Goal: Task Accomplishment & Management: Manage account settings

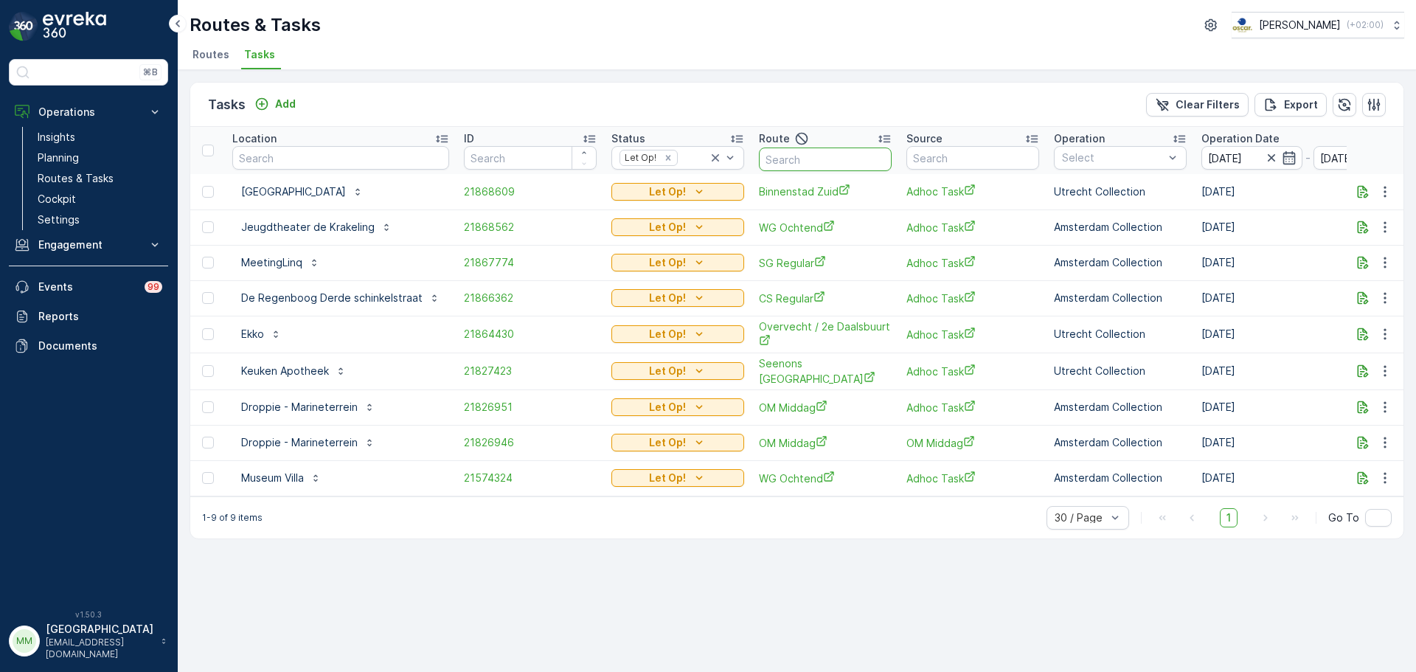
click at [806, 159] on input "text" at bounding box center [825, 159] width 133 height 24
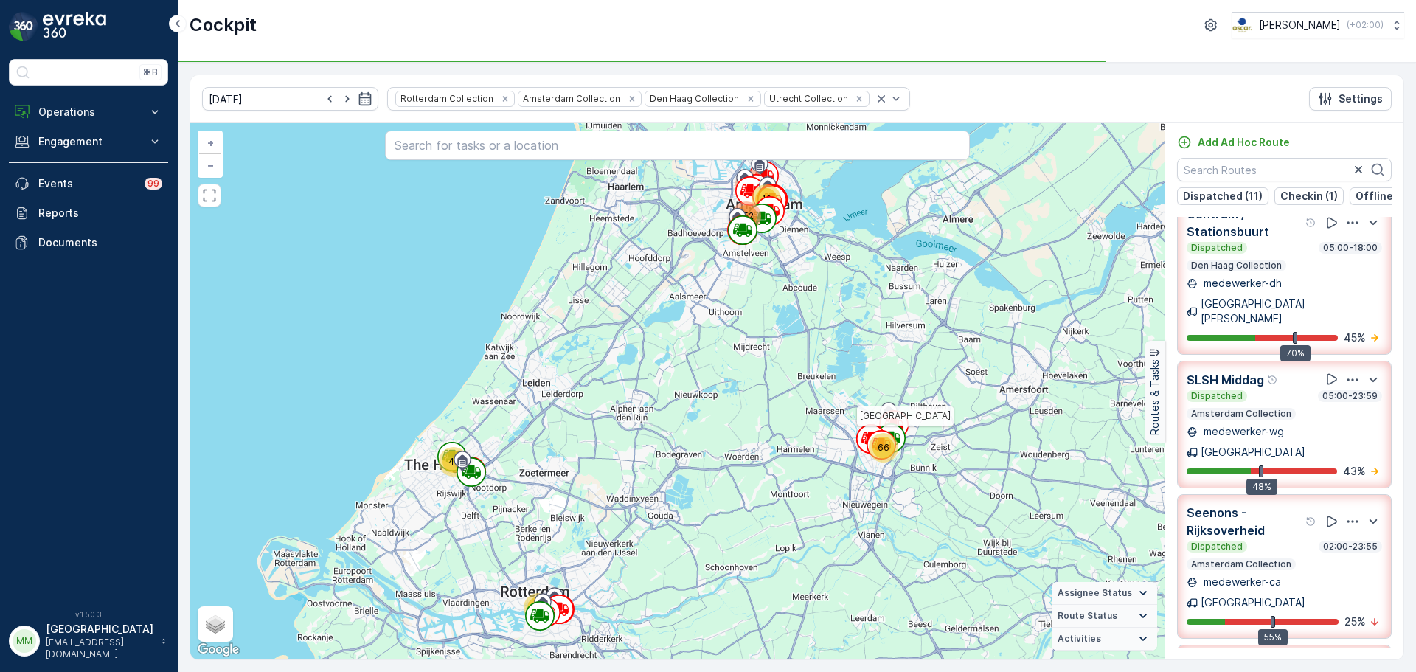
scroll to position [993, 0]
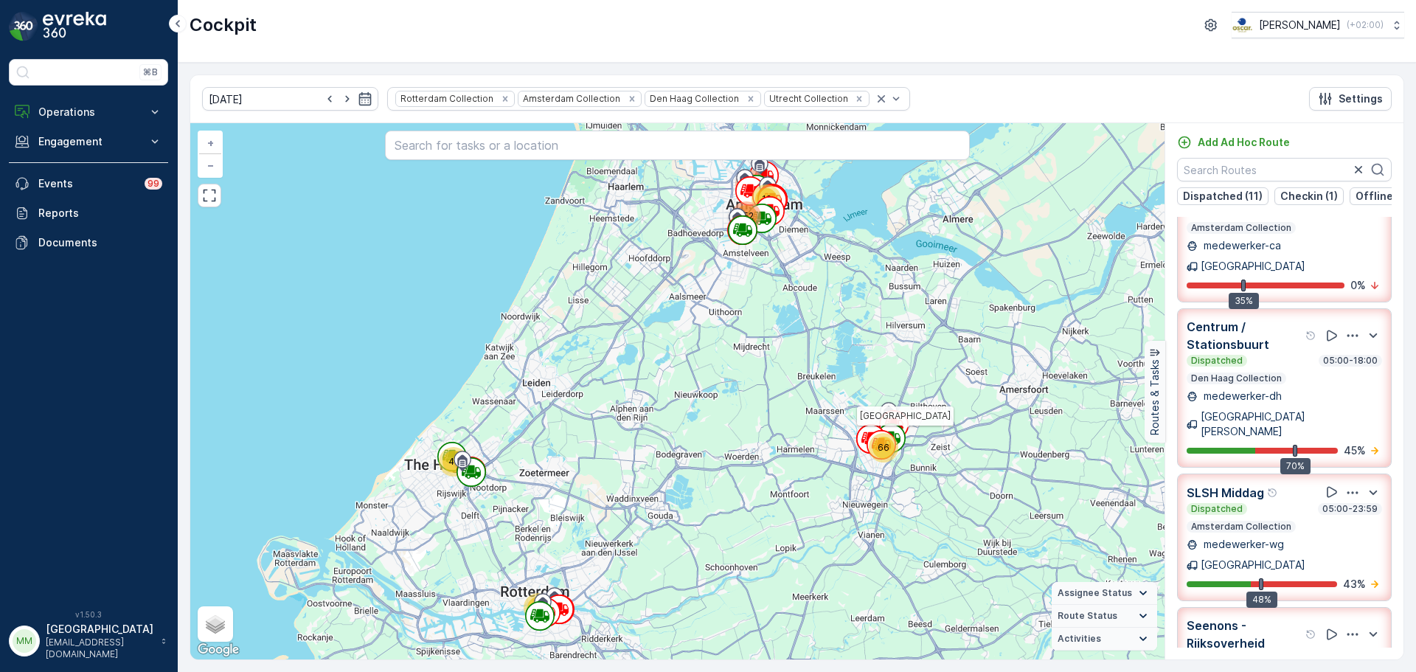
click at [92, 27] on img at bounding box center [74, 26] width 63 height 29
click at [77, 108] on p "Operations" at bounding box center [88, 112] width 100 height 15
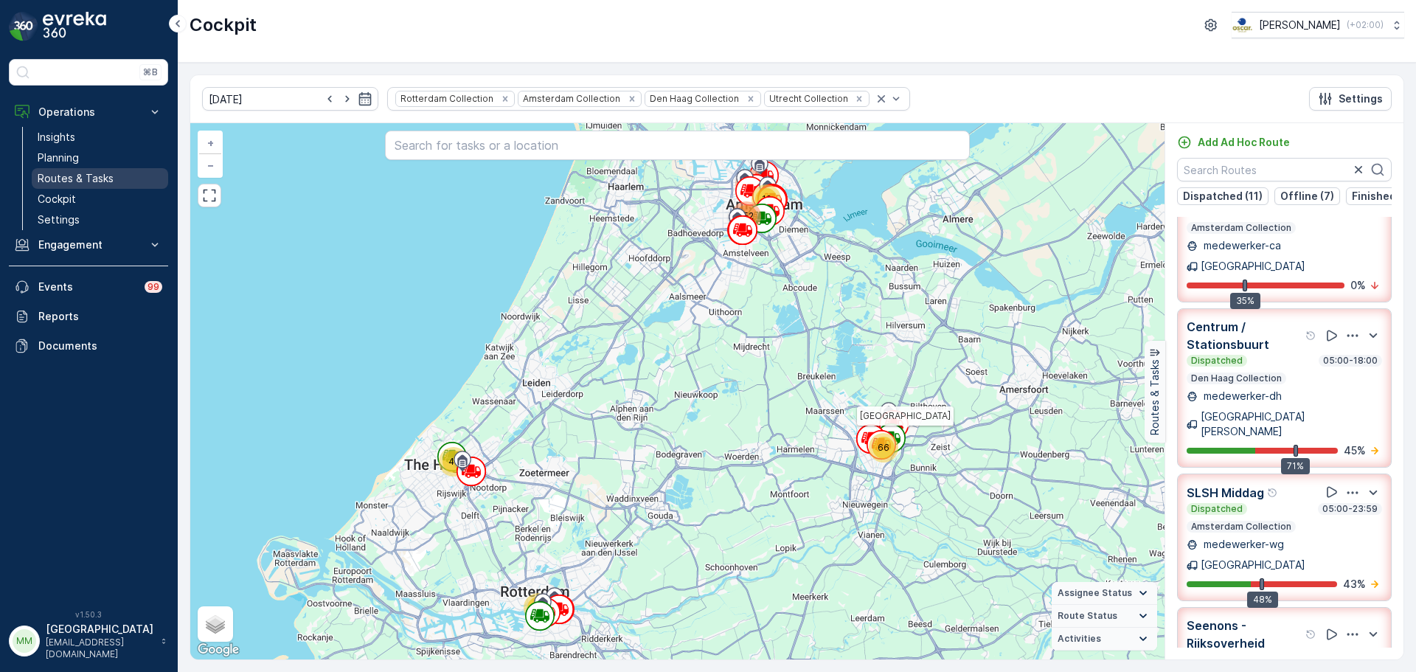
click at [103, 176] on p "Routes & Tasks" at bounding box center [76, 178] width 76 height 15
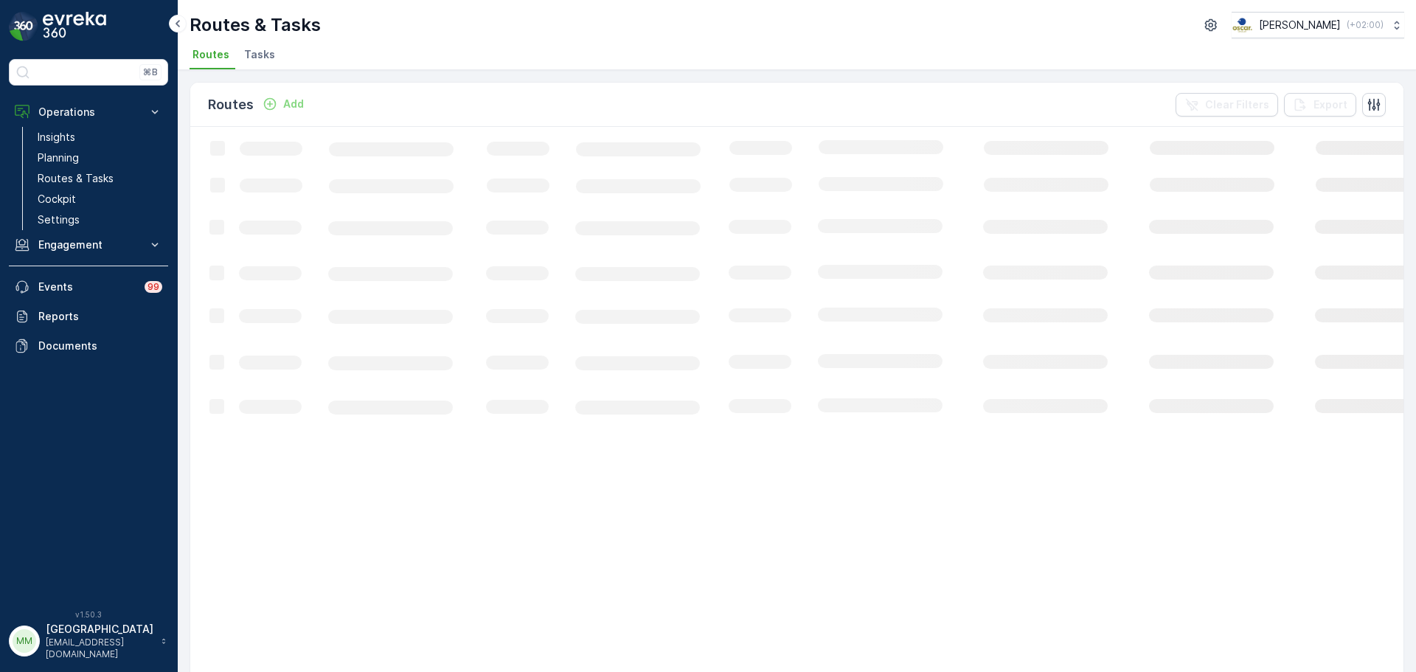
click at [263, 64] on li "Tasks" at bounding box center [261, 56] width 40 height 25
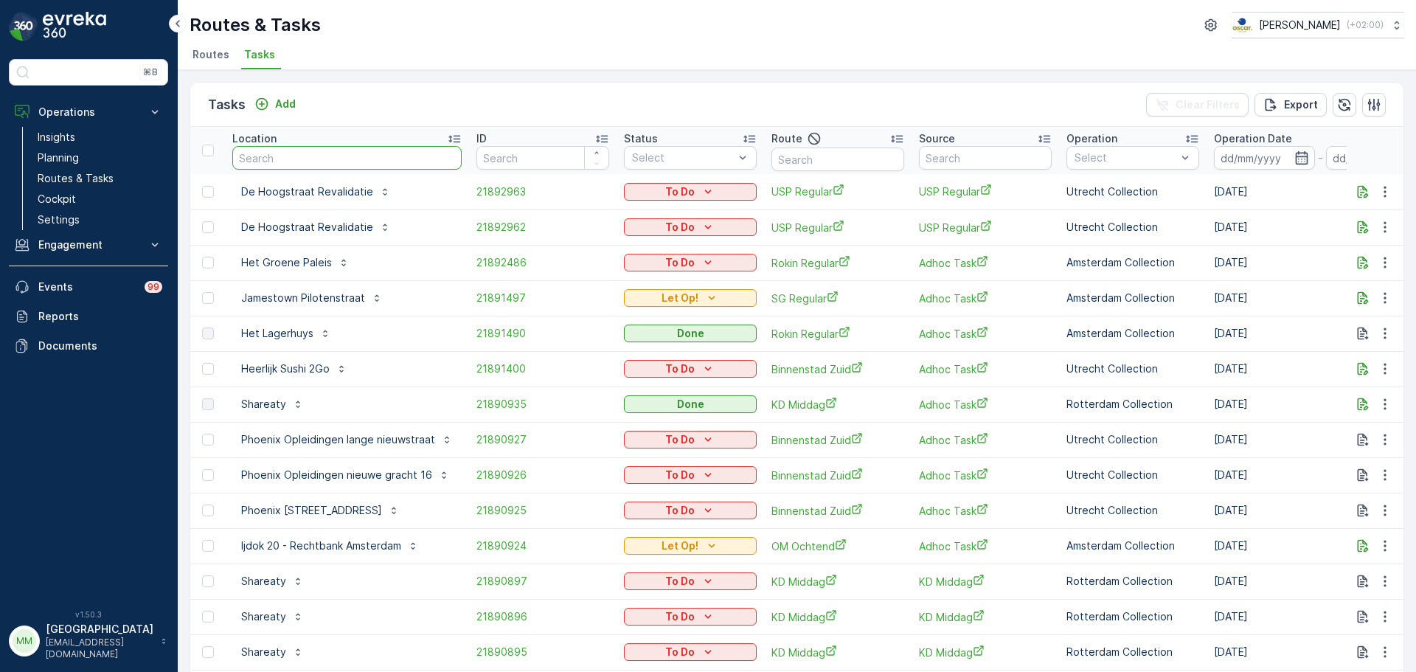
click at [362, 161] on input "text" at bounding box center [346, 158] width 229 height 24
type input "wils"
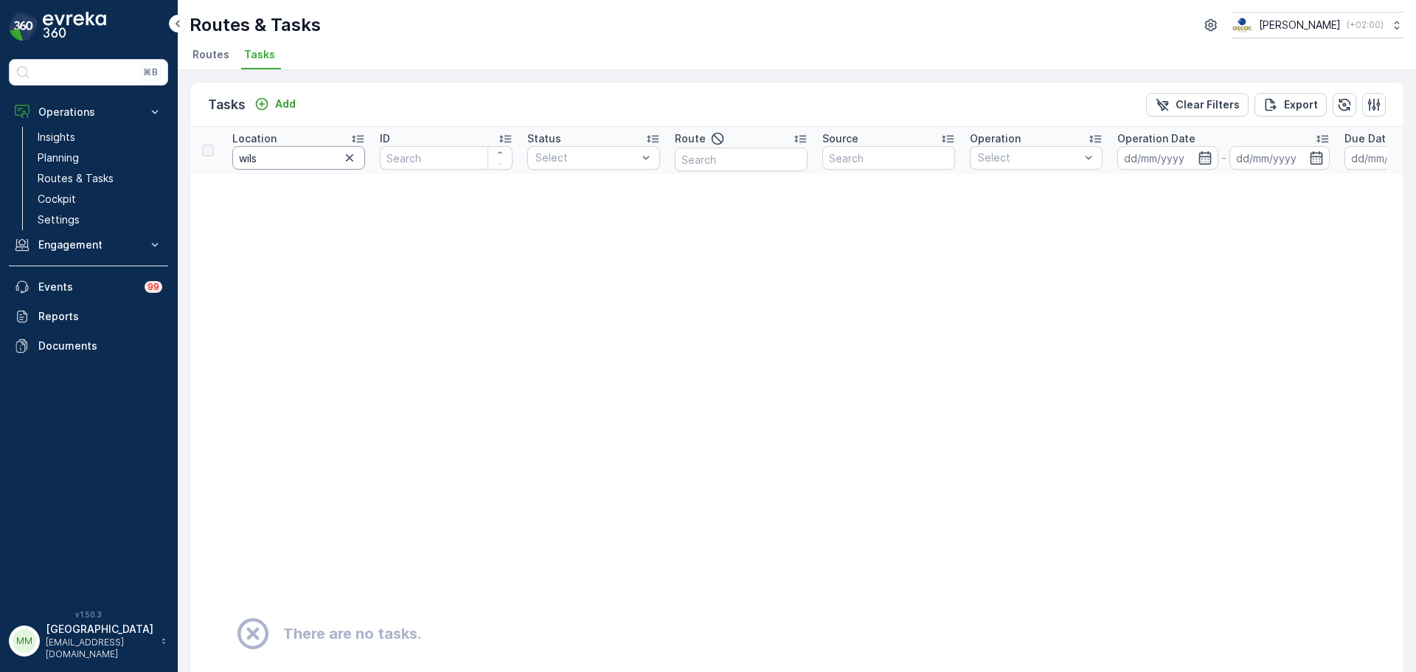
click at [313, 162] on input "wils" at bounding box center [298, 158] width 133 height 24
type input "wills"
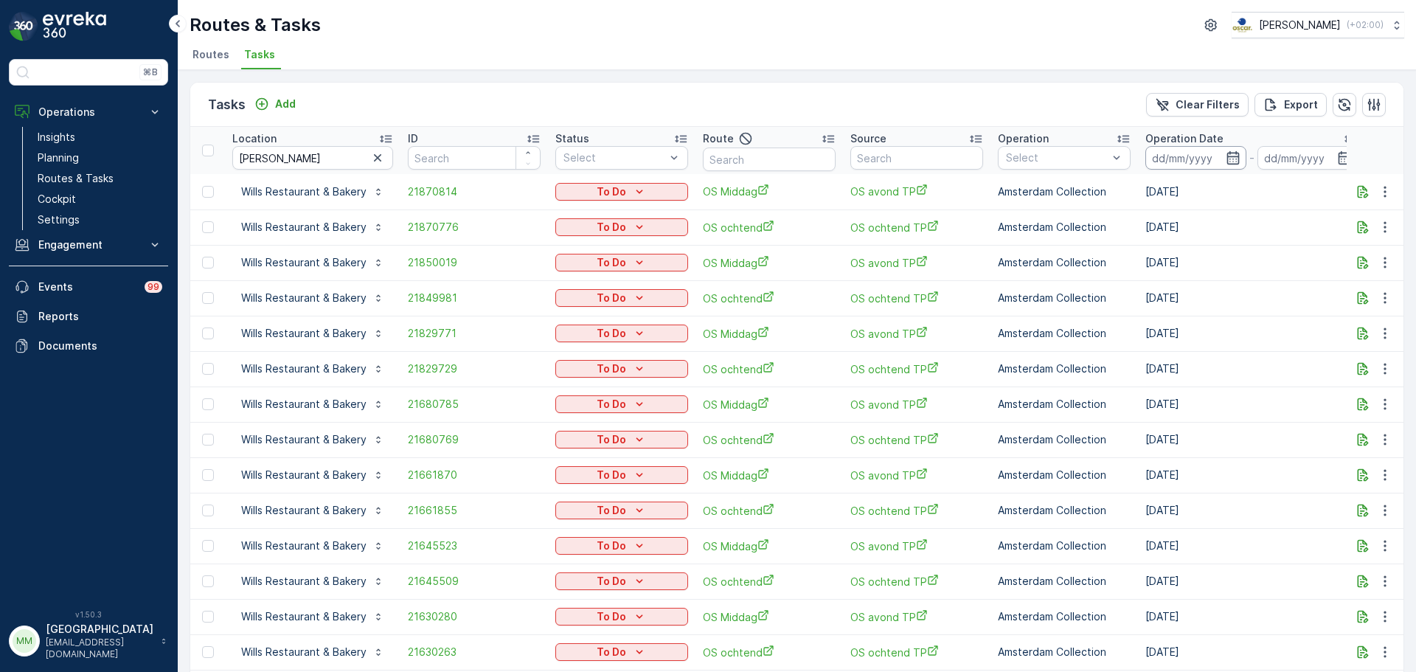
click at [1183, 157] on input at bounding box center [1195, 158] width 101 height 24
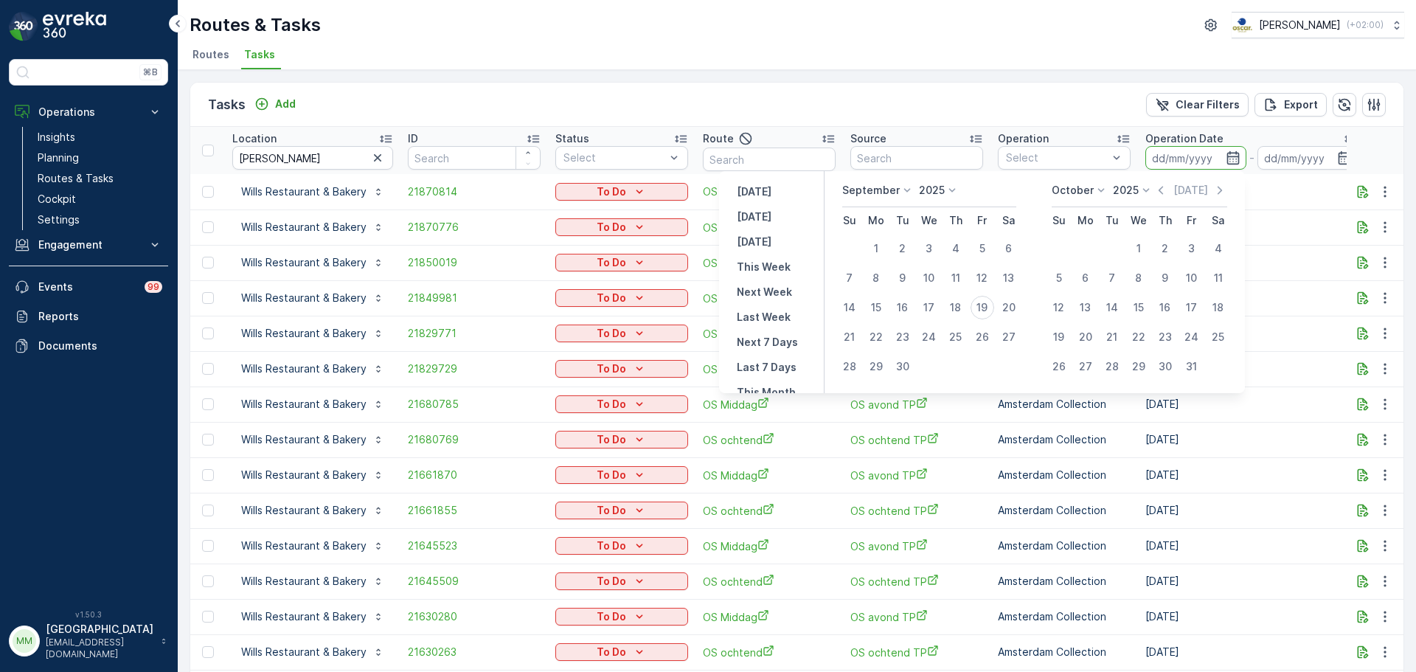
click at [917, 46] on ul "Routes Tasks" at bounding box center [791, 56] width 1203 height 25
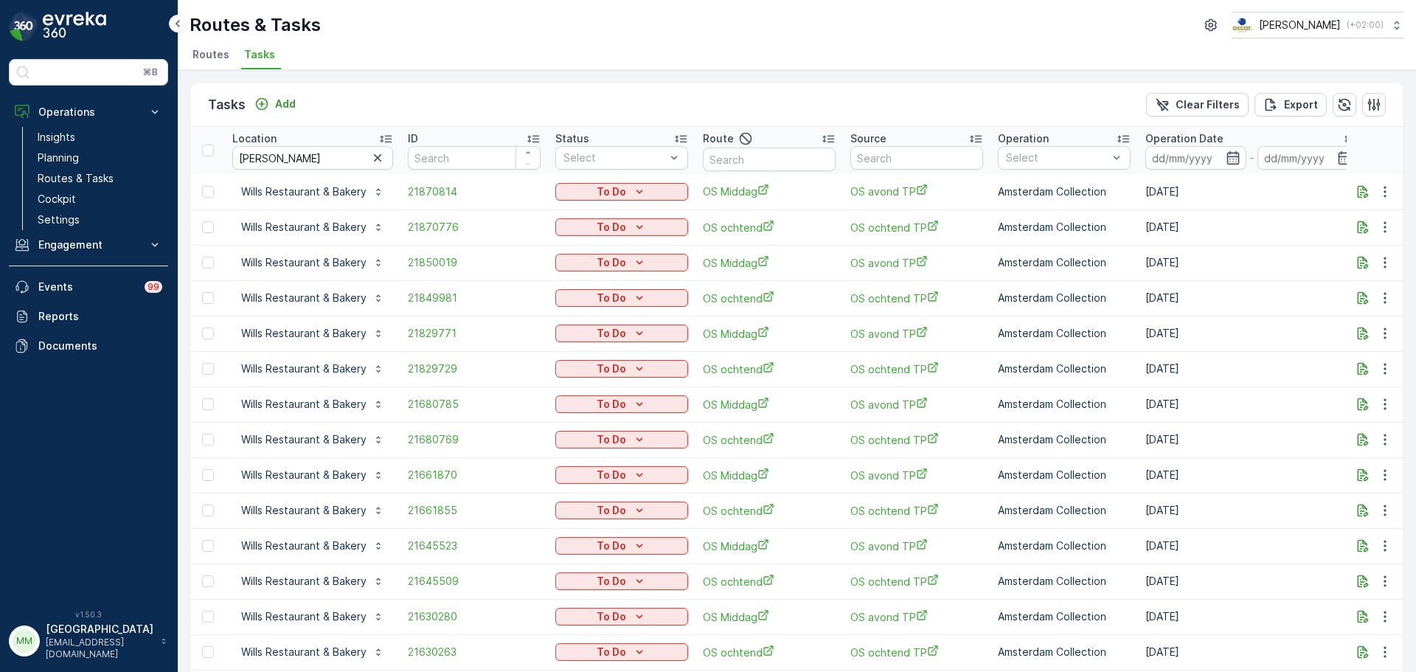
click at [73, 32] on img at bounding box center [74, 26] width 63 height 29
click at [383, 159] on icon "button" at bounding box center [377, 157] width 15 height 15
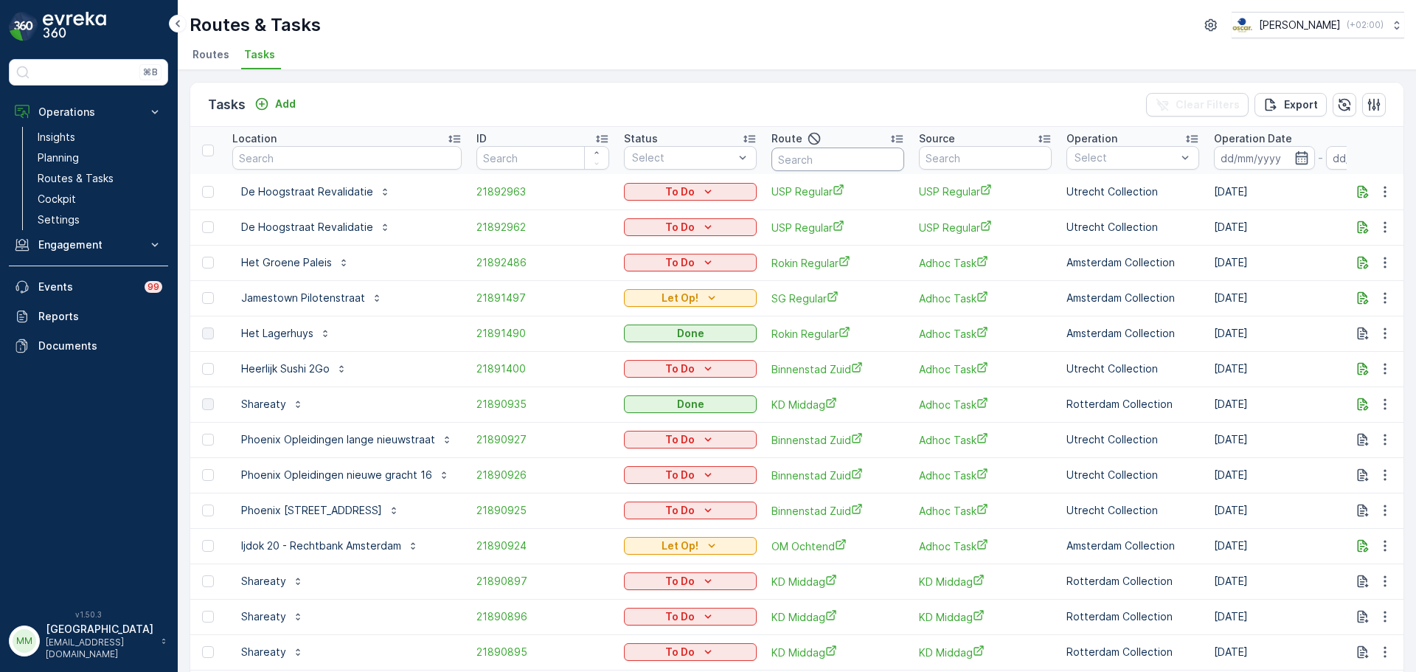
click at [800, 157] on input "text" at bounding box center [837, 159] width 133 height 24
type input "os"
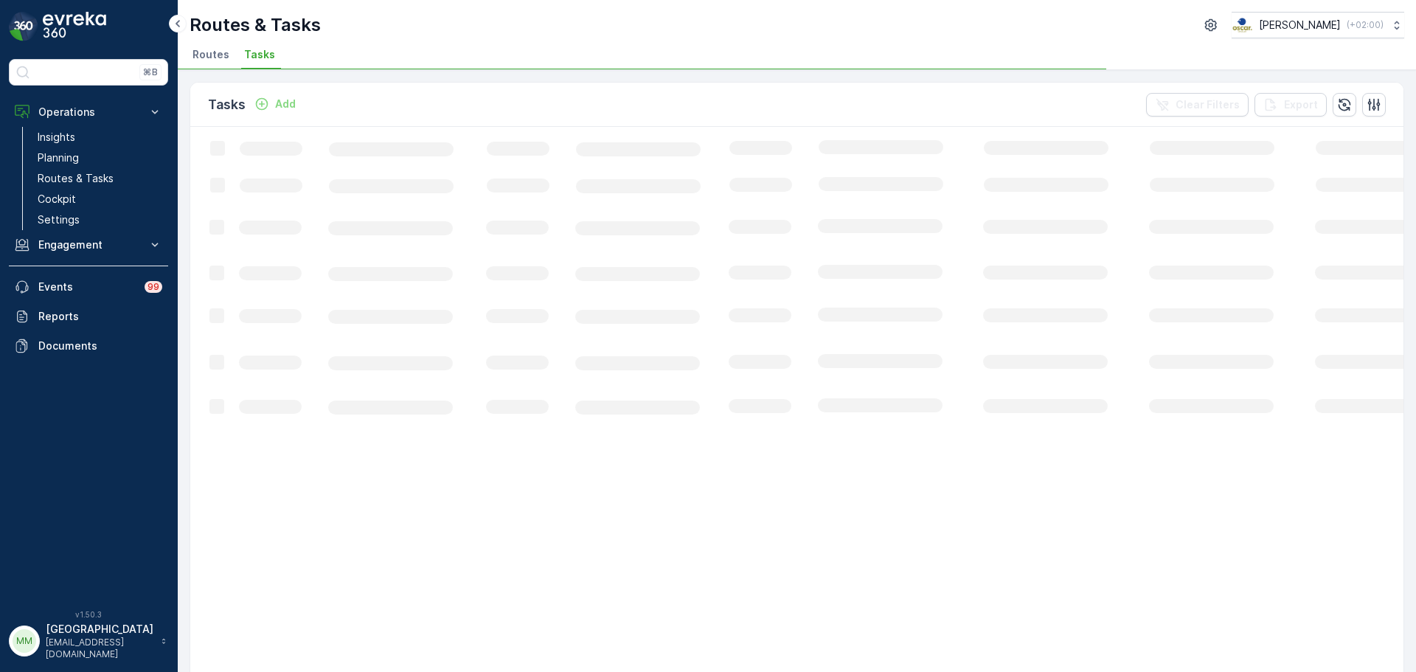
click at [800, 157] on icon "Loading..." at bounding box center [898, 615] width 1416 height 977
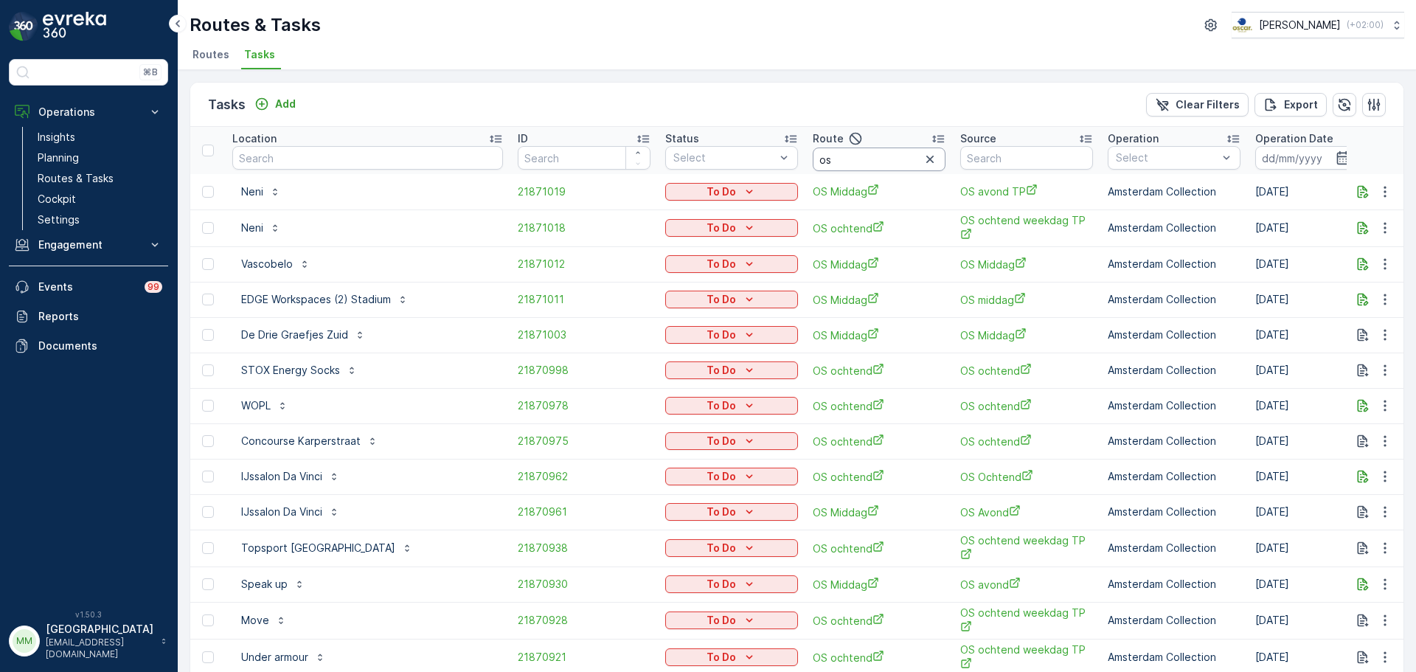
click at [813, 157] on input "os" at bounding box center [879, 159] width 133 height 24
type input "os o"
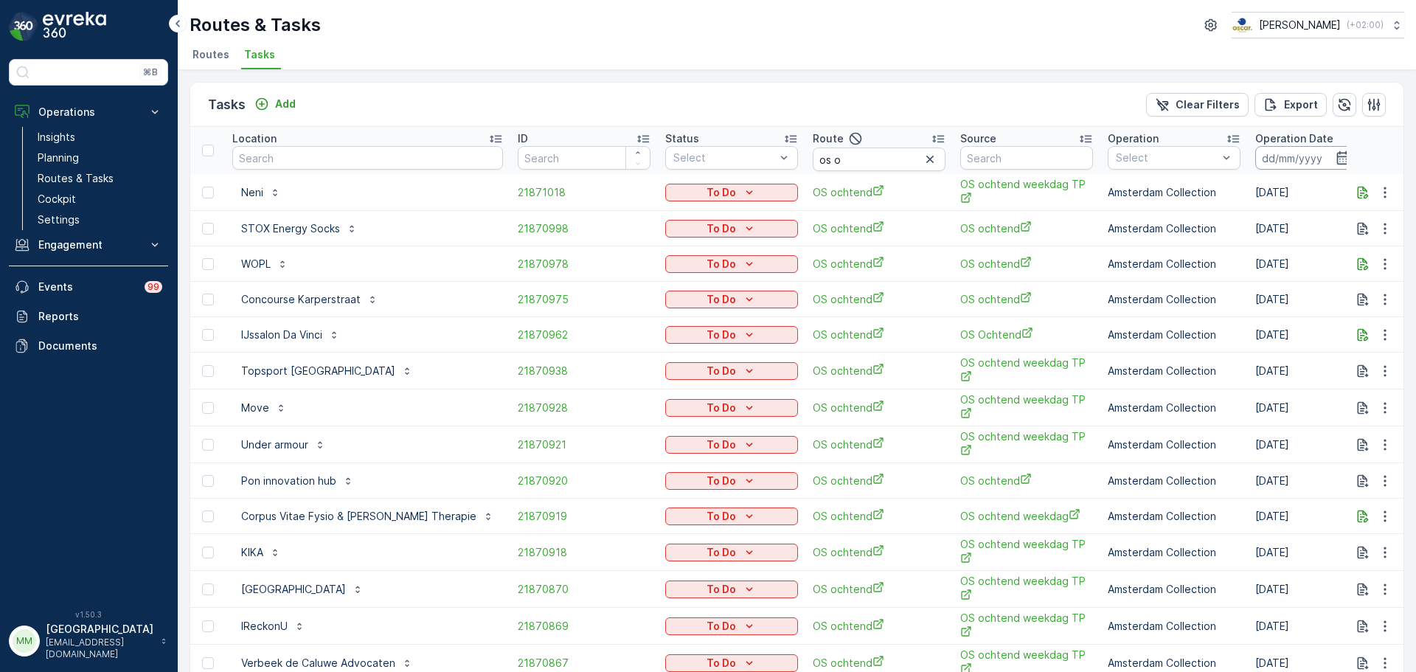
click at [1255, 166] on input at bounding box center [1305, 158] width 101 height 24
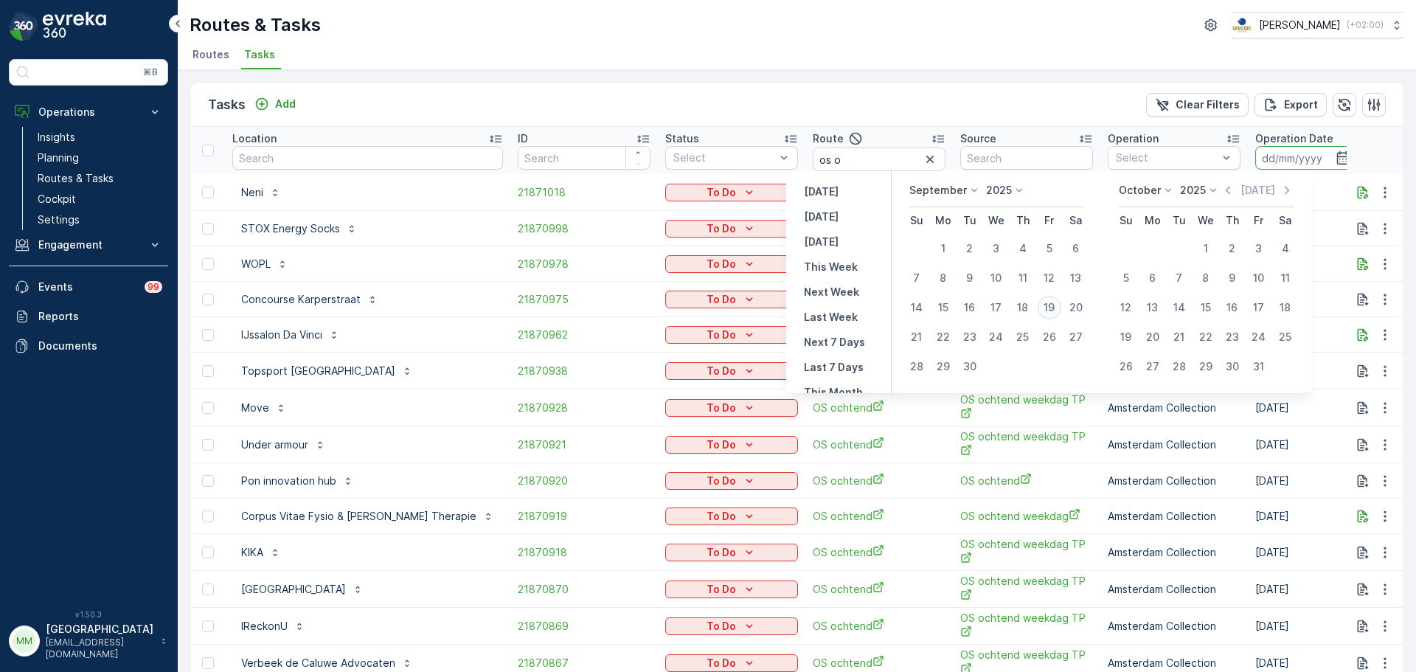
click at [1046, 299] on div "19" at bounding box center [1050, 308] width 24 height 24
type input "[DATE]"
click at [1049, 299] on div "19" at bounding box center [1050, 308] width 24 height 24
type input "[DATE]"
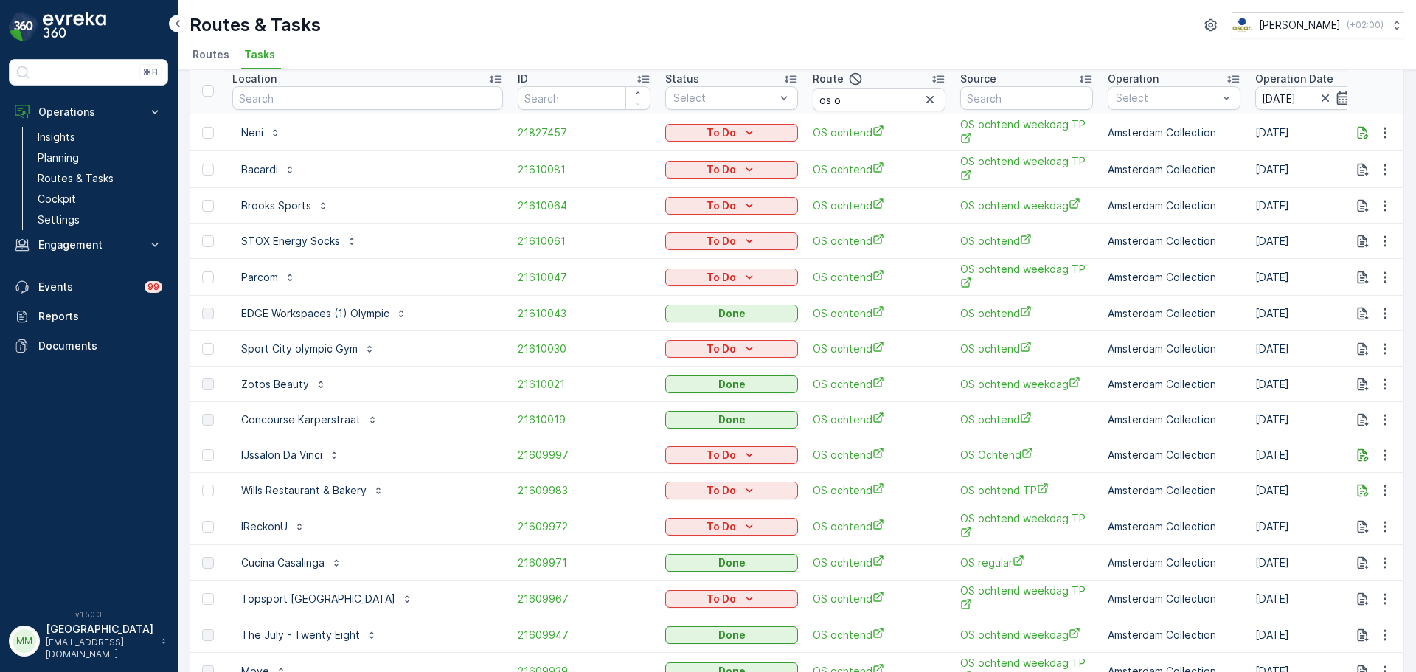
scroll to position [37, 0]
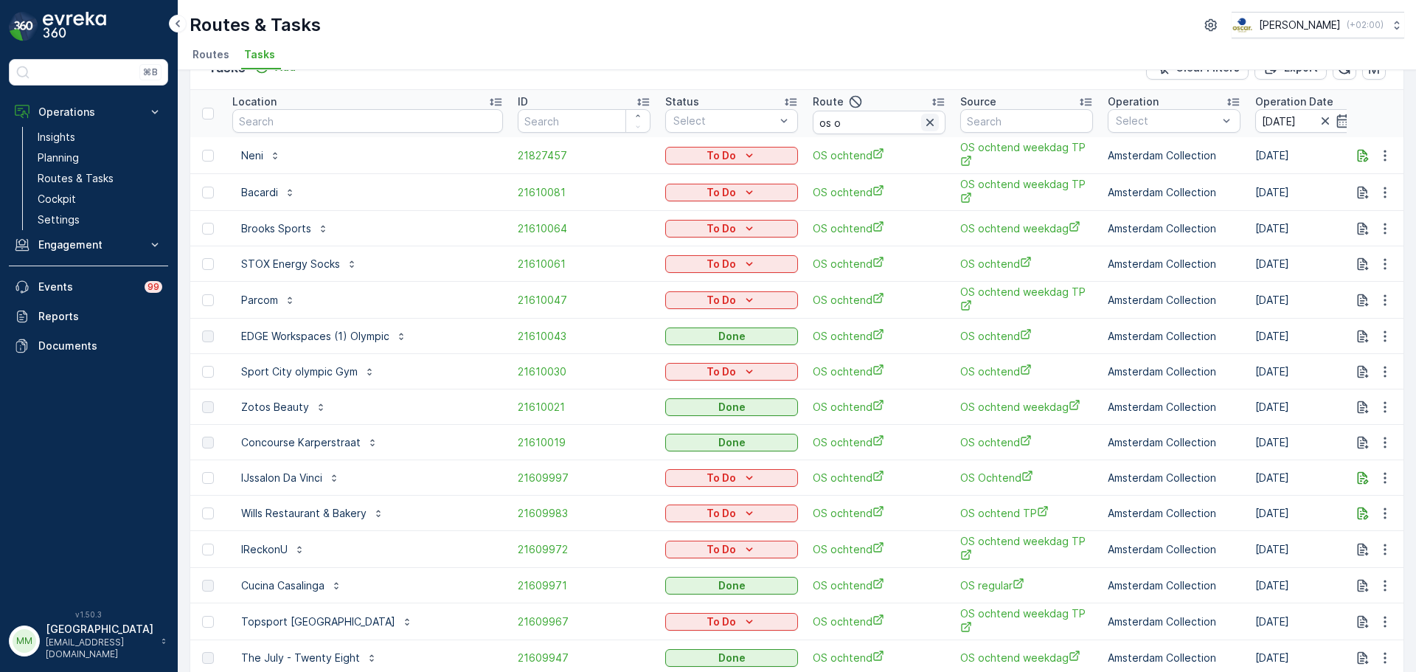
click at [923, 122] on icon "button" at bounding box center [930, 122] width 15 height 15
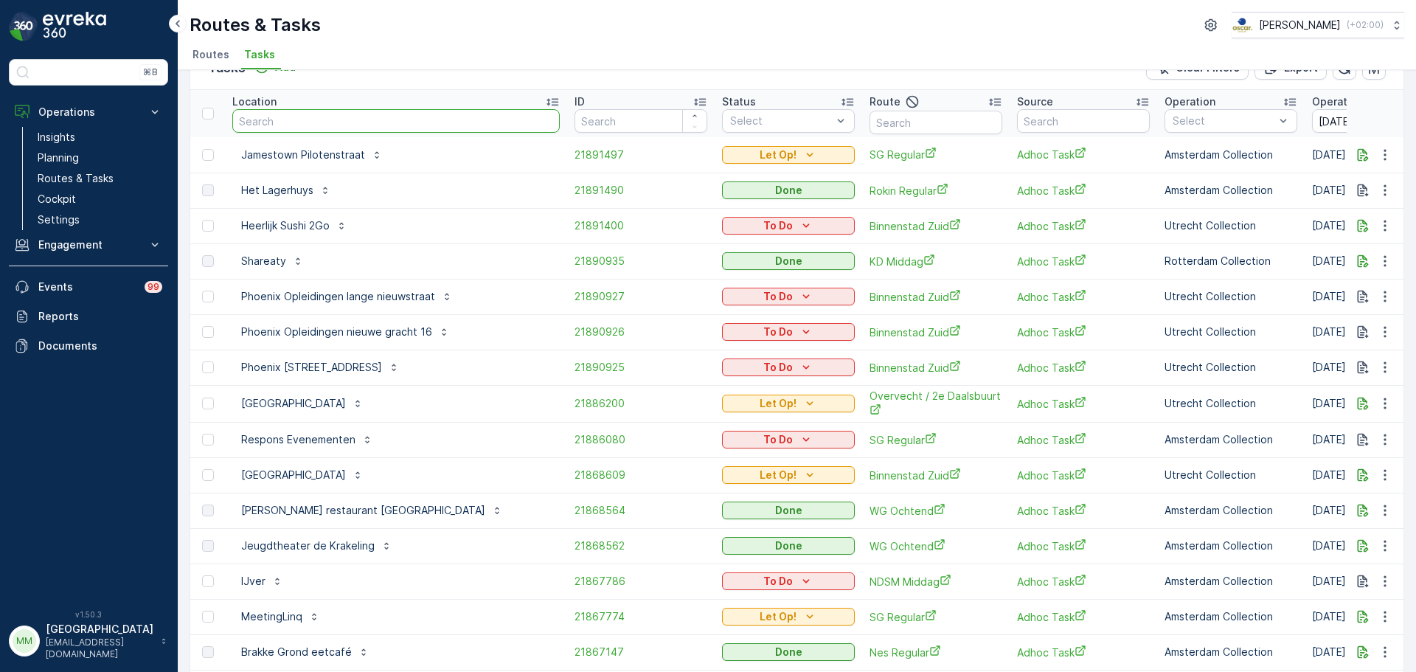
click at [365, 114] on input "text" at bounding box center [395, 121] width 327 height 24
type input "neni"
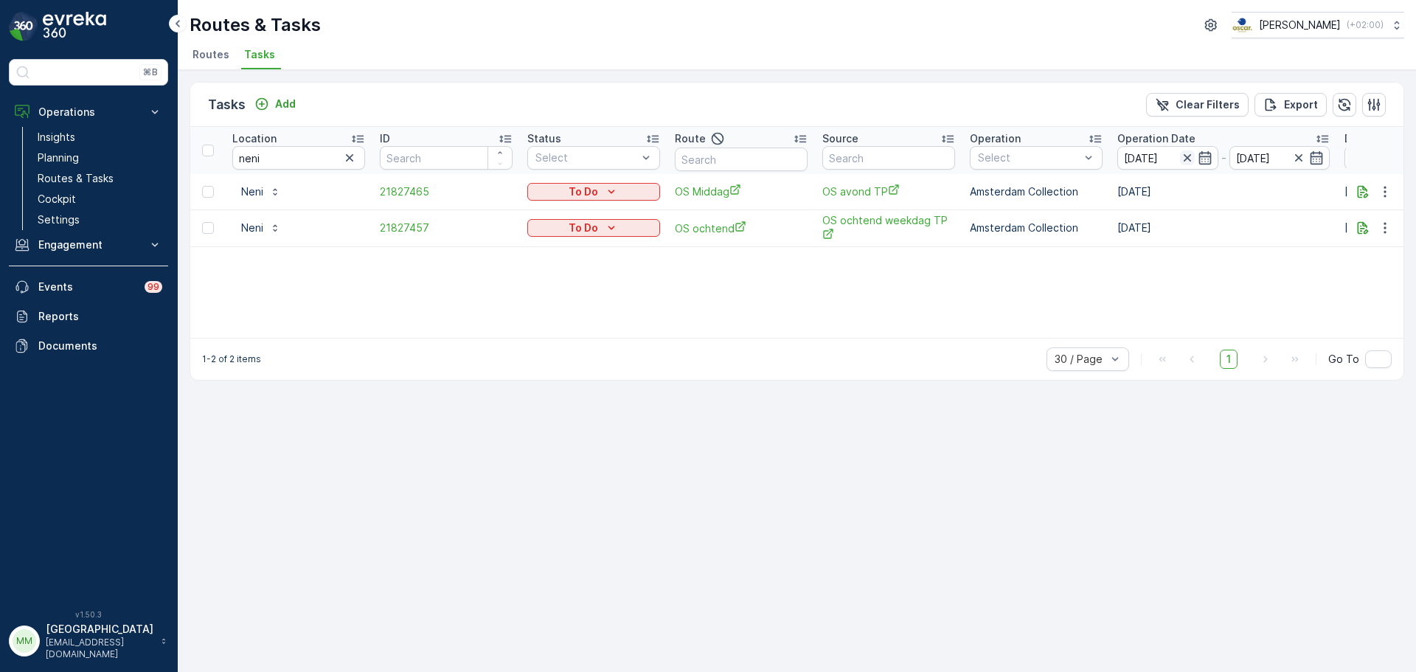
click at [1186, 160] on icon "button" at bounding box center [1187, 157] width 15 height 15
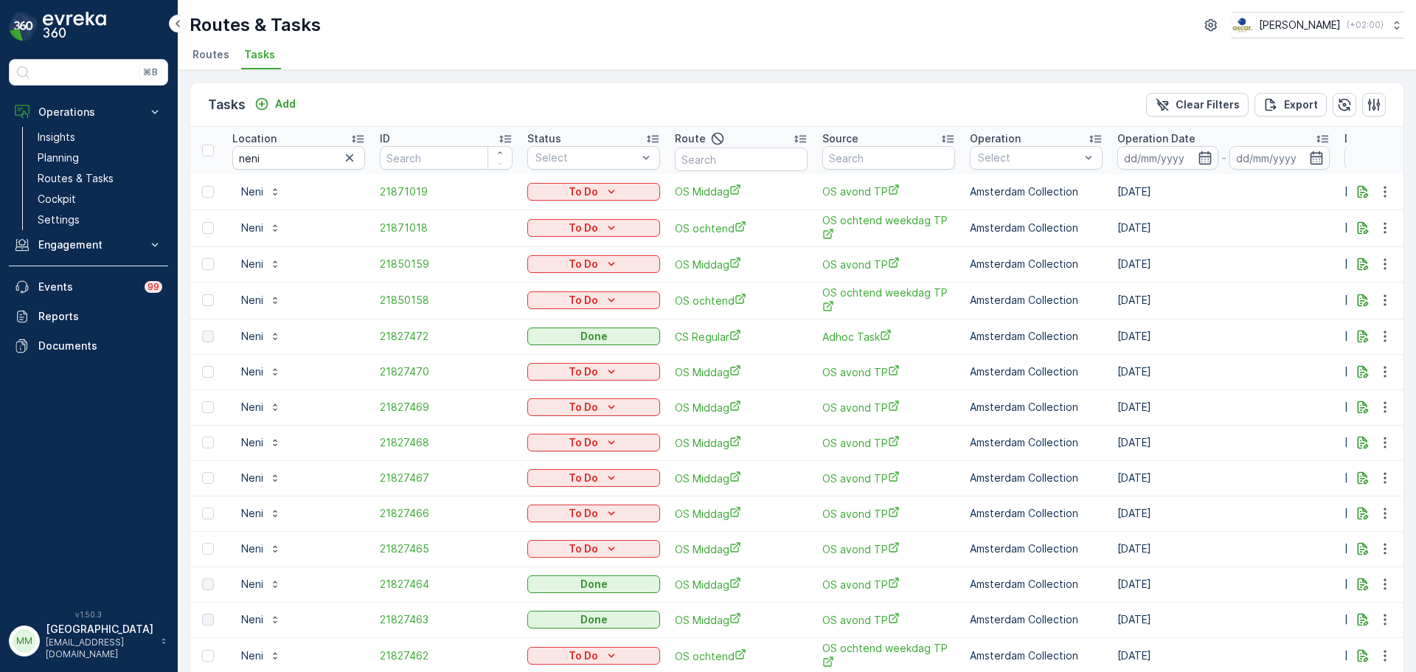
click at [344, 157] on icon "button" at bounding box center [349, 157] width 15 height 15
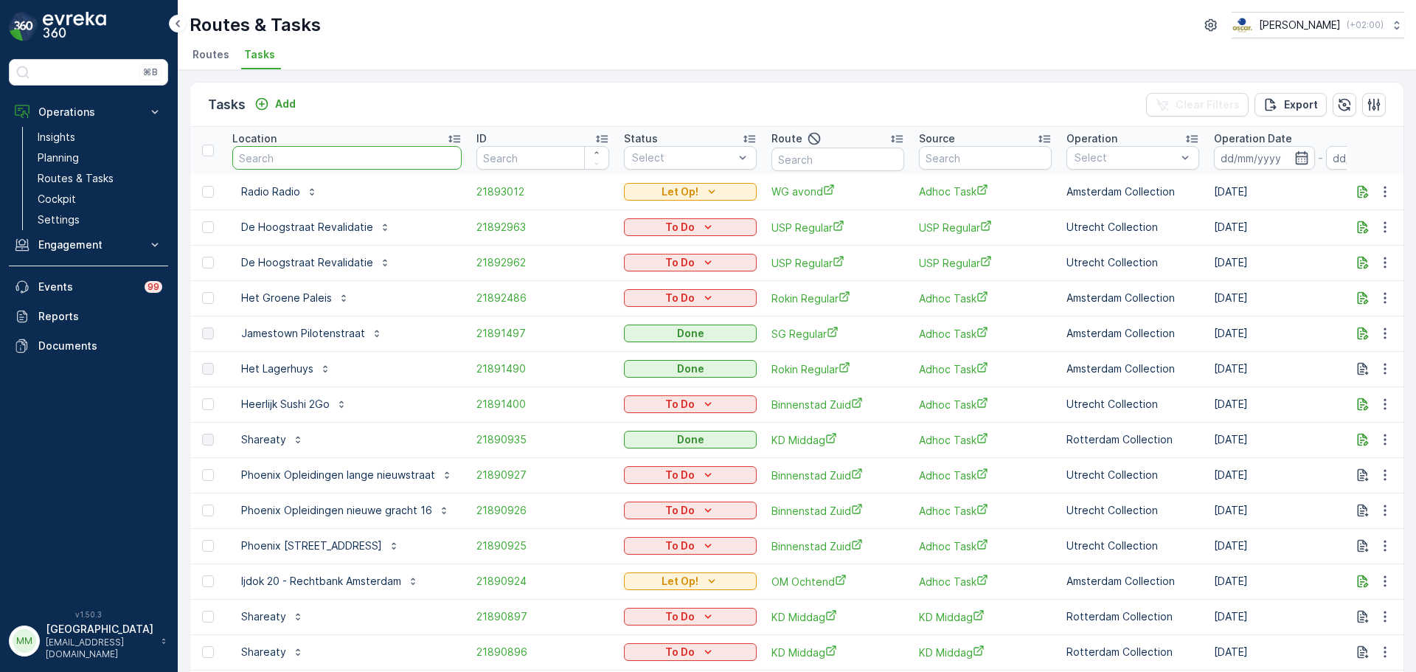
click at [344, 153] on input "text" at bounding box center [346, 158] width 229 height 24
type input "topspo"
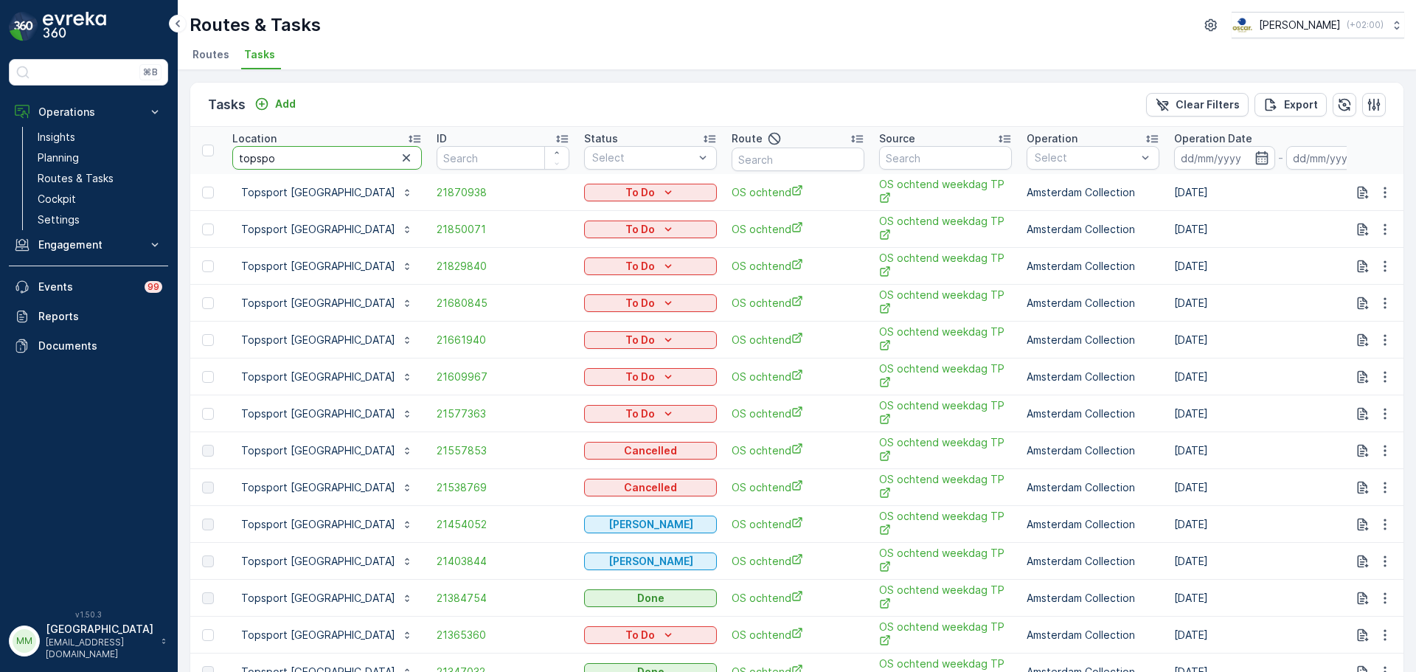
drag, startPoint x: 301, startPoint y: 162, endPoint x: 221, endPoint y: 141, distance: 82.5
click at [217, 156] on tr "Location topspo ID Status Select Route Source Operation Select Operation Date -…" at bounding box center [1356, 150] width 2332 height 47
type input "keuken"
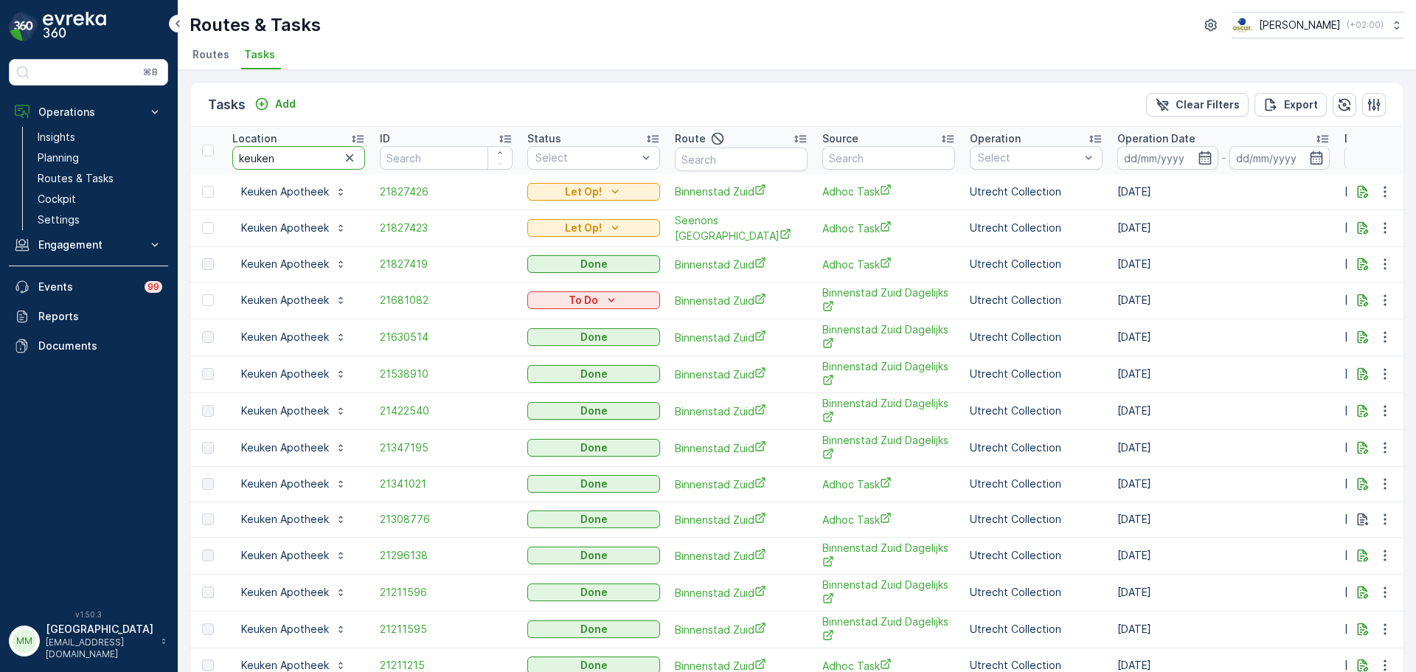
drag, startPoint x: 304, startPoint y: 161, endPoint x: 215, endPoint y: 167, distance: 88.6
click at [215, 167] on tr "Location keuken ID Status Select Route Source Operation Select Operation Date -…" at bounding box center [1327, 150] width 2275 height 47
type input "con"
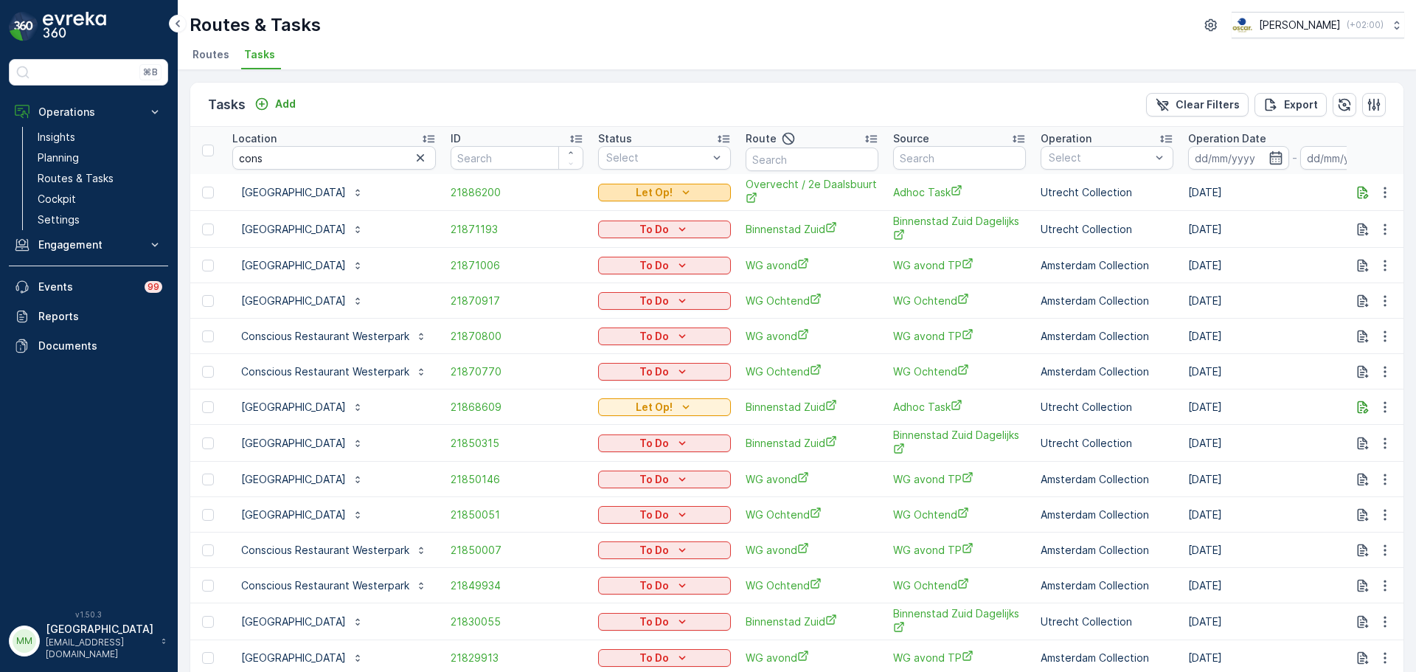
click at [643, 197] on p "Let Op!" at bounding box center [654, 192] width 37 height 15
click at [639, 218] on div "Done" at bounding box center [645, 214] width 94 height 21
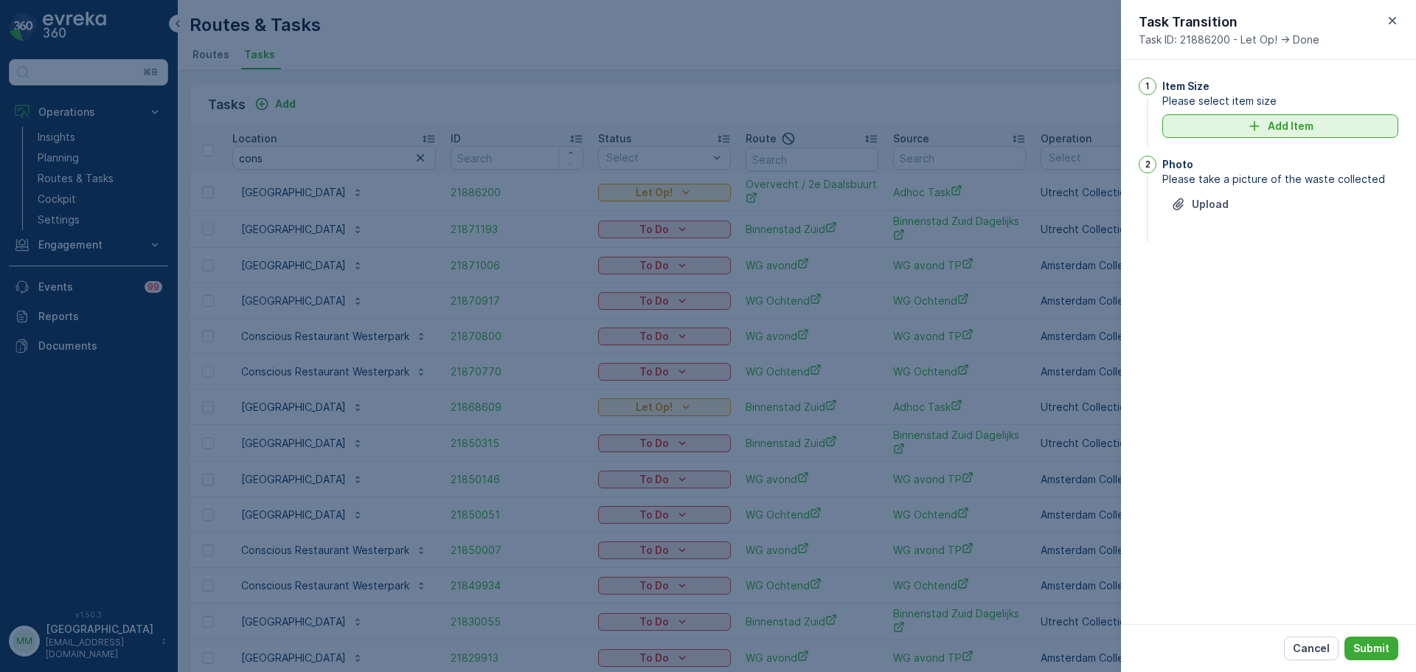
click at [1295, 136] on button "Add Item" at bounding box center [1280, 126] width 236 height 24
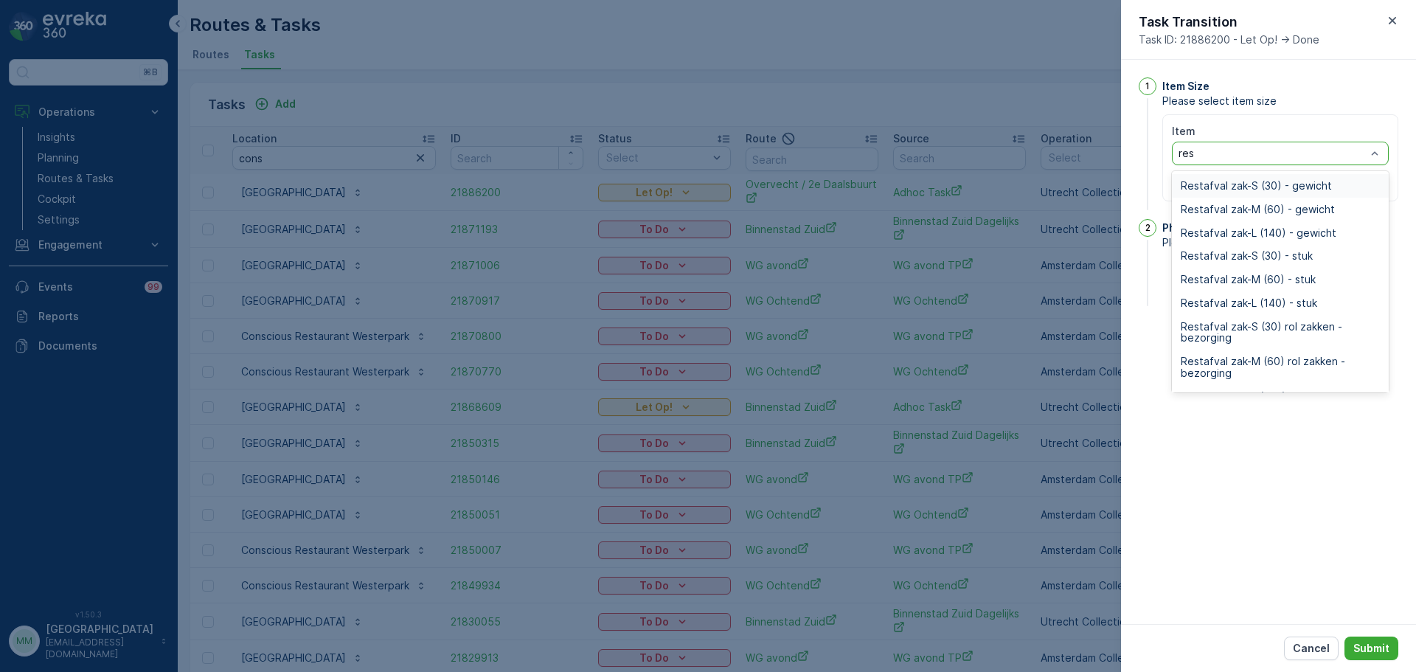
type input "rest"
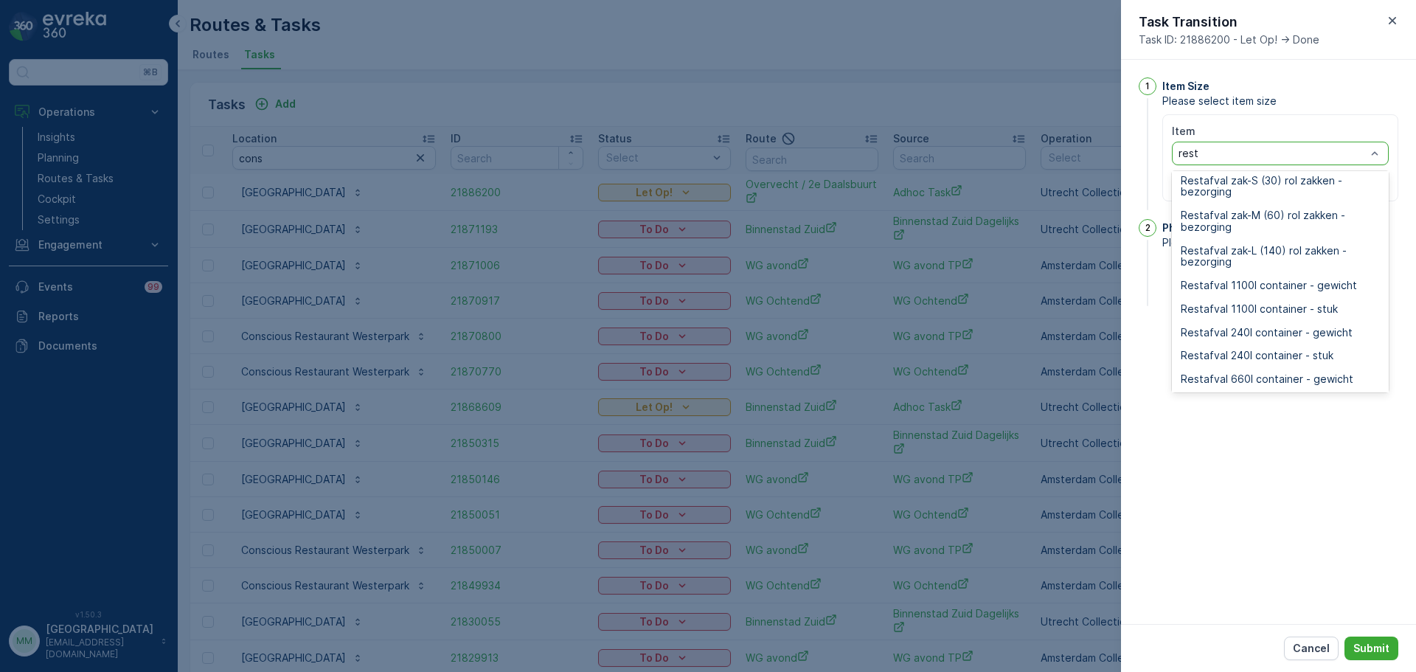
scroll to position [147, 0]
click at [1304, 357] on span "Restafval 240l container - stuk" at bounding box center [1257, 354] width 153 height 12
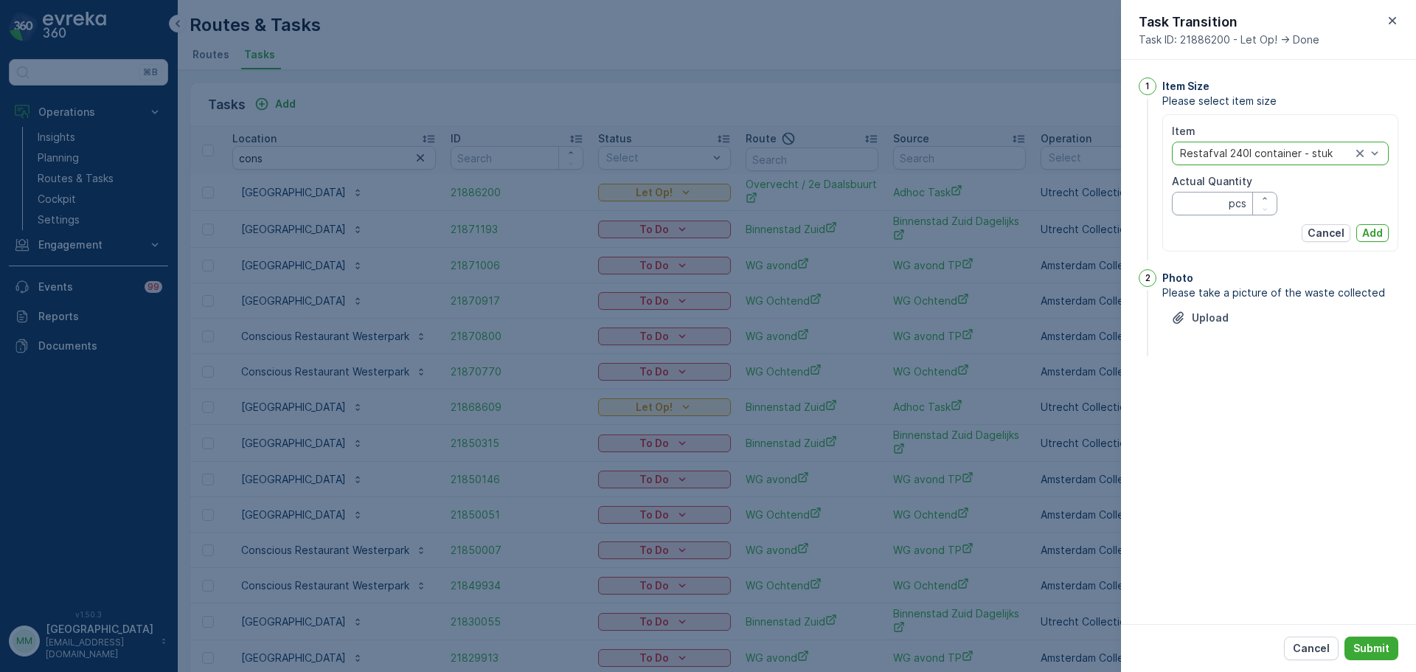
click at [1209, 206] on Quantity "Actual Quantity" at bounding box center [1224, 204] width 105 height 24
type Quantity "1"
click at [1371, 228] on p "Add" at bounding box center [1372, 233] width 21 height 15
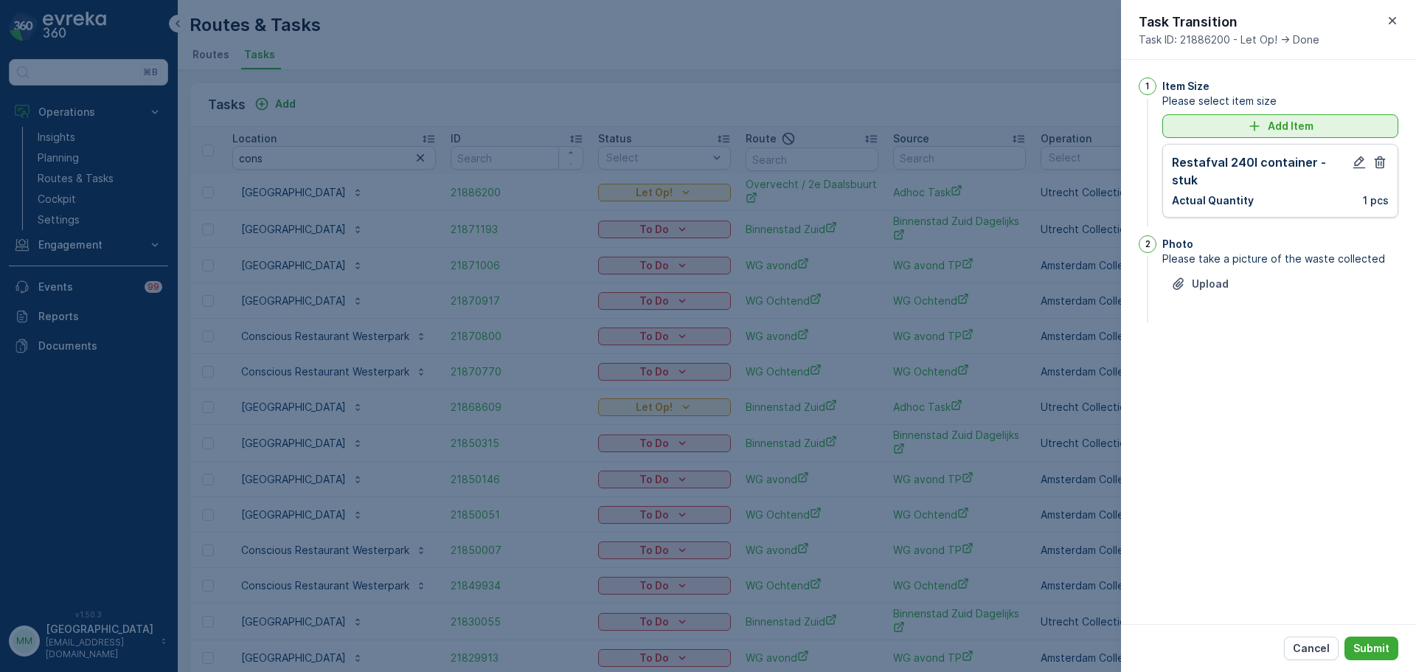
click at [1293, 130] on button "Add Item" at bounding box center [1280, 126] width 236 height 24
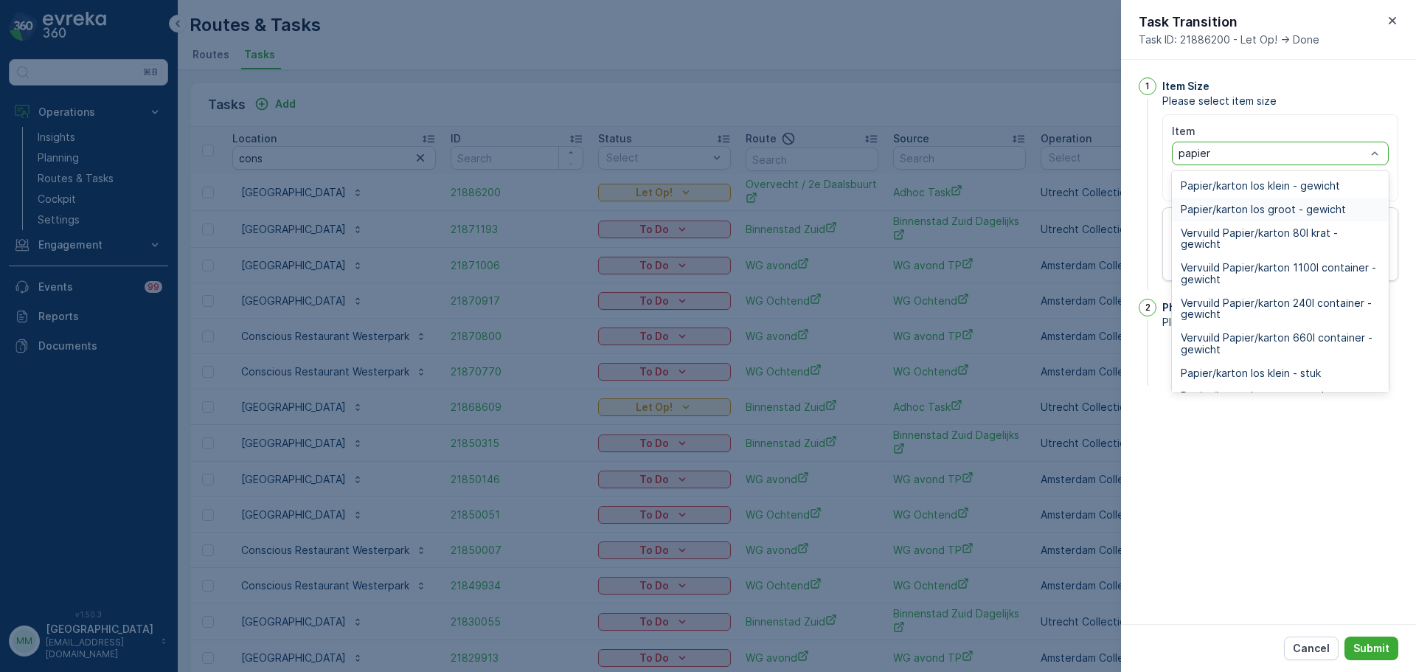
type input "papier"
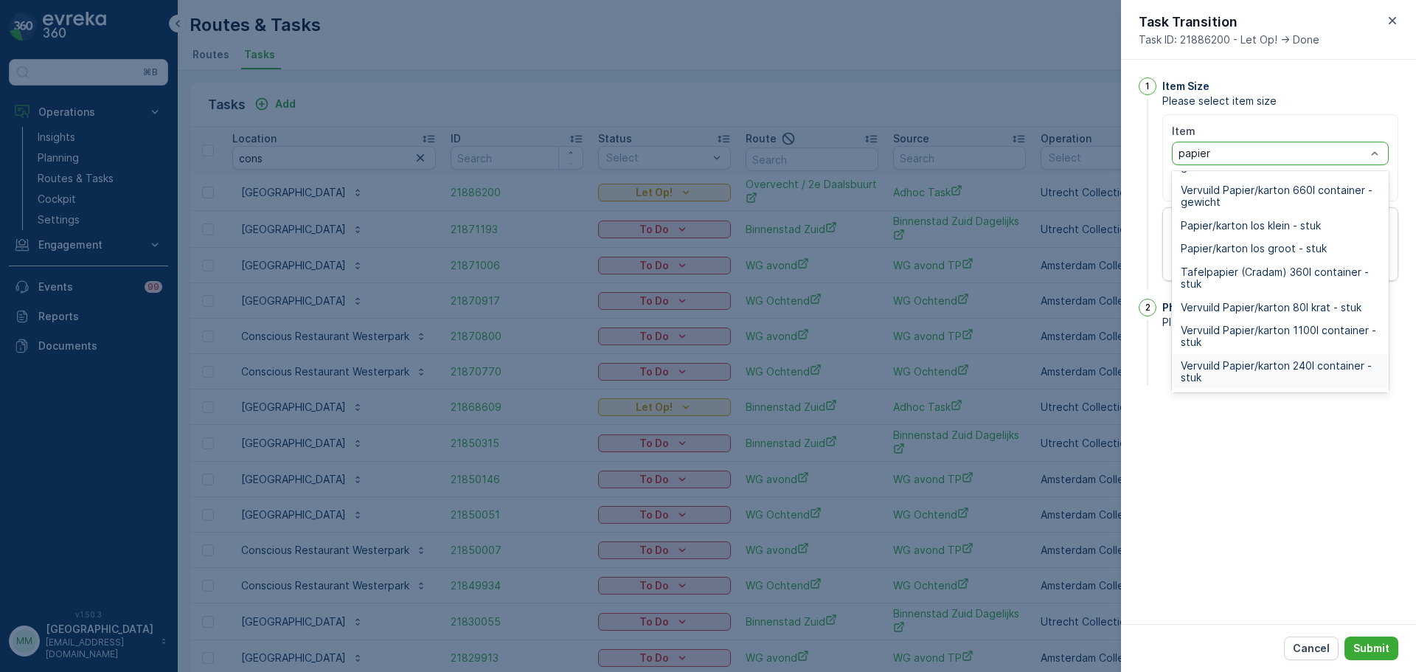
click at [1320, 374] on span "Vervuild Papier/karton 240l container - stuk" at bounding box center [1280, 372] width 199 height 24
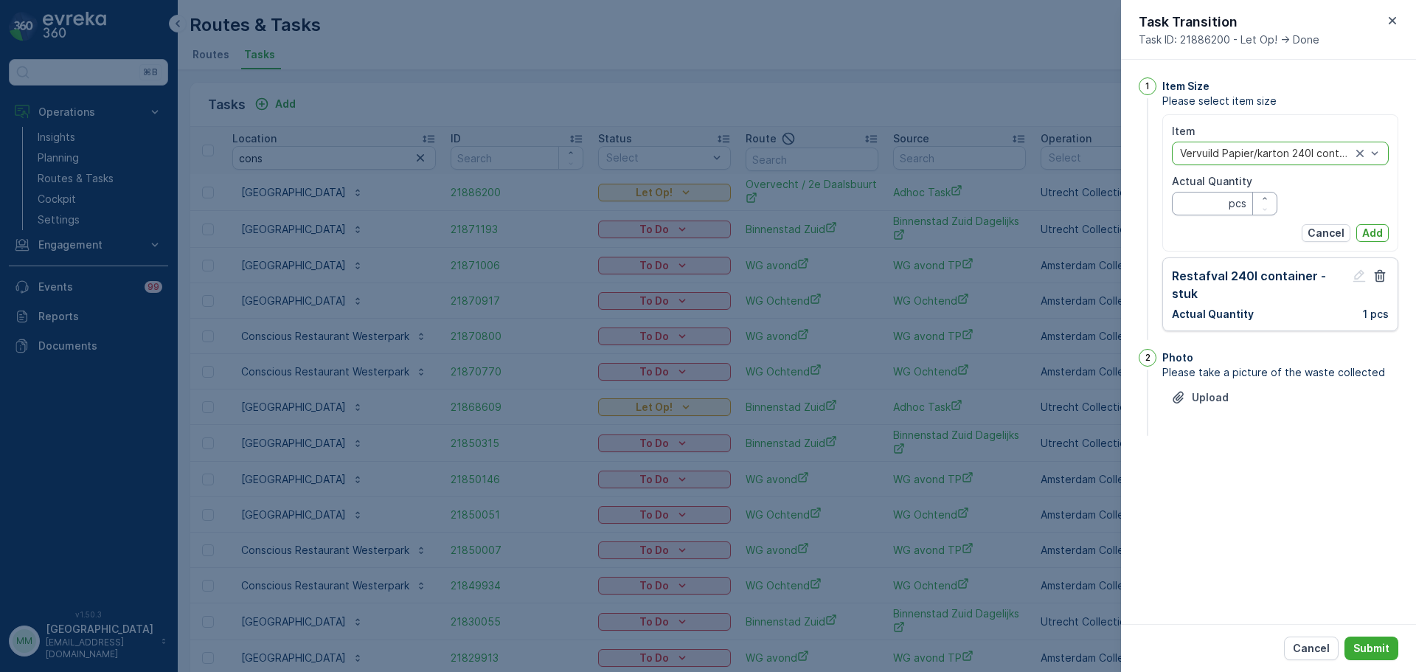
click at [1212, 202] on Quantity "Actual Quantity" at bounding box center [1224, 204] width 105 height 24
type Quantity "2"
click at [1371, 231] on p "Add" at bounding box center [1372, 233] width 21 height 15
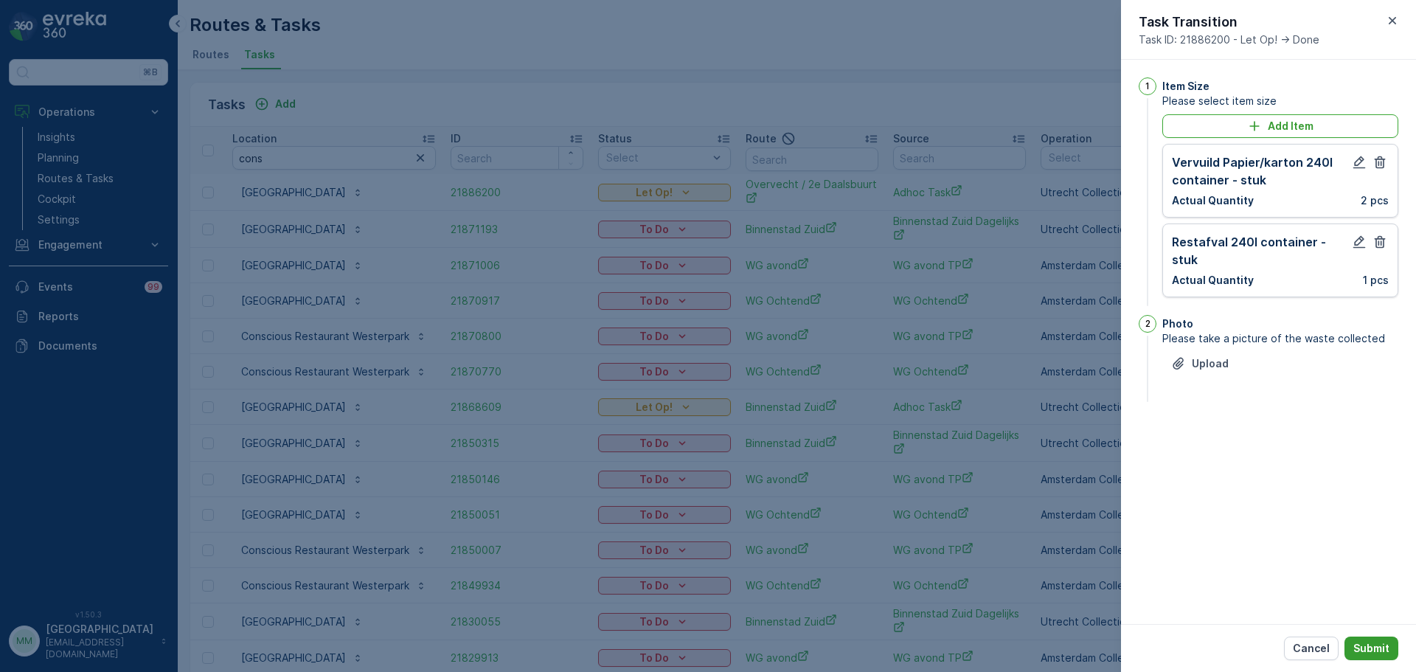
click at [1370, 650] on p "Submit" at bounding box center [1371, 648] width 36 height 15
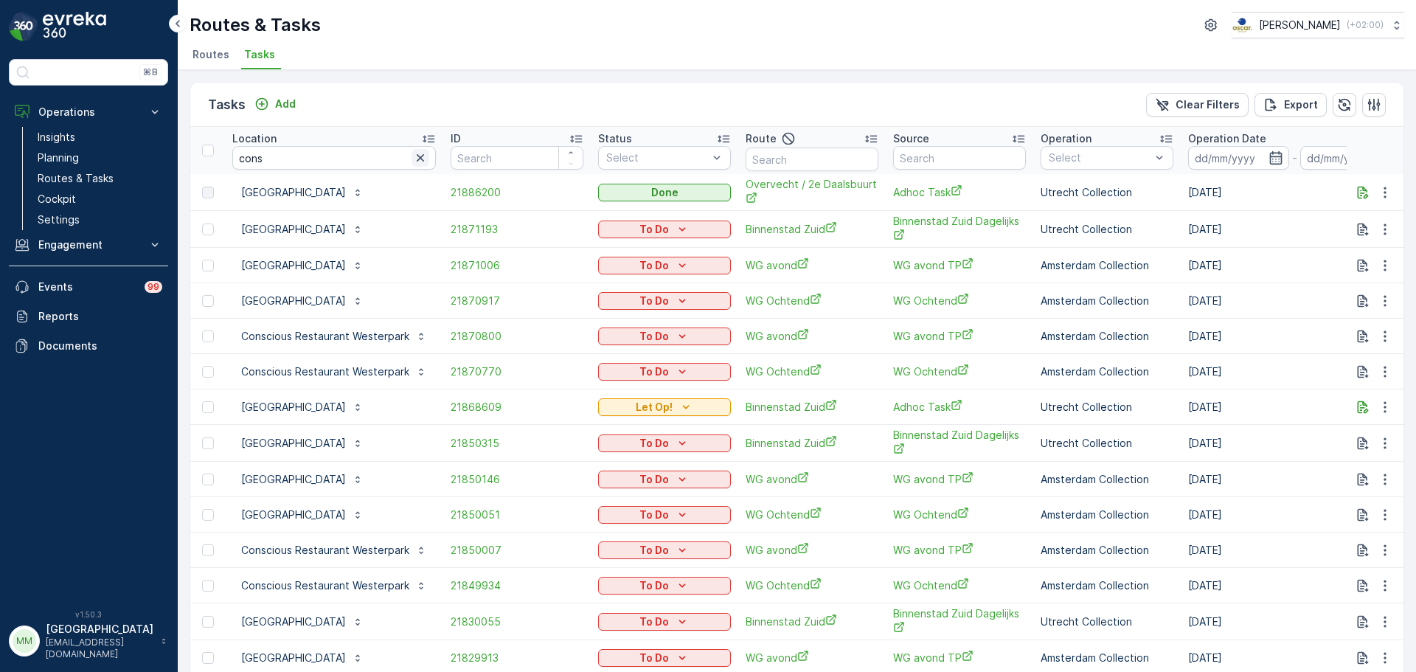
click at [422, 153] on icon "button" at bounding box center [420, 157] width 15 height 15
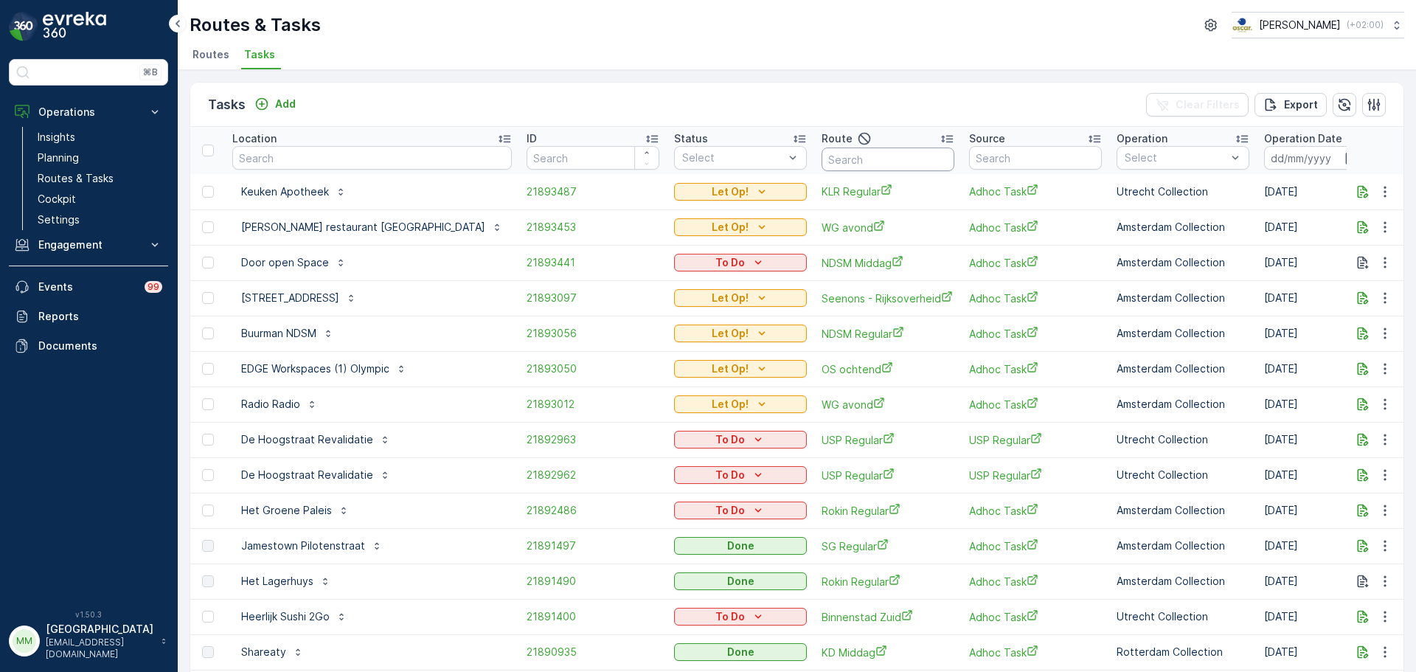
click at [821, 163] on input "text" at bounding box center [887, 159] width 133 height 24
type input "os o"
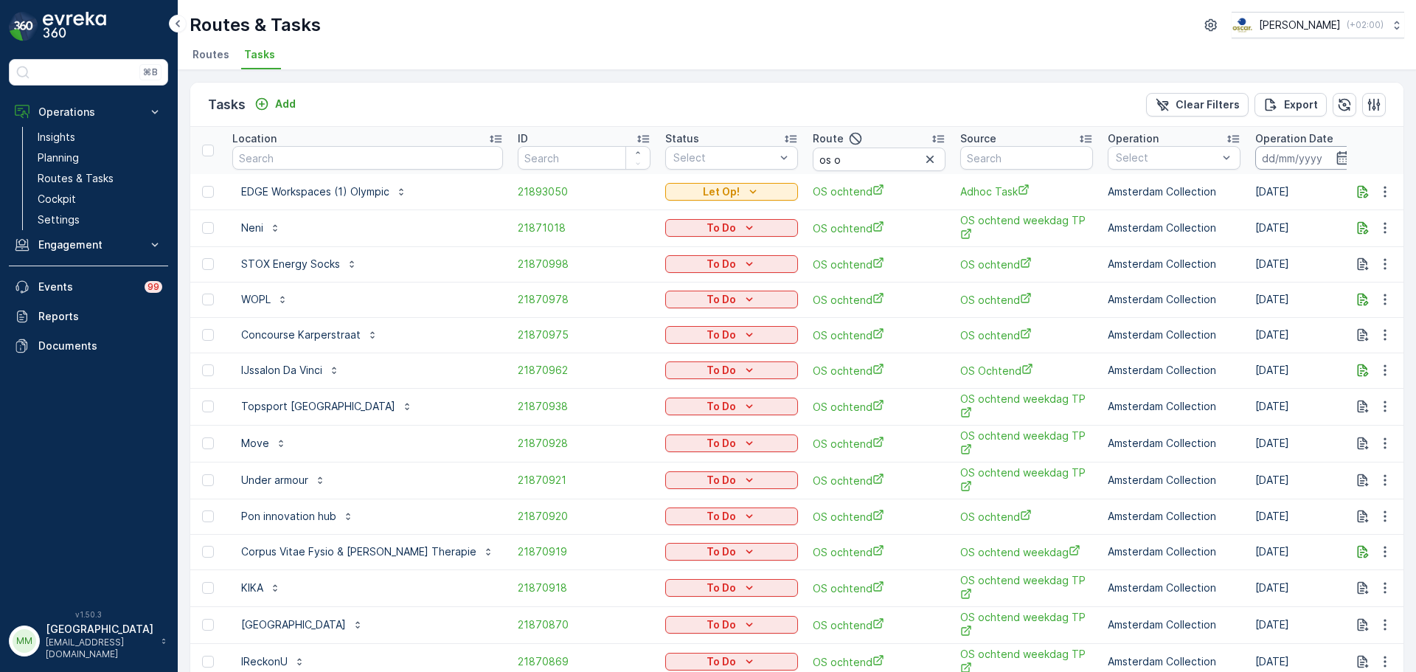
click at [1255, 164] on input at bounding box center [1305, 158] width 101 height 24
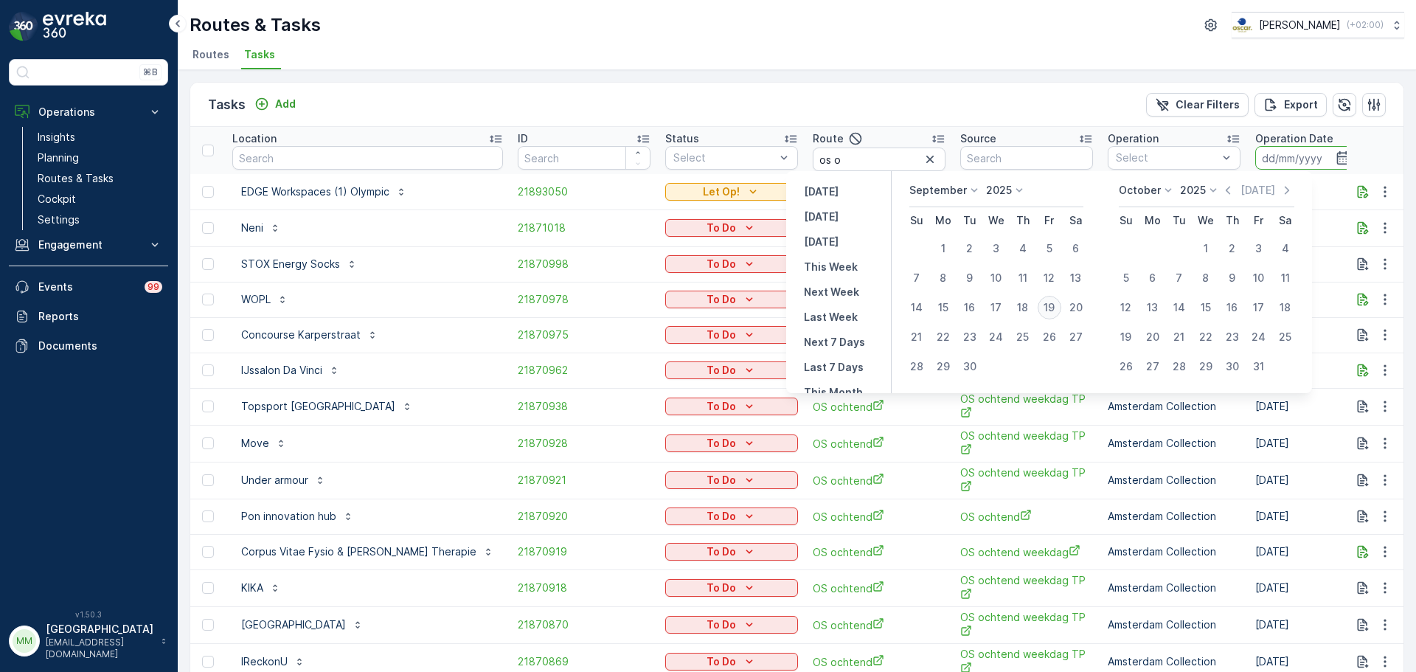
click at [1052, 308] on div "19" at bounding box center [1050, 308] width 24 height 24
type input "[DATE]"
click at [1052, 308] on div "19" at bounding box center [1050, 308] width 24 height 24
type input "[DATE]"
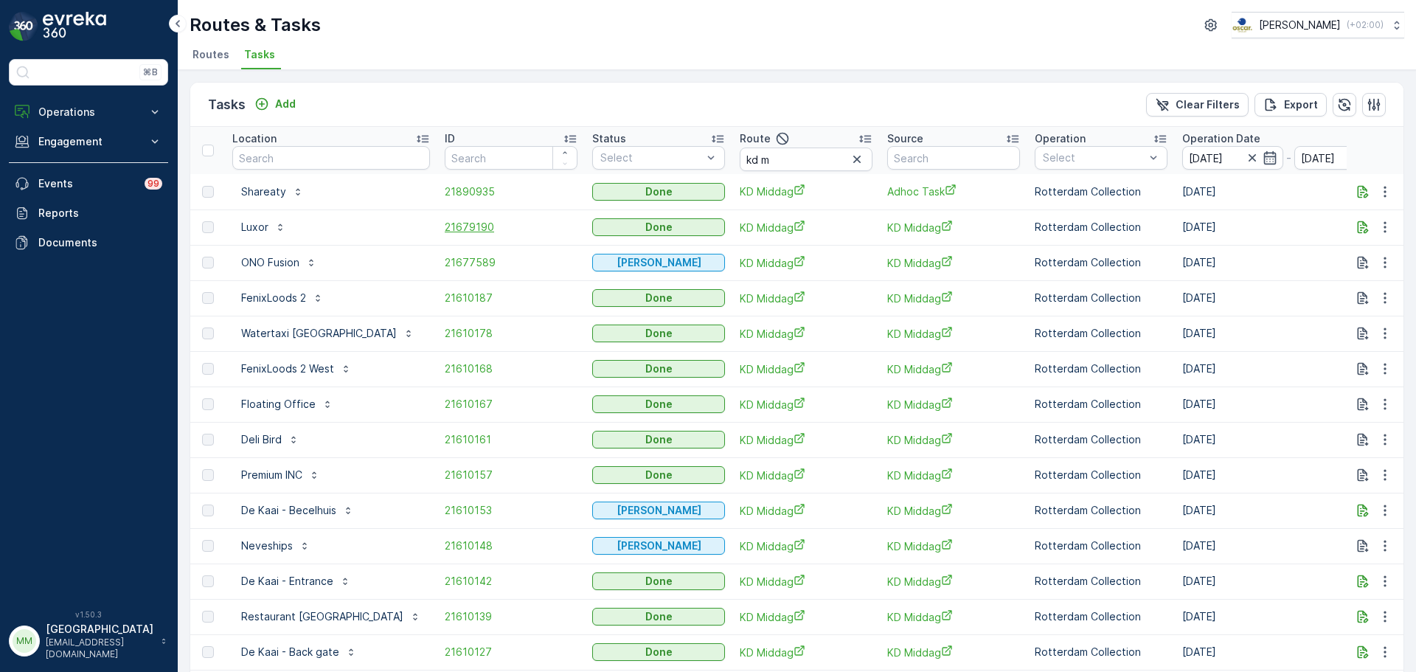
click at [445, 232] on span "21679190" at bounding box center [511, 227] width 133 height 15
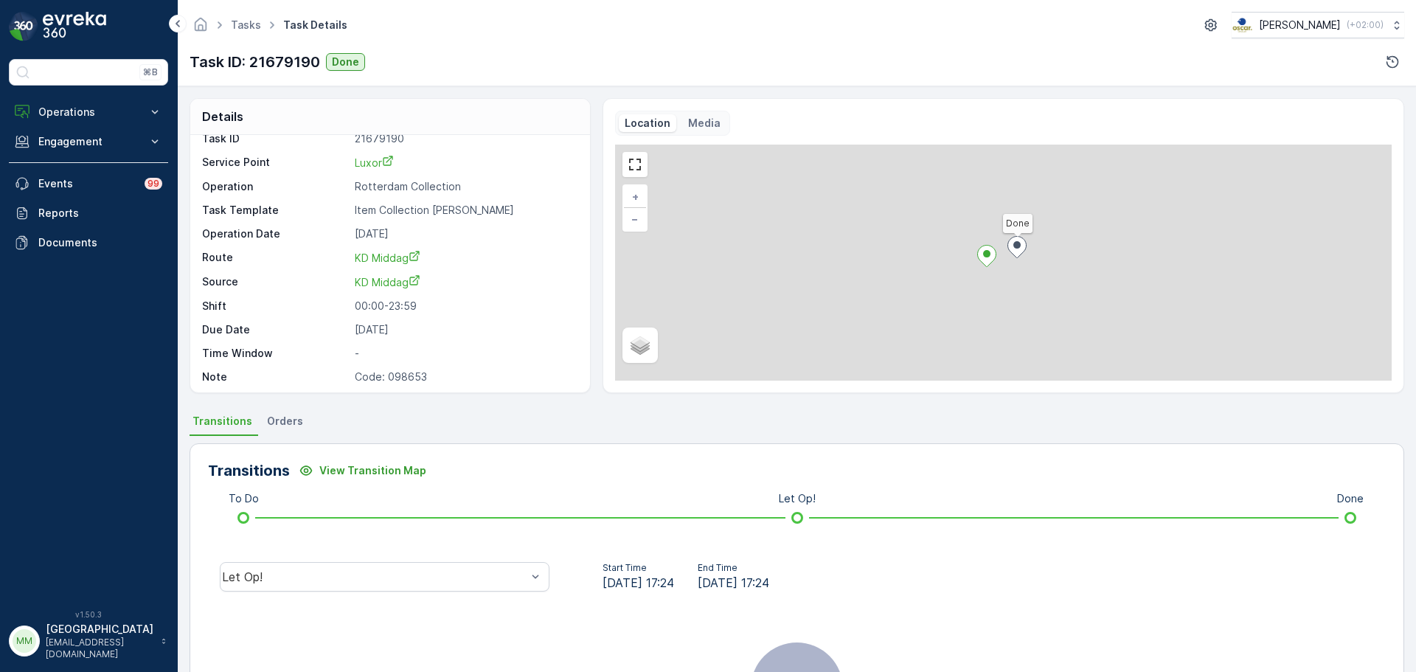
scroll to position [19, 0]
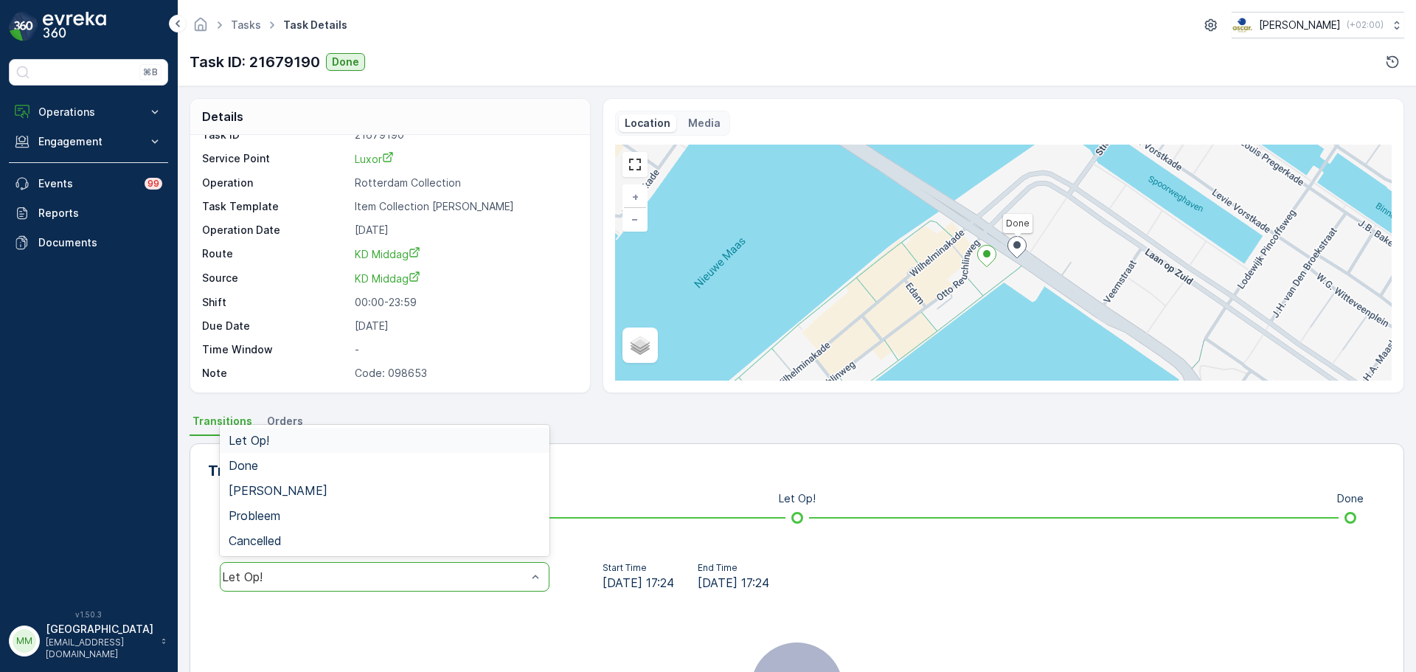
click at [384, 566] on div "Let Op!" at bounding box center [385, 576] width 330 height 29
click at [300, 454] on div "Done" at bounding box center [385, 465] width 330 height 25
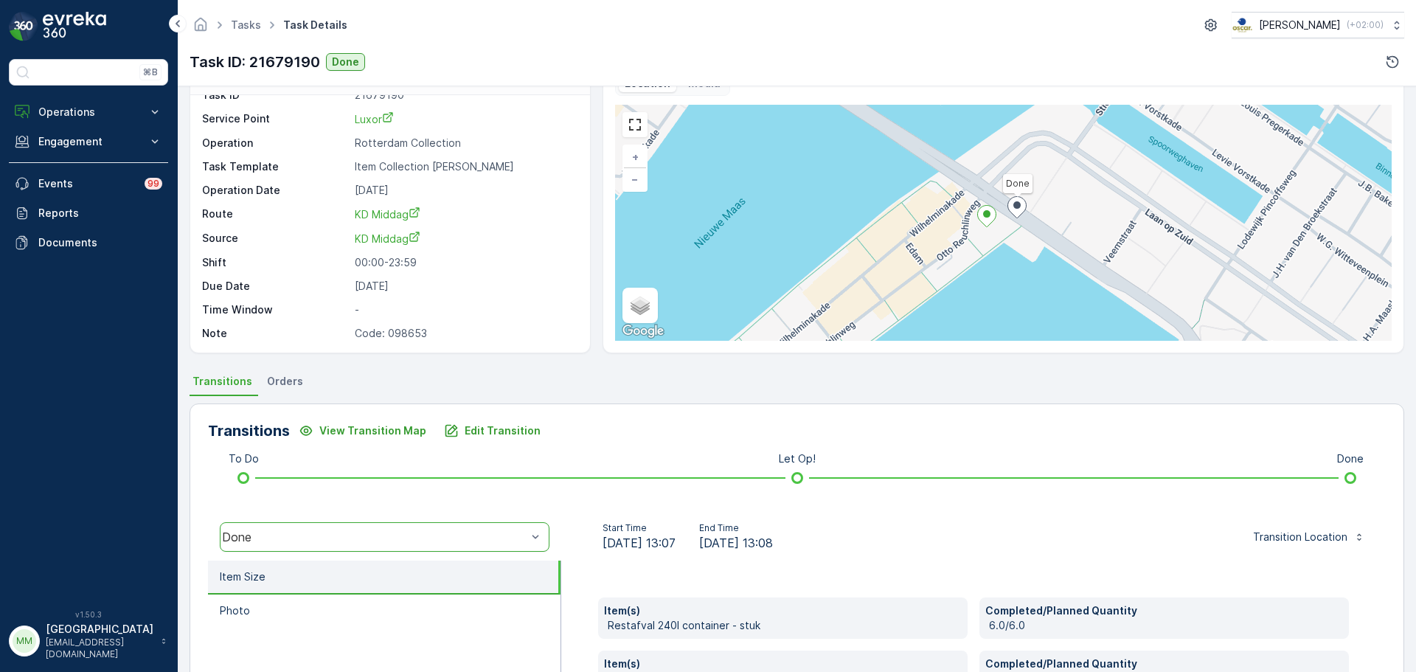
scroll to position [0, 0]
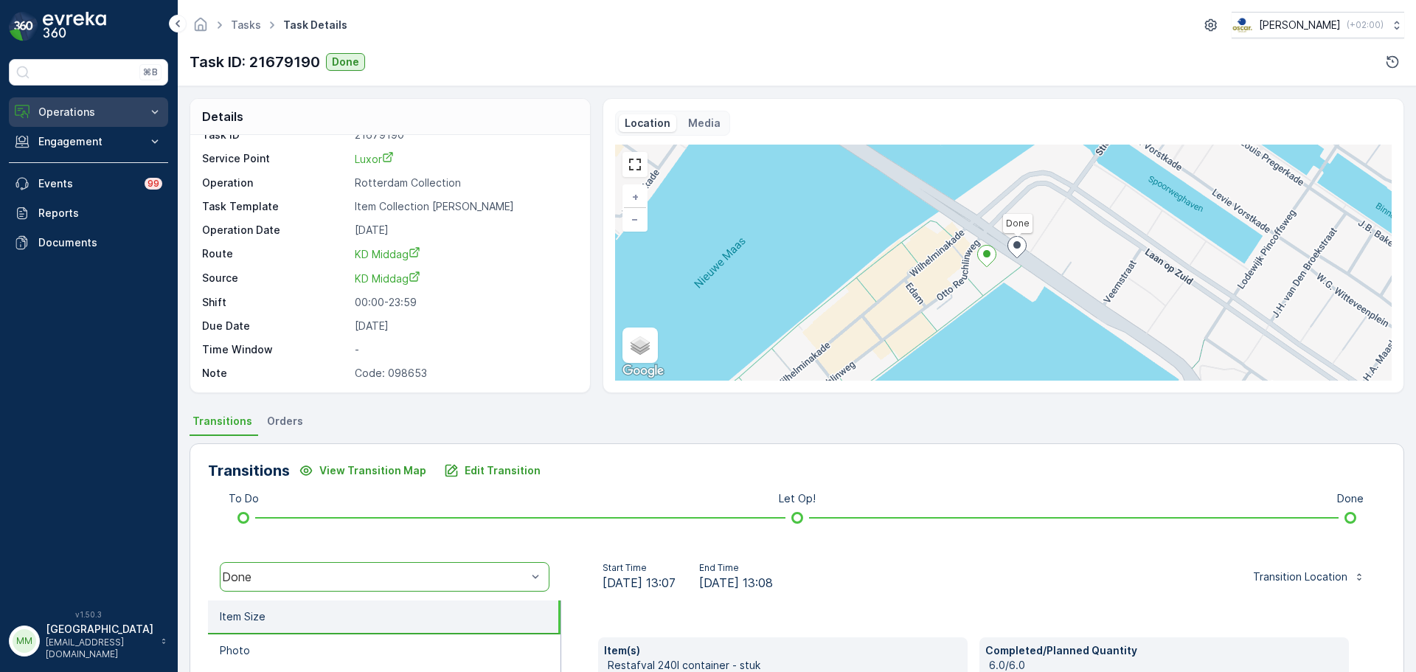
click at [77, 109] on p "Operations" at bounding box center [88, 112] width 100 height 15
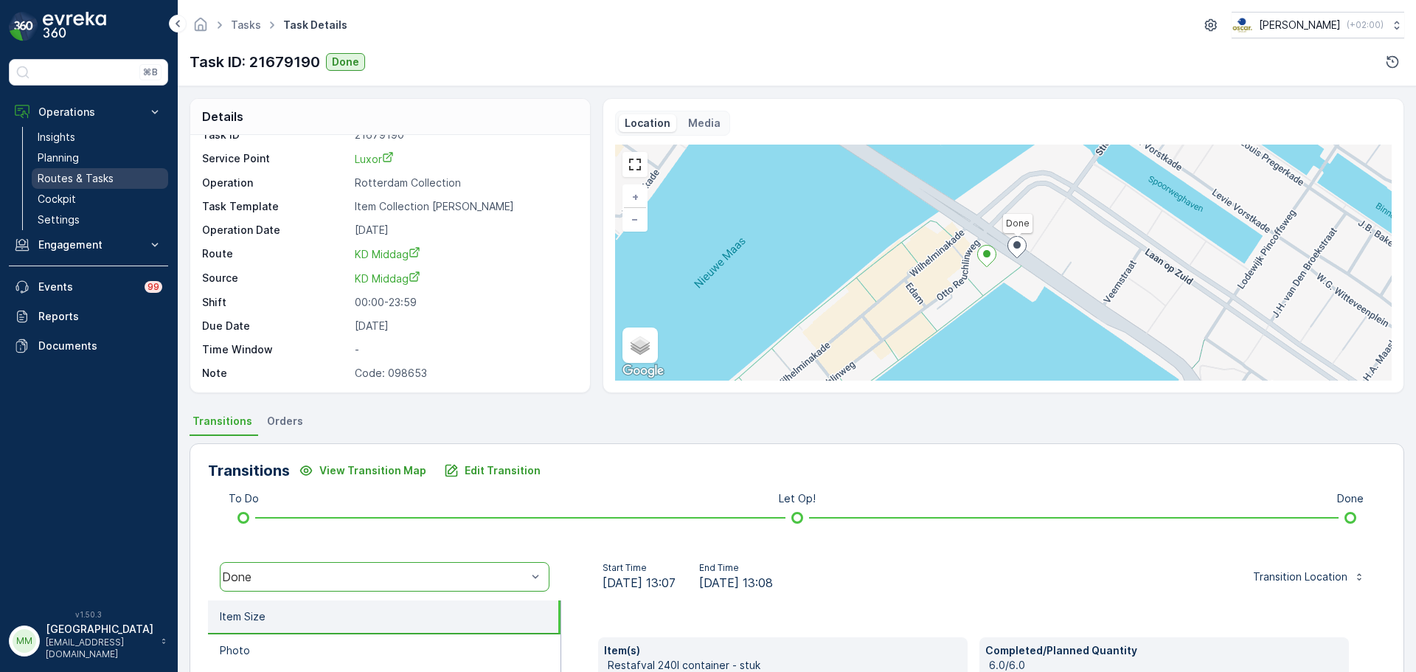
click at [76, 181] on p "Routes & Tasks" at bounding box center [76, 178] width 76 height 15
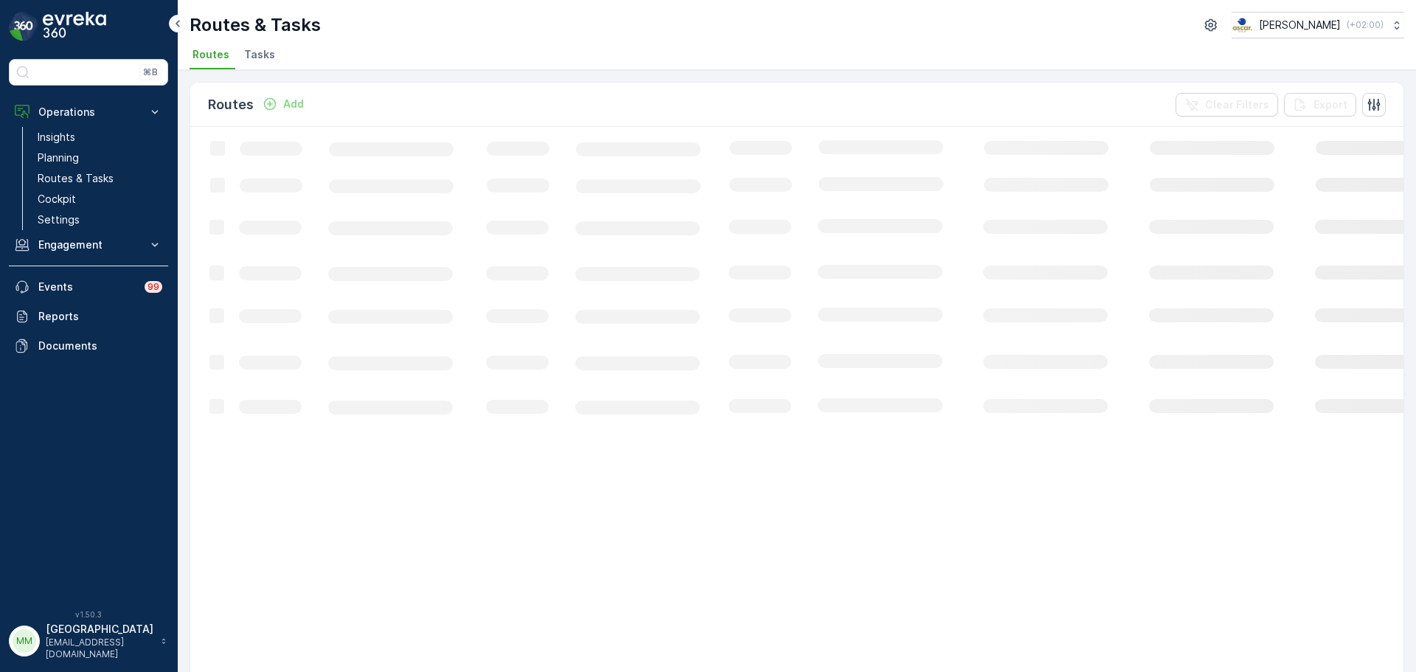
click at [242, 66] on li "Tasks" at bounding box center [261, 56] width 40 height 25
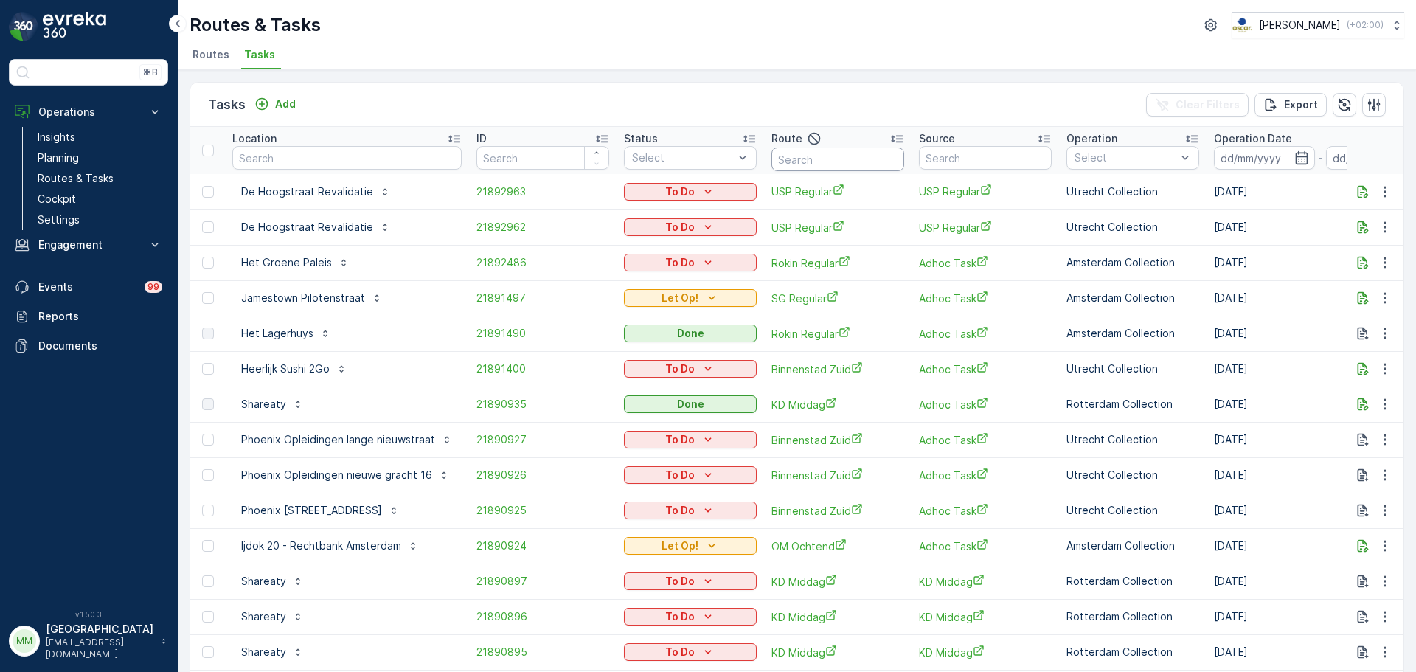
click at [819, 153] on input "text" at bounding box center [837, 159] width 133 height 24
type input "seenons u"
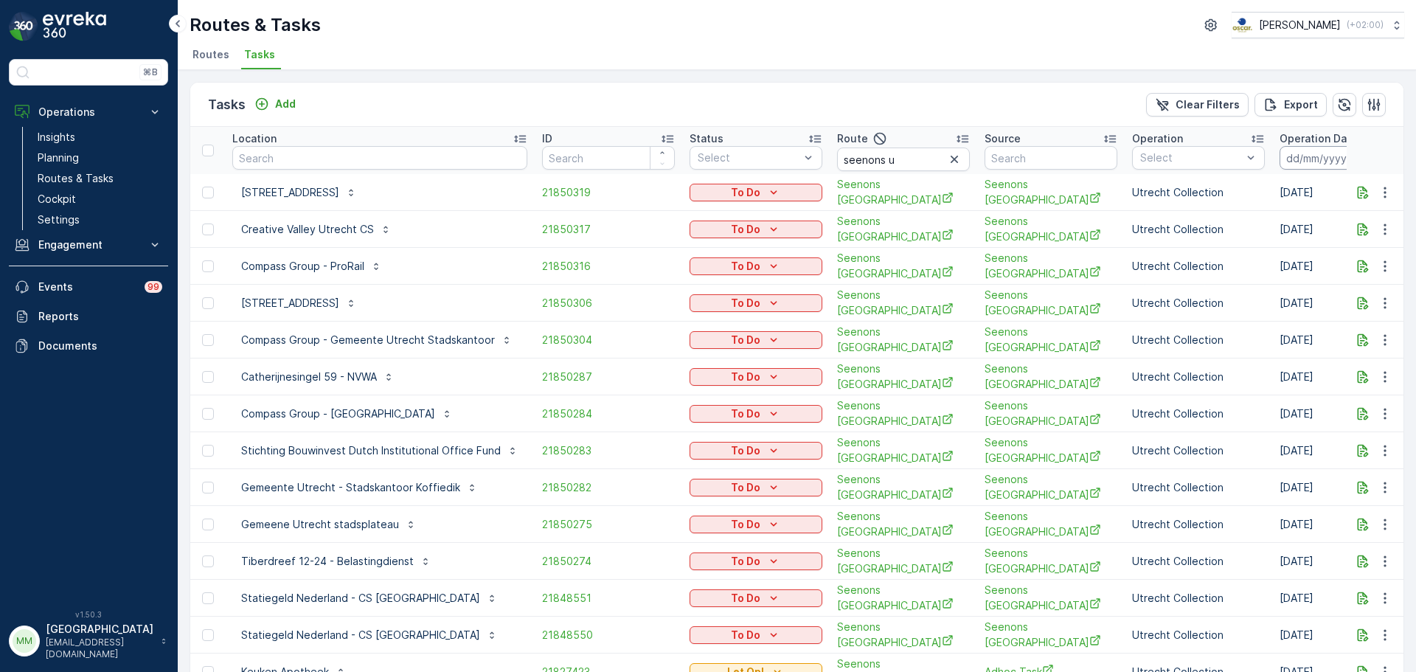
click at [1297, 159] on input at bounding box center [1329, 158] width 101 height 24
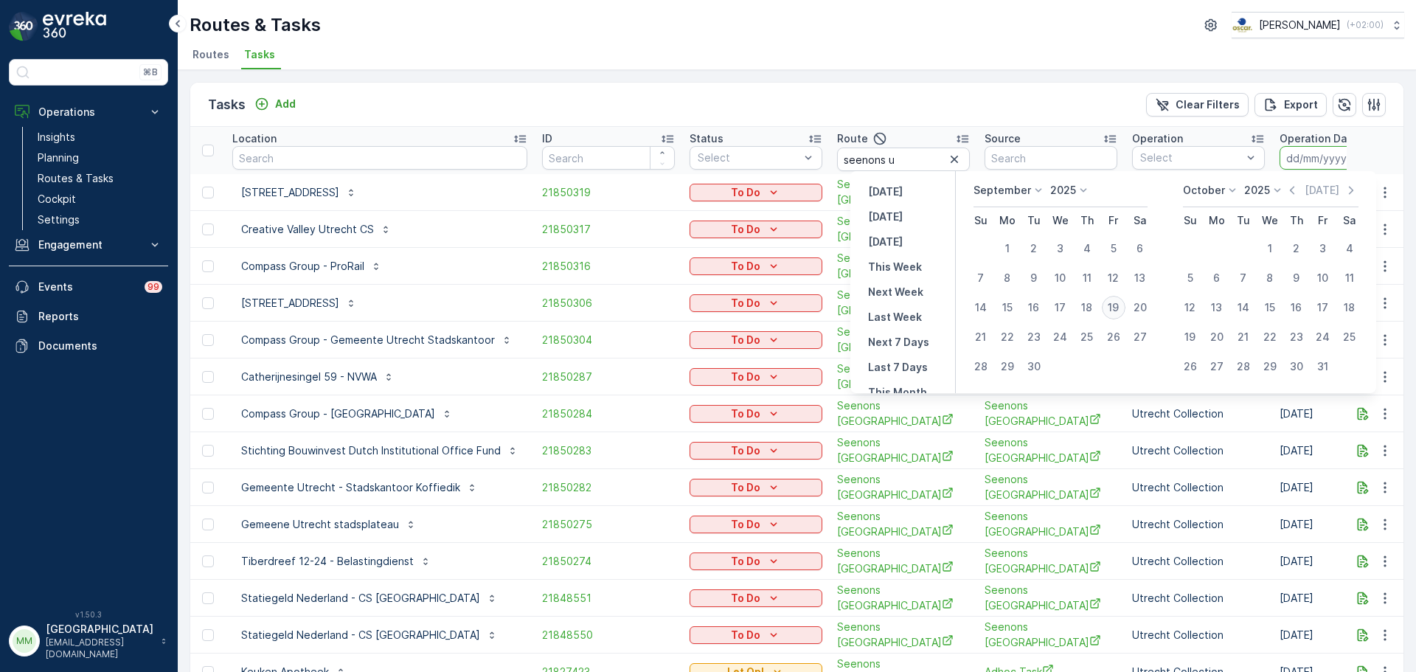
click at [1111, 305] on div "19" at bounding box center [1114, 308] width 24 height 24
type input "[DATE]"
click at [1111, 305] on div "19" at bounding box center [1114, 308] width 24 height 24
type input "[DATE]"
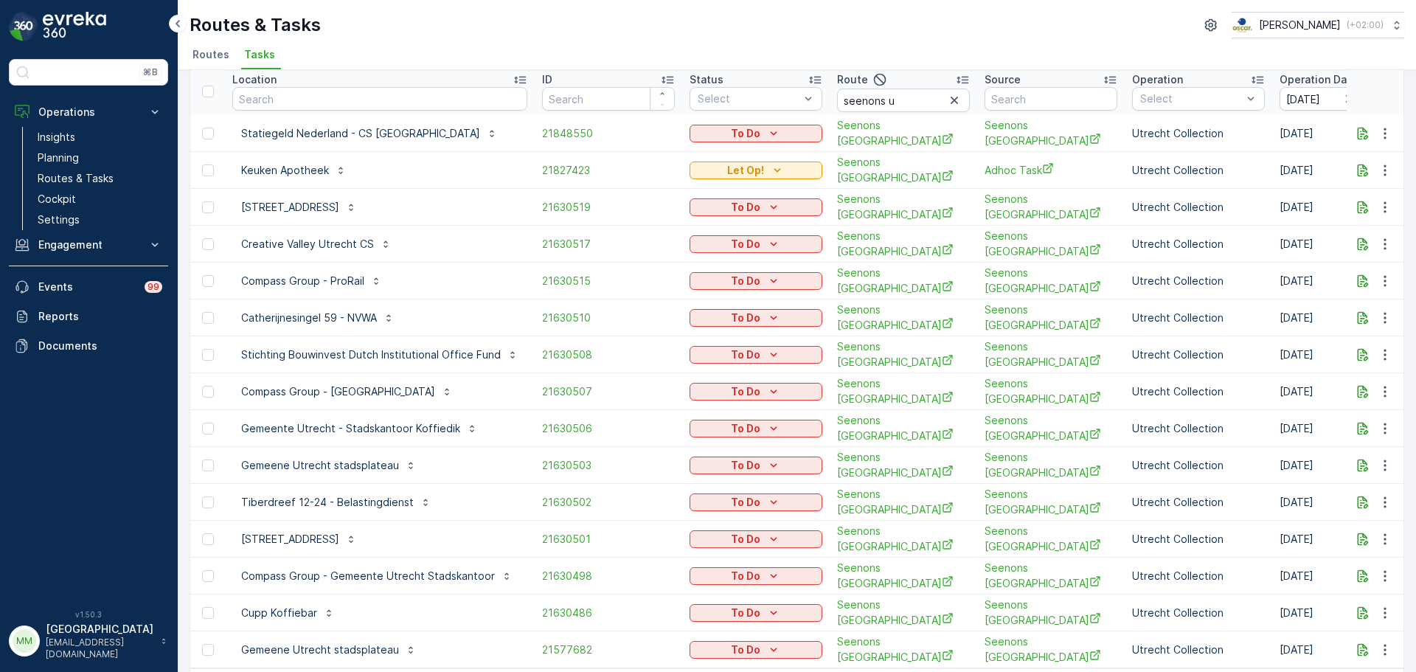
scroll to position [96, 0]
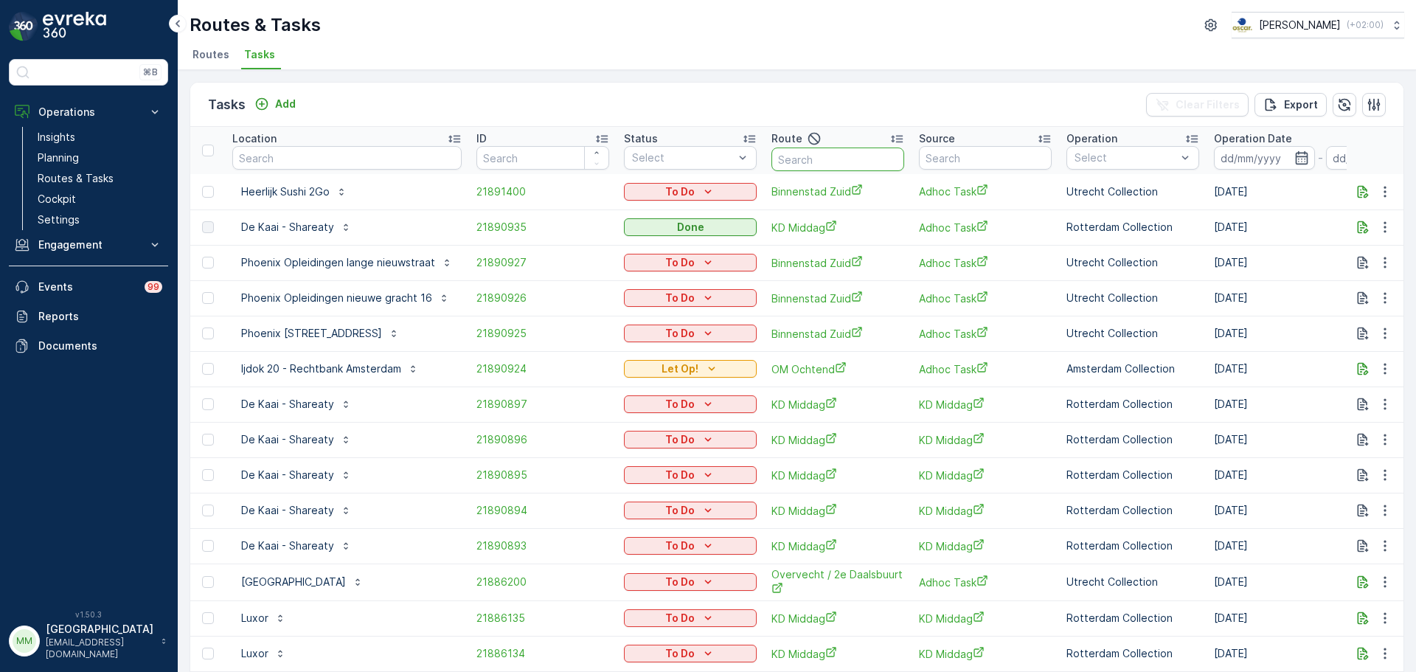
click at [809, 159] on input "text" at bounding box center [837, 159] width 133 height 24
click at [751, 164] on div "ov" at bounding box center [690, 158] width 133 height 24
type input "o"
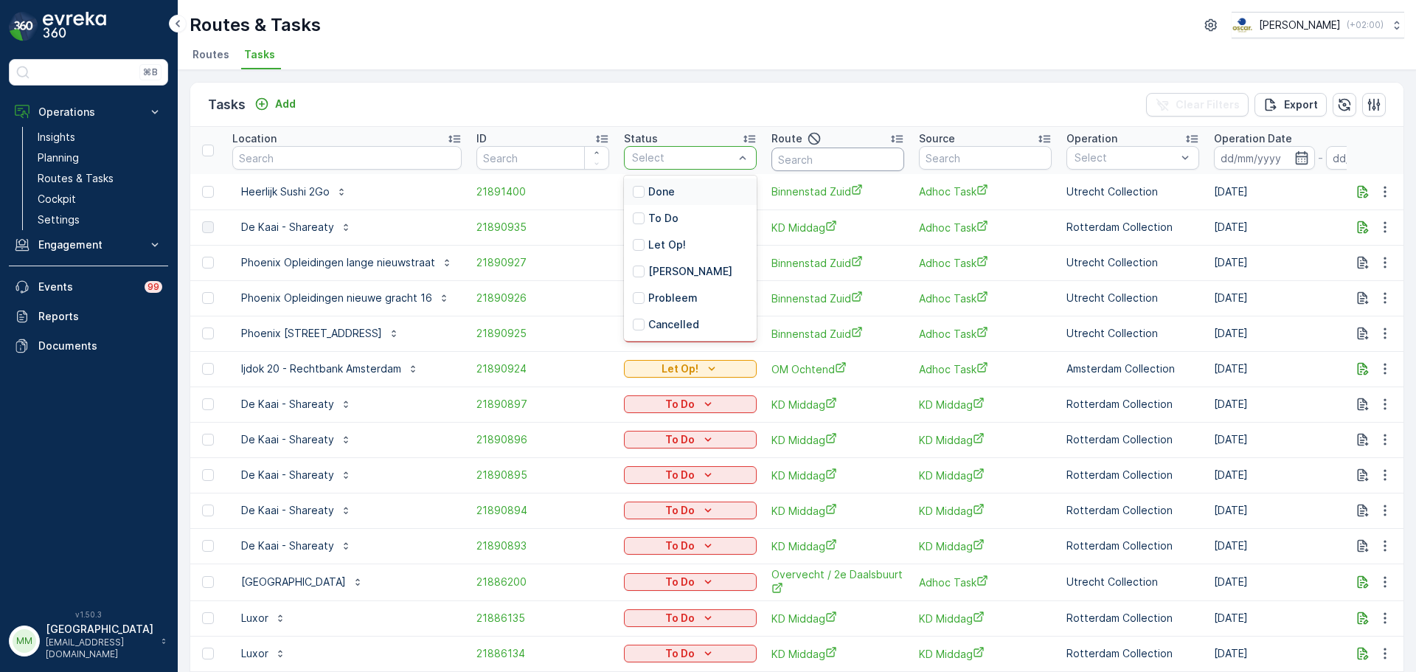
click at [821, 161] on input "text" at bounding box center [837, 159] width 133 height 24
type input "overvecht"
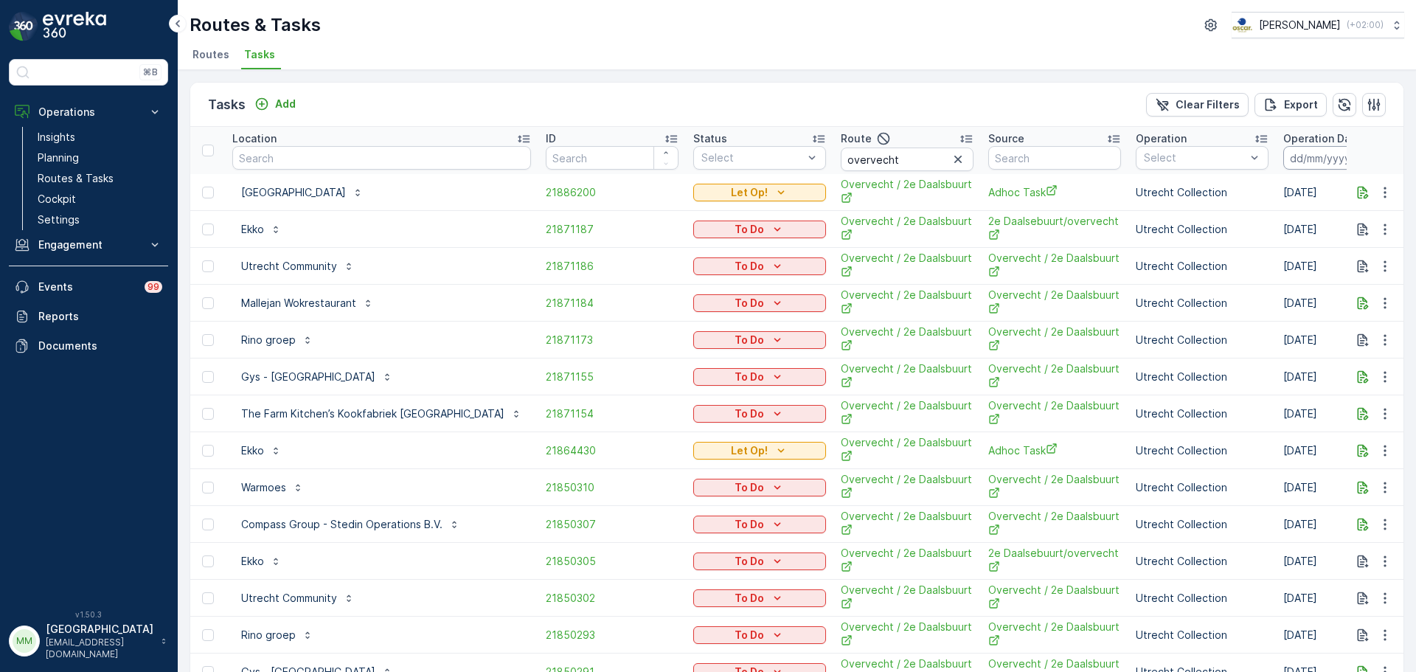
click at [1283, 155] on input at bounding box center [1333, 158] width 101 height 24
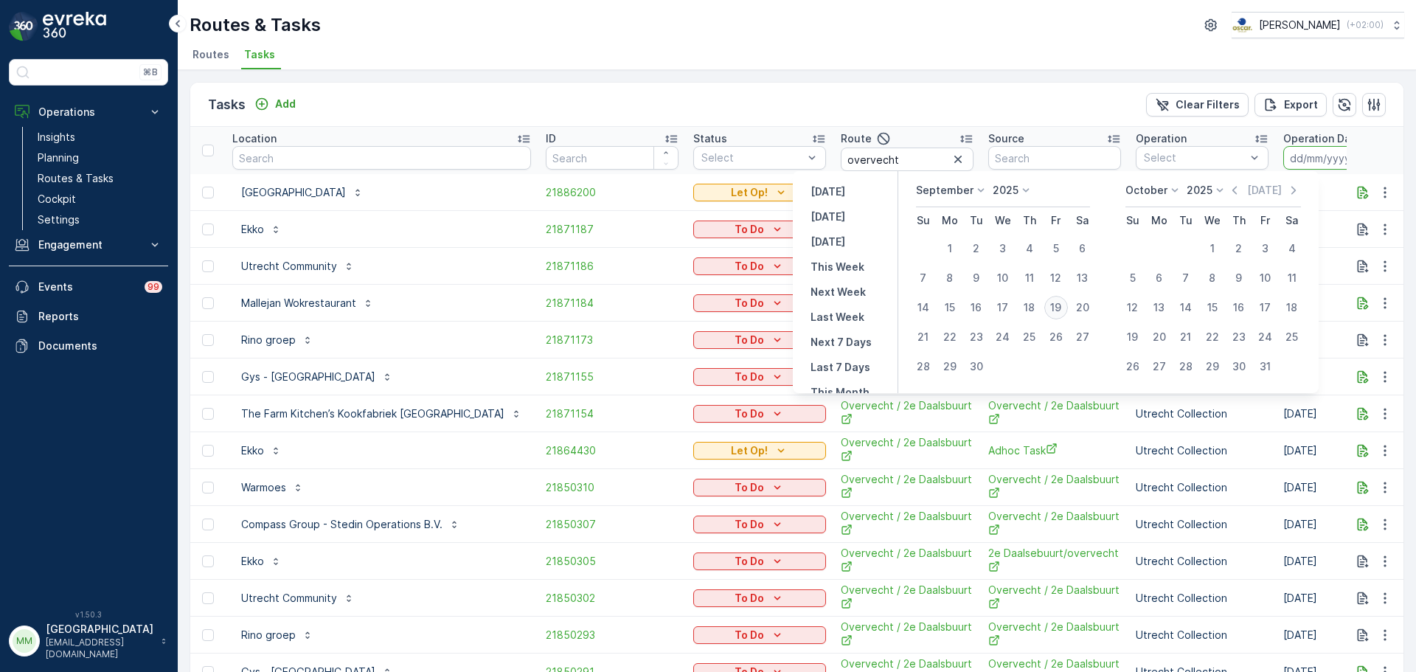
click at [1051, 310] on div "19" at bounding box center [1056, 308] width 24 height 24
type input "[DATE]"
click at [1051, 310] on div "19" at bounding box center [1056, 308] width 24 height 24
type input "[DATE]"
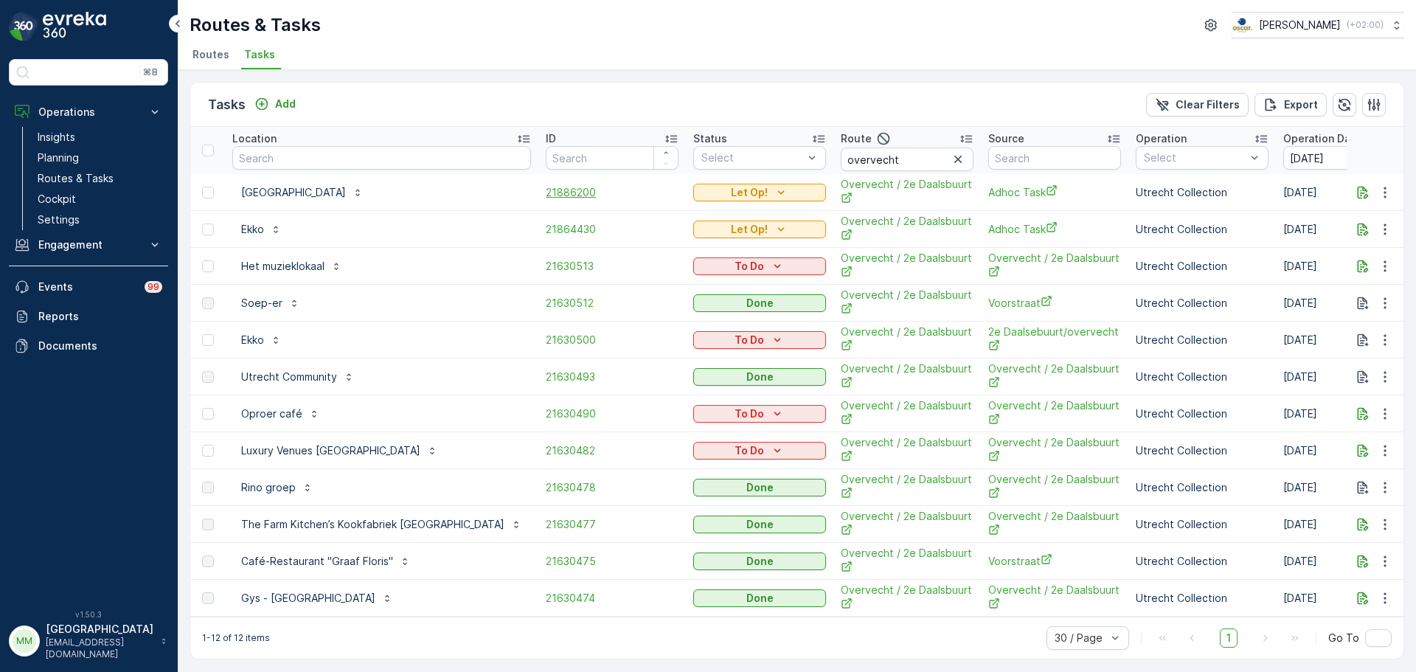
click at [546, 191] on span "21886200" at bounding box center [612, 192] width 133 height 15
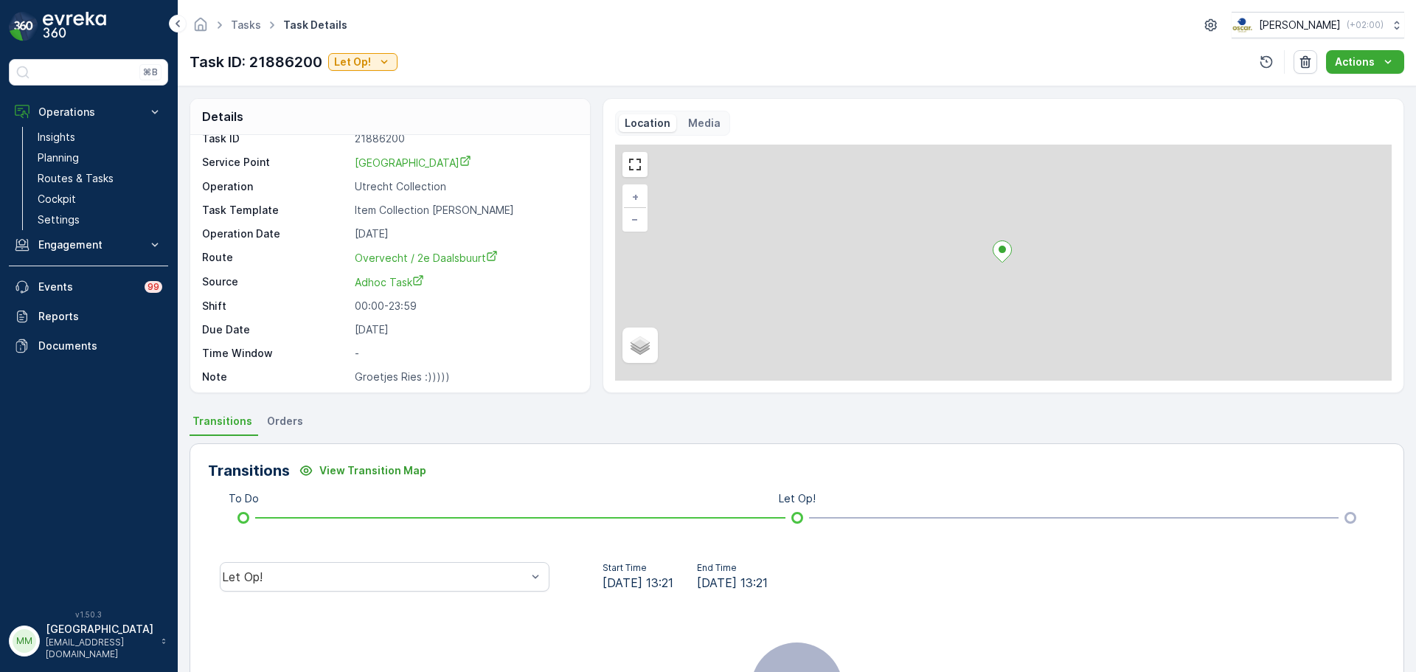
scroll to position [19, 0]
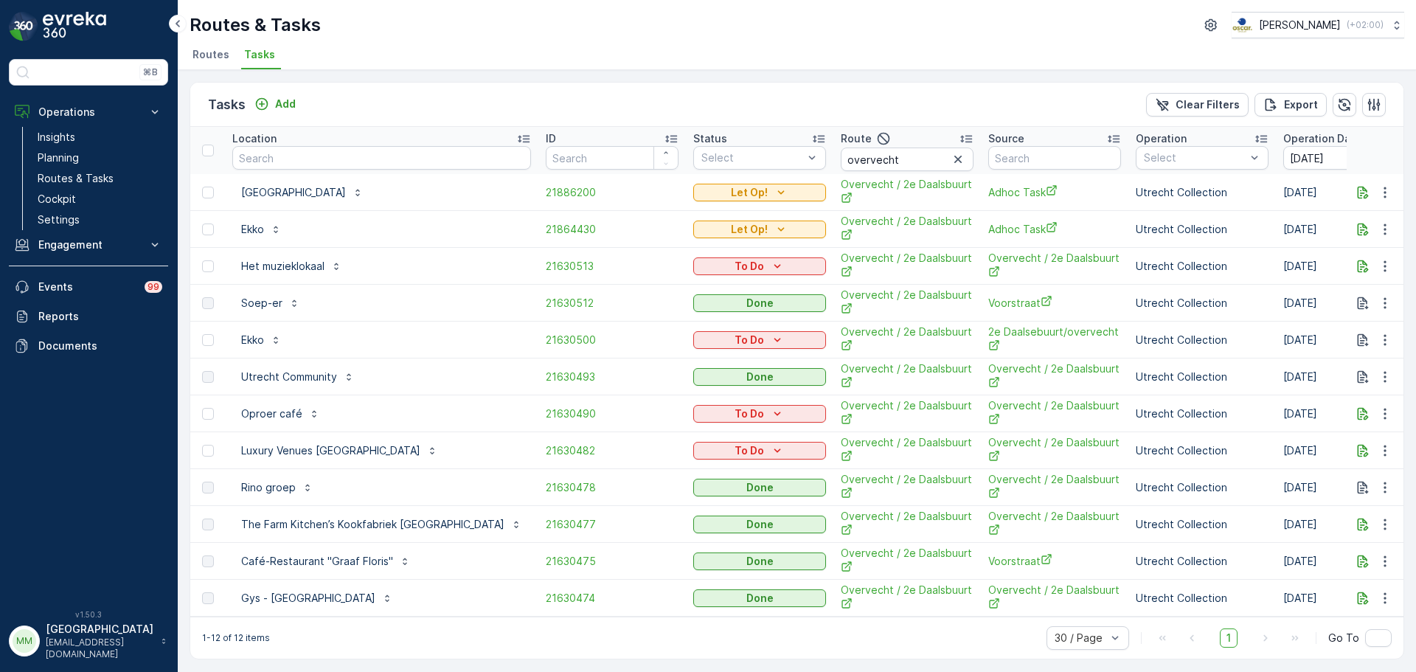
click at [538, 220] on td "21864430" at bounding box center [611, 229] width 147 height 37
click at [546, 229] on span "21864430" at bounding box center [612, 229] width 133 height 15
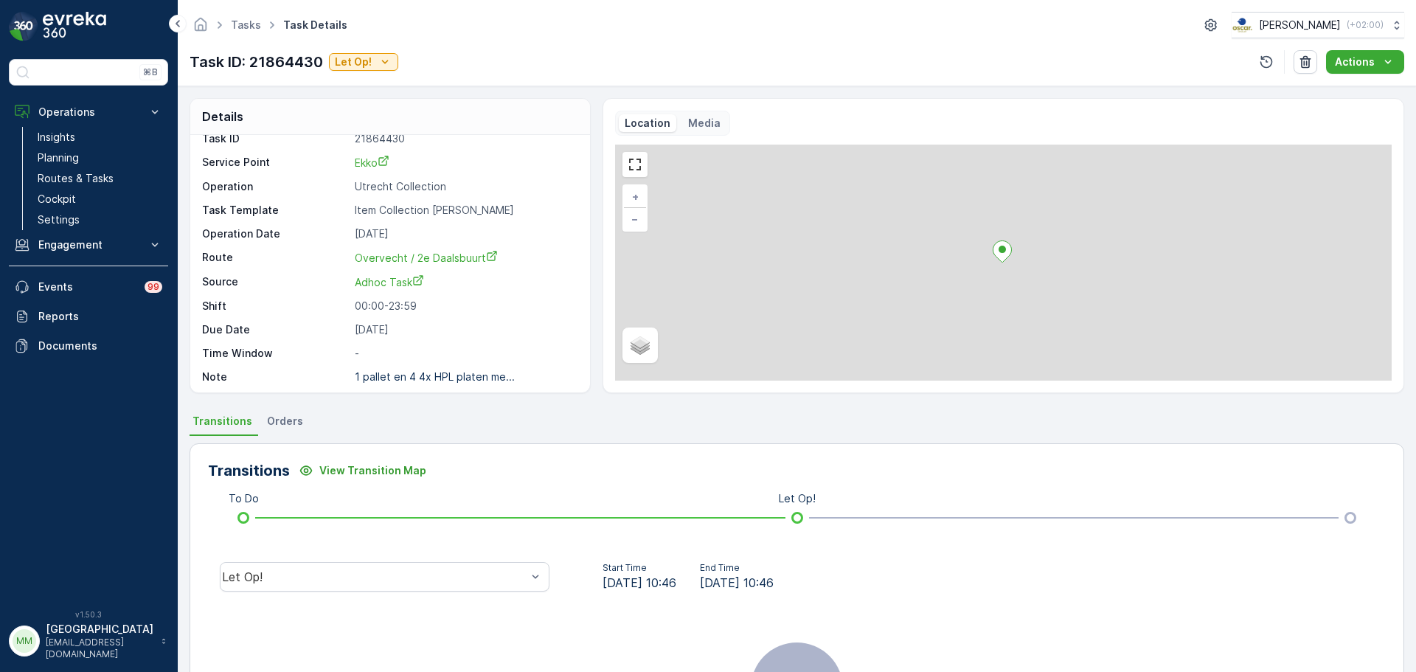
scroll to position [19, 0]
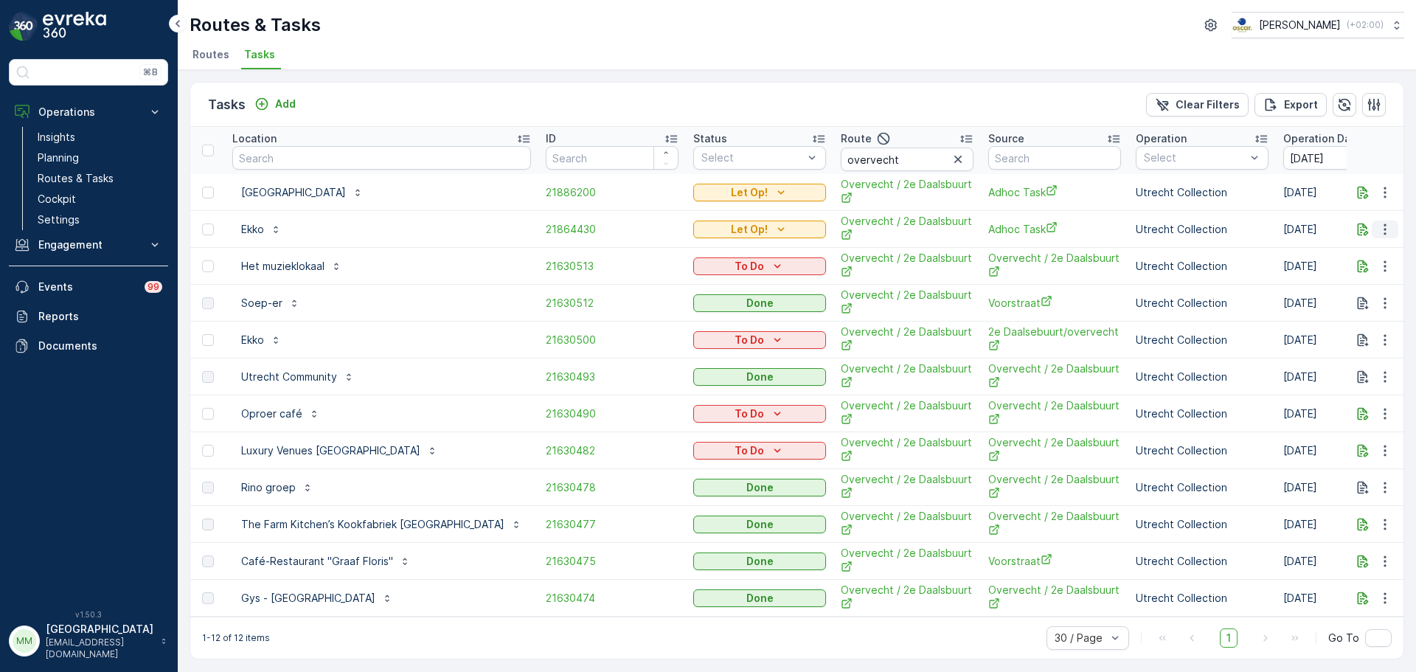
click at [1383, 229] on icon "button" at bounding box center [1384, 228] width 2 height 11
click at [1363, 294] on span "Change Route" at bounding box center [1347, 292] width 72 height 15
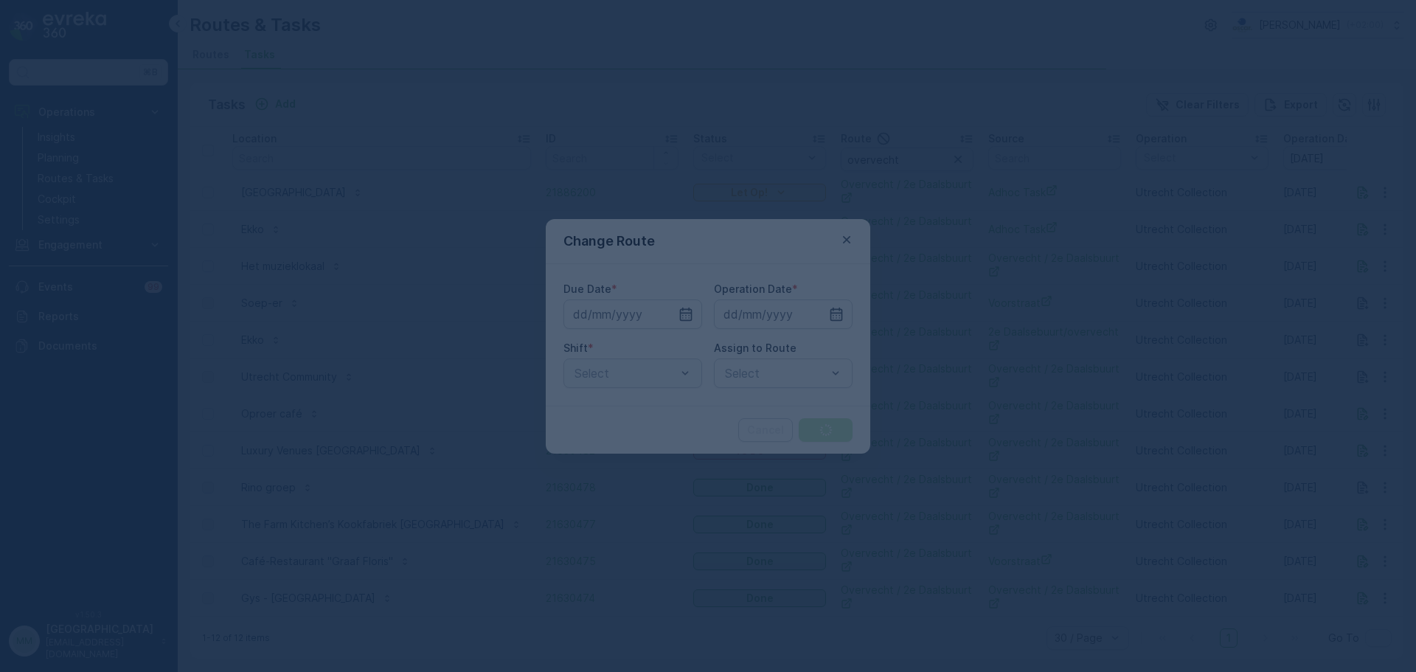
type input "19.09.2025"
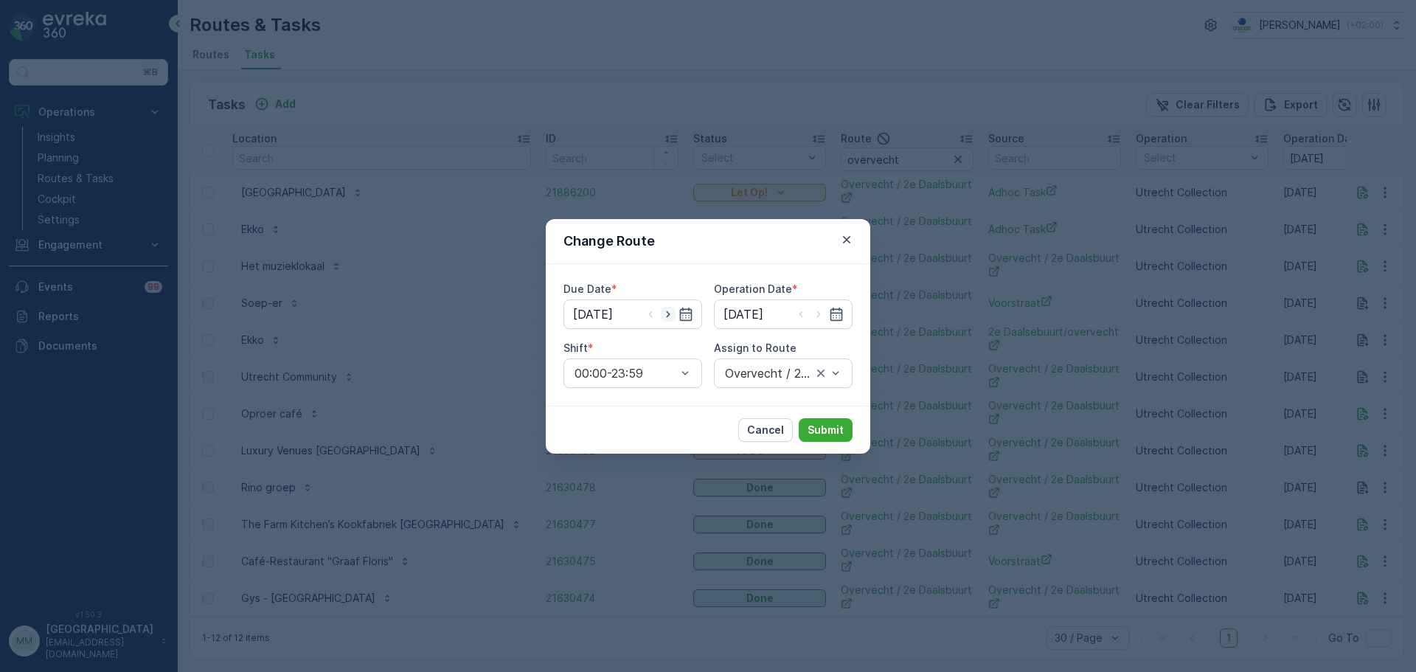
click at [663, 316] on icon "button" at bounding box center [668, 314] width 15 height 15
type input "[DATE]"
click at [816, 316] on icon "button" at bounding box center [818, 314] width 15 height 15
type input "[DATE]"
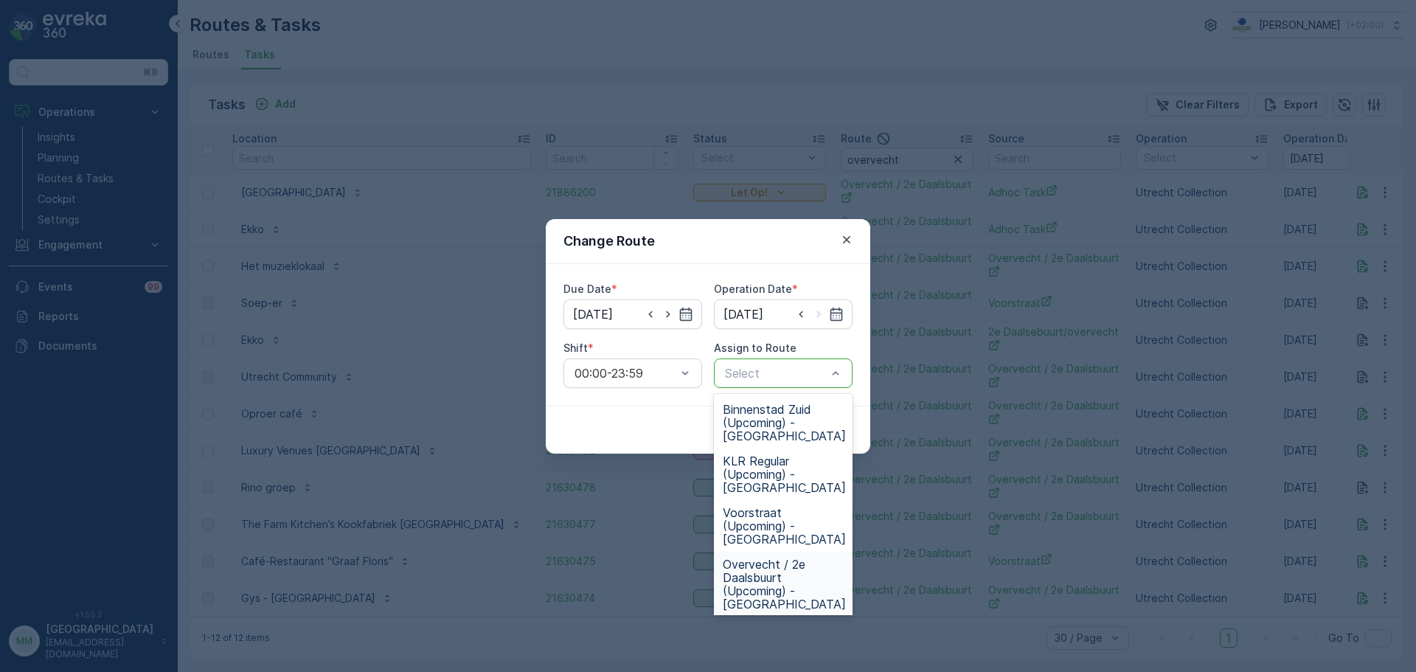
click at [794, 557] on span "Overvecht / 2e Daalsbuurt (Upcoming) - [GEOGRAPHIC_DATA]" at bounding box center [784, 583] width 123 height 53
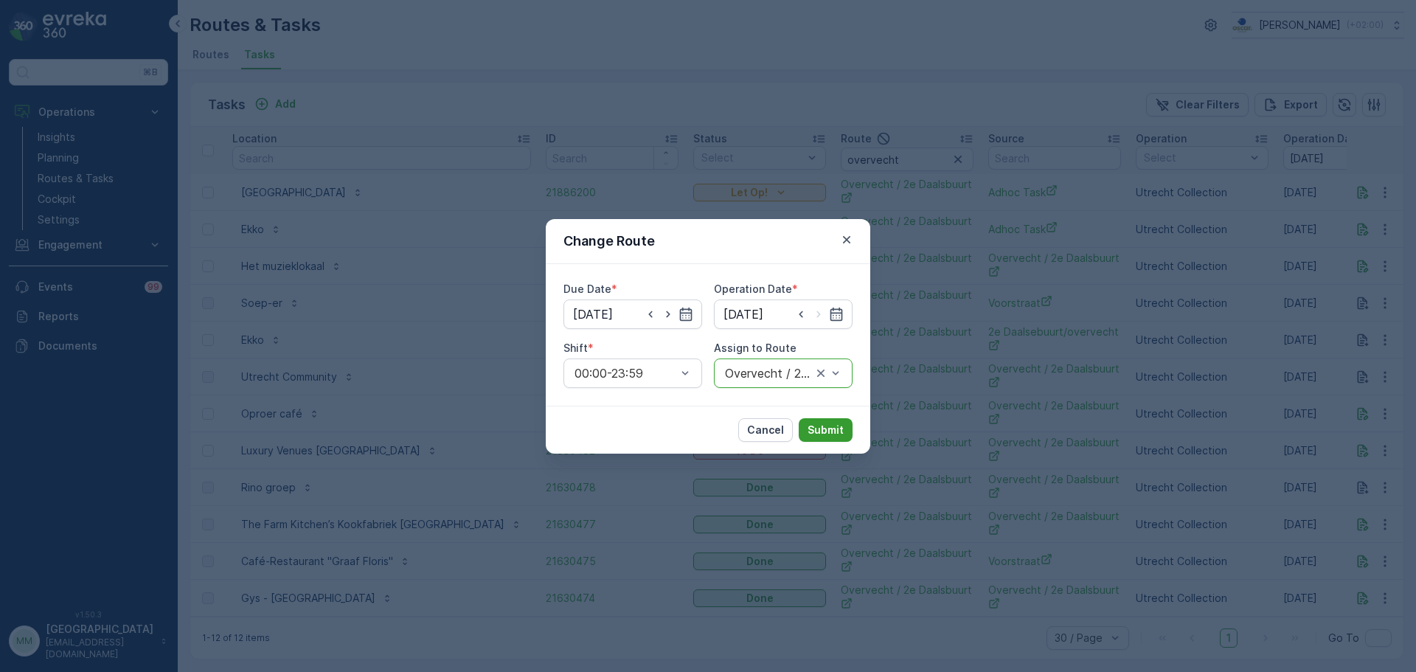
click at [840, 428] on p "Submit" at bounding box center [825, 430] width 36 height 15
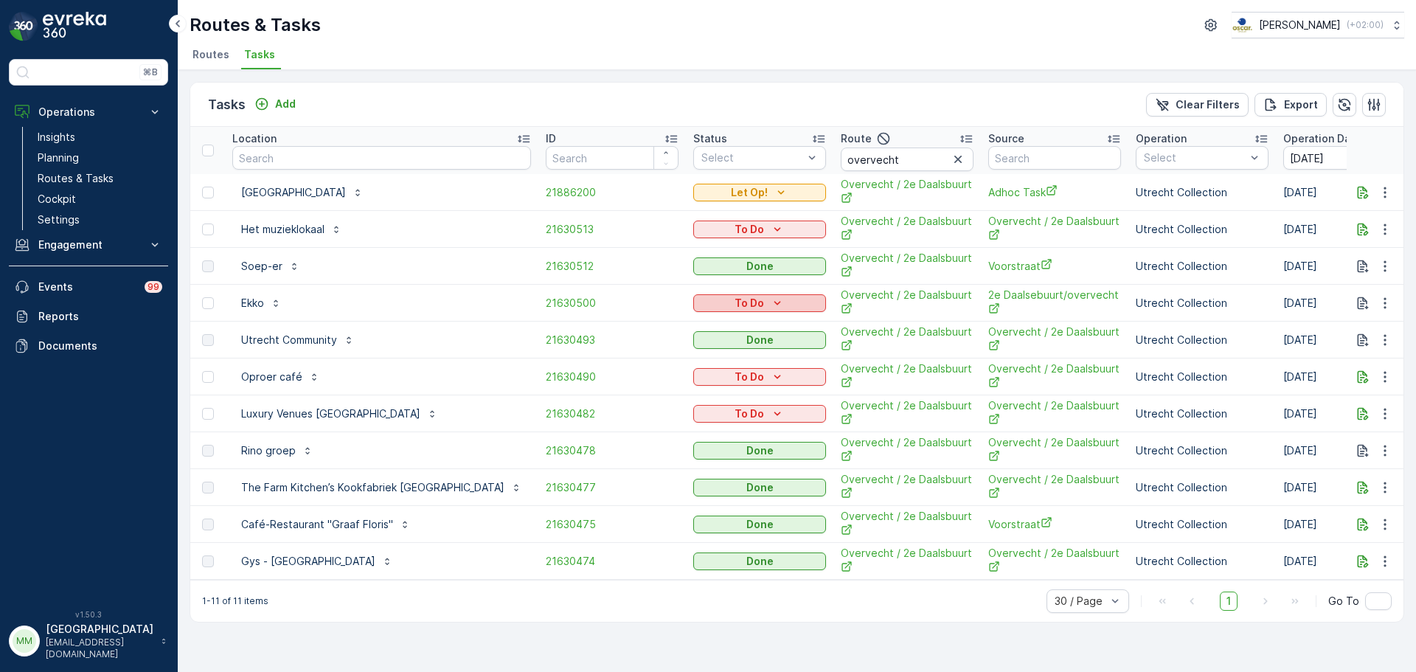
click at [734, 302] on p "To Do" at bounding box center [748, 303] width 29 height 15
click at [663, 383] on span "Cancelled" at bounding box center [656, 387] width 49 height 15
click at [734, 231] on p "To Do" at bounding box center [748, 229] width 29 height 15
click at [661, 316] on span "Cancelled" at bounding box center [656, 313] width 49 height 15
click at [1390, 378] on icon "button" at bounding box center [1384, 376] width 15 height 15
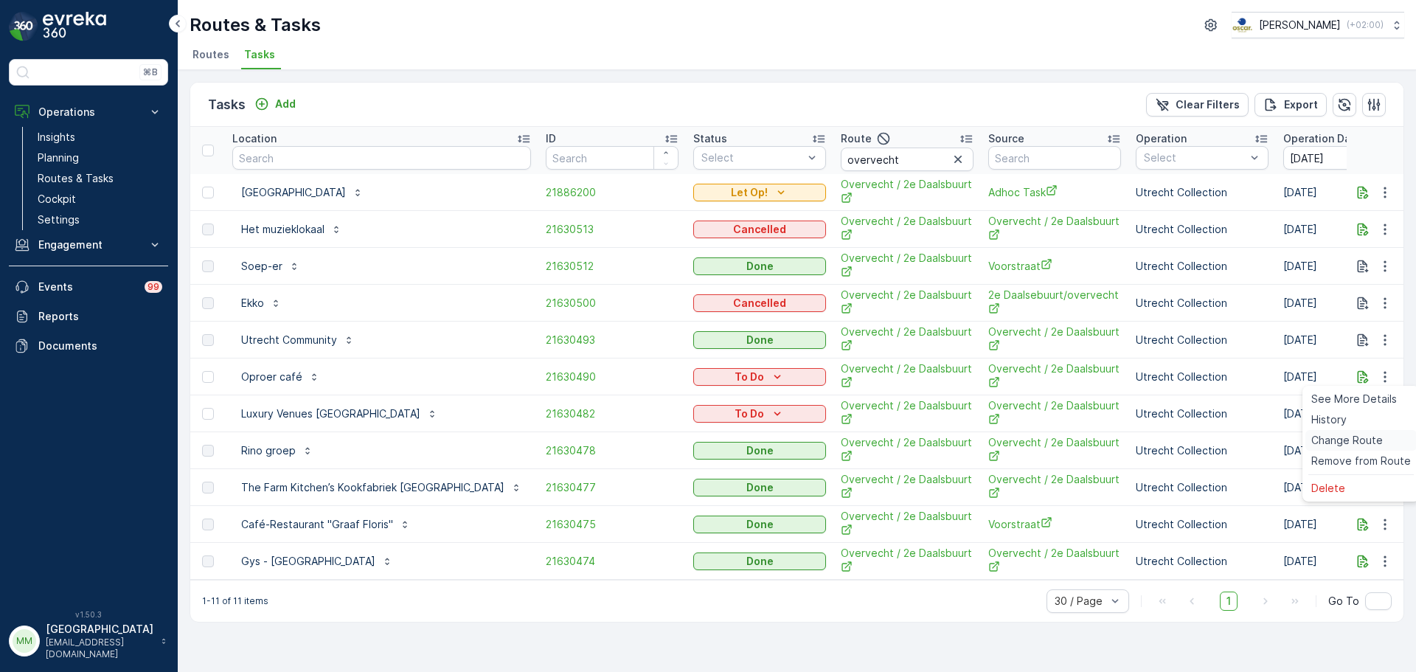
click at [1356, 440] on span "Change Route" at bounding box center [1347, 440] width 72 height 15
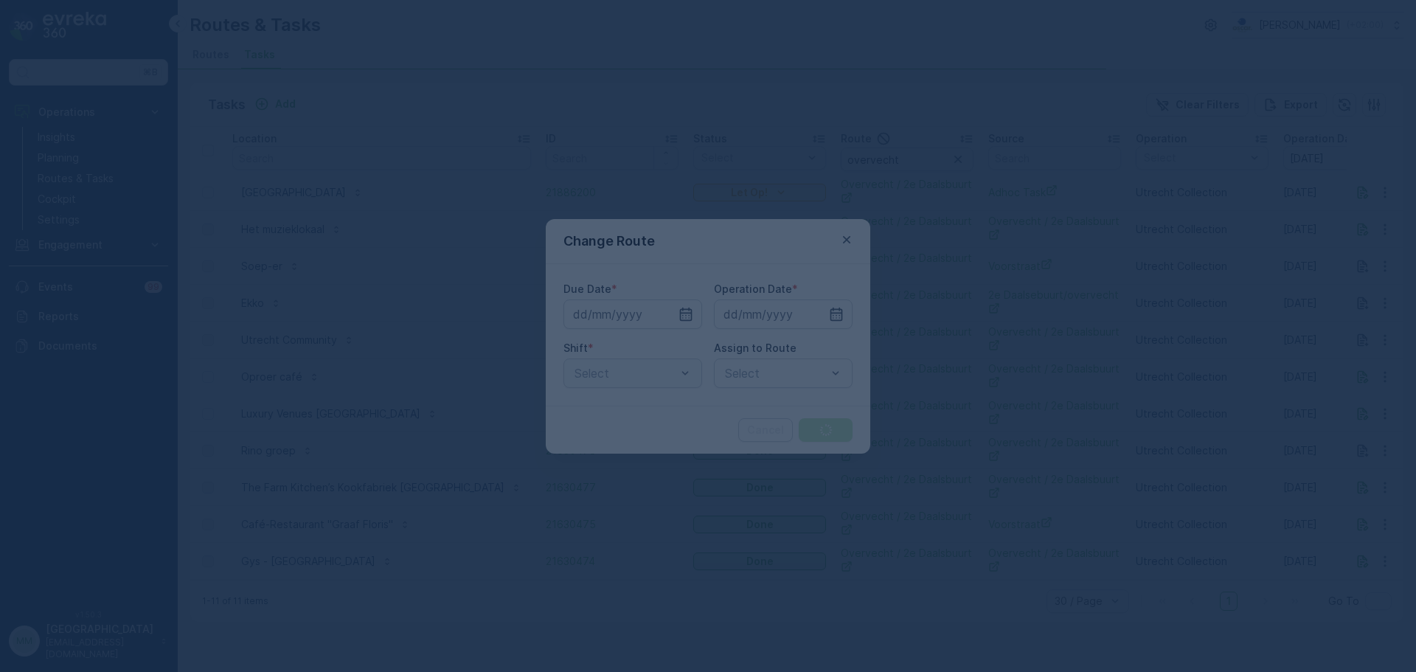
type input "[DATE]"
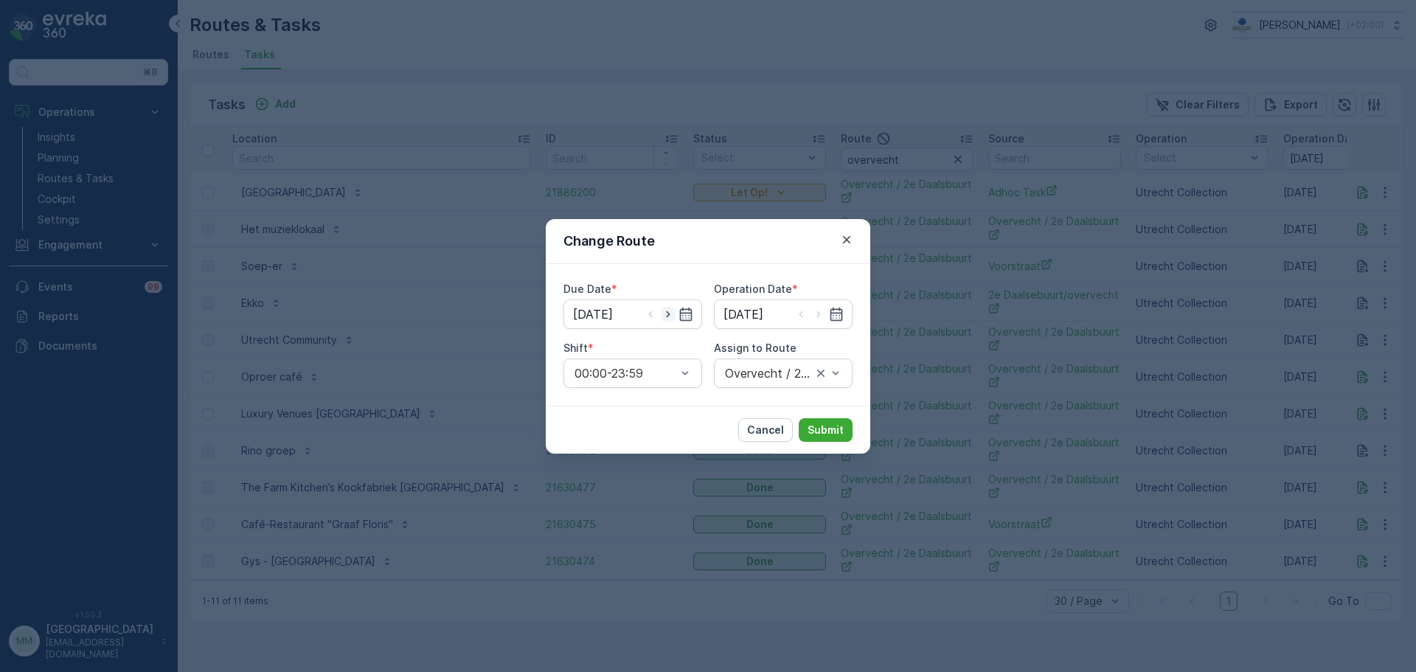
click at [667, 314] on icon "button" at bounding box center [668, 314] width 15 height 15
type input "22.09.2025"
click at [819, 313] on icon "button" at bounding box center [818, 314] width 15 height 15
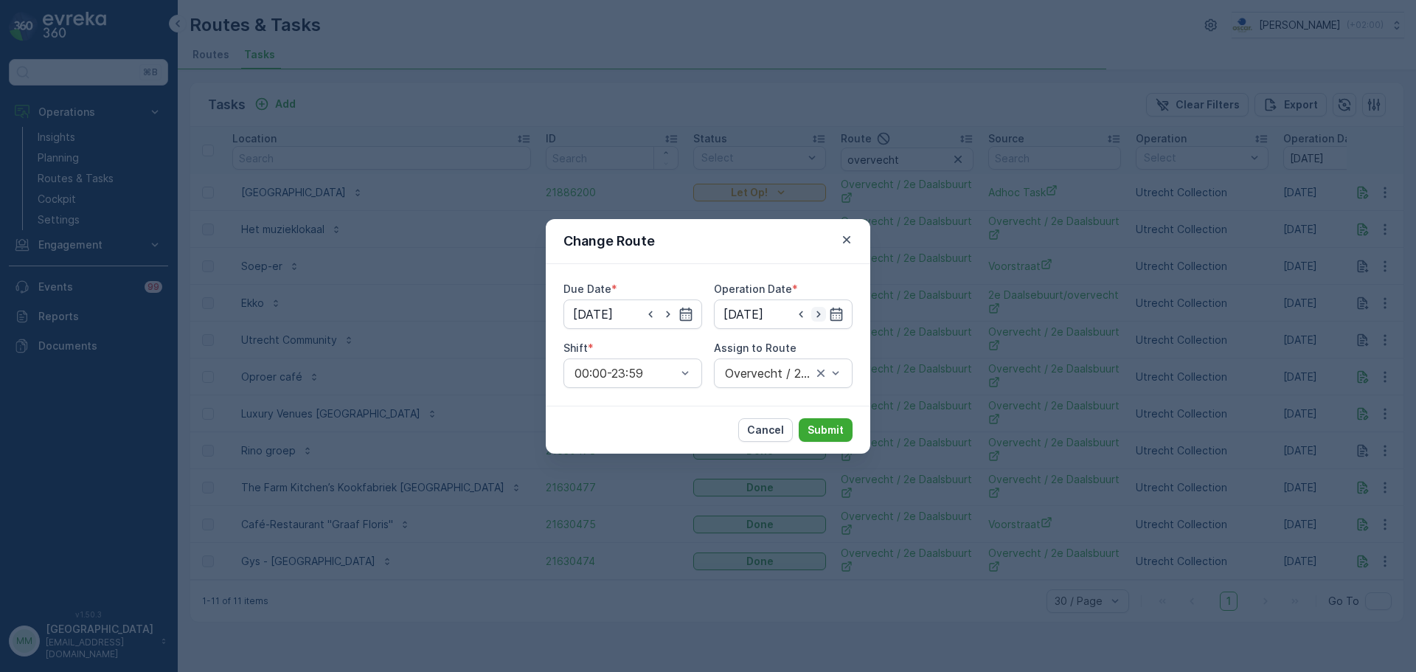
click at [819, 313] on icon "button" at bounding box center [818, 314] width 15 height 15
type input "22.09.2025"
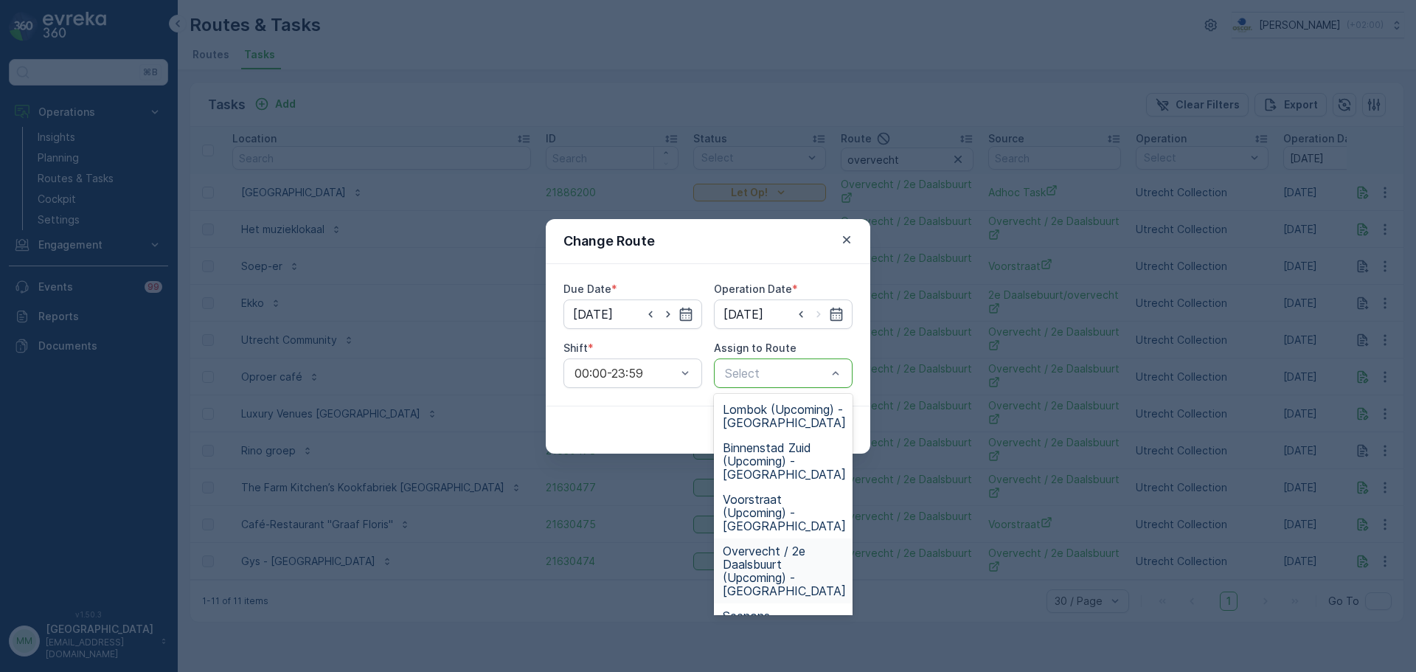
click at [785, 544] on span "Overvecht / 2e Daalsbuurt (Upcoming) - Utrecht" at bounding box center [784, 570] width 123 height 53
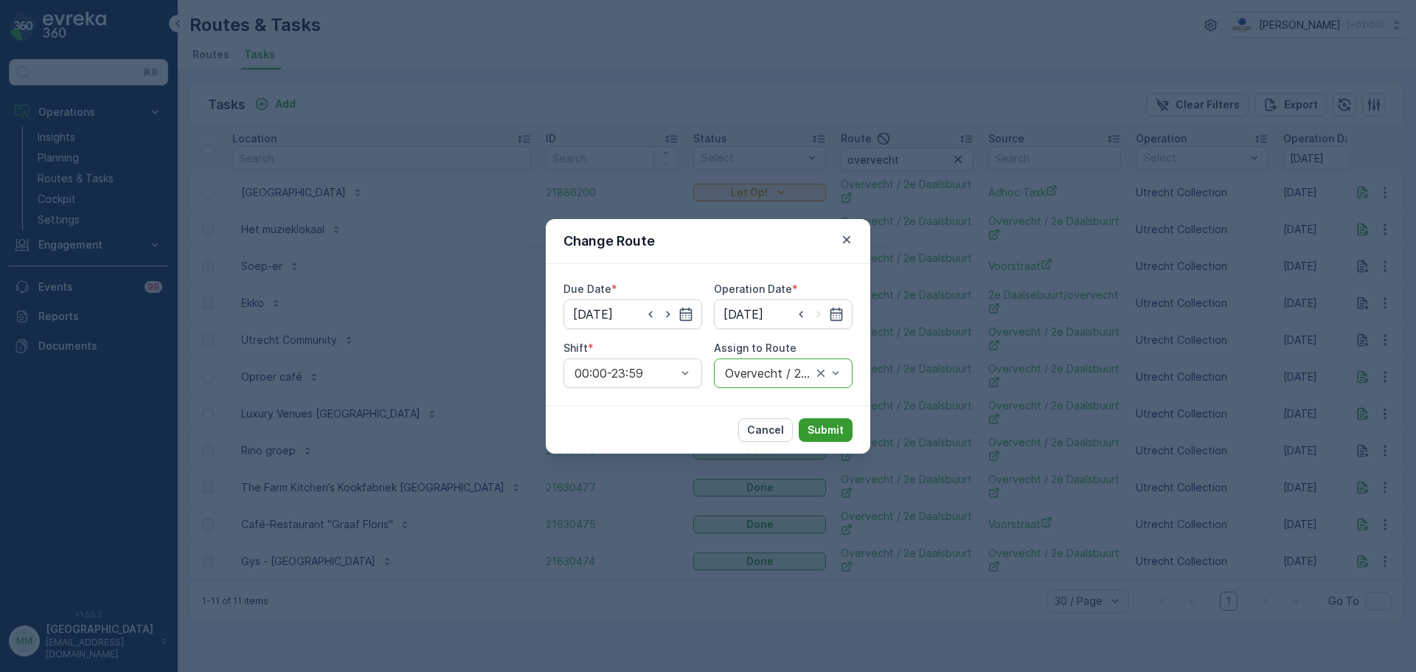
click at [829, 426] on p "Submit" at bounding box center [825, 430] width 36 height 15
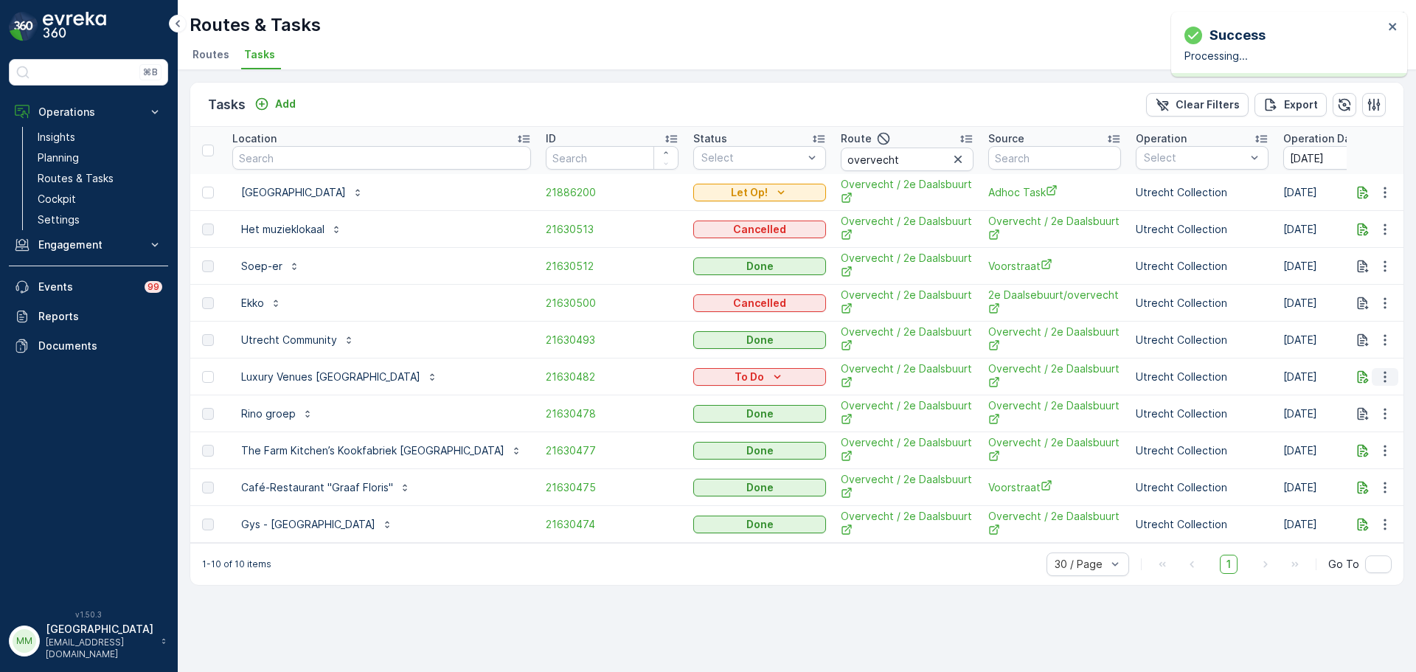
click at [1387, 375] on icon "button" at bounding box center [1384, 376] width 15 height 15
click at [1351, 447] on span "Change Route" at bounding box center [1347, 440] width 72 height 15
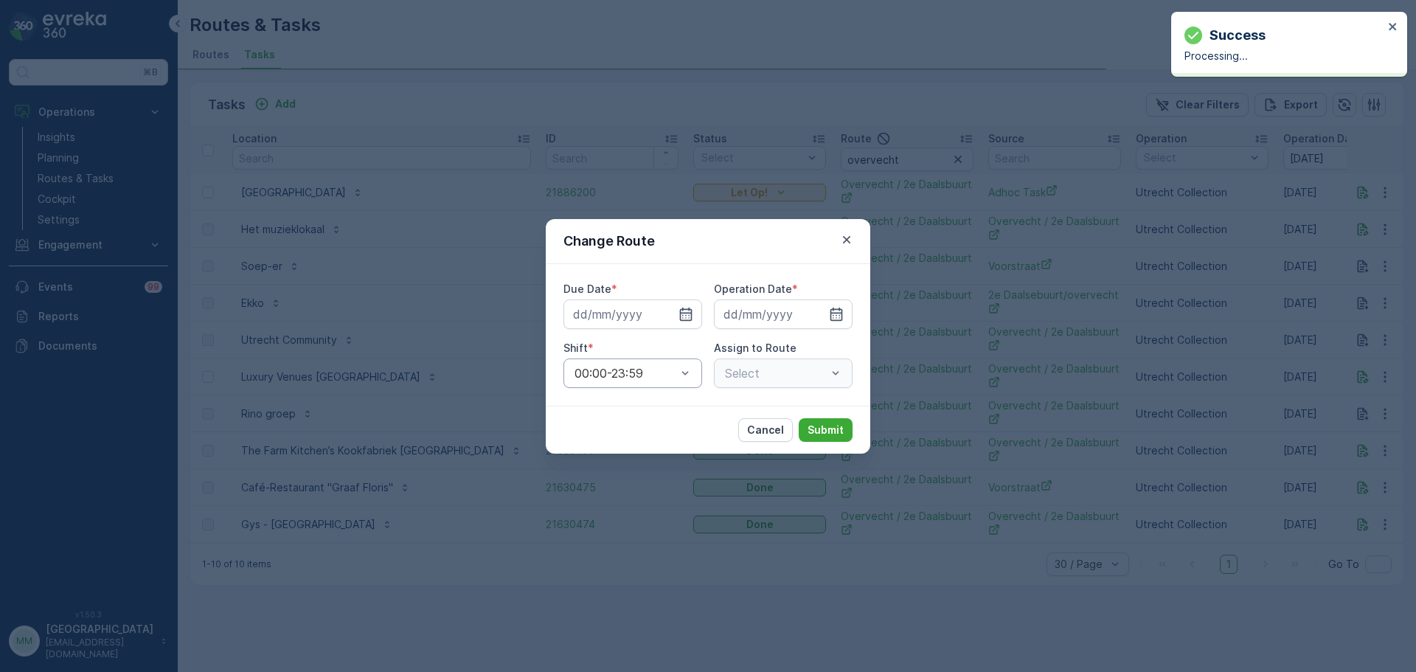
type input "[DATE]"
click at [628, 321] on input "[DATE]" at bounding box center [632, 313] width 139 height 29
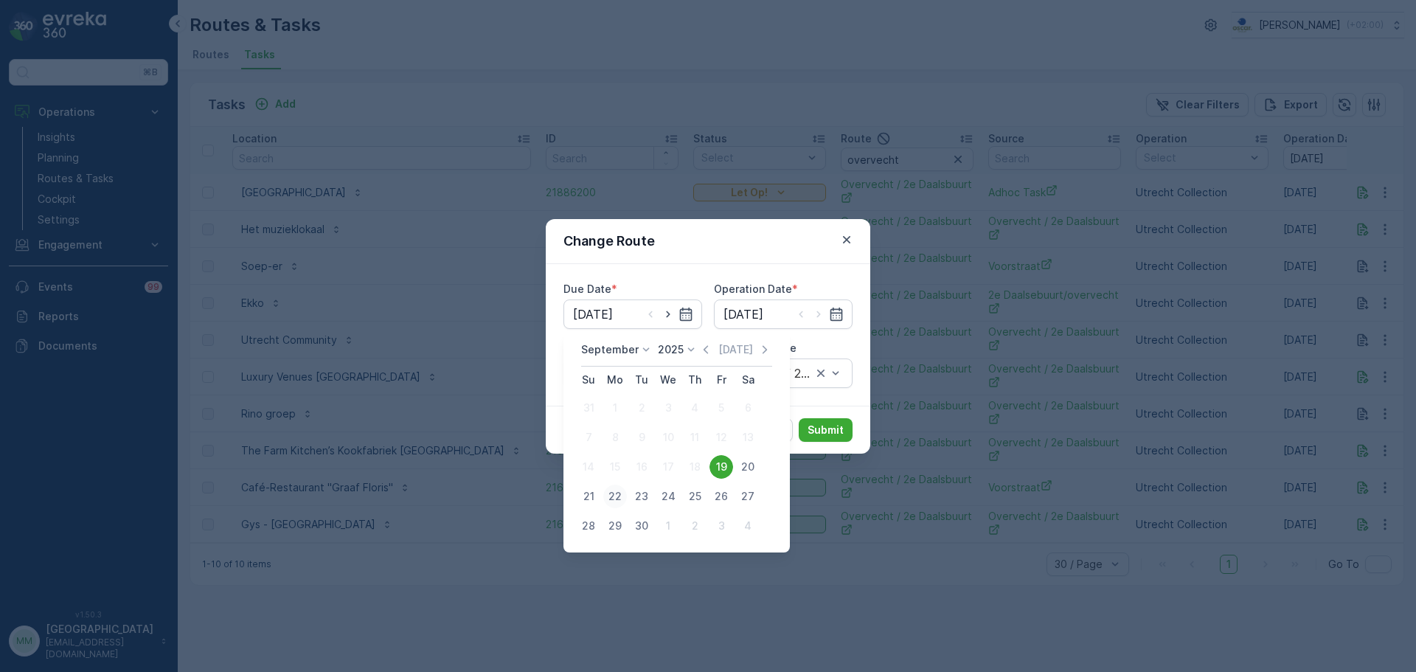
click at [613, 491] on div "22" at bounding box center [615, 496] width 24 height 24
type input "22.09.2025"
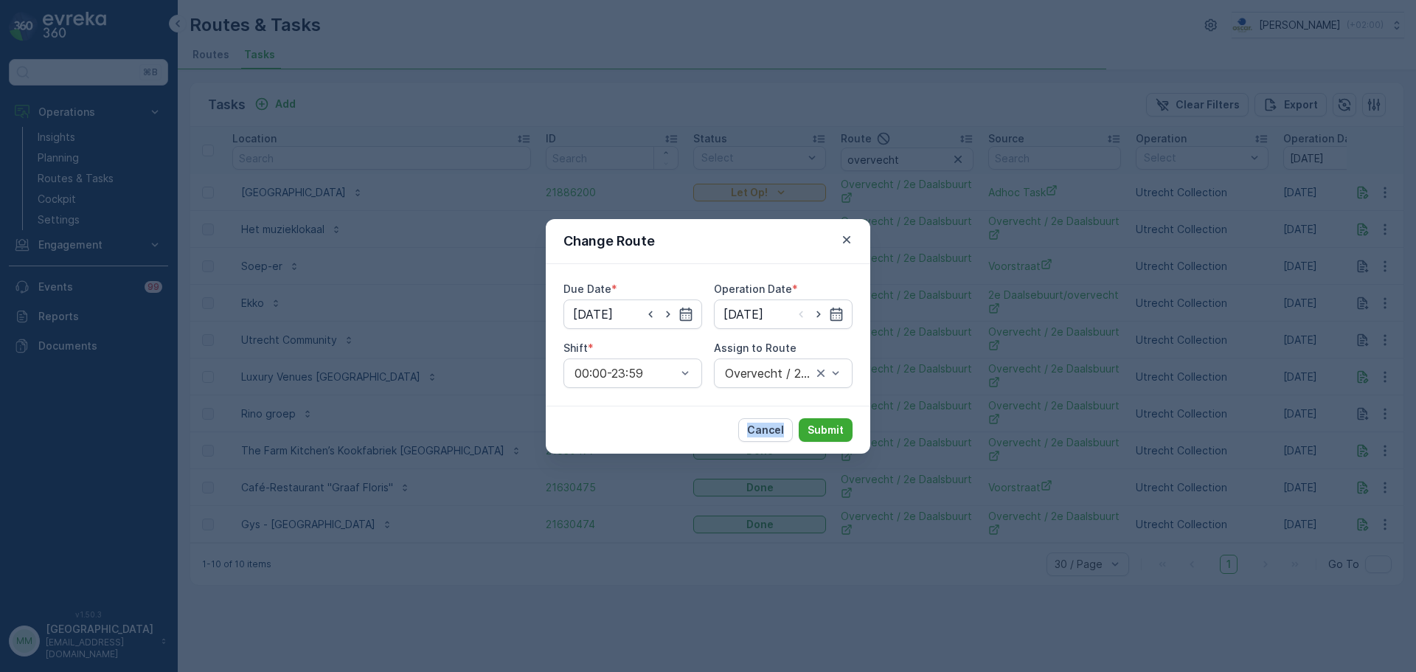
click at [613, 491] on div "Change Route Due Date * 22.09.2025 Operation Date * 19.09.2025 Shift * 00:00-23…" at bounding box center [708, 336] width 1416 height 672
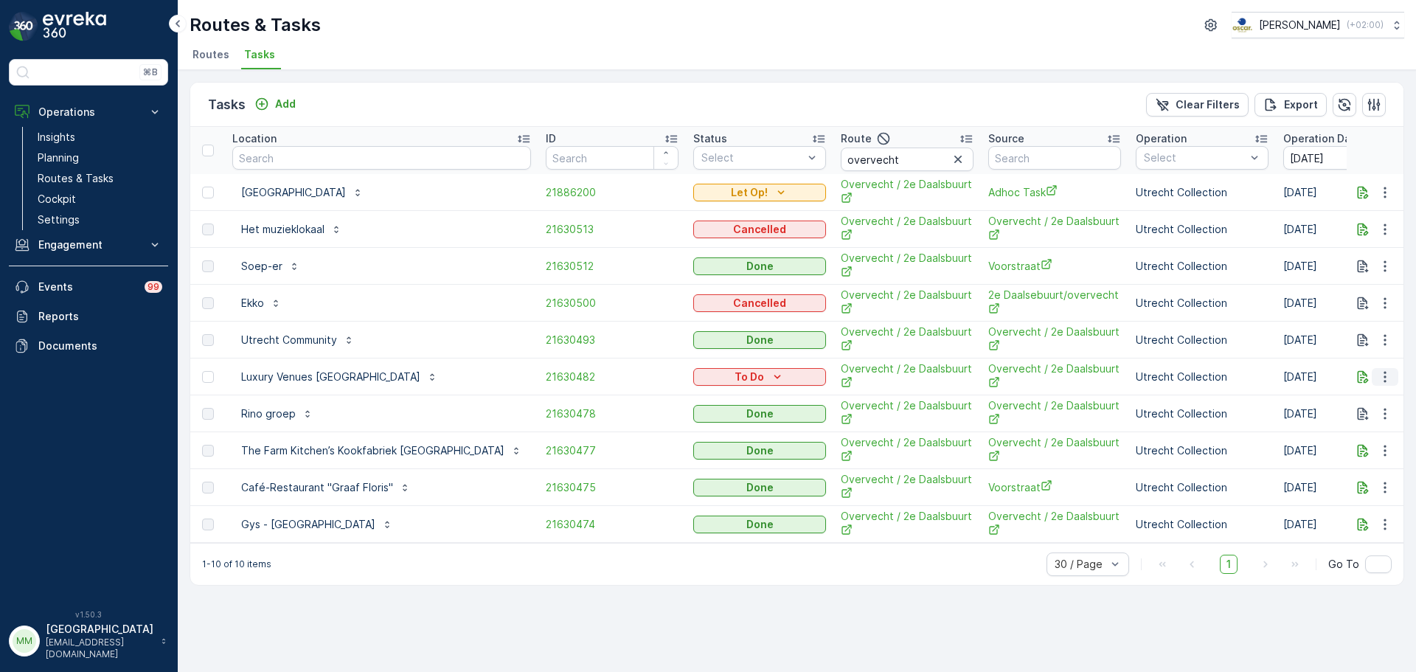
click at [1378, 375] on icon "button" at bounding box center [1384, 376] width 15 height 15
click at [1331, 436] on span "Change Route" at bounding box center [1347, 440] width 72 height 15
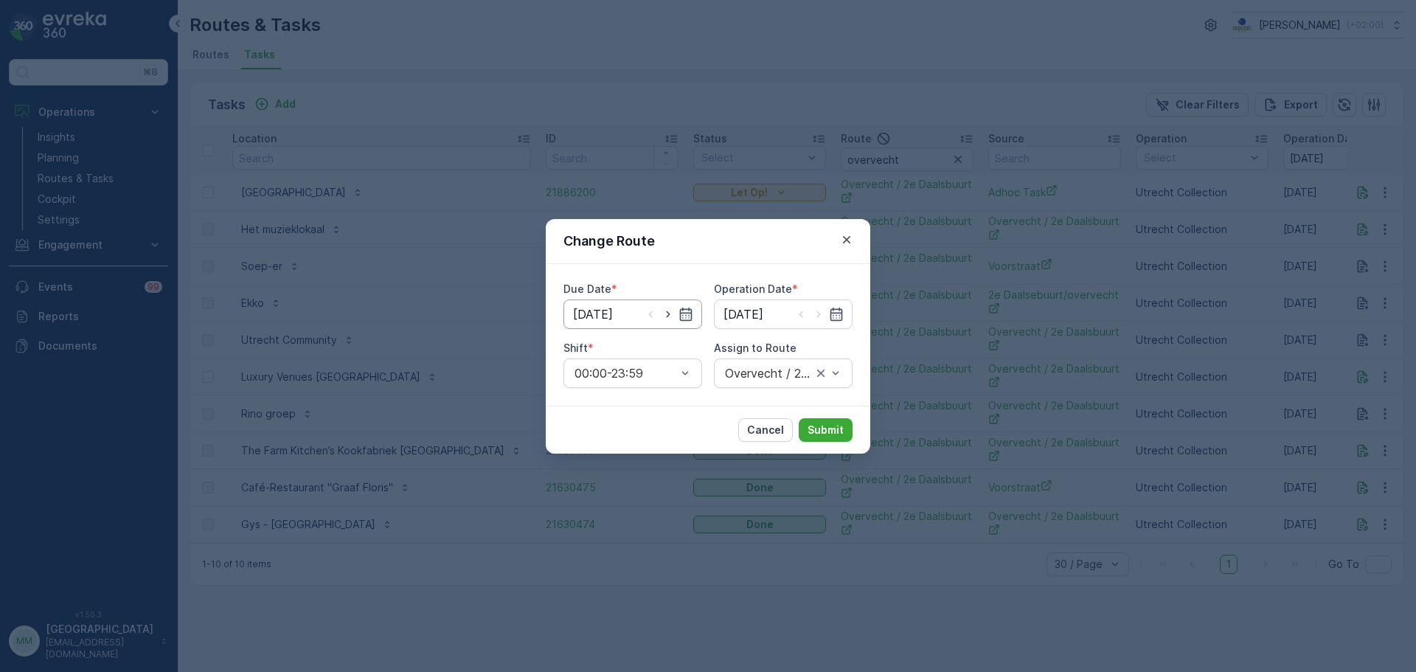
drag, startPoint x: 613, startPoint y: 313, endPoint x: 625, endPoint y: 315, distance: 12.0
click at [615, 313] on input "[DATE]" at bounding box center [632, 313] width 139 height 29
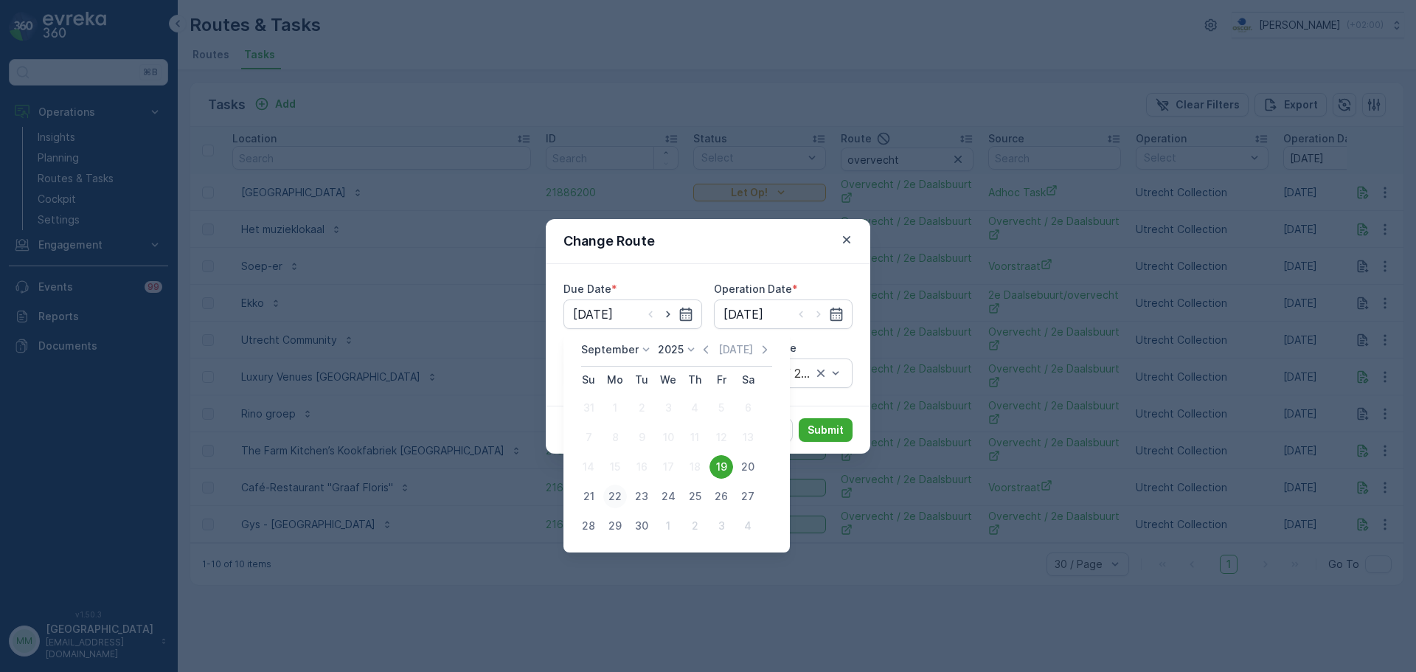
click at [612, 496] on div "22" at bounding box center [615, 496] width 24 height 24
type input "22.09.2025"
click at [612, 496] on div "Change Route Due Date * 22.09.2025 Operation Date * 19.09.2025 Shift * 00:00-23…" at bounding box center [708, 336] width 1416 height 672
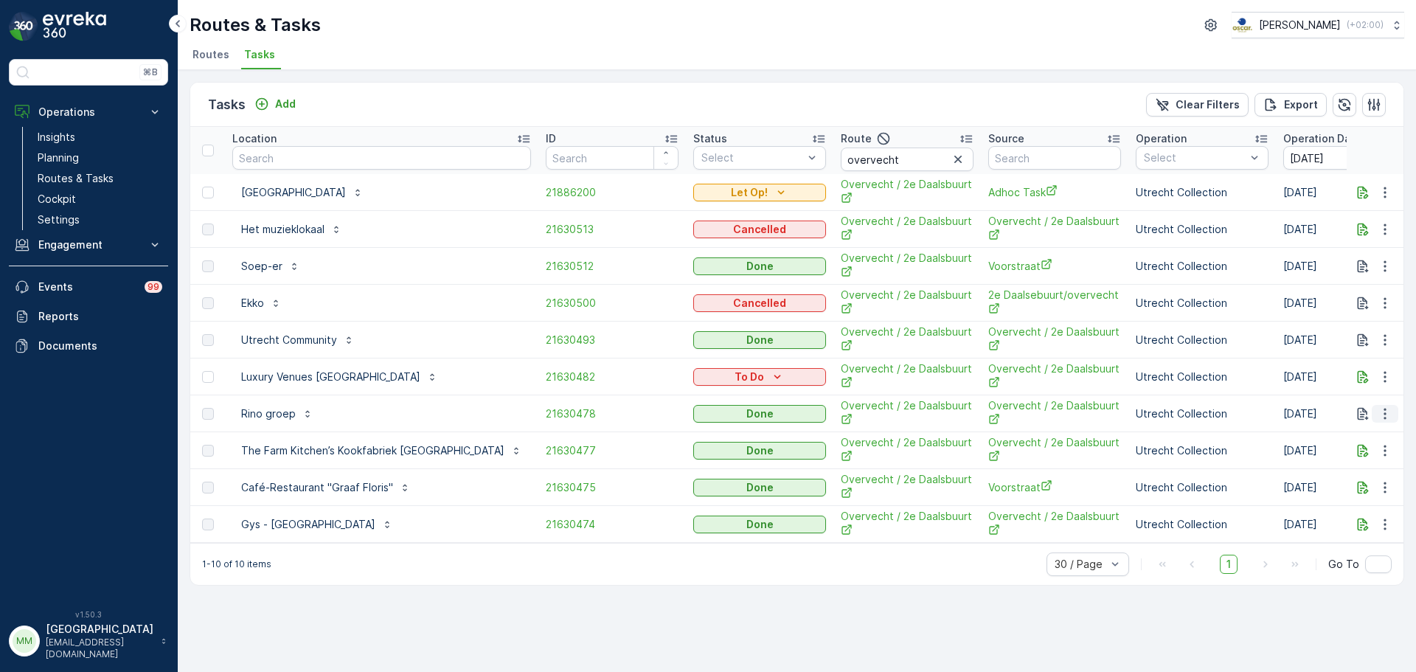
click at [1380, 409] on icon "button" at bounding box center [1384, 413] width 15 height 15
click at [1352, 436] on span "See More Details" at bounding box center [1367, 435] width 86 height 15
click at [1383, 411] on icon "button" at bounding box center [1384, 413] width 15 height 15
click at [1387, 383] on icon "button" at bounding box center [1384, 376] width 15 height 15
click at [1373, 439] on span "Change Route" at bounding box center [1347, 440] width 72 height 15
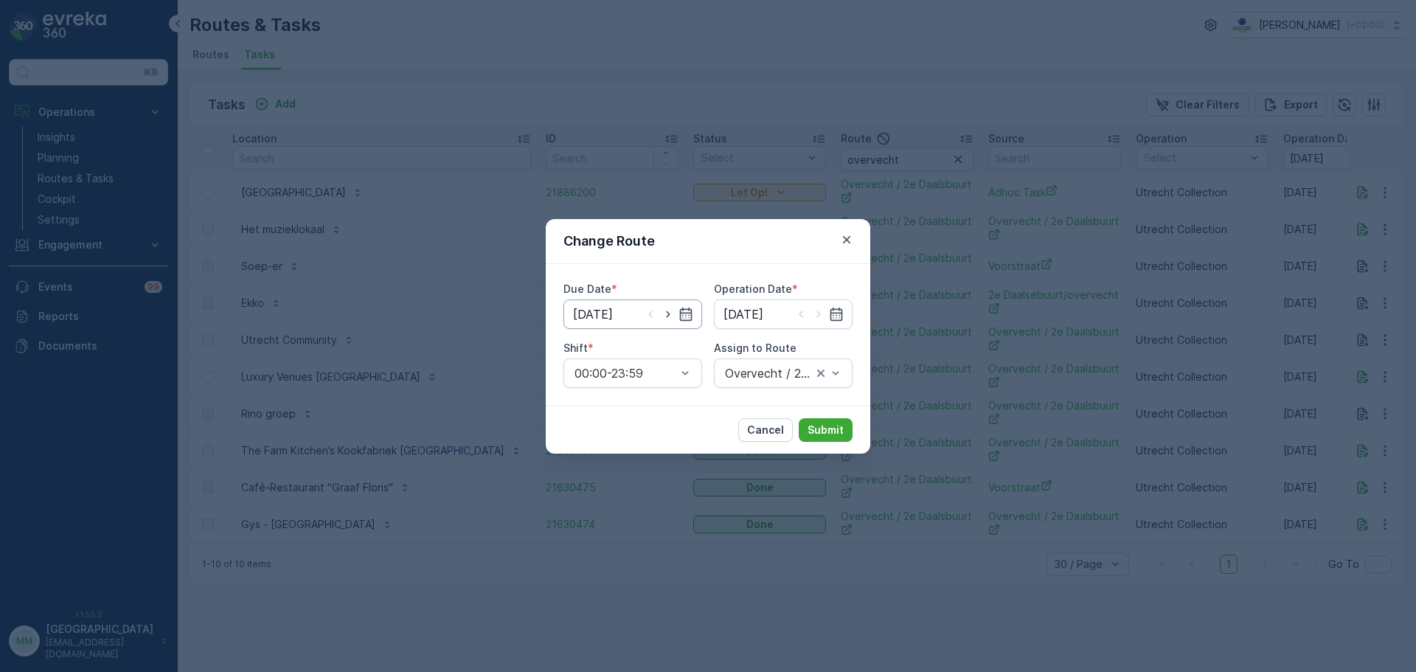
click at [615, 322] on input "[DATE]" at bounding box center [632, 313] width 139 height 29
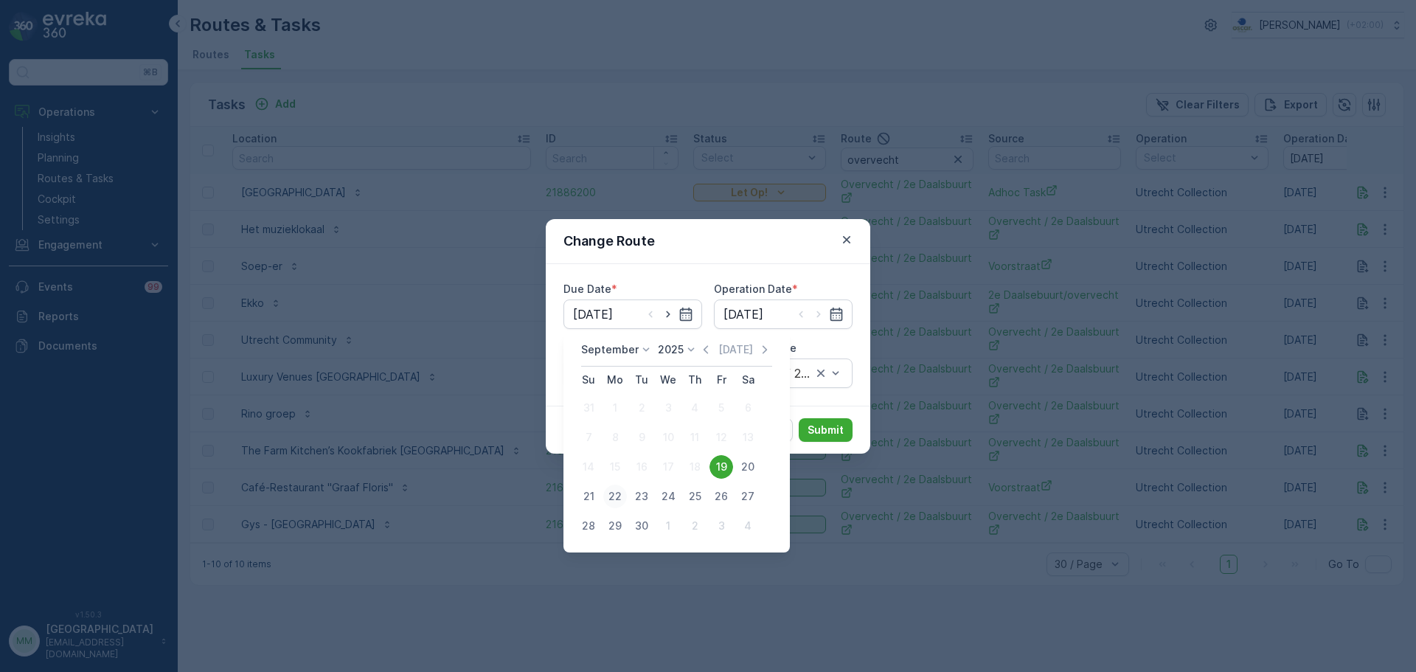
click at [618, 496] on div "22" at bounding box center [615, 496] width 24 height 24
type input "22.09.2025"
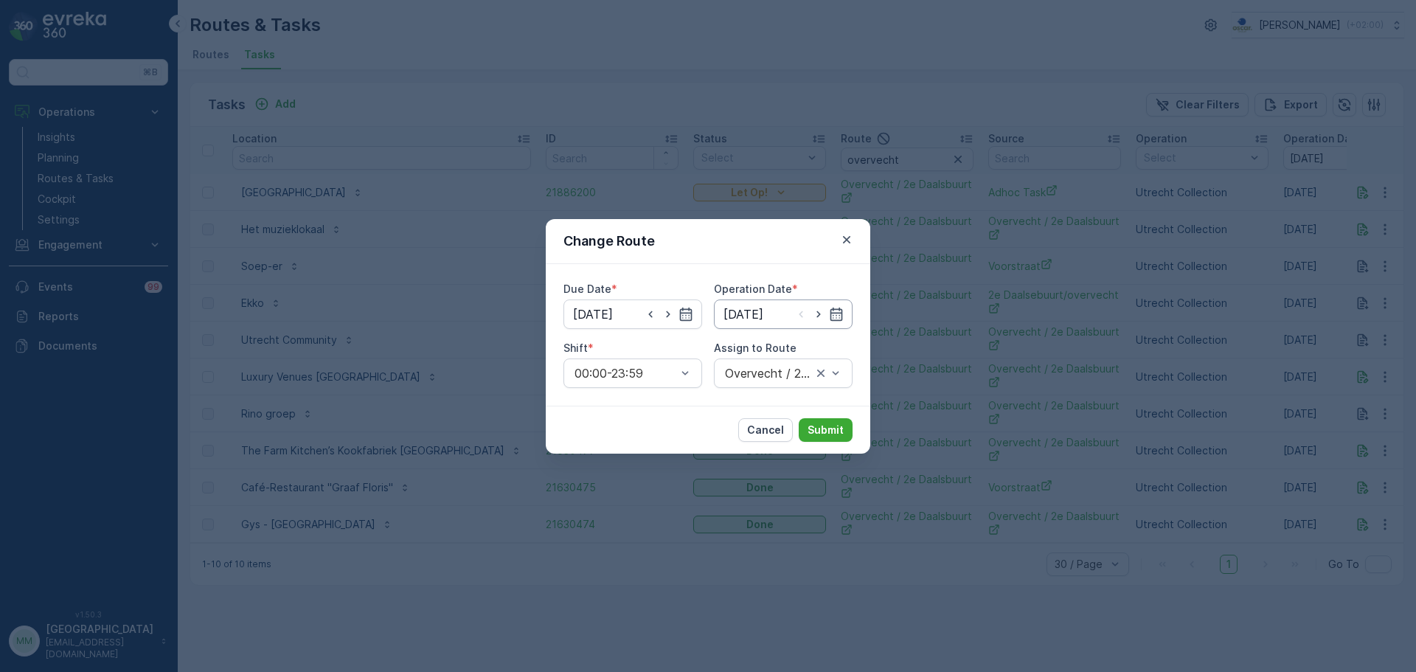
click at [775, 323] on input "[DATE]" at bounding box center [783, 313] width 139 height 29
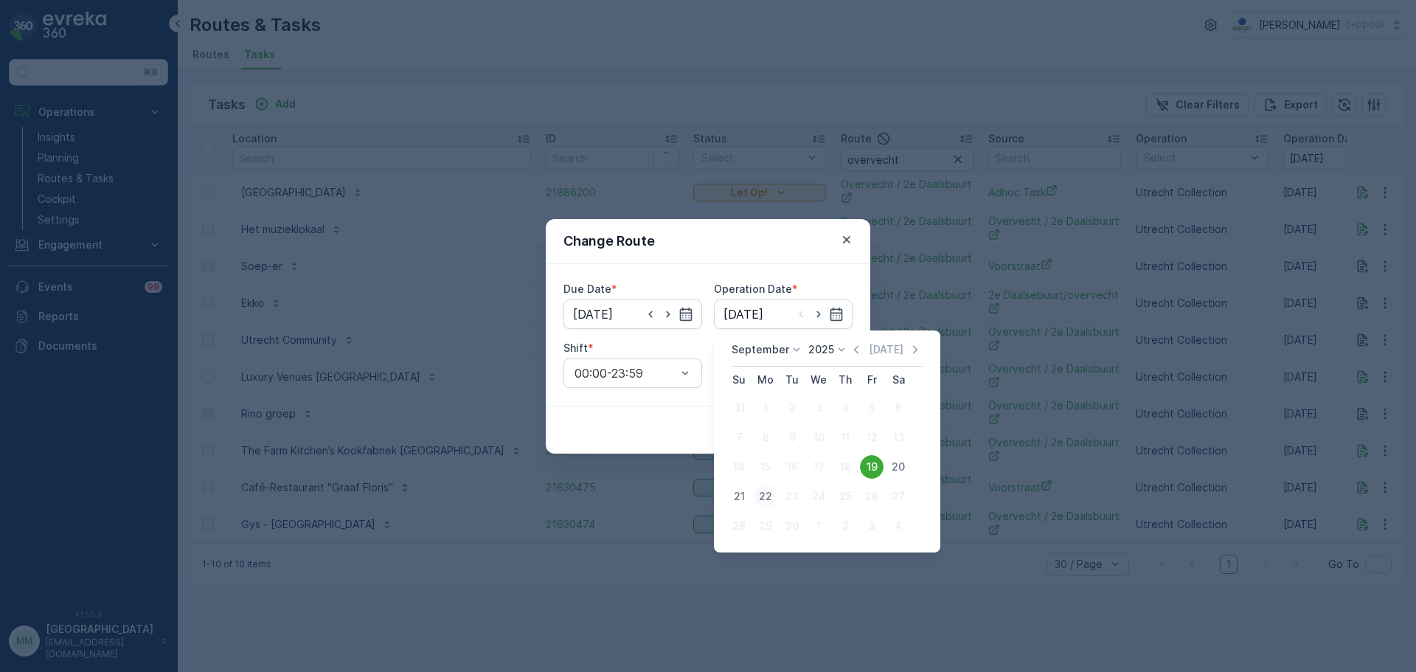
click at [762, 496] on div "22" at bounding box center [766, 496] width 24 height 24
type input "22.09.2025"
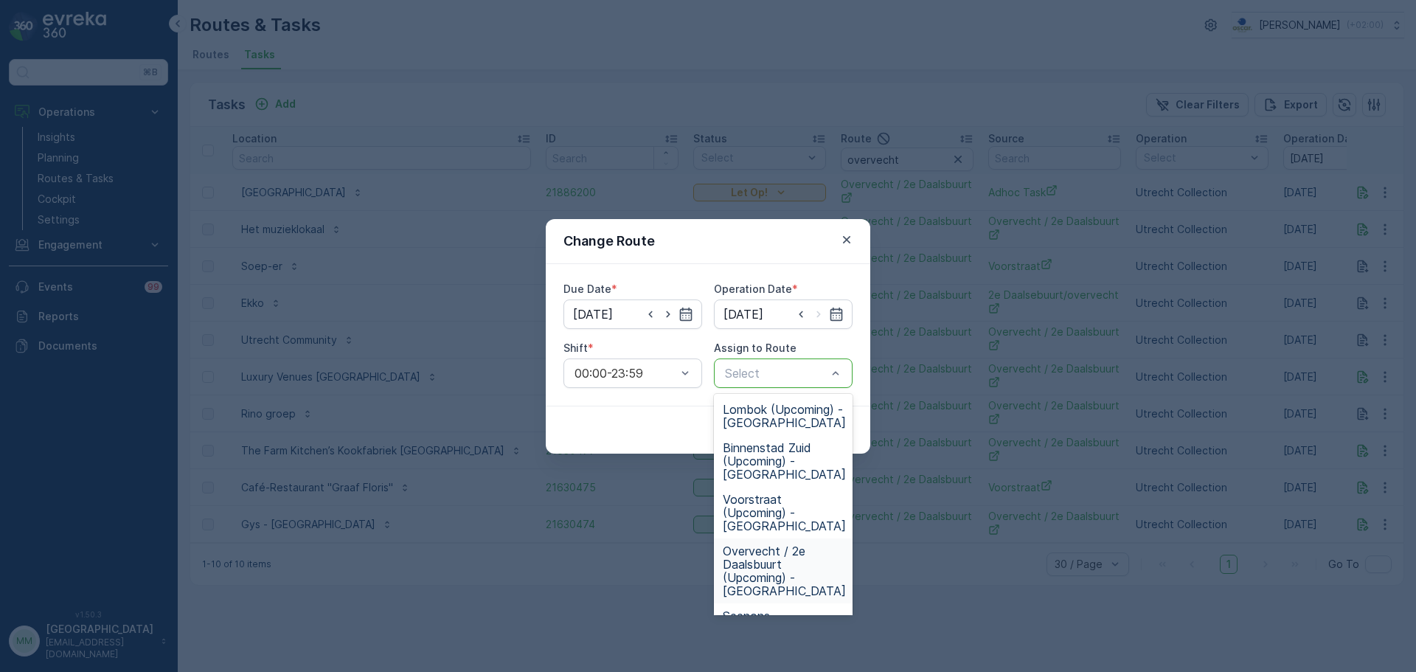
click at [804, 544] on span "Overvecht / 2e Daalsbuurt (Upcoming) - Utrecht" at bounding box center [784, 570] width 123 height 53
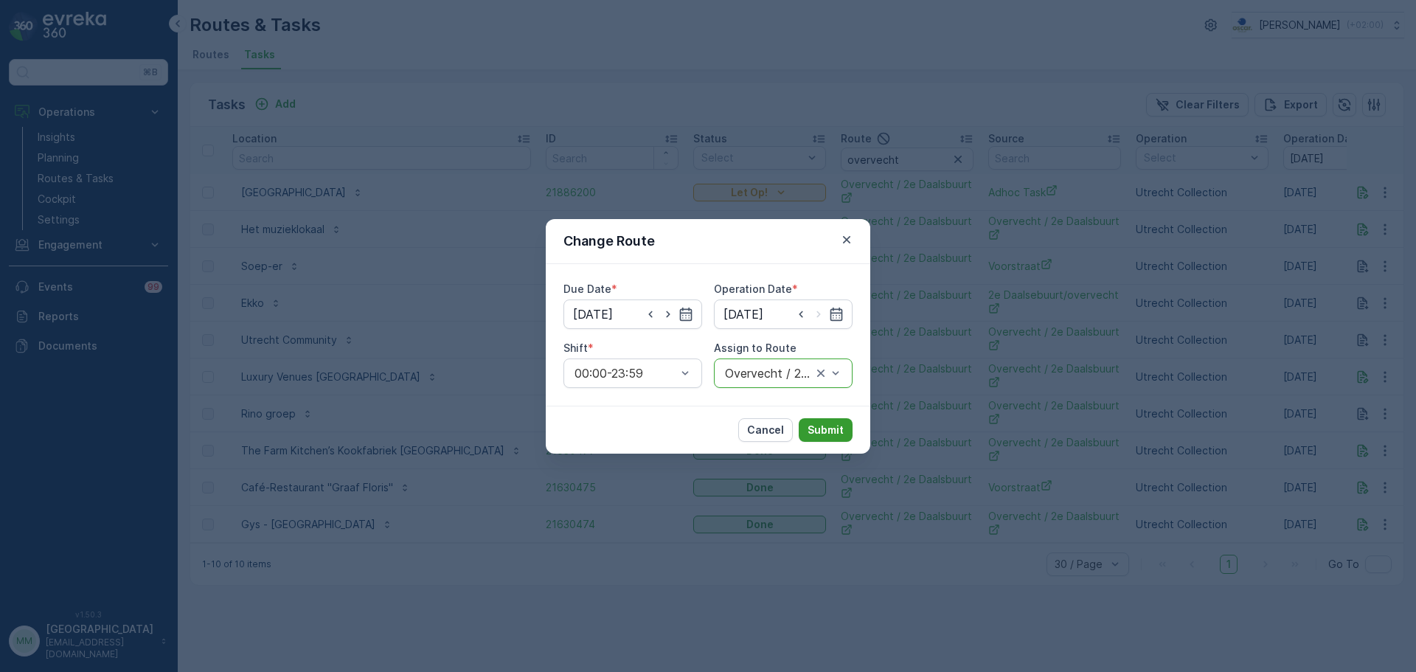
click at [829, 432] on p "Submit" at bounding box center [825, 430] width 36 height 15
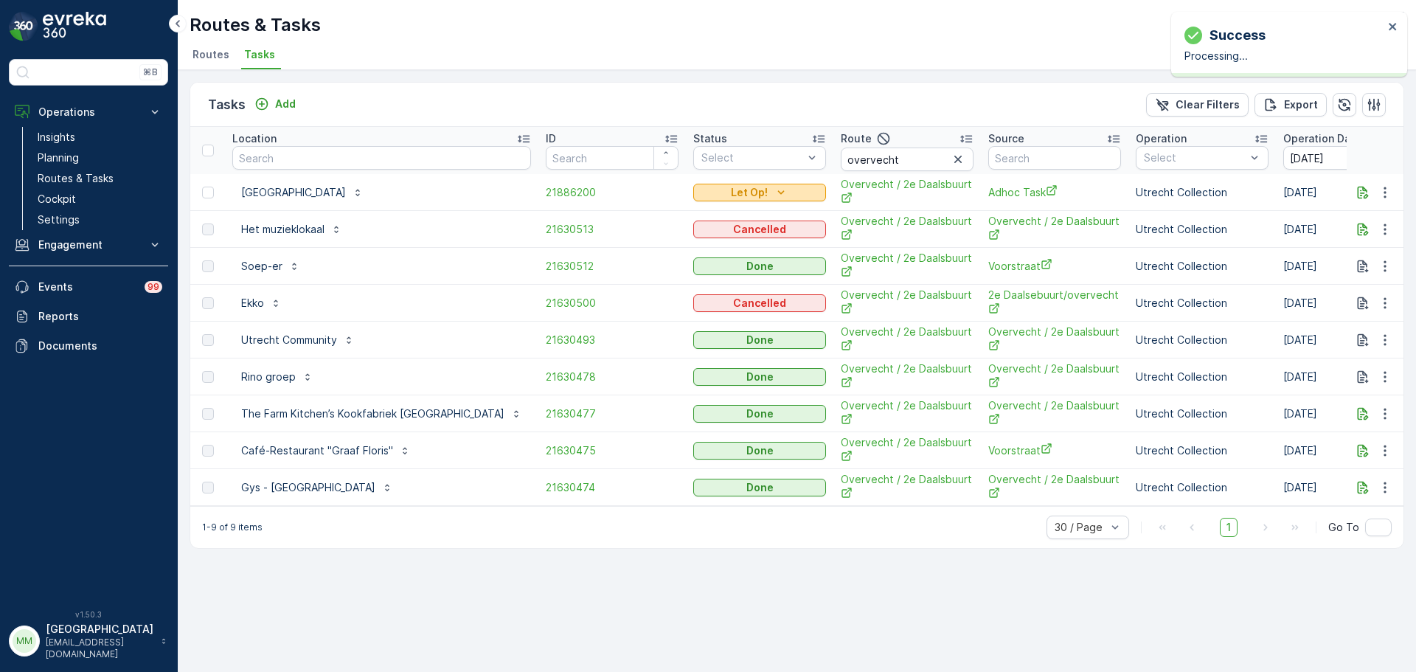
click at [731, 193] on p "Let Op!" at bounding box center [749, 192] width 37 height 15
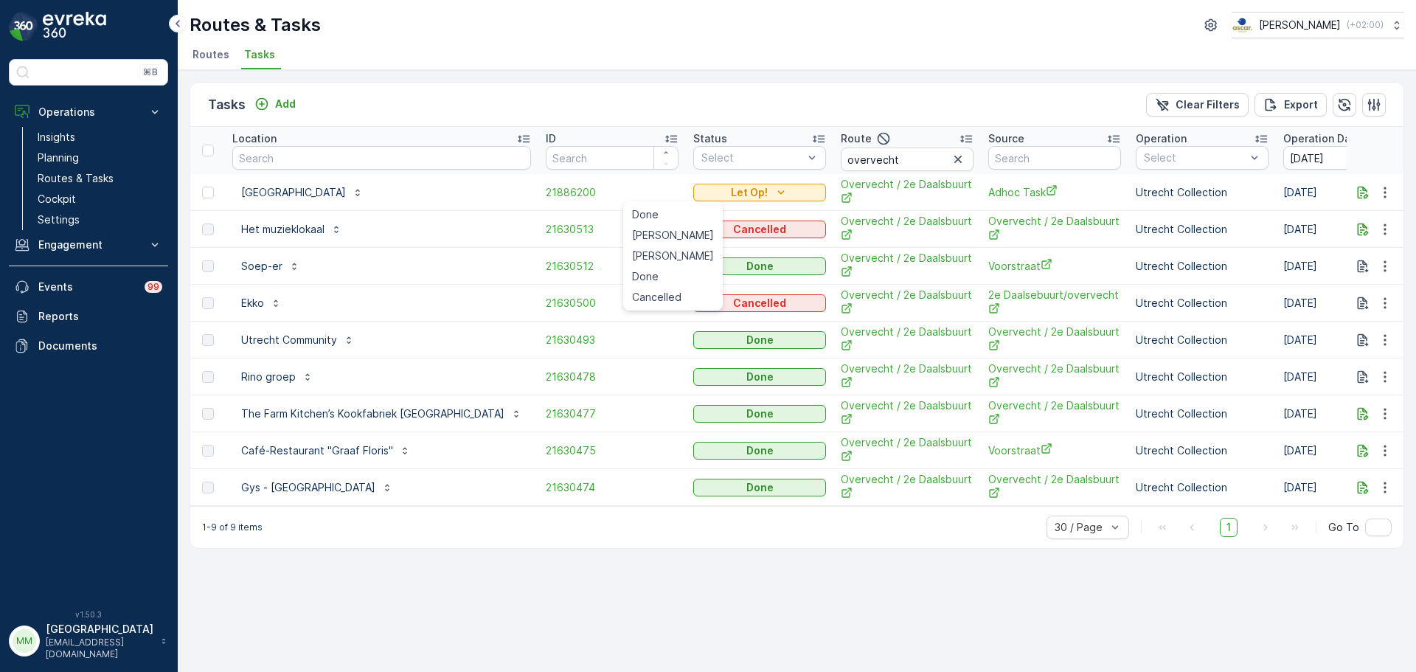
click at [597, 94] on div "Tasks Add Clear Filters Export" at bounding box center [796, 105] width 1213 height 44
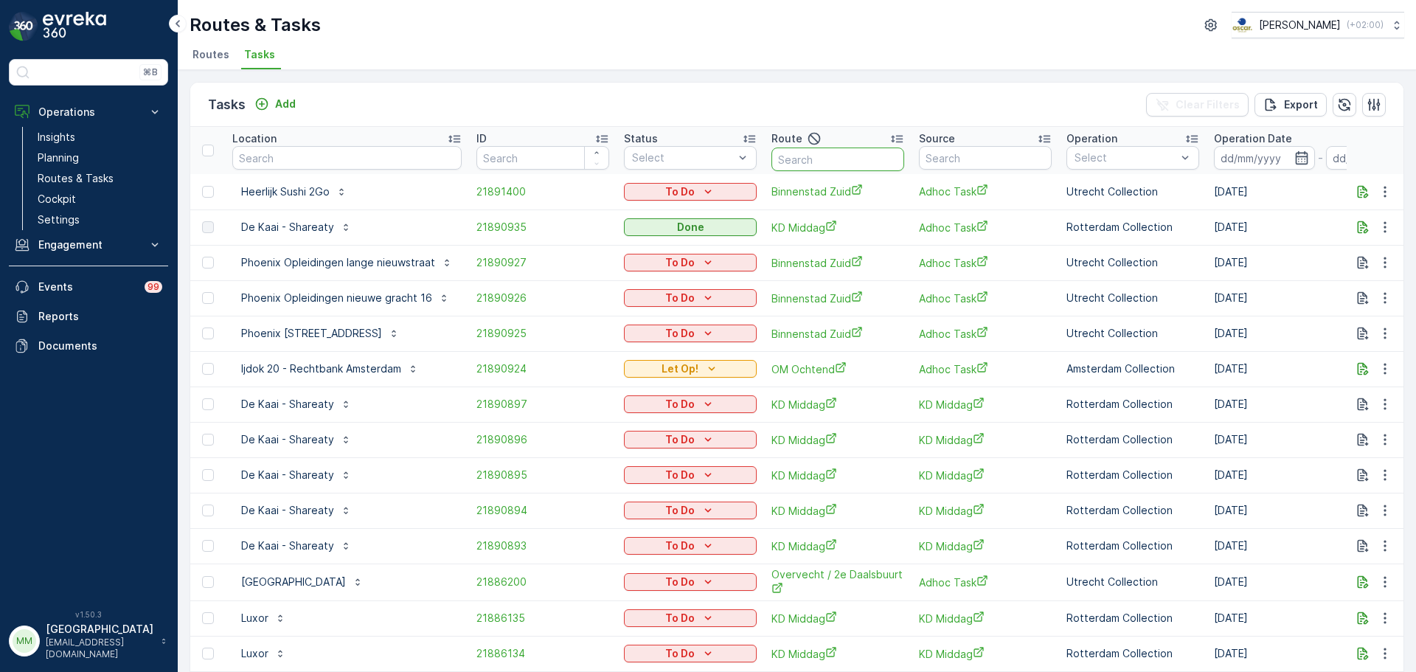
click at [799, 162] on input "text" at bounding box center [837, 159] width 133 height 24
type input "binnenstad"
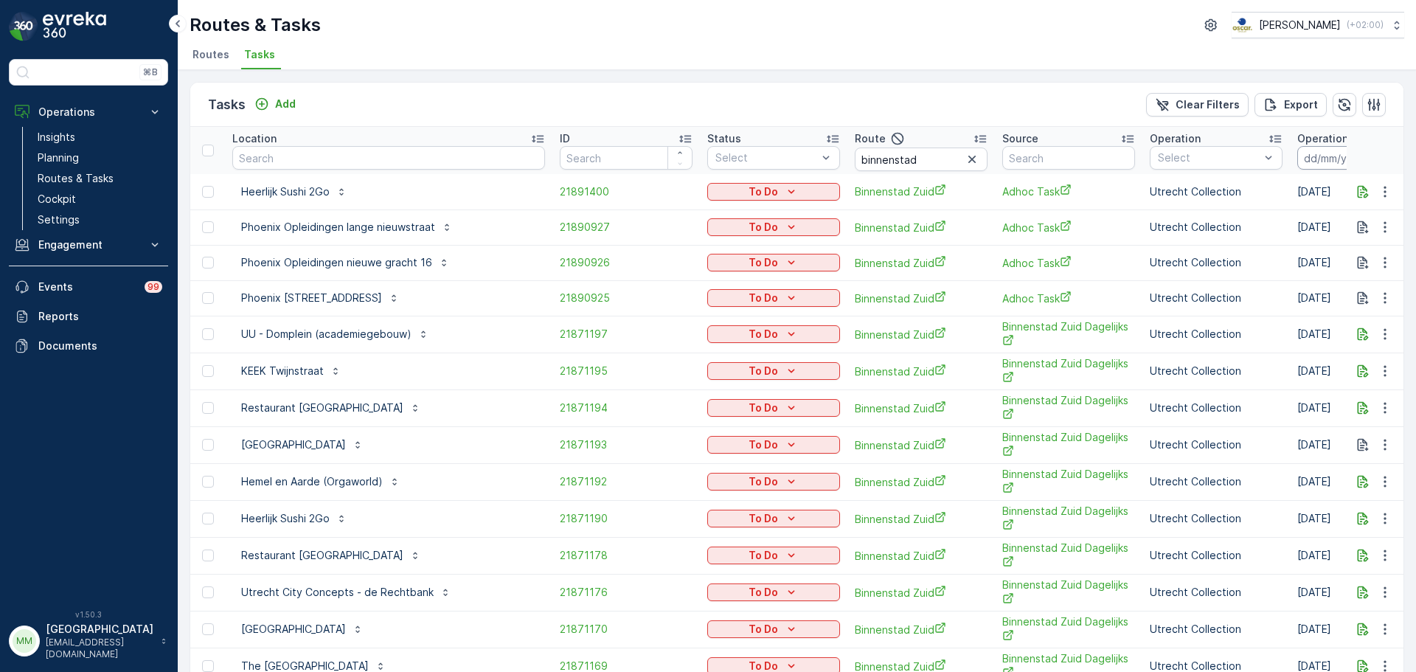
click at [1297, 159] on input at bounding box center [1347, 158] width 101 height 24
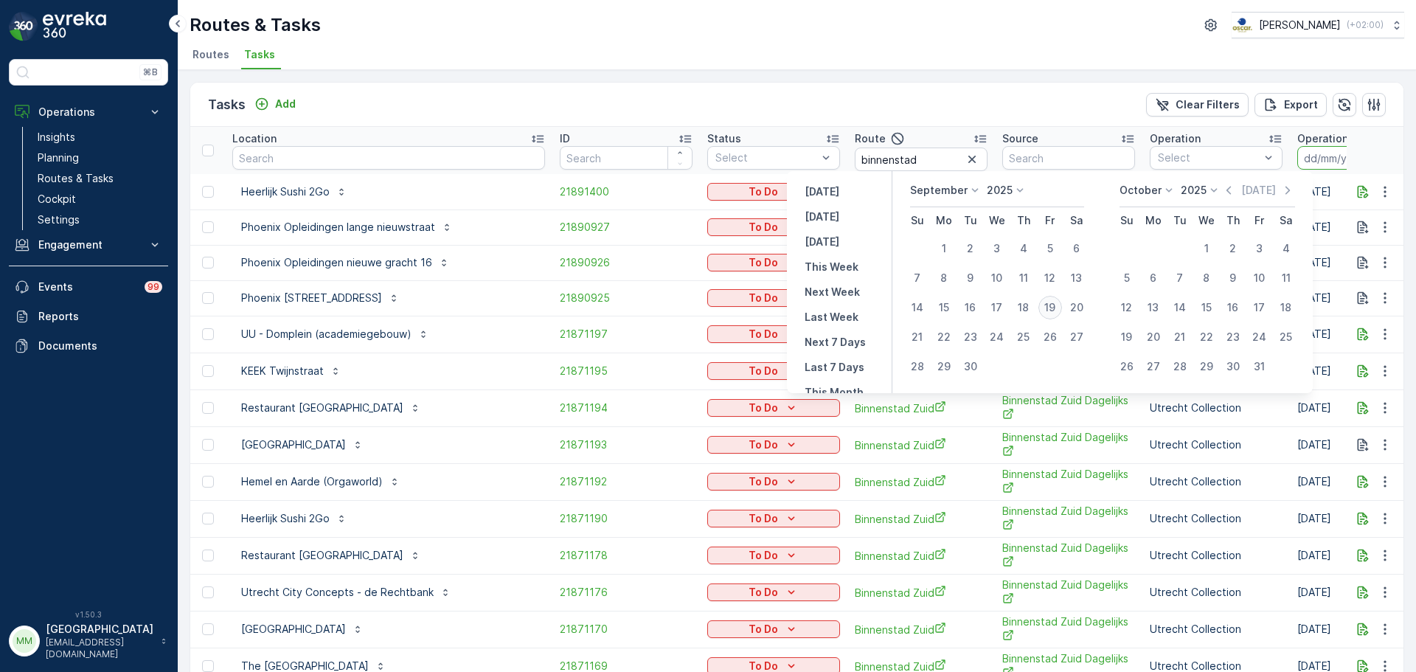
click at [1060, 304] on div "19" at bounding box center [1050, 308] width 24 height 24
type input "[DATE]"
click at [1060, 304] on div "19" at bounding box center [1050, 308] width 24 height 24
type input "[DATE]"
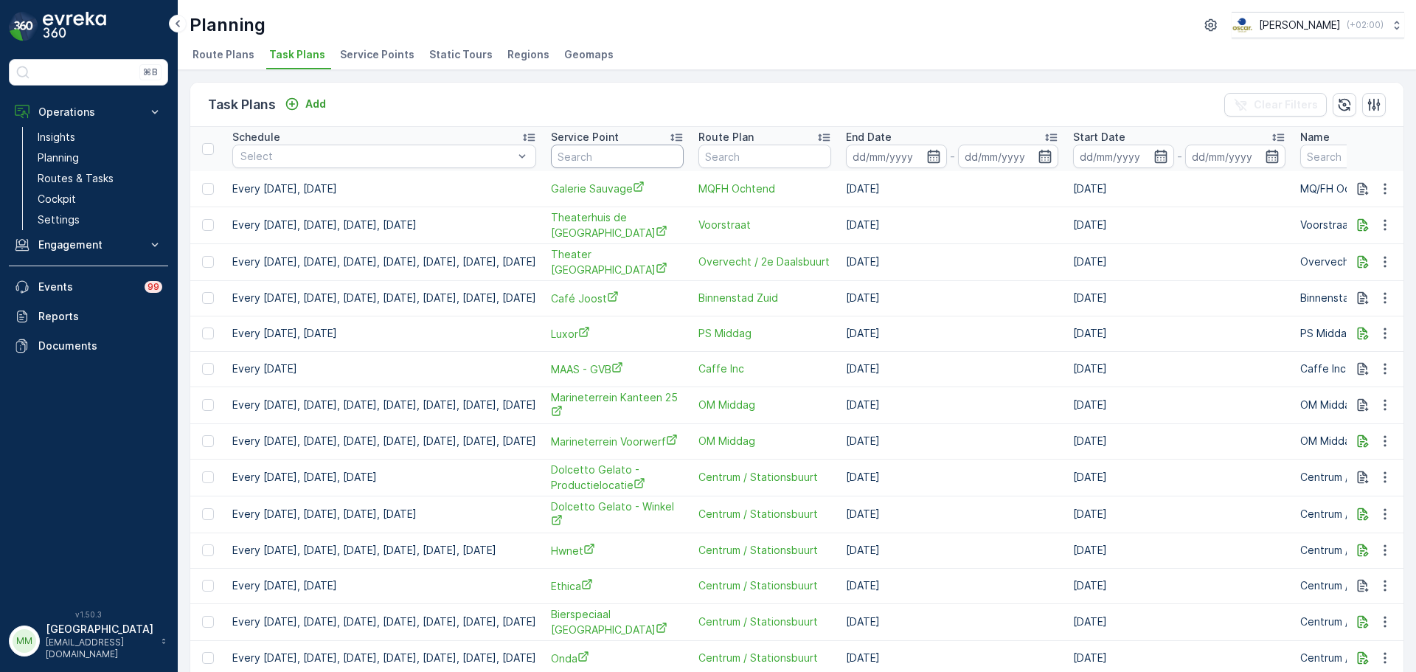
click at [672, 159] on input "text" at bounding box center [617, 157] width 133 height 24
type input "ekko"
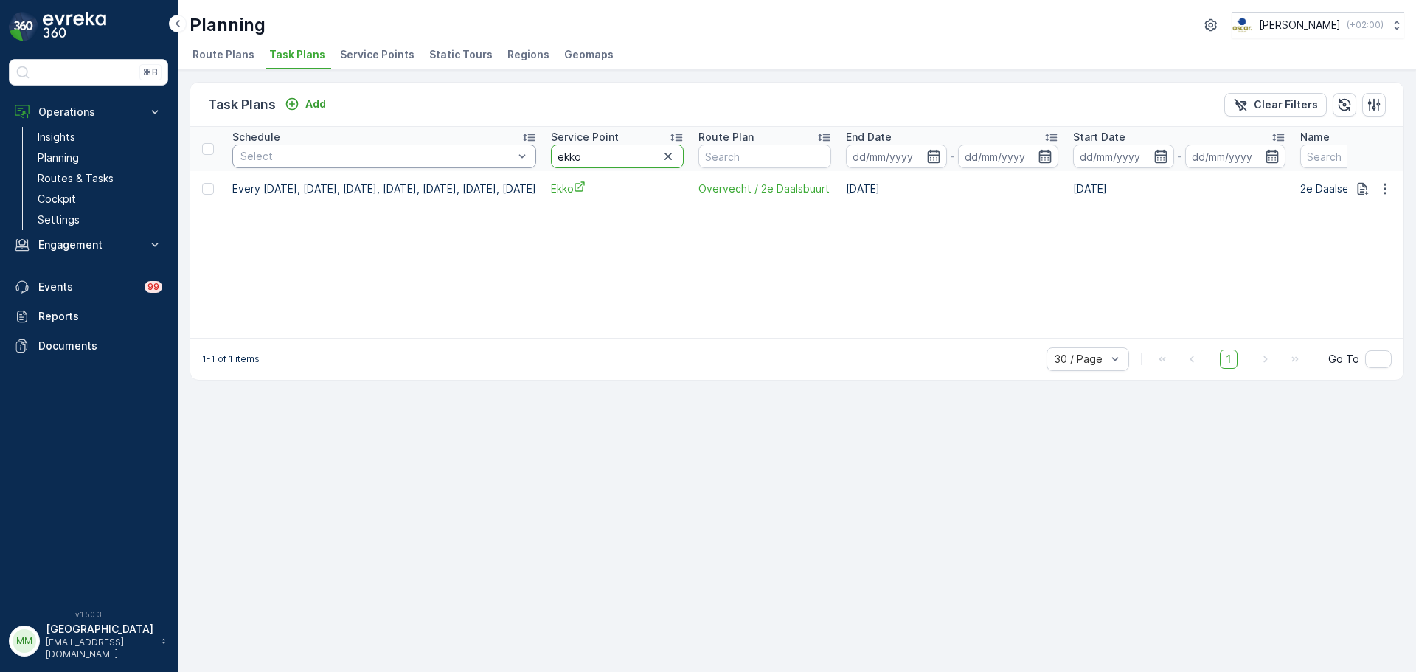
drag, startPoint x: 656, startPoint y: 147, endPoint x: 574, endPoint y: 153, distance: 81.4
click at [574, 153] on tr "Schedule Select Service Point ekko Route Plan End Date - Start Date - Name Stat…" at bounding box center [1225, 149] width 2071 height 44
type input "luxury"
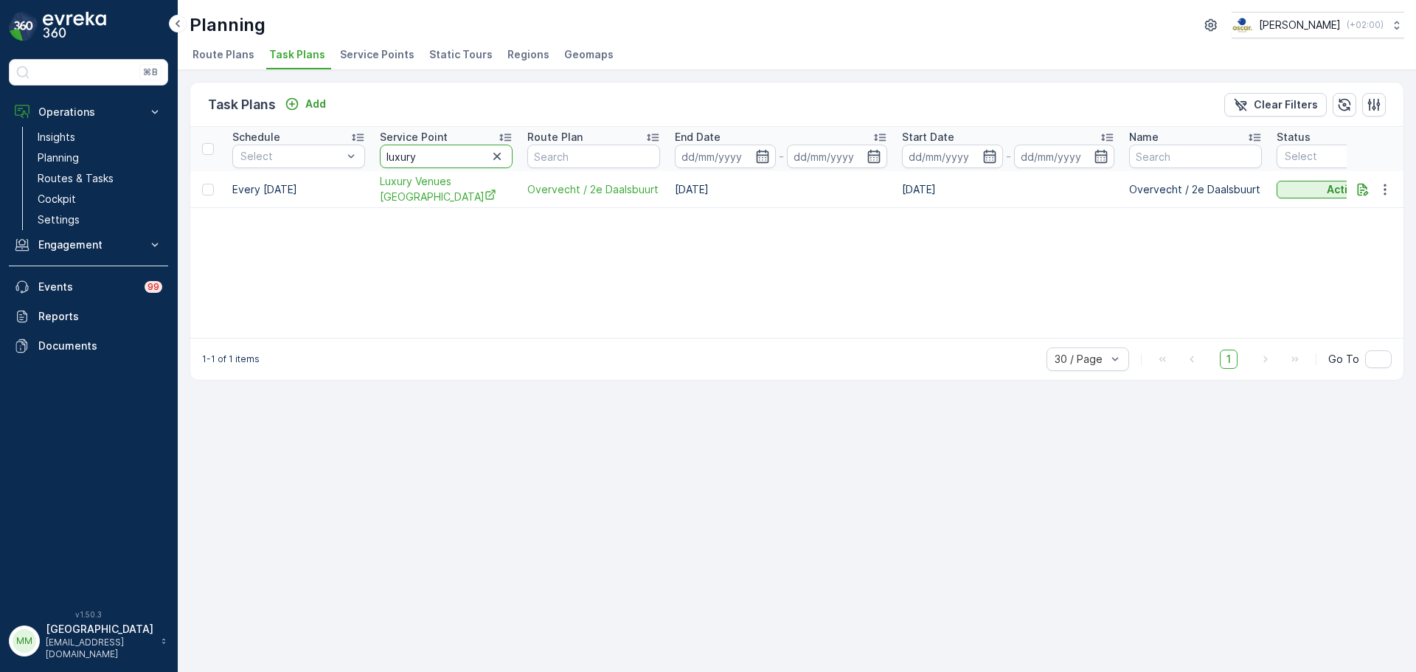
drag, startPoint x: 457, startPoint y: 164, endPoint x: 279, endPoint y: 178, distance: 179.0
click at [279, 178] on table "Schedule Select Service Point luxury Route Plan End Date - Start Date - Name St…" at bounding box center [1140, 167] width 1900 height 81
type input "oproer"
drag, startPoint x: 343, startPoint y: 164, endPoint x: 330, endPoint y: 157, distance: 14.8
click at [327, 161] on tr "Schedule Select Service Point oproer Route Plan End Date - Start Date - Name St…" at bounding box center [1140, 149] width 1900 height 44
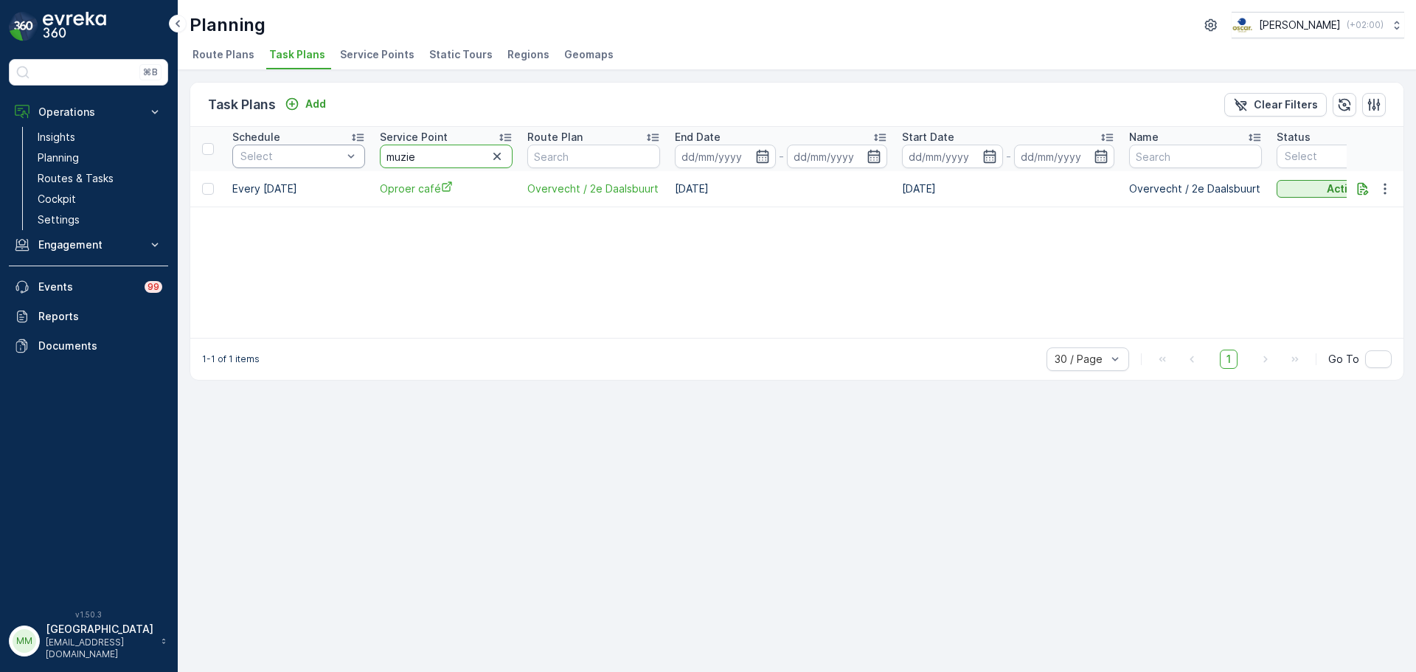
type input "muziek"
drag, startPoint x: 440, startPoint y: 155, endPoint x: 288, endPoint y: 169, distance: 152.6
click at [288, 169] on tr "Schedule Select Service Point muziek Route Plan End Date - Start Date - Name St…" at bounding box center [1140, 149] width 1900 height 44
type input "de utrechter"
click at [435, 156] on input "de utrechter" at bounding box center [446, 157] width 133 height 24
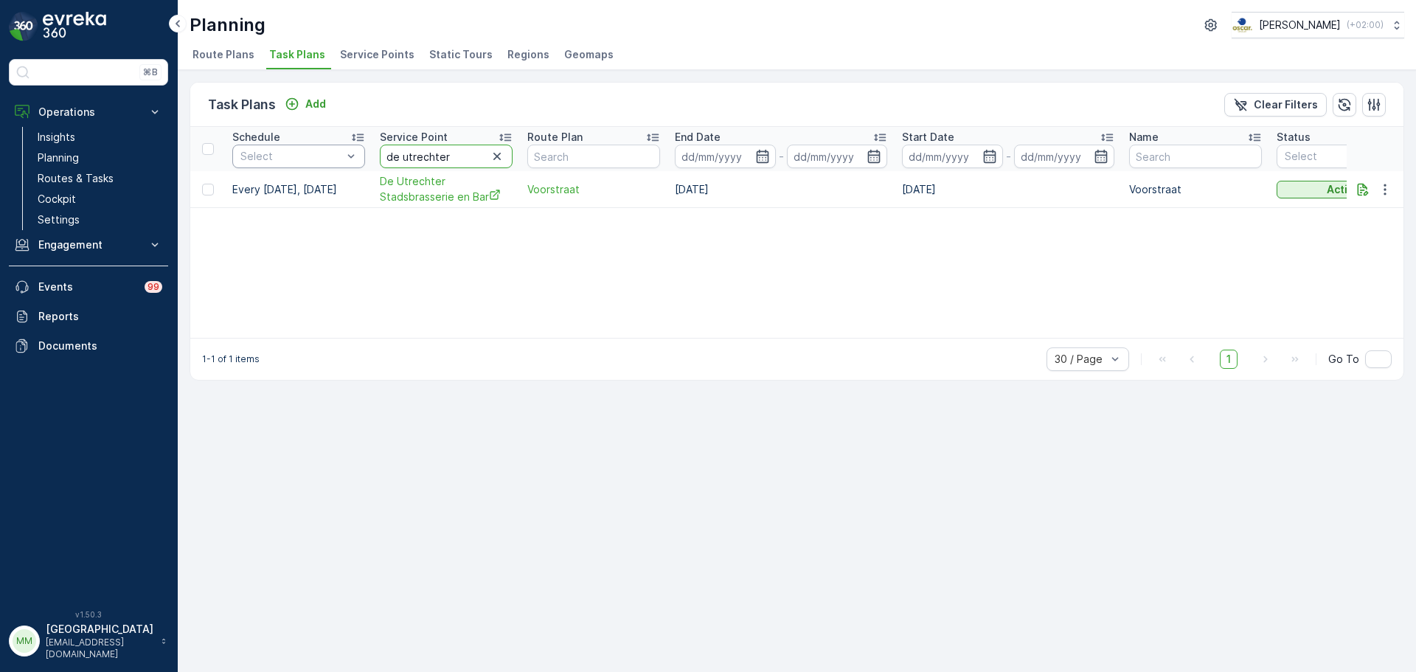
drag, startPoint x: 463, startPoint y: 156, endPoint x: 338, endPoint y: 156, distance: 124.6
click at [338, 156] on tr "Schedule Select Service Point de utrechter Route Plan End Date - Start Date - N…" at bounding box center [1140, 149] width 1900 height 44
type input "stichting"
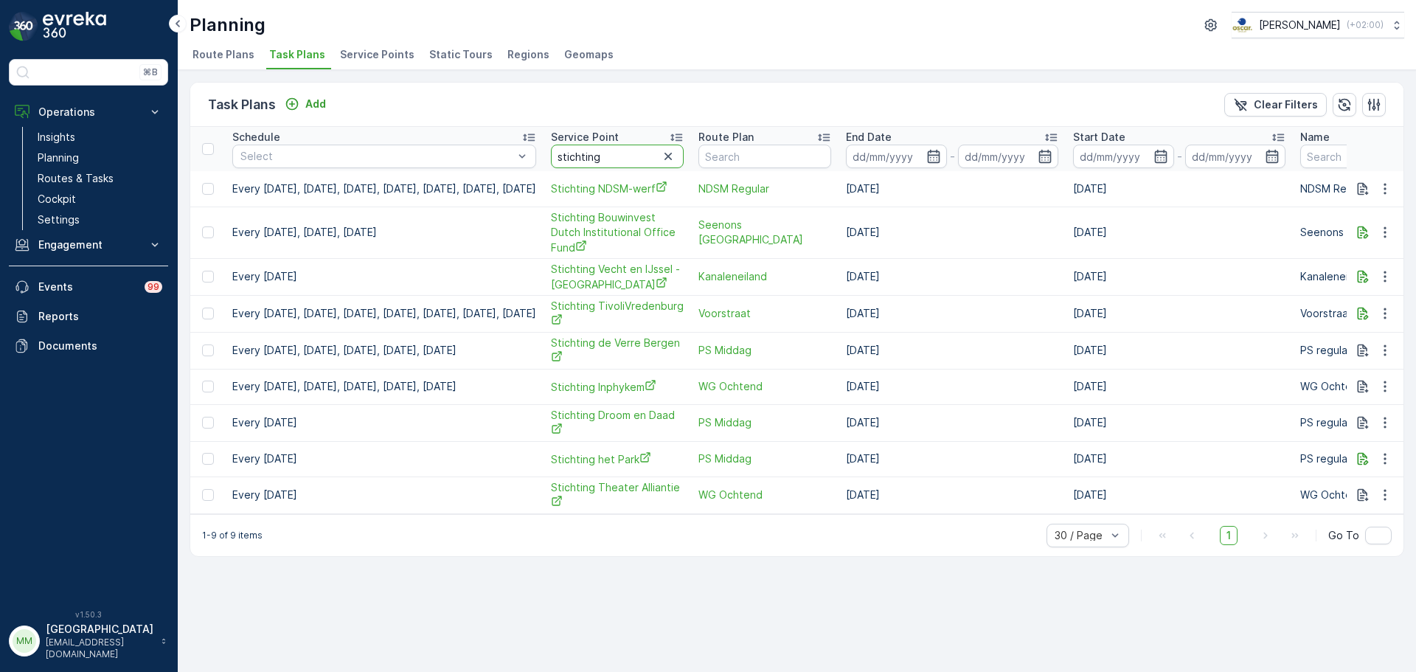
click at [671, 153] on input "stichting" at bounding box center [617, 157] width 133 height 24
type input "stichting t"
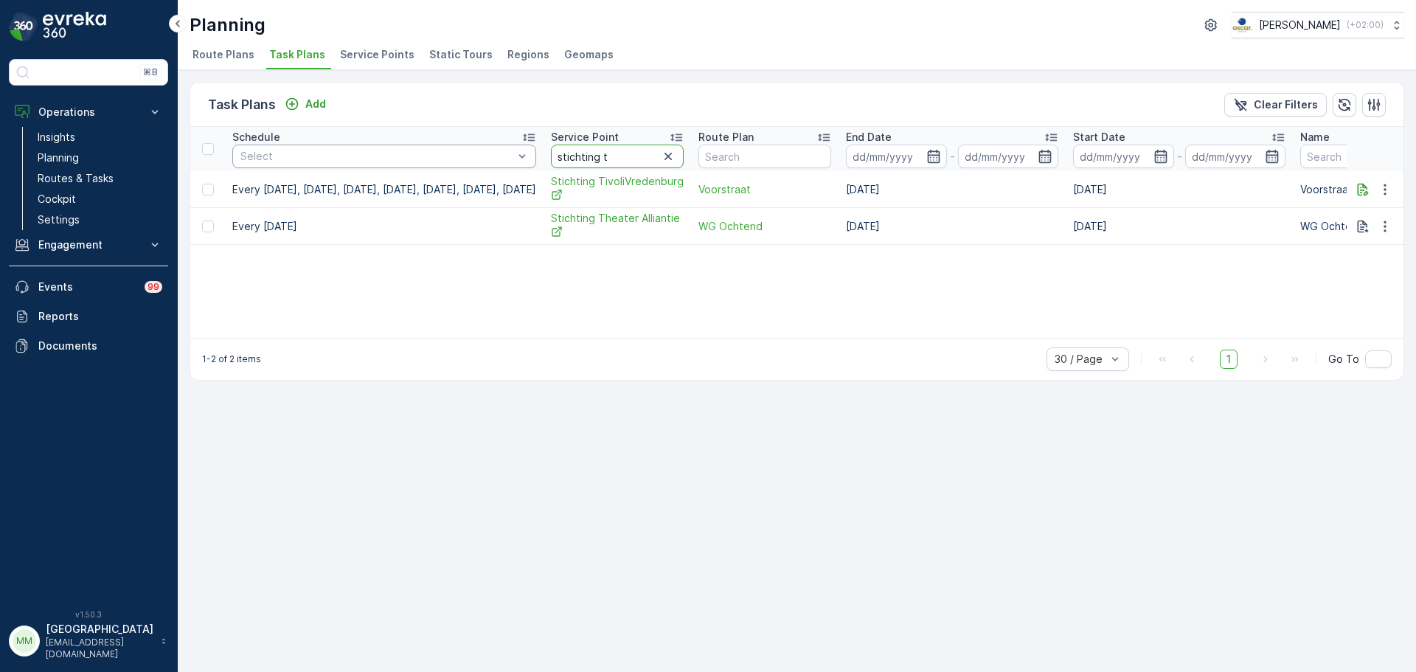
drag, startPoint x: 687, startPoint y: 159, endPoint x: 556, endPoint y: 162, distance: 130.6
click at [557, 162] on tr "Schedule Select Service Point stichting t Route Plan End Date - Start Date - Na…" at bounding box center [1225, 149] width 2071 height 44
type input "tivoli"
drag, startPoint x: 675, startPoint y: 148, endPoint x: 561, endPoint y: 125, distance: 116.6
click at [555, 149] on tr "Schedule Select Service Point tivoli Route Plan End Date - Start Date - Name St…" at bounding box center [1225, 149] width 2071 height 44
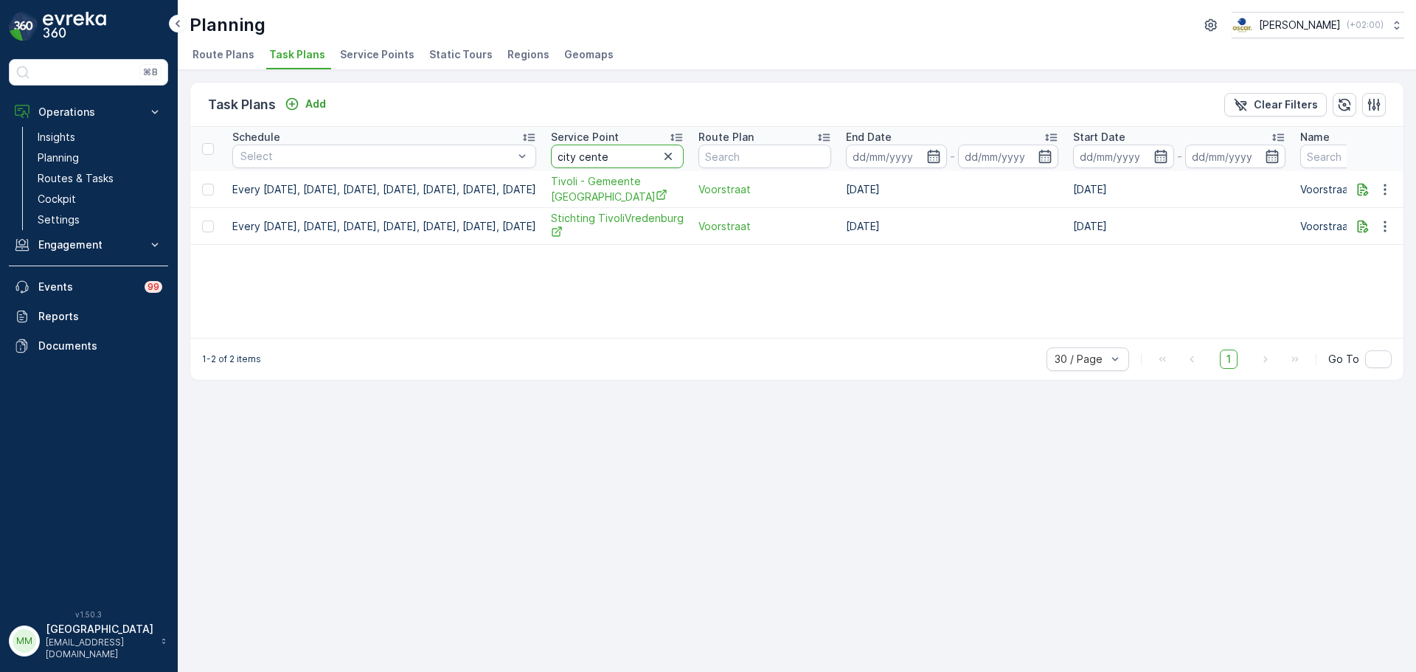
type input "city center"
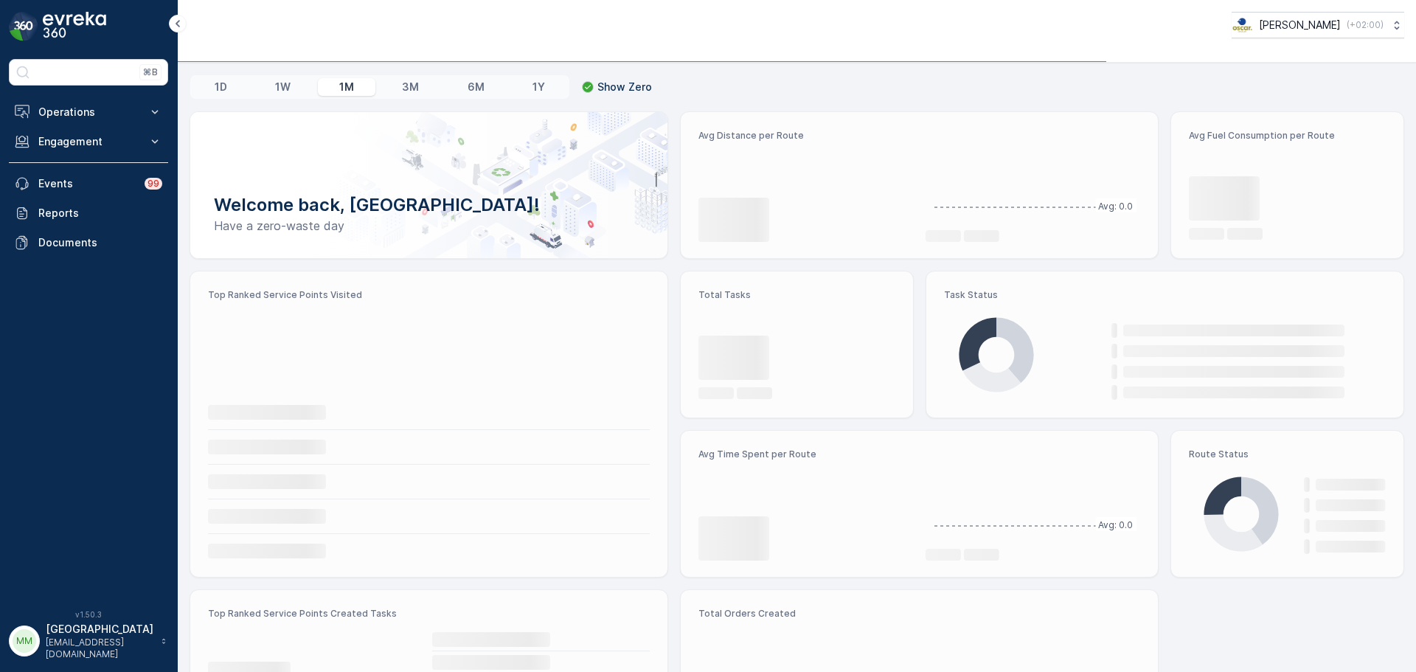
click at [85, 103] on button "Operations" at bounding box center [88, 111] width 159 height 29
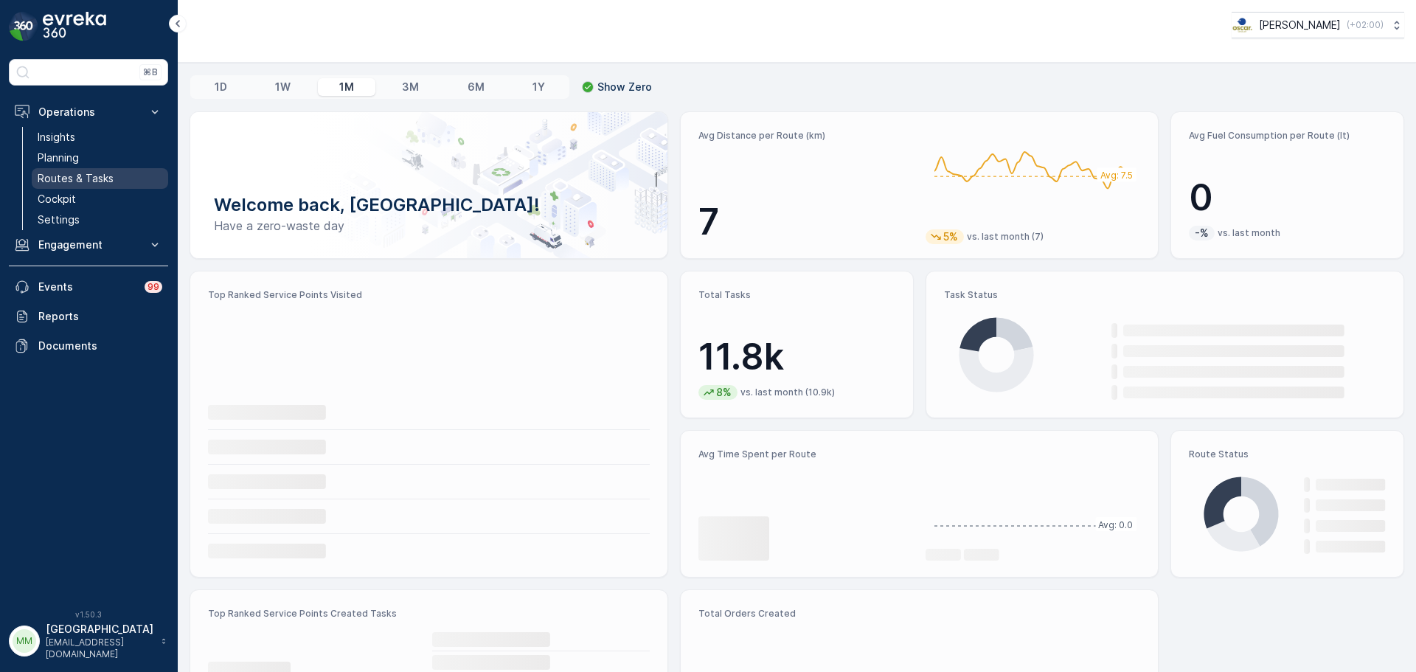
click at [91, 178] on p "Routes & Tasks" at bounding box center [76, 178] width 76 height 15
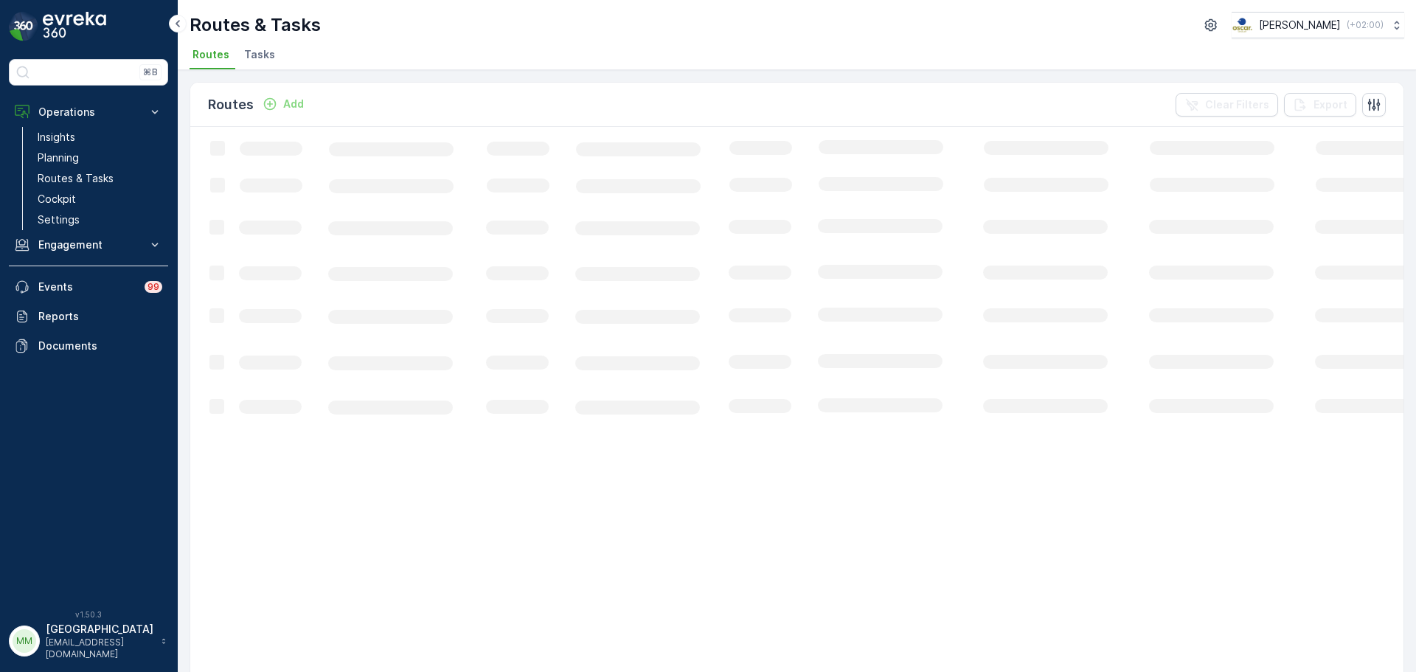
click at [257, 64] on li "Tasks" at bounding box center [261, 56] width 40 height 25
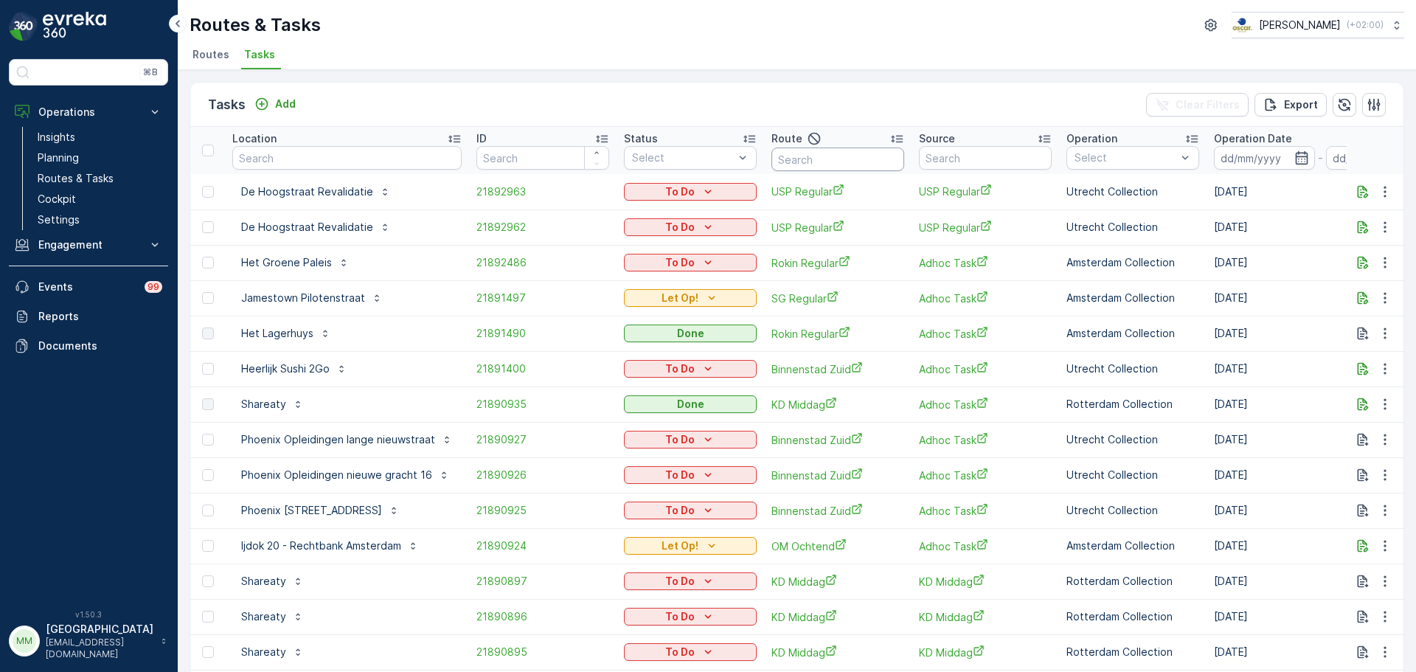
click at [824, 166] on input "text" at bounding box center [837, 159] width 133 height 24
type input "voorstr"
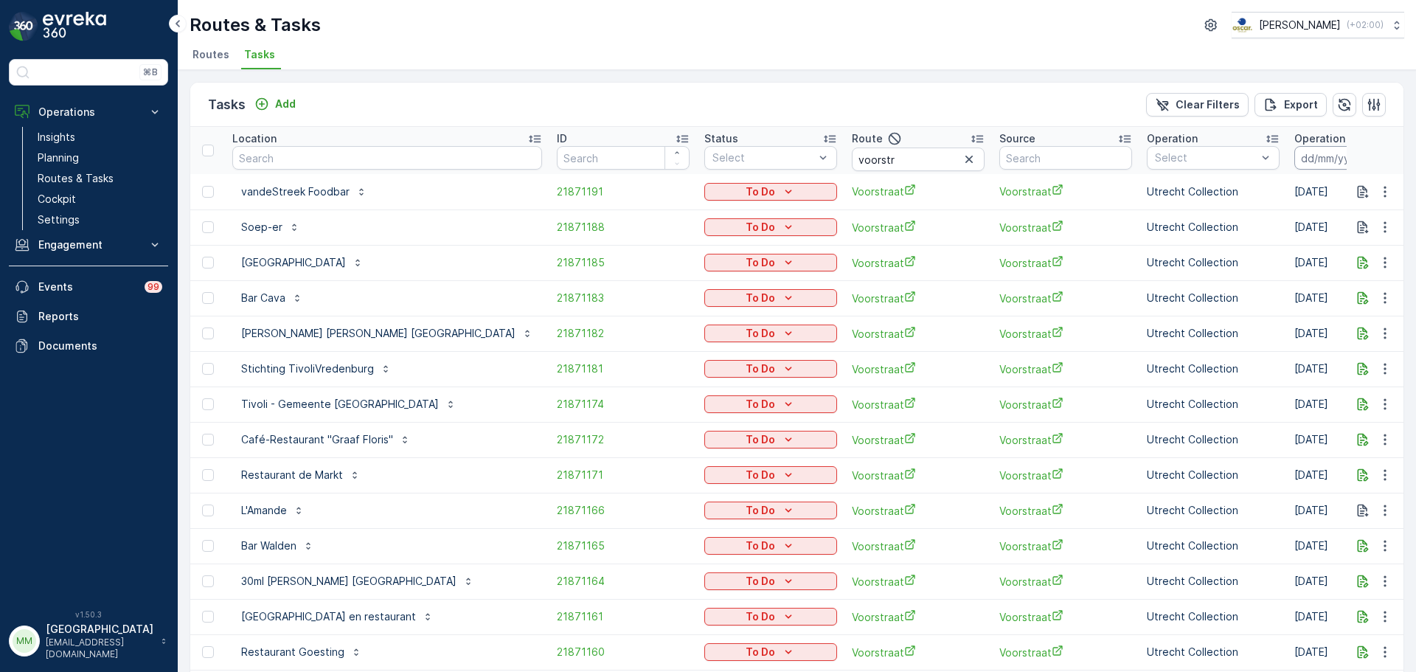
click at [1294, 157] on input at bounding box center [1344, 158] width 101 height 24
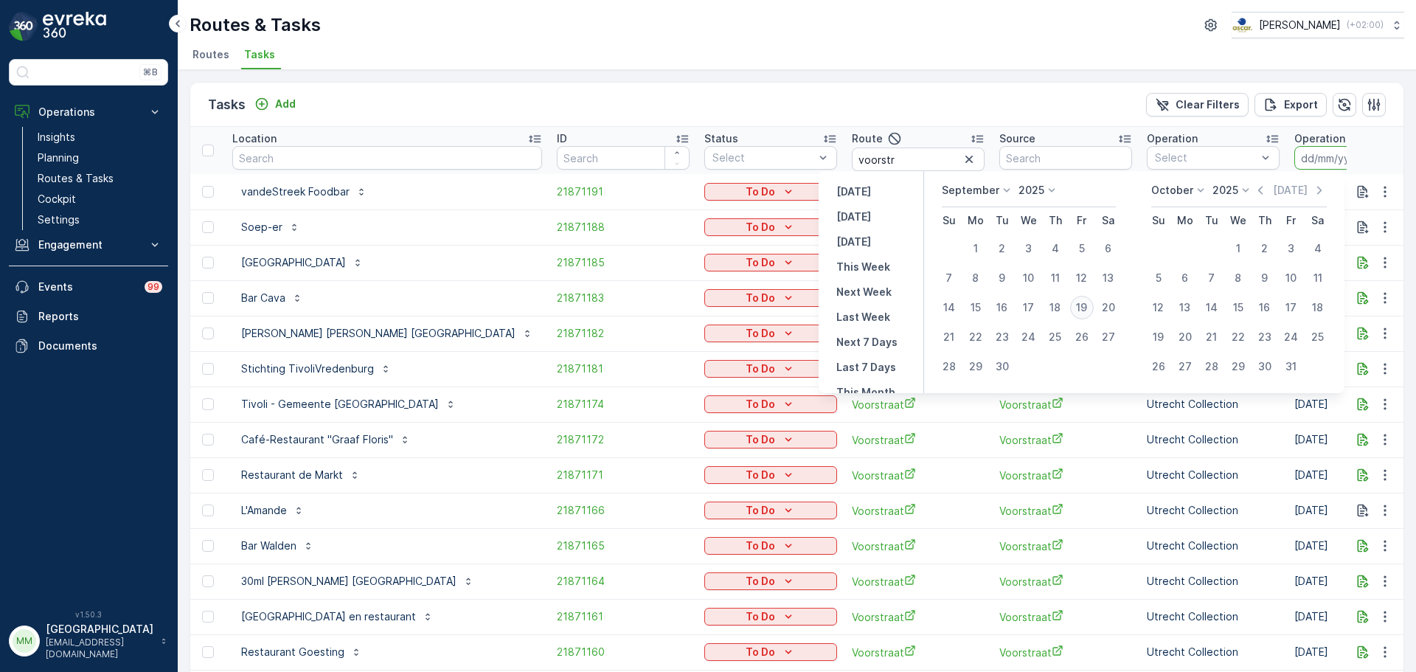
click at [1081, 302] on div "19" at bounding box center [1082, 308] width 24 height 24
type input "[DATE]"
click at [1081, 302] on div "19" at bounding box center [1082, 308] width 24 height 24
type input "[DATE]"
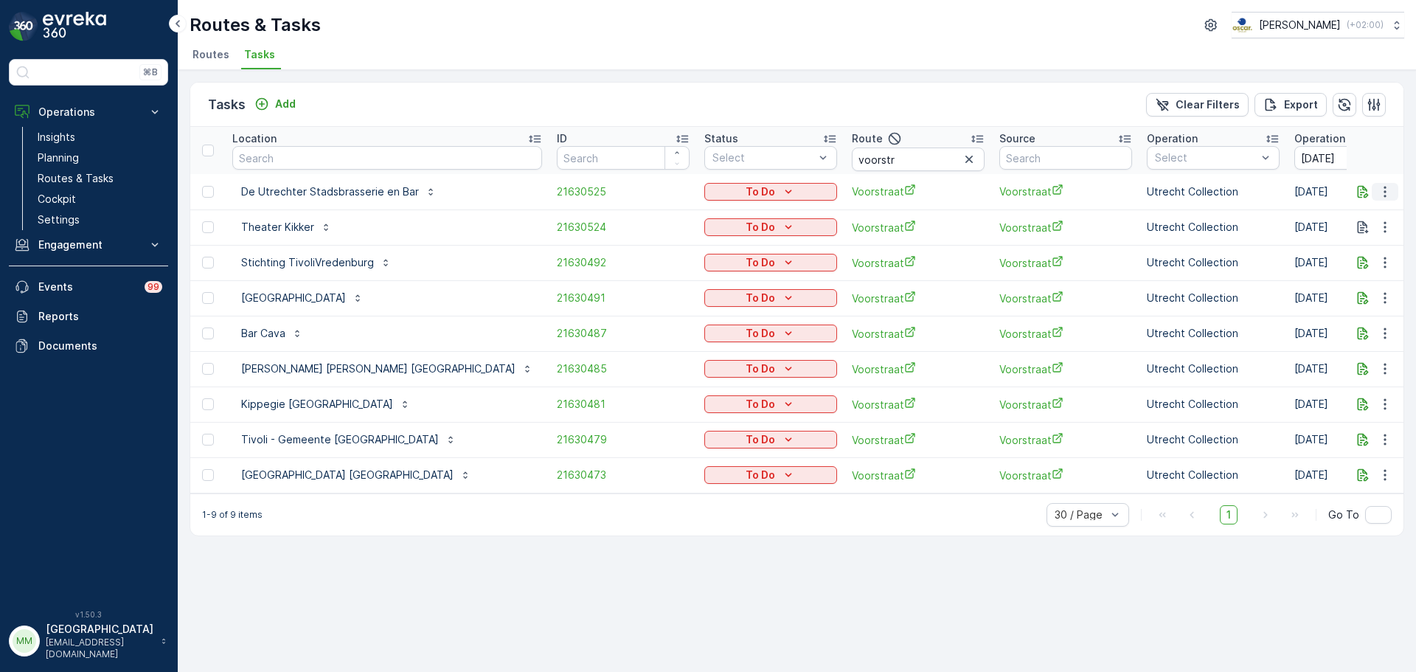
click at [1383, 190] on icon "button" at bounding box center [1384, 191] width 15 height 15
click at [1358, 257] on span "Change Route" at bounding box center [1347, 255] width 72 height 15
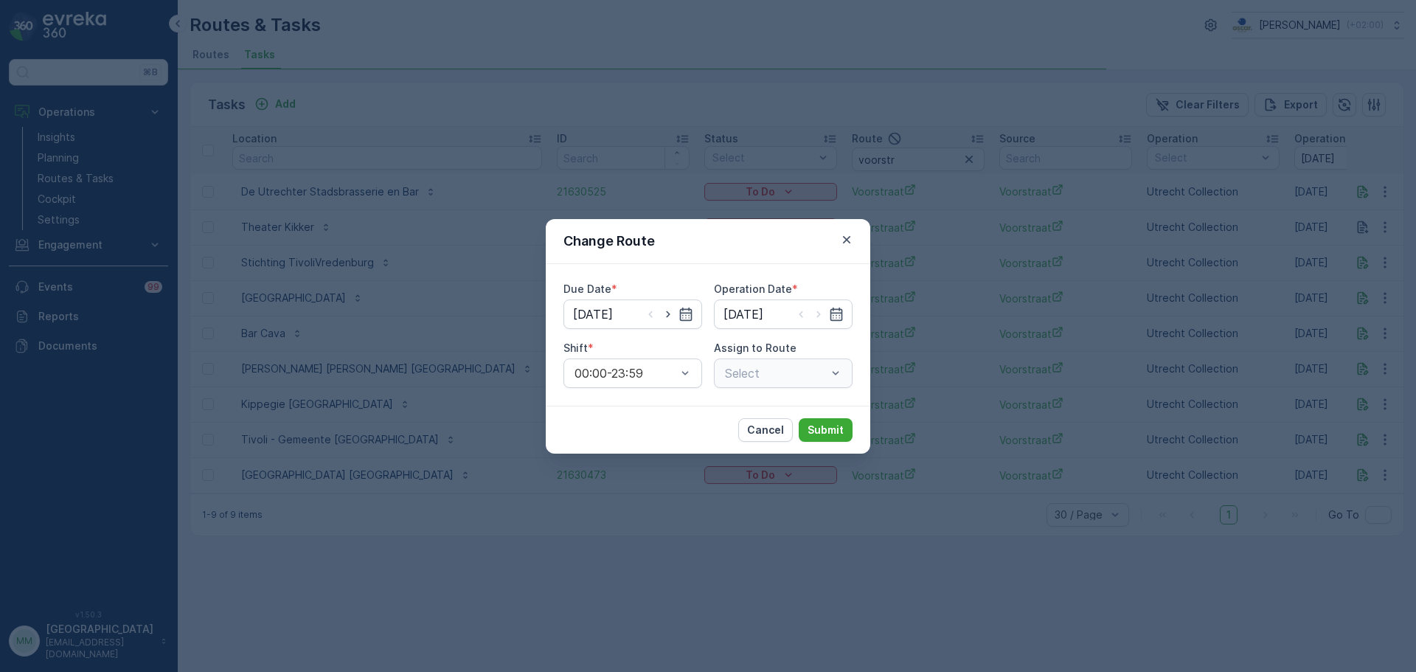
type input "[DATE]"
click at [625, 313] on input "[DATE]" at bounding box center [632, 313] width 139 height 29
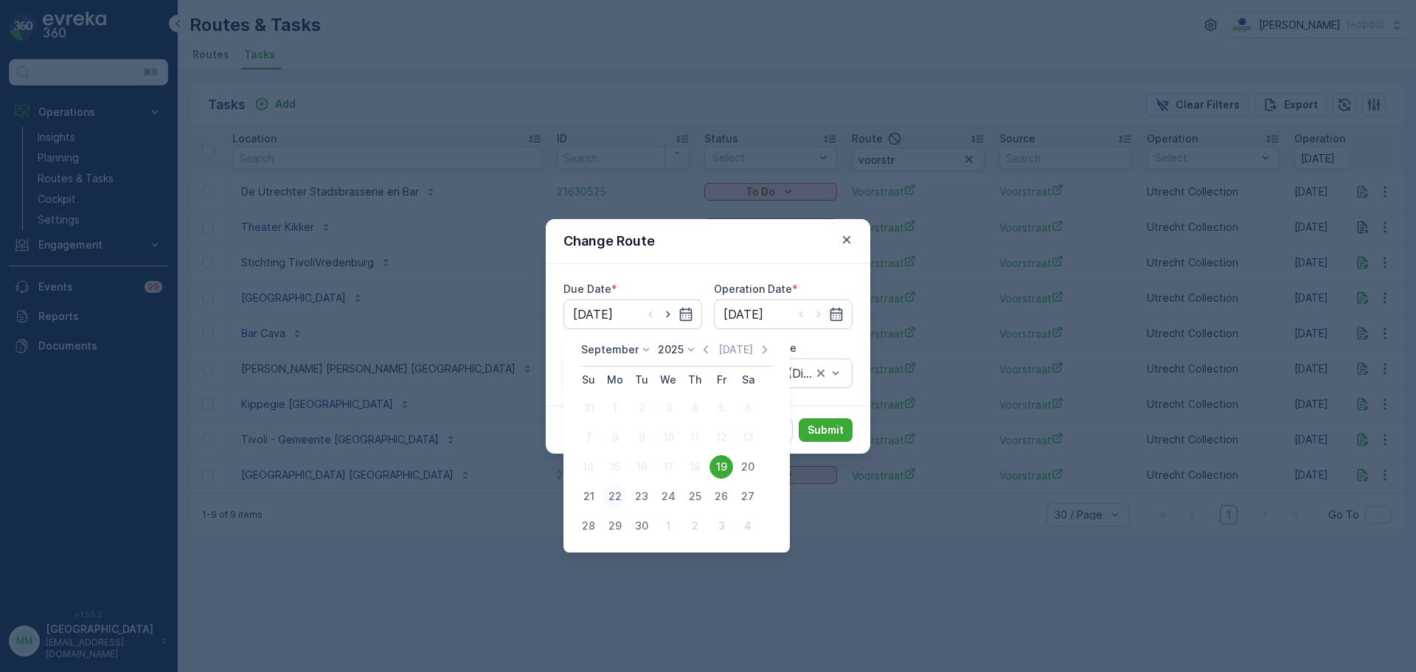
click at [612, 500] on div "22" at bounding box center [615, 496] width 24 height 24
type input "22.09.2025"
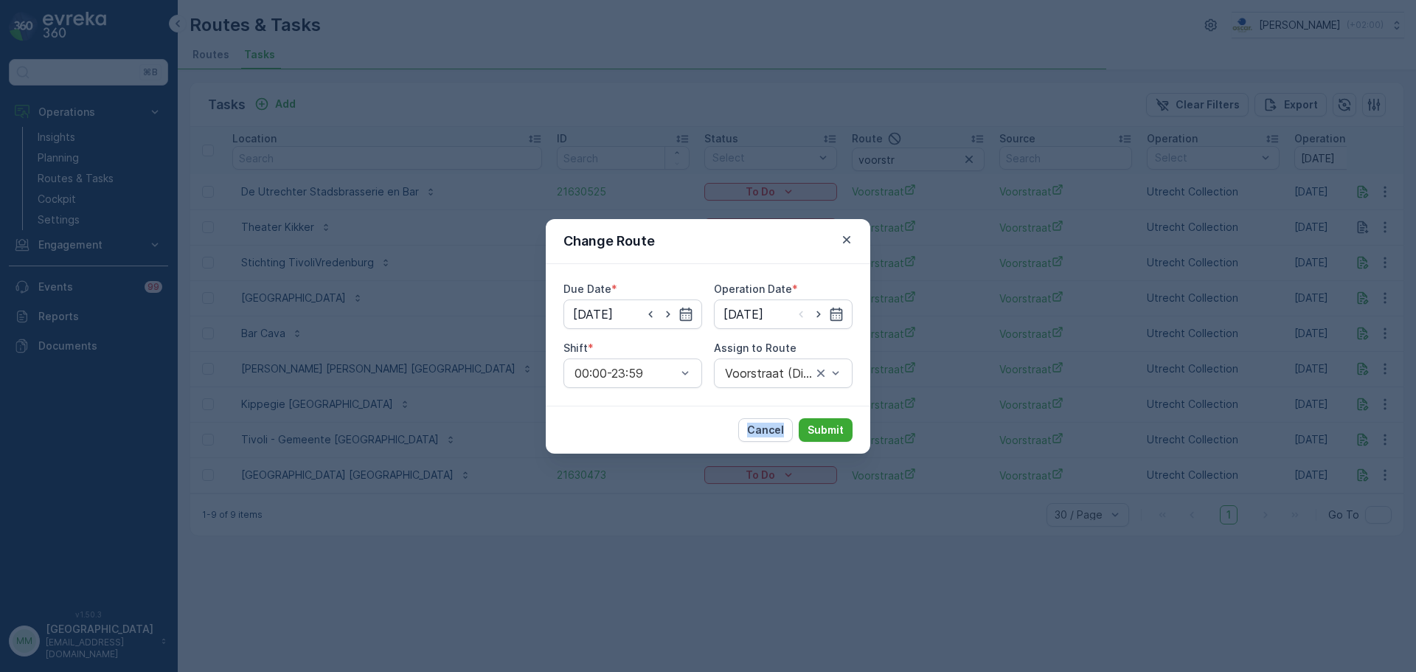
click at [612, 500] on div "Change Route Due Date * 22.09.2025 Operation Date * 19.09.2025 Shift * 00:00-23…" at bounding box center [708, 336] width 1416 height 672
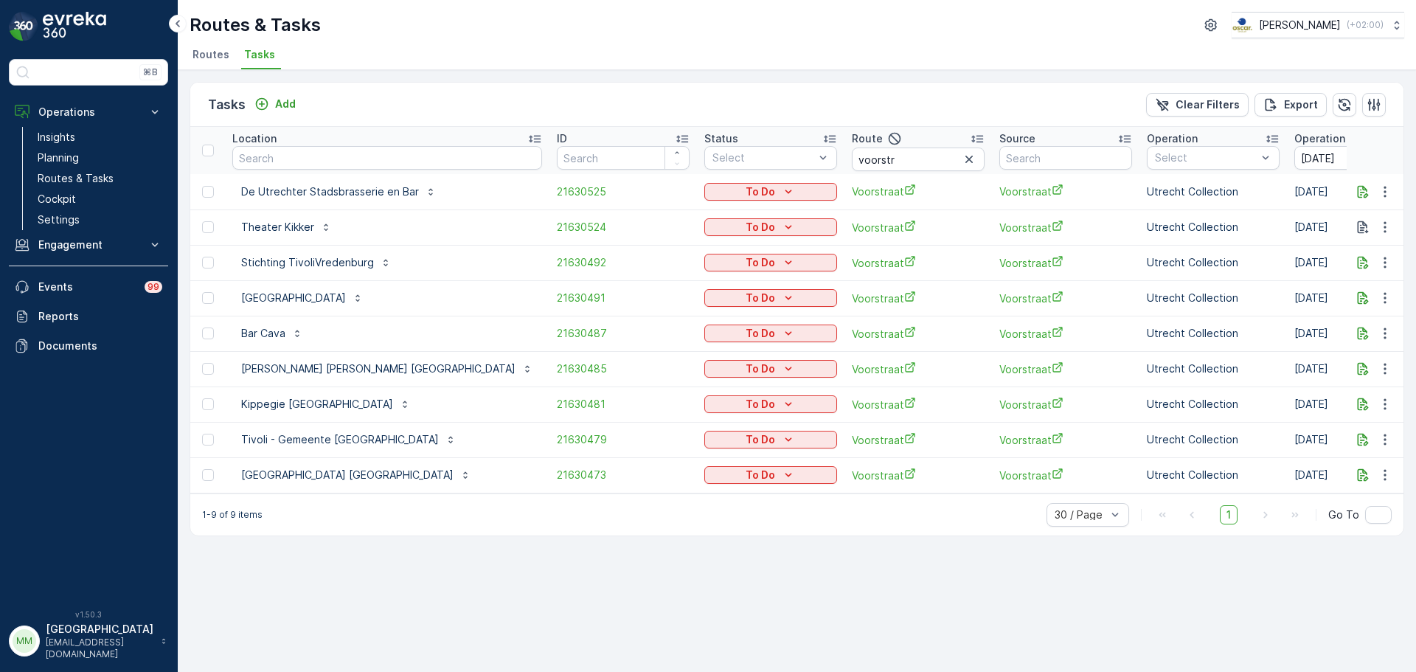
click at [1384, 204] on td at bounding box center [1376, 191] width 58 height 35
click at [1383, 198] on icon "button" at bounding box center [1384, 191] width 15 height 15
click at [1369, 253] on span "Change Route" at bounding box center [1347, 255] width 72 height 15
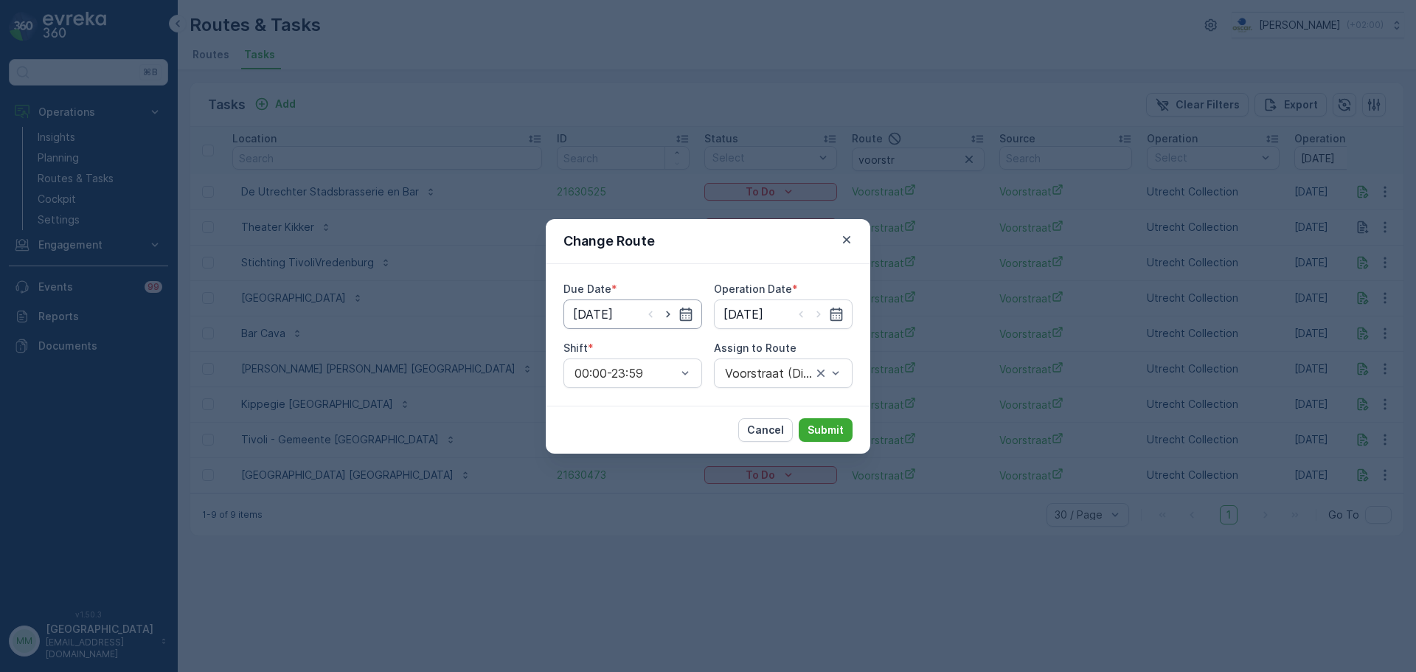
click at [634, 320] on input "[DATE]" at bounding box center [632, 313] width 139 height 29
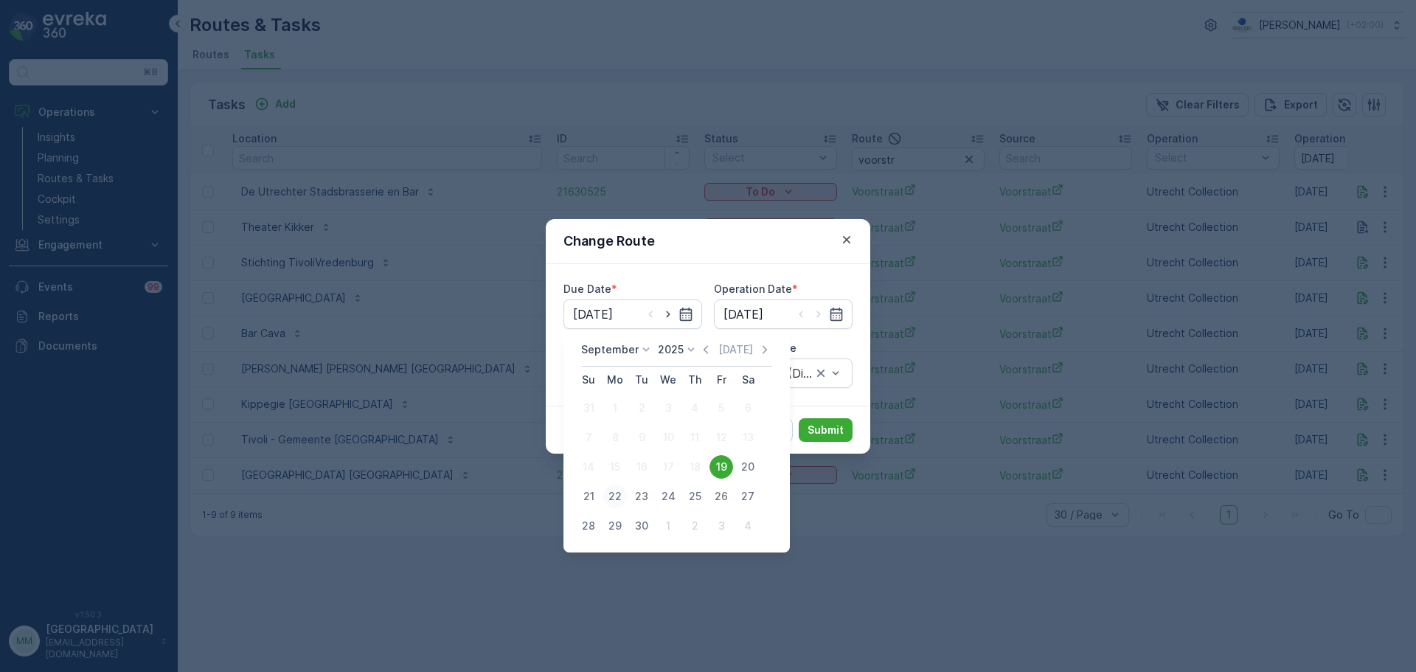
click at [613, 493] on div "22" at bounding box center [615, 496] width 24 height 24
type input "22.09.2025"
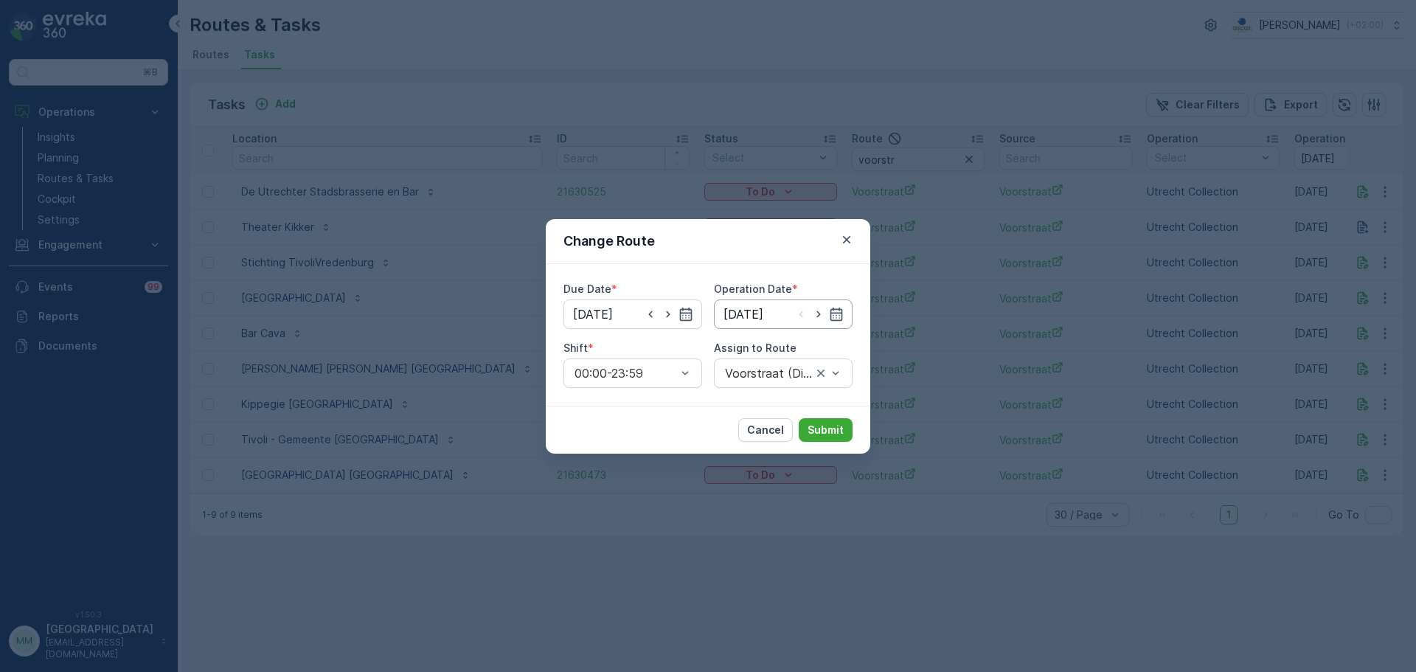
click at [768, 317] on input "[DATE]" at bounding box center [783, 313] width 139 height 29
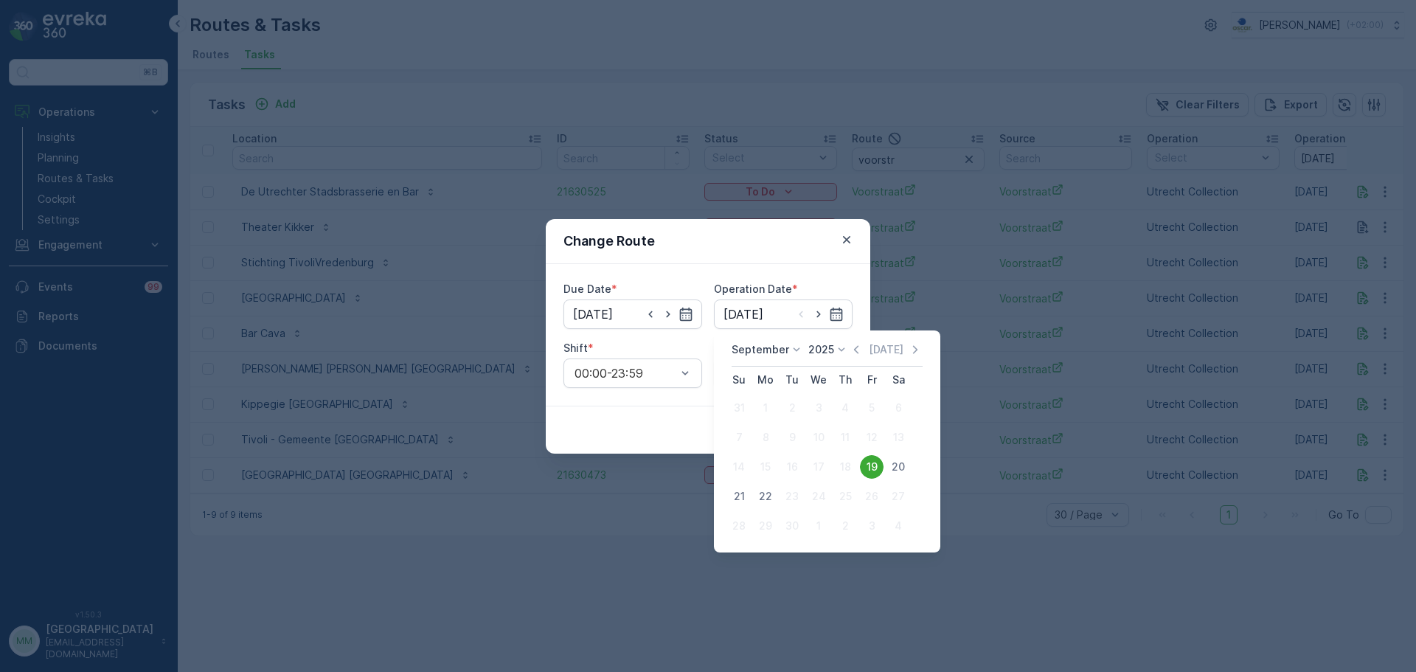
click at [759, 498] on div "22" at bounding box center [766, 496] width 24 height 24
type input "22.09.2025"
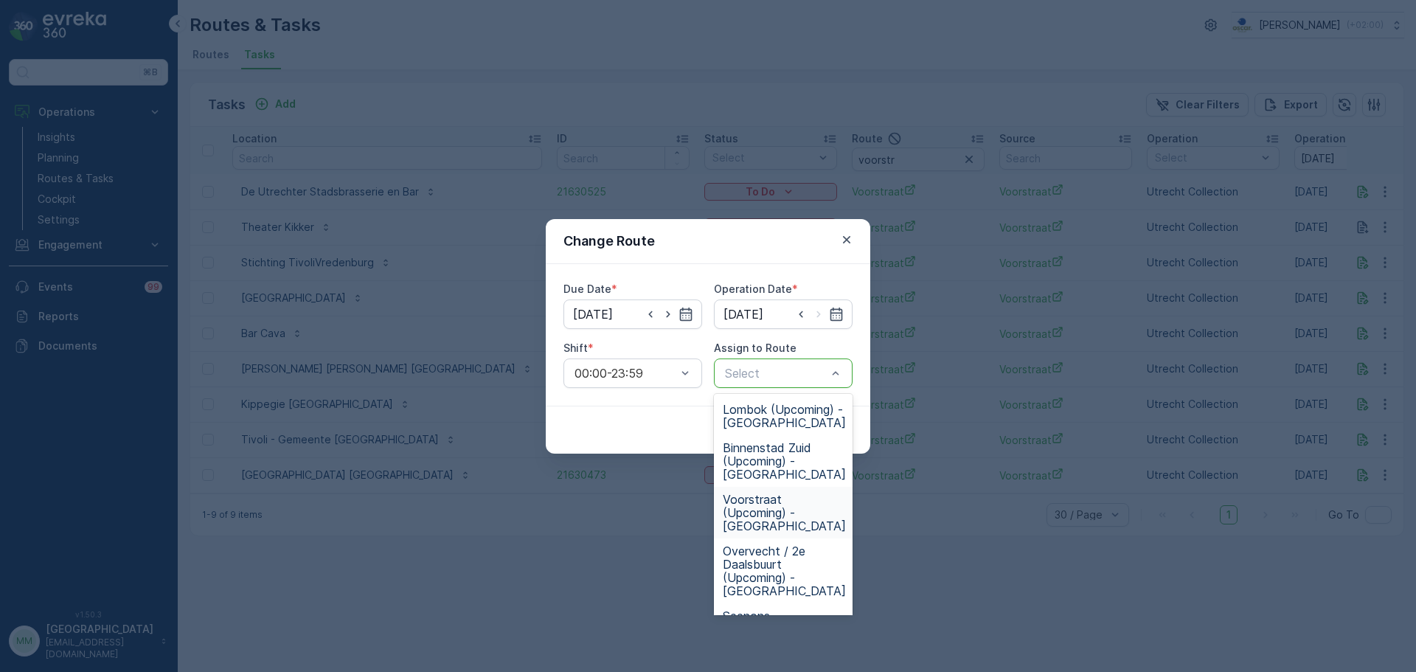
click at [806, 493] on span "Voorstraat (Upcoming) - Utrecht" at bounding box center [784, 513] width 123 height 40
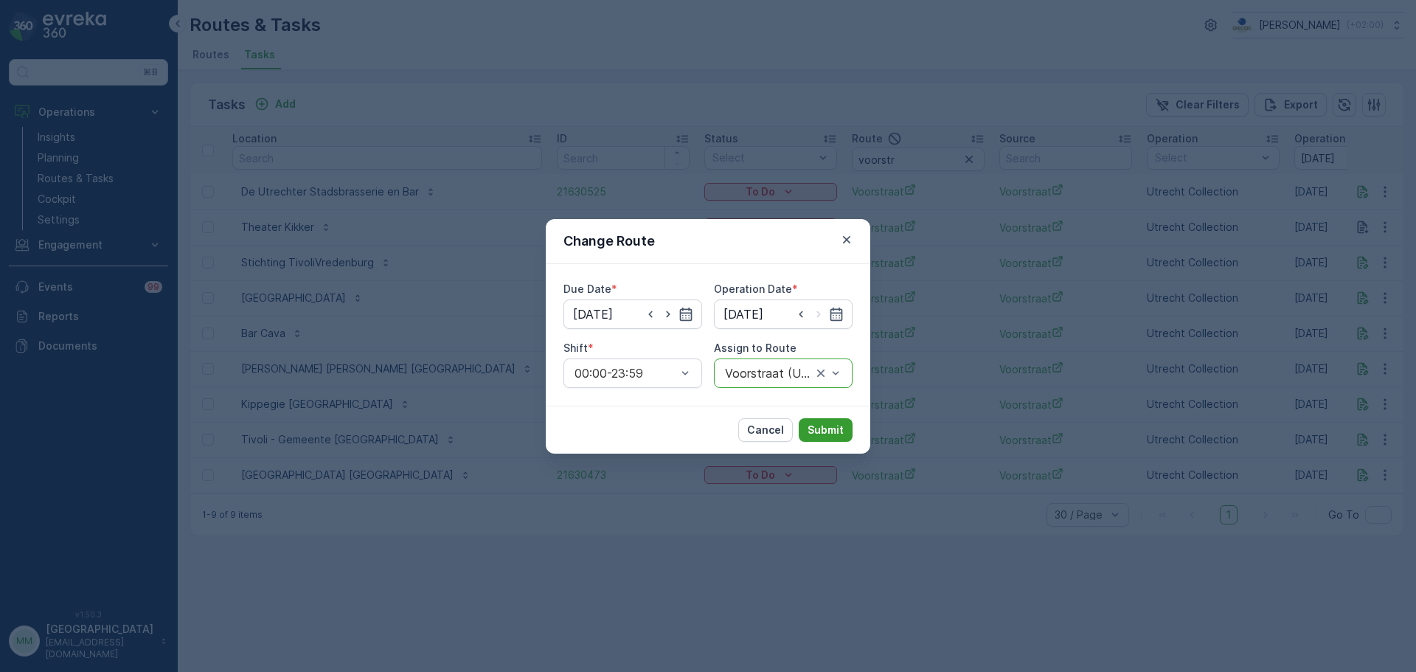
click at [829, 420] on button "Submit" at bounding box center [826, 430] width 54 height 24
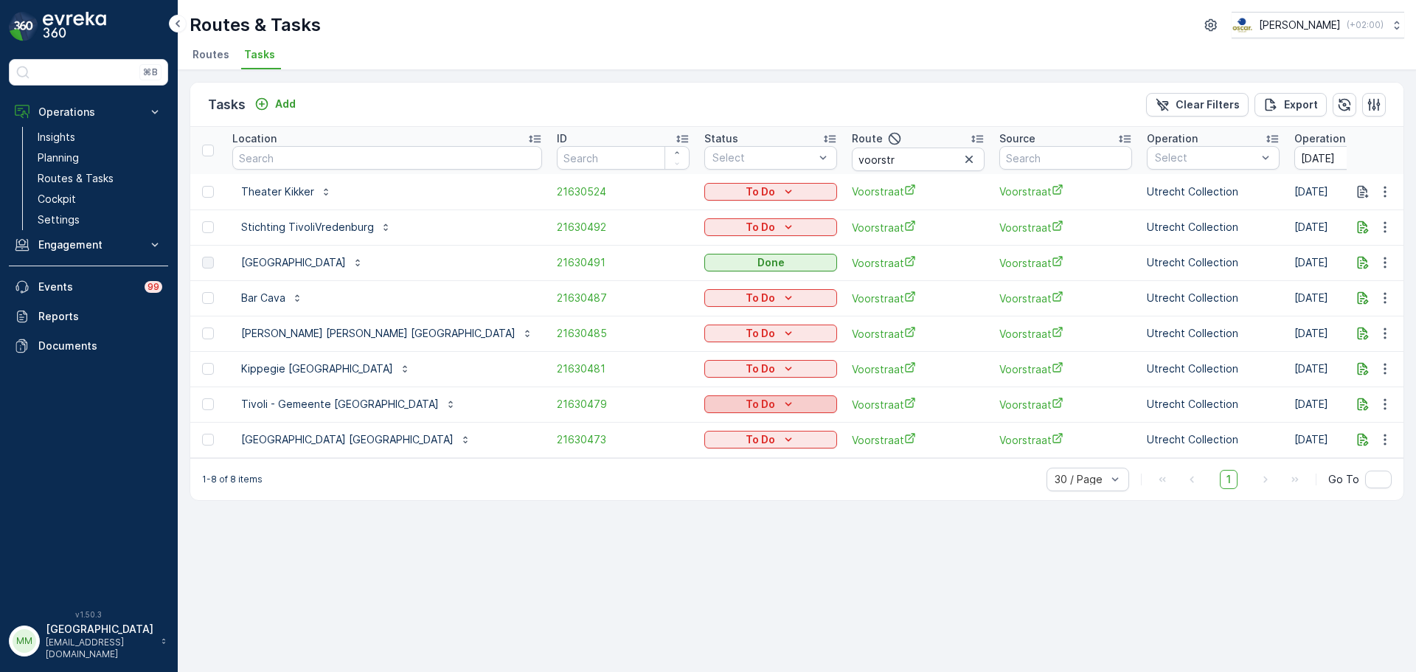
click at [781, 398] on icon "To Do" at bounding box center [788, 404] width 15 height 15
click at [612, 488] on span "Cancelled" at bounding box center [593, 488] width 49 height 15
click at [710, 445] on div "To Do" at bounding box center [770, 439] width 121 height 15
click at [612, 524] on span "Cancelled" at bounding box center [593, 523] width 49 height 15
click at [781, 225] on icon "To Do" at bounding box center [788, 227] width 15 height 15
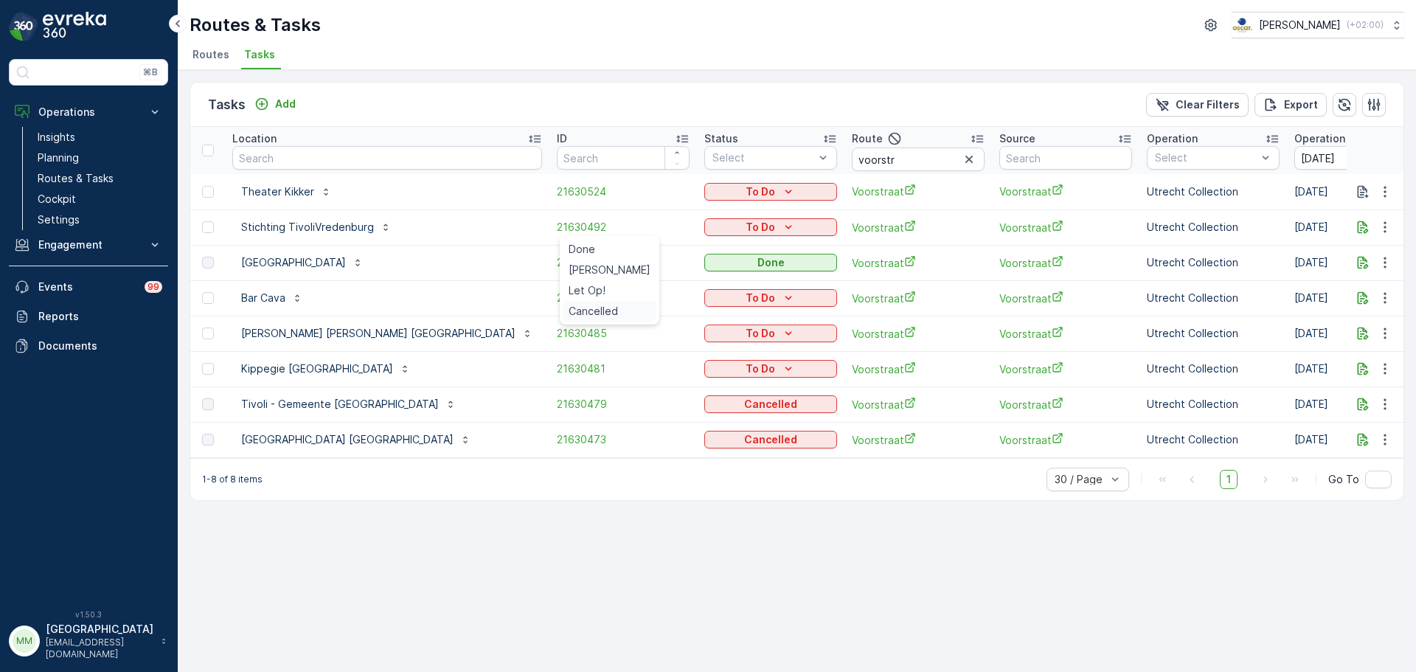
click at [603, 315] on span "Cancelled" at bounding box center [593, 311] width 49 height 15
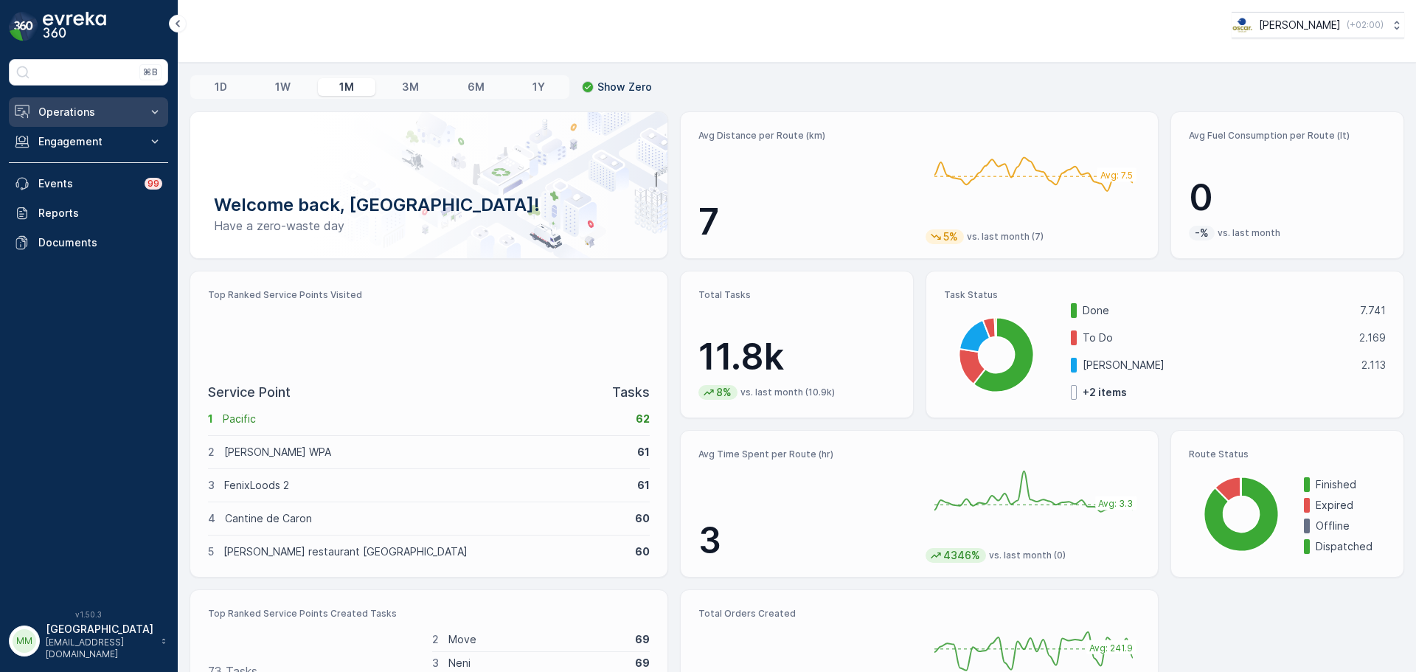
click at [88, 103] on button "Operations" at bounding box center [88, 111] width 159 height 29
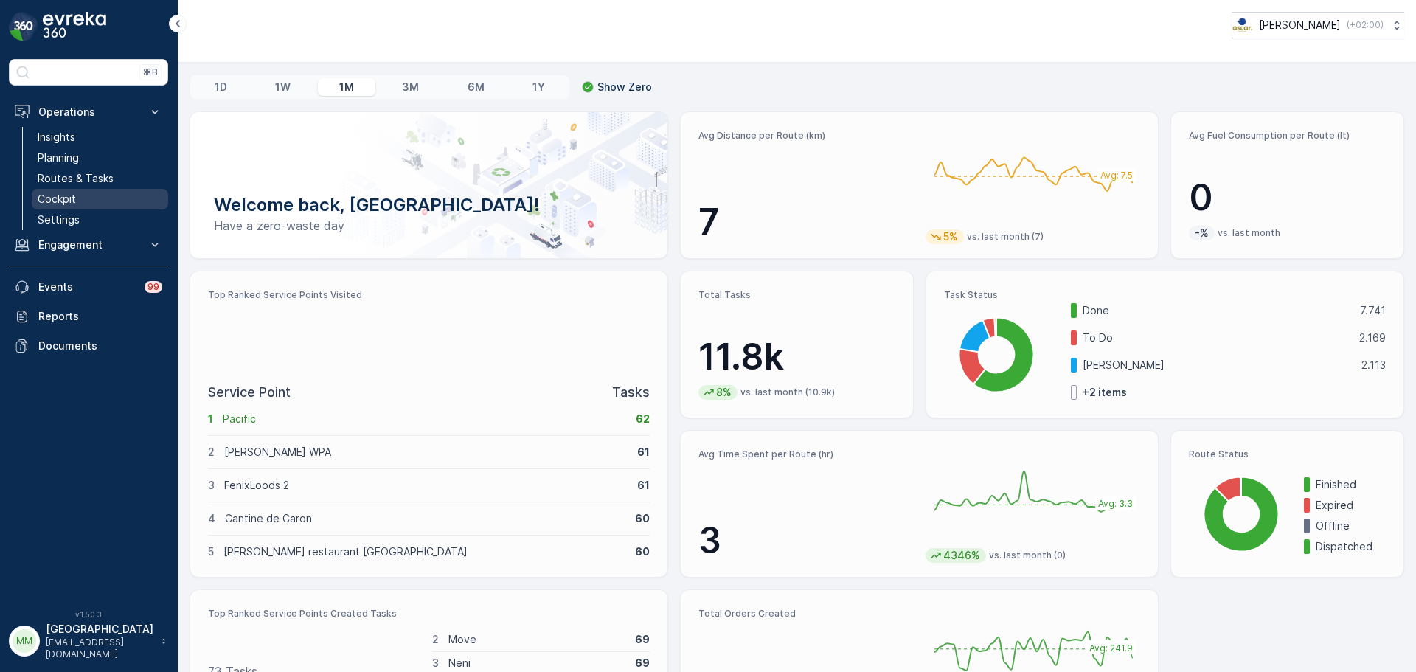
click at [73, 204] on p "Cockpit" at bounding box center [57, 199] width 38 height 15
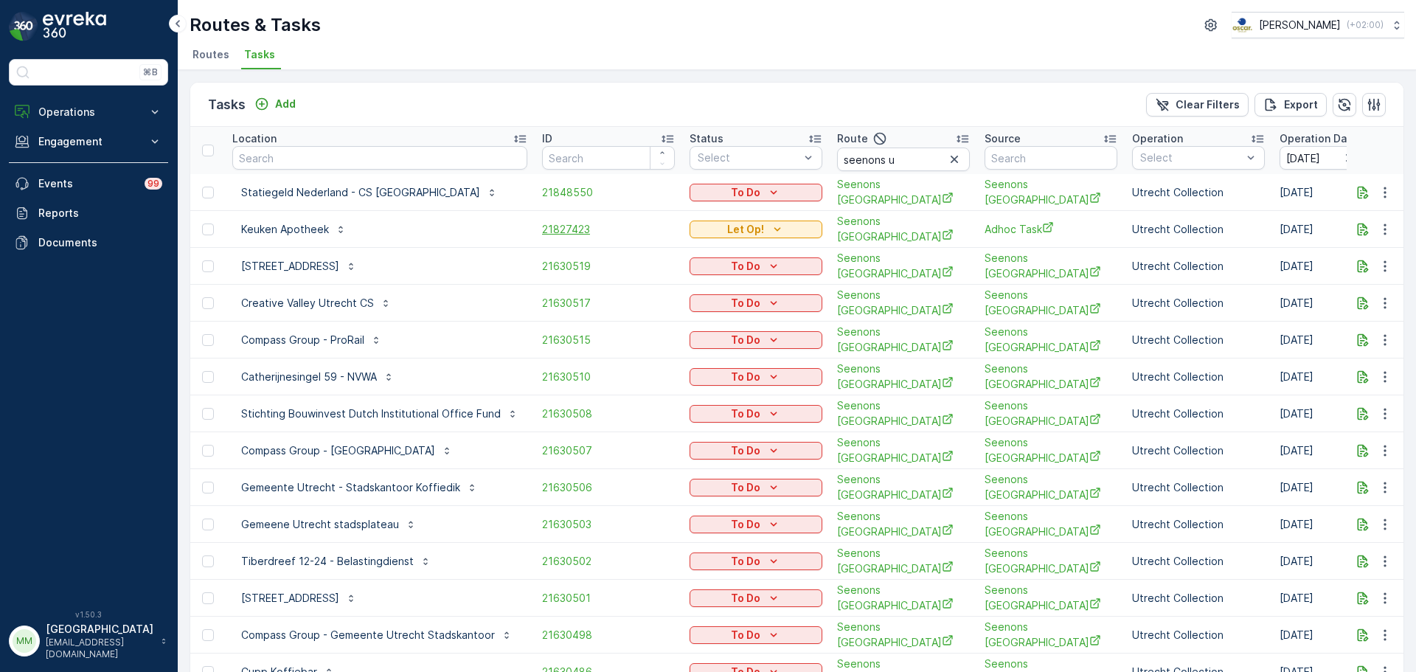
click at [588, 229] on span "21827423" at bounding box center [608, 229] width 133 height 15
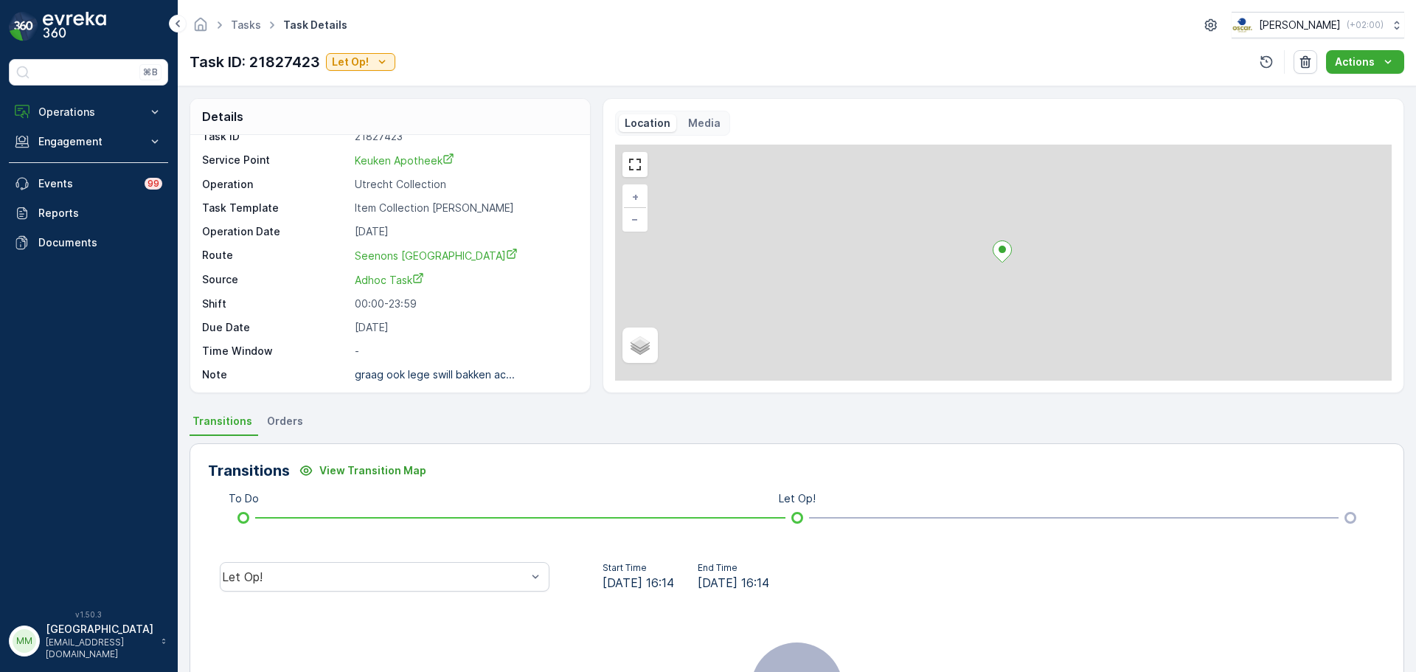
scroll to position [19, 0]
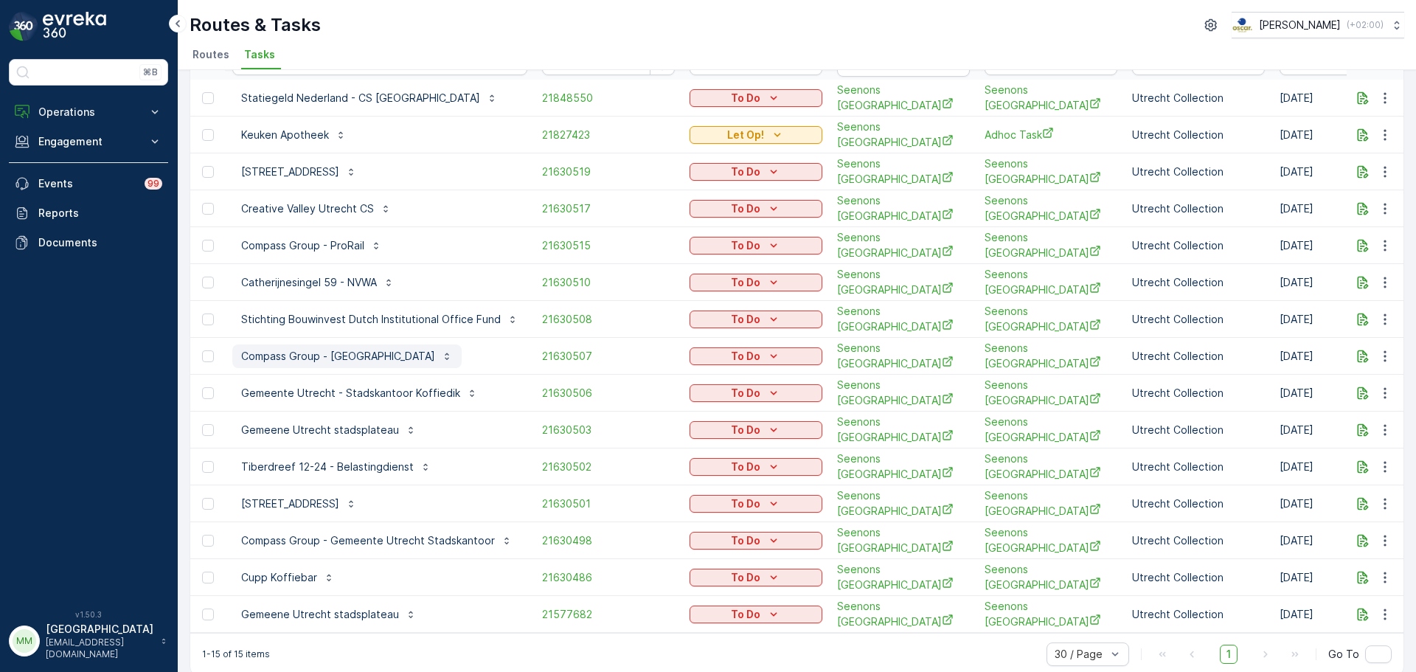
scroll to position [96, 0]
click at [573, 421] on span "21630503" at bounding box center [608, 428] width 133 height 15
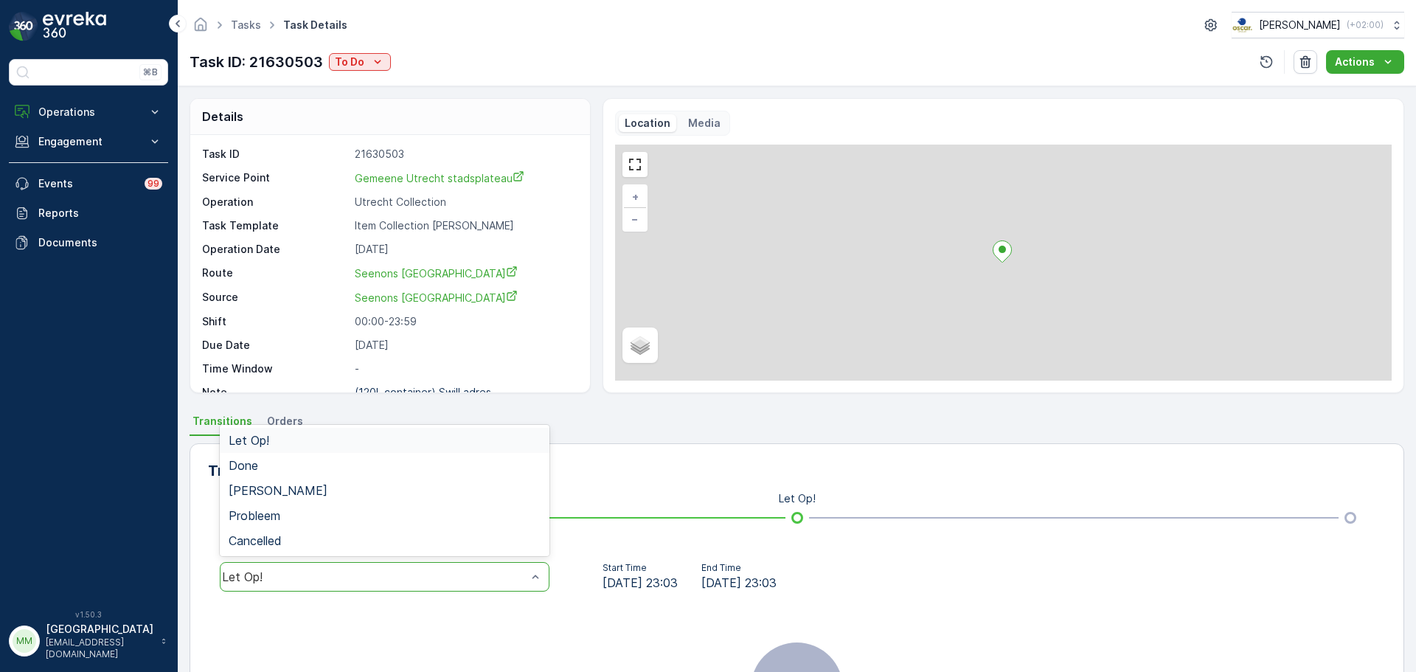
click at [343, 563] on div "Let Op!" at bounding box center [385, 576] width 330 height 29
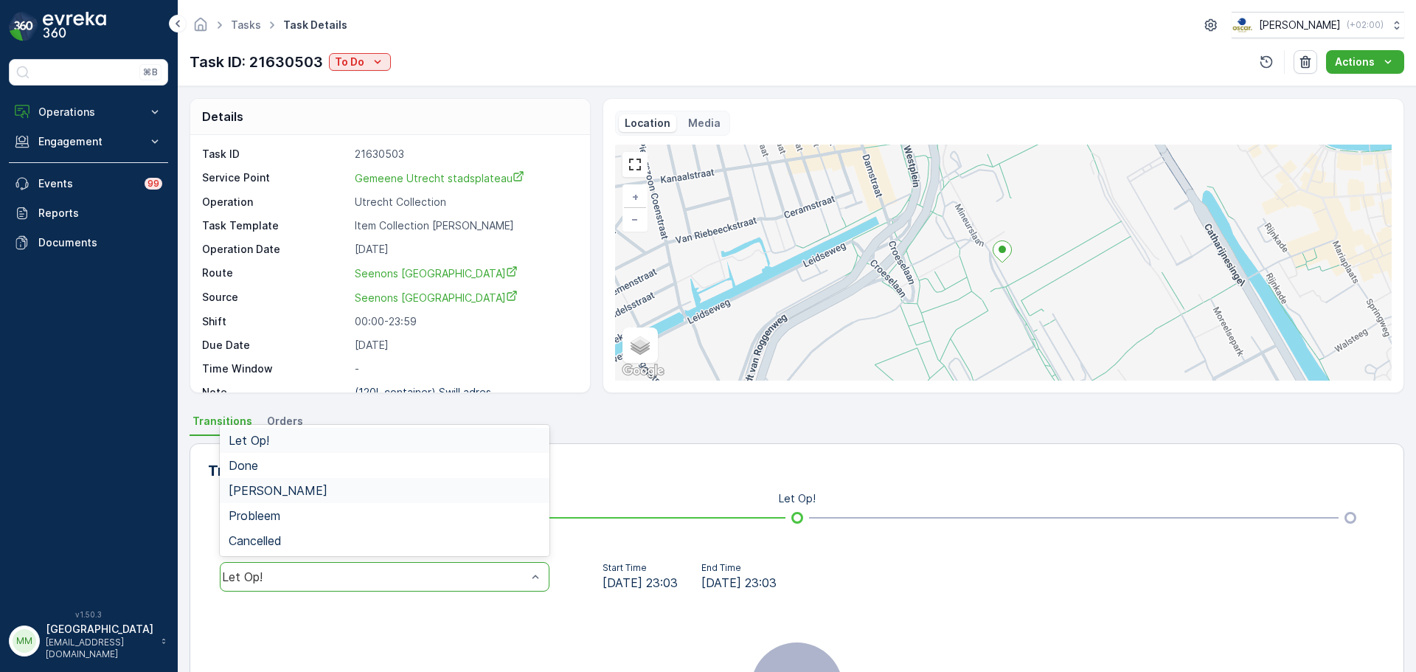
click at [277, 479] on div "Geen Afval" at bounding box center [385, 490] width 330 height 25
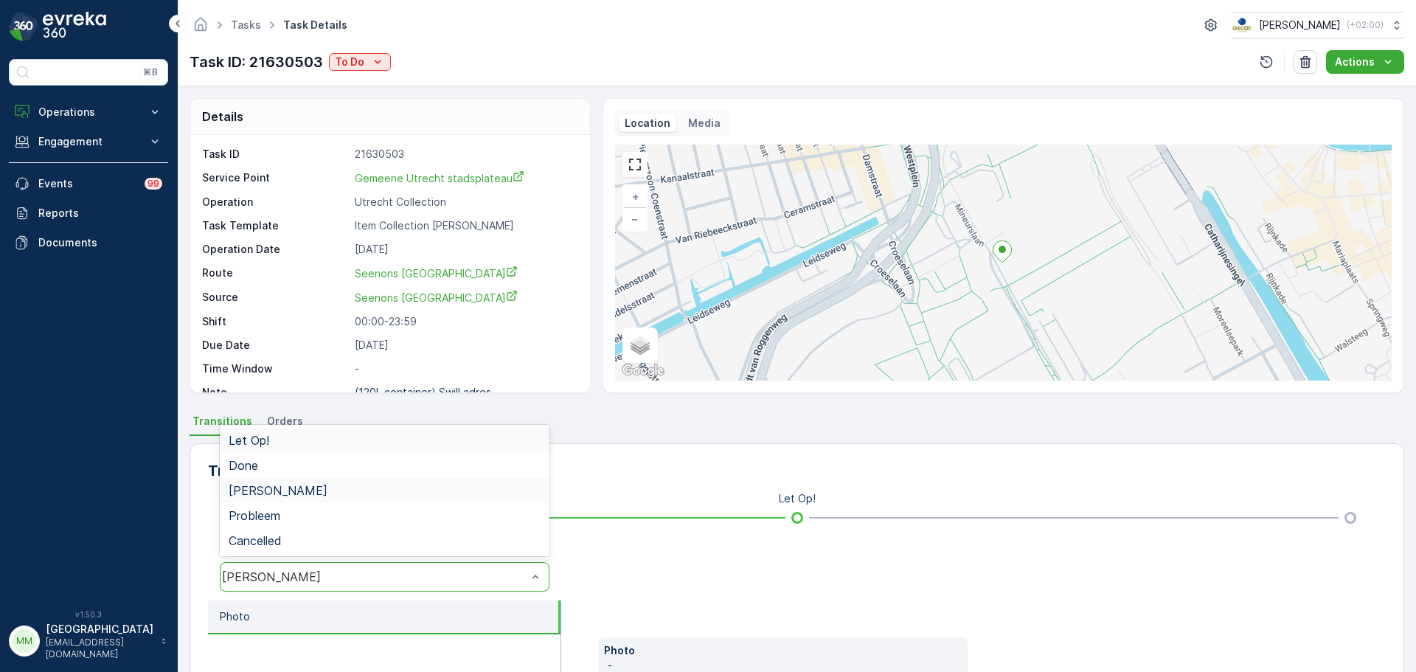
click at [296, 580] on div "Geen Afval" at bounding box center [374, 576] width 305 height 13
click at [260, 473] on div "Done" at bounding box center [385, 465] width 330 height 25
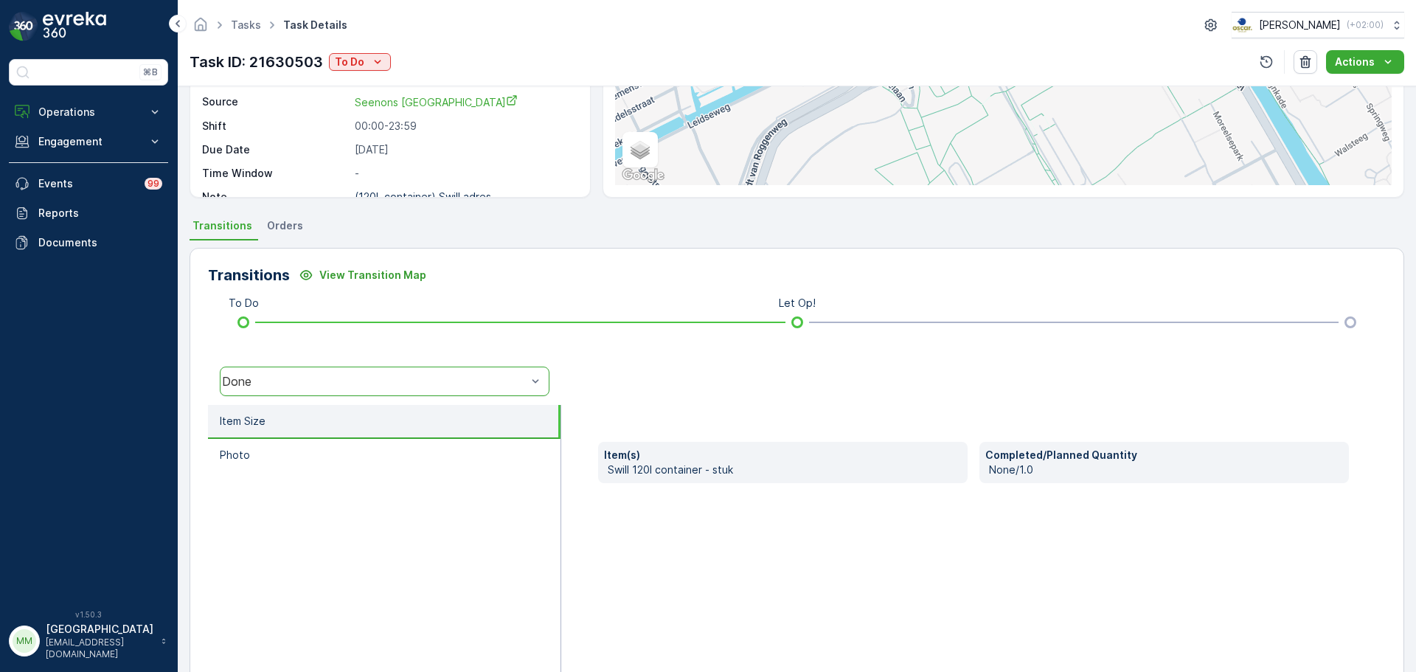
scroll to position [221, 0]
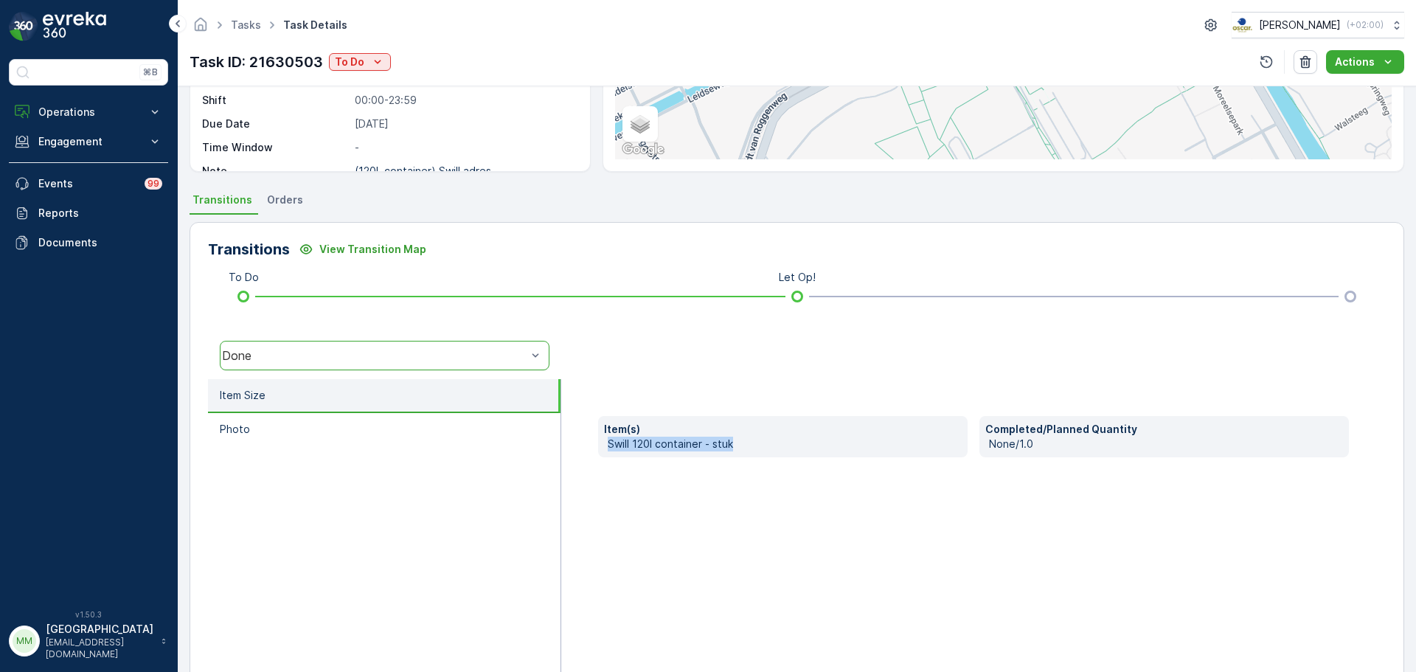
drag, startPoint x: 761, startPoint y: 444, endPoint x: 642, endPoint y: 425, distance: 120.3
click at [642, 425] on div "Item(s) Swill 120l container - stuk" at bounding box center [782, 436] width 369 height 41
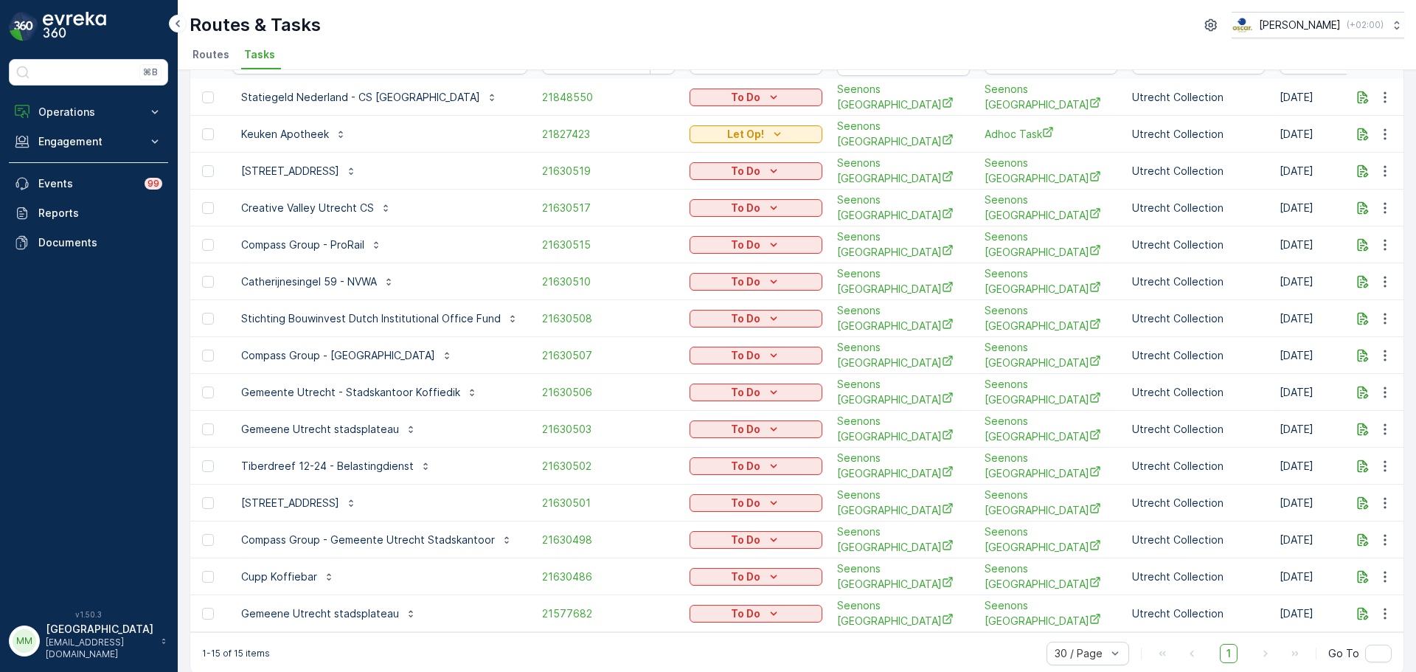
scroll to position [96, 0]
click at [557, 599] on td "21577682" at bounding box center [608, 612] width 147 height 37
click at [557, 605] on span "21577682" at bounding box center [608, 612] width 133 height 15
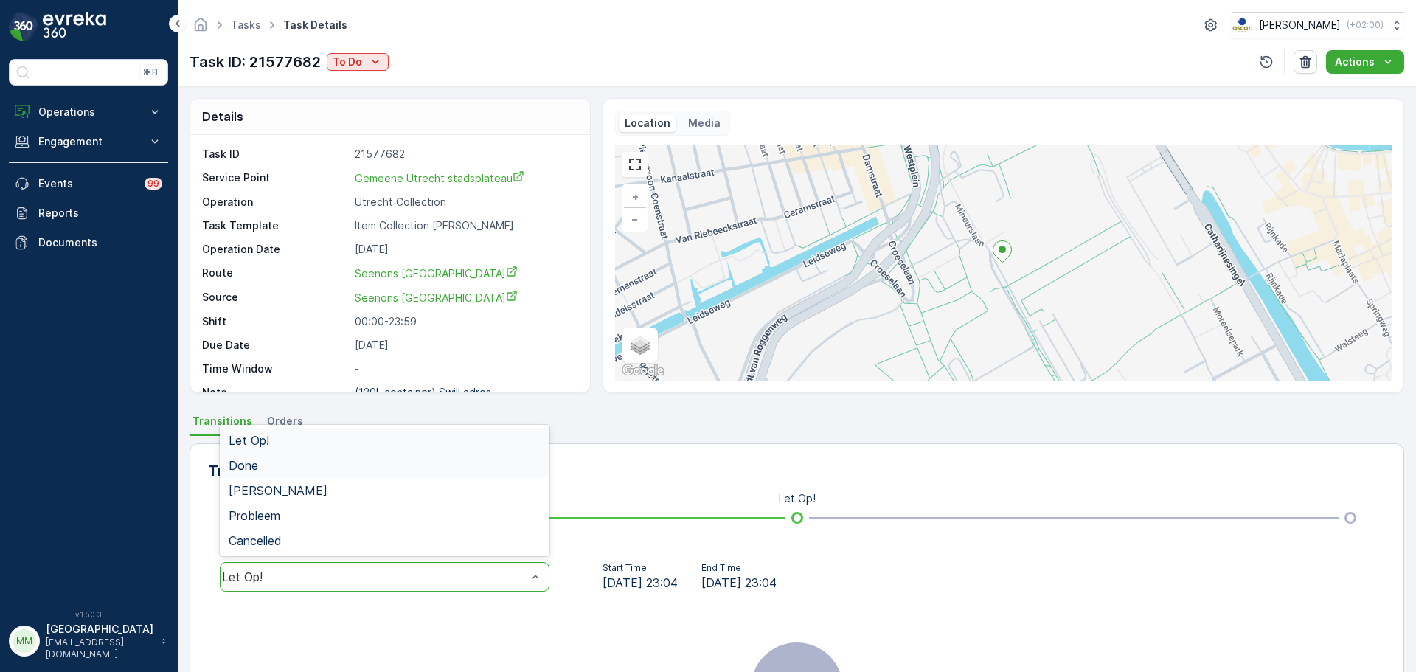
click at [323, 461] on div "Done" at bounding box center [385, 465] width 312 height 13
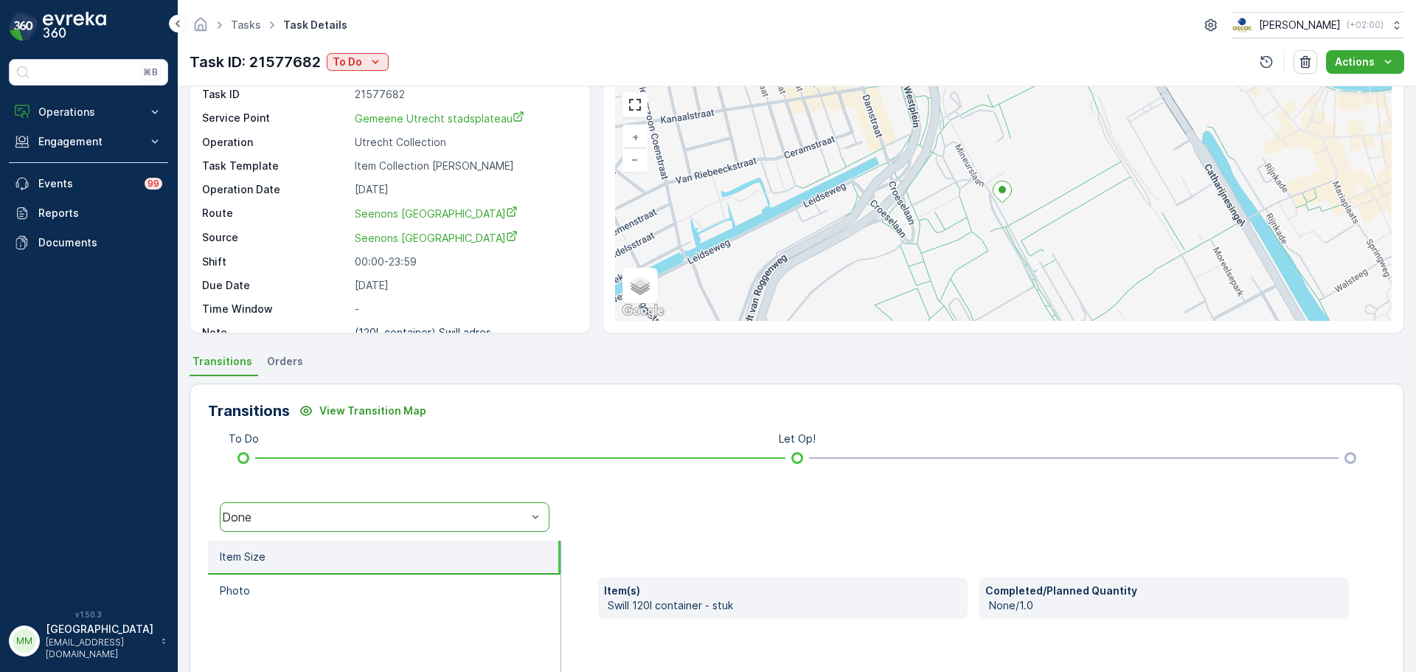
scroll to position [147, 0]
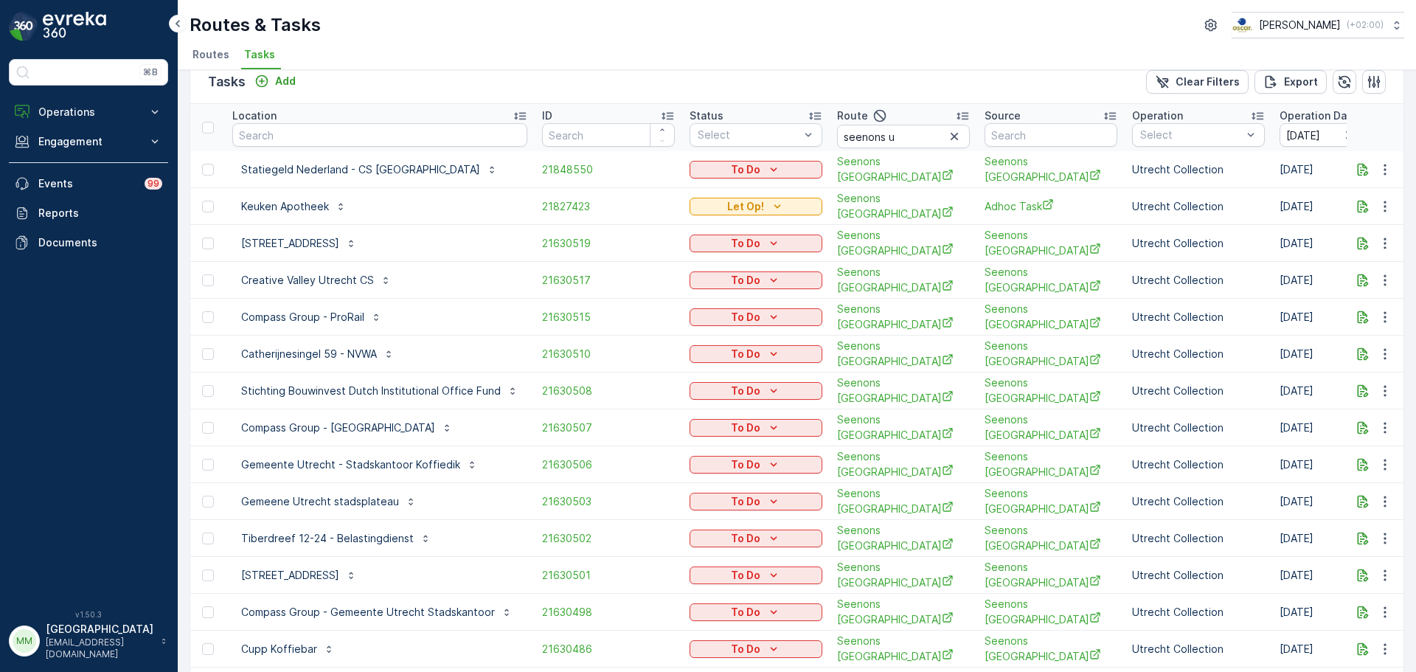
scroll to position [22, 0]
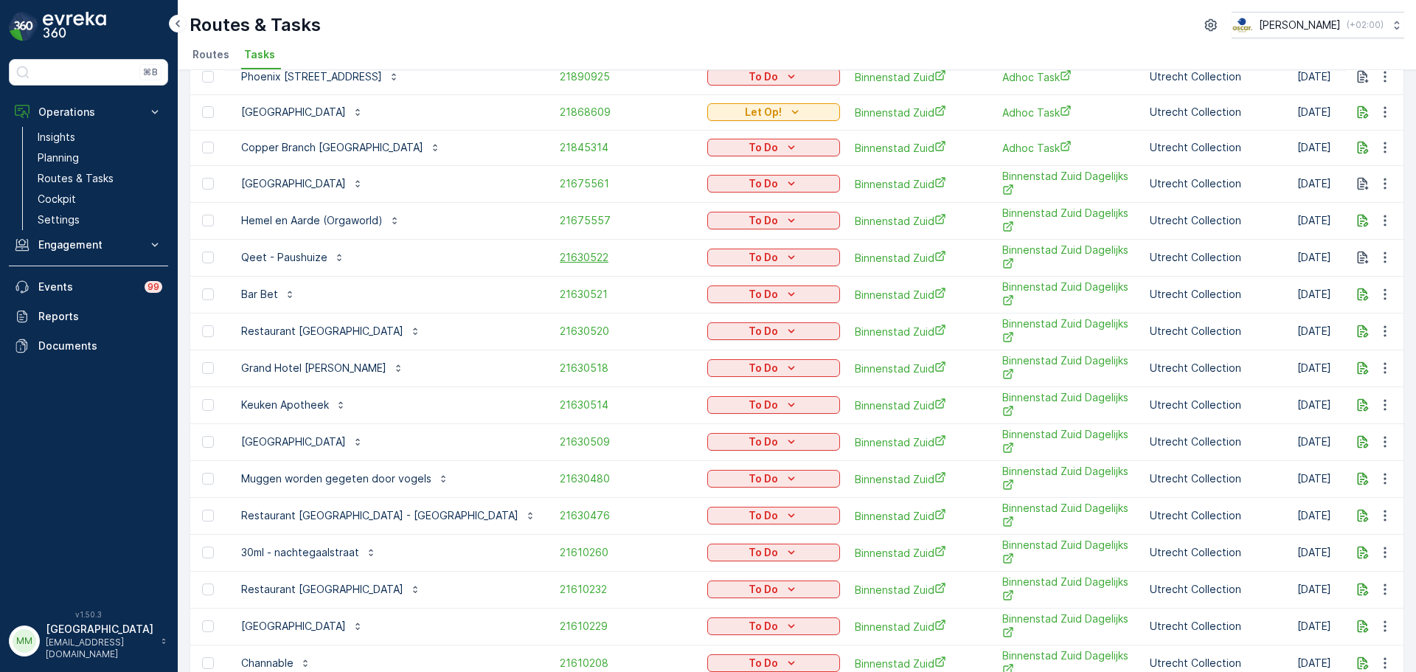
scroll to position [293, 0]
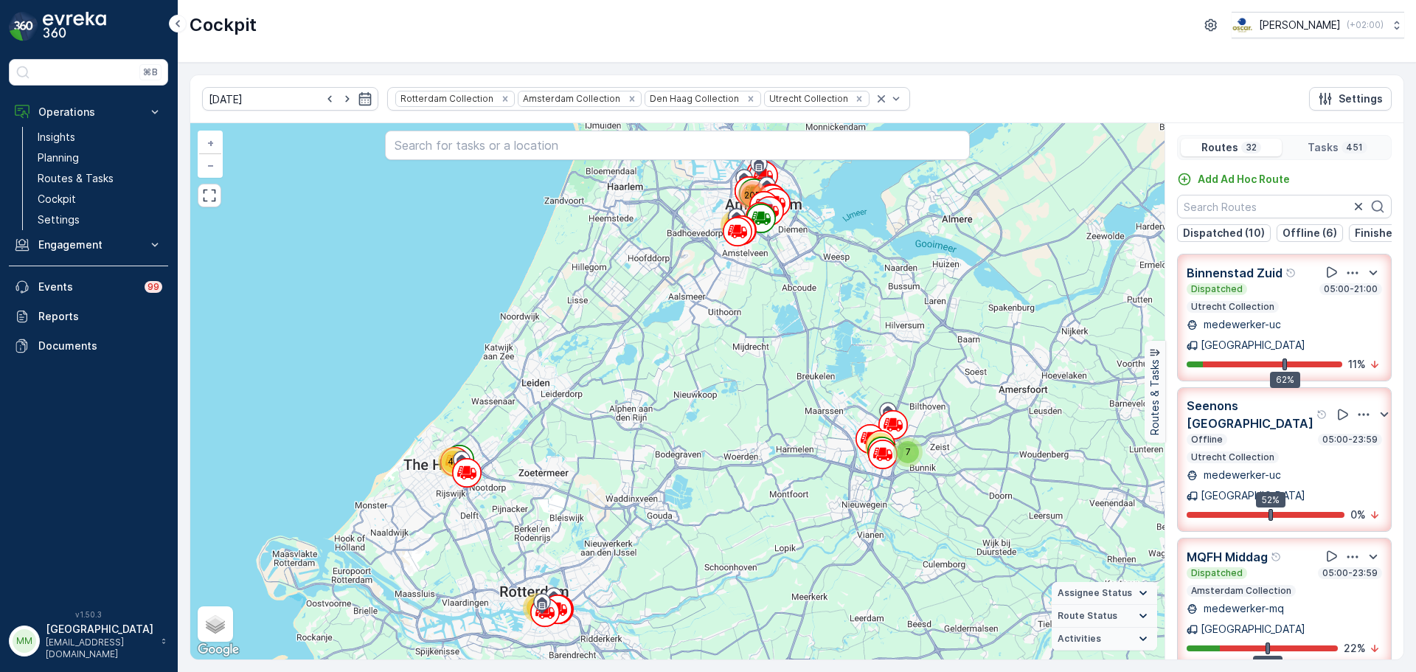
click at [93, 29] on img at bounding box center [74, 26] width 63 height 29
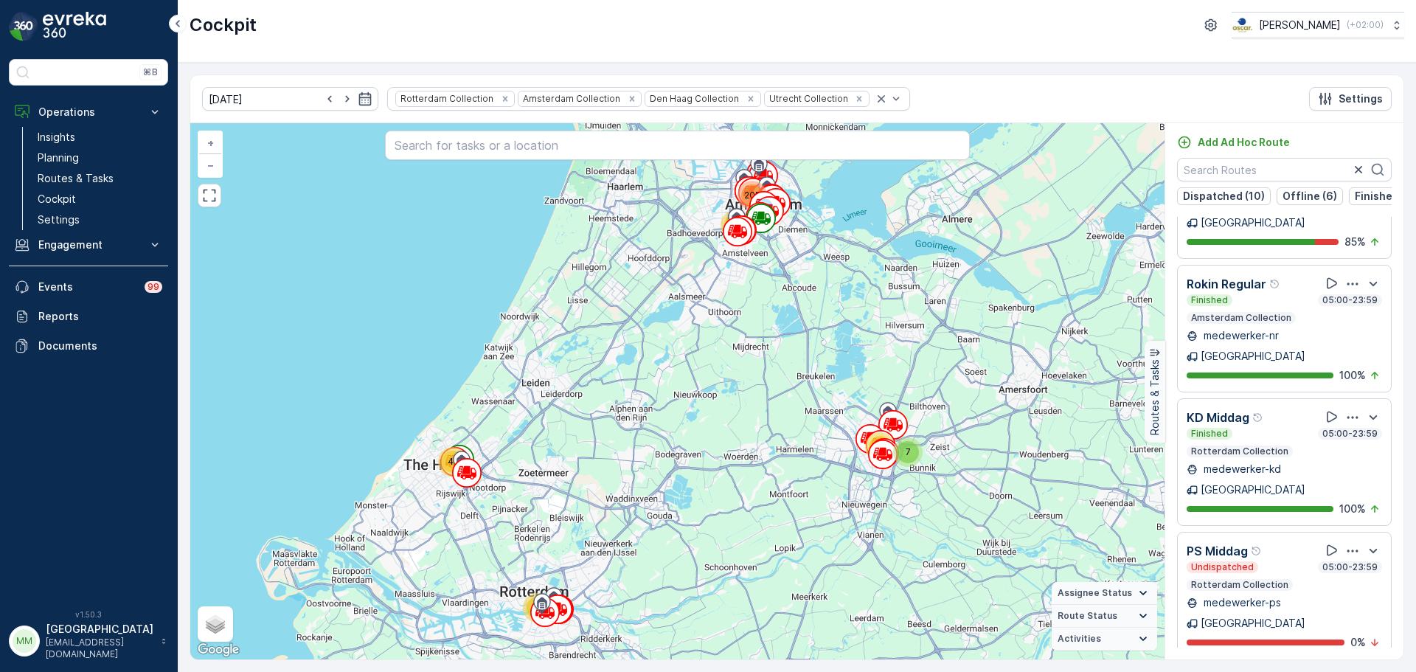
scroll to position [3085, 0]
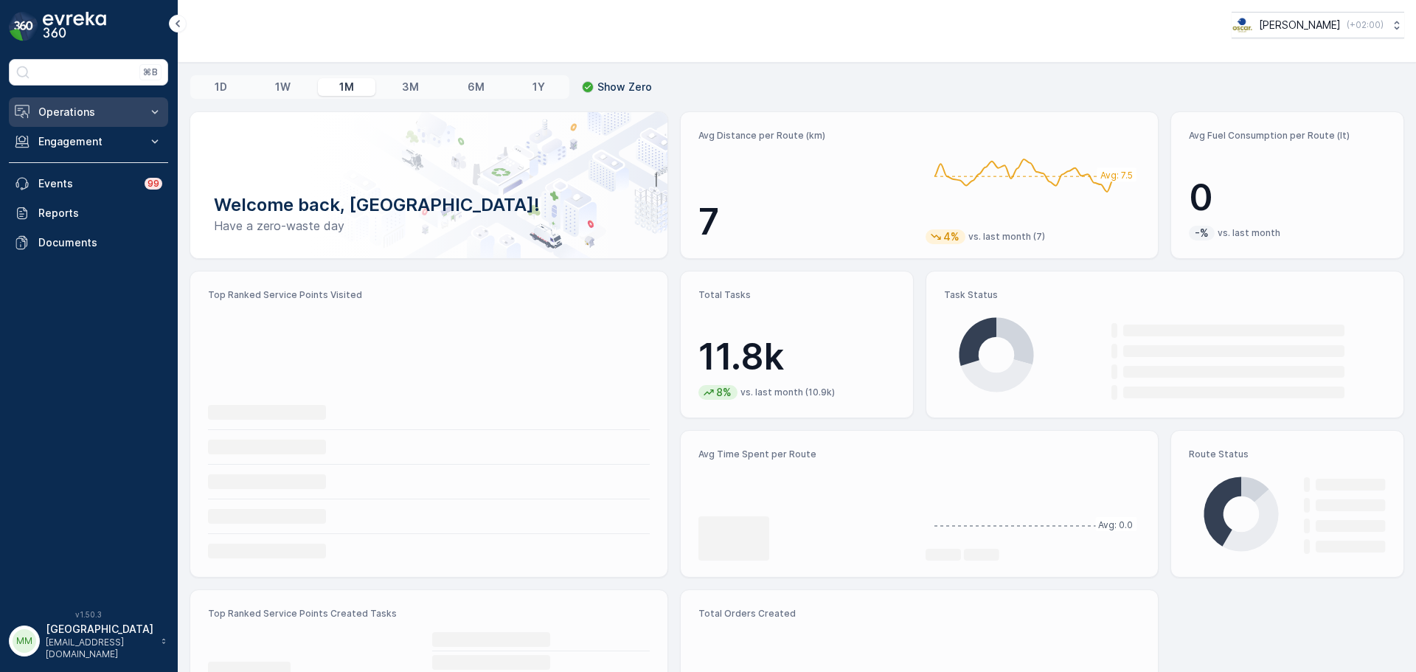
click at [94, 112] on p "Operations" at bounding box center [88, 112] width 100 height 15
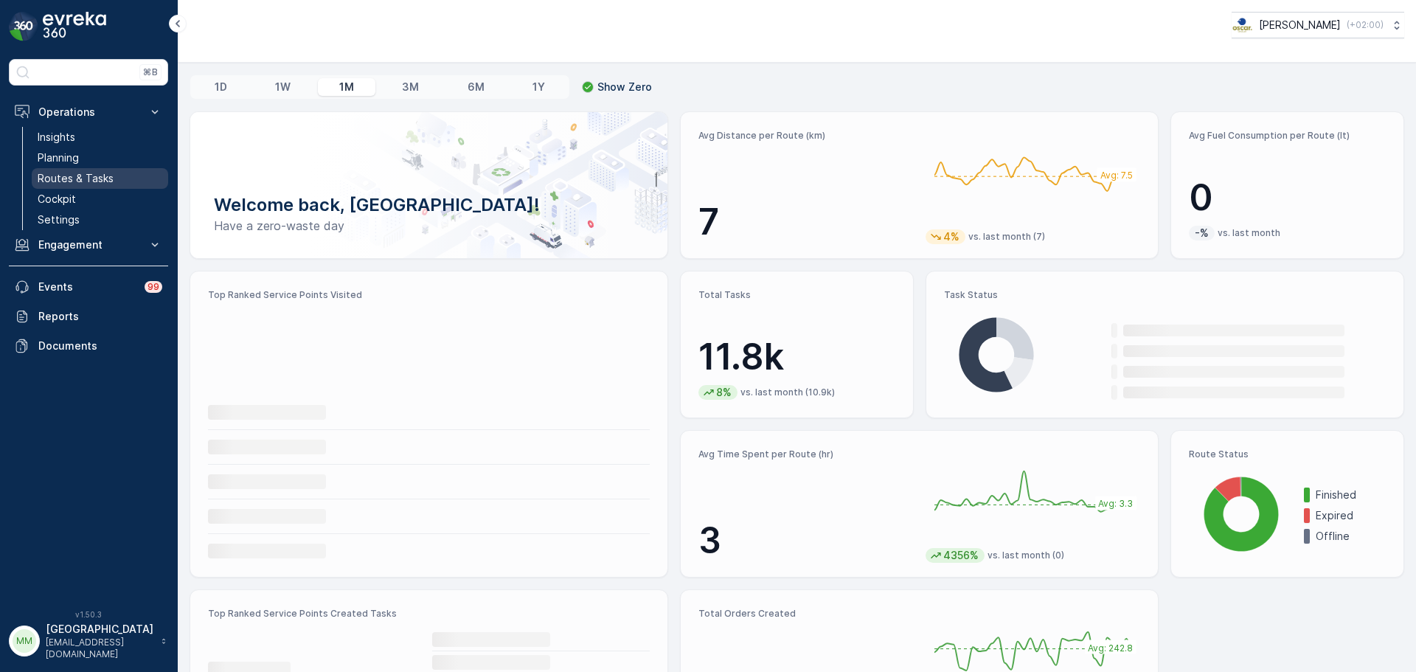
click at [103, 174] on p "Routes & Tasks" at bounding box center [76, 178] width 76 height 15
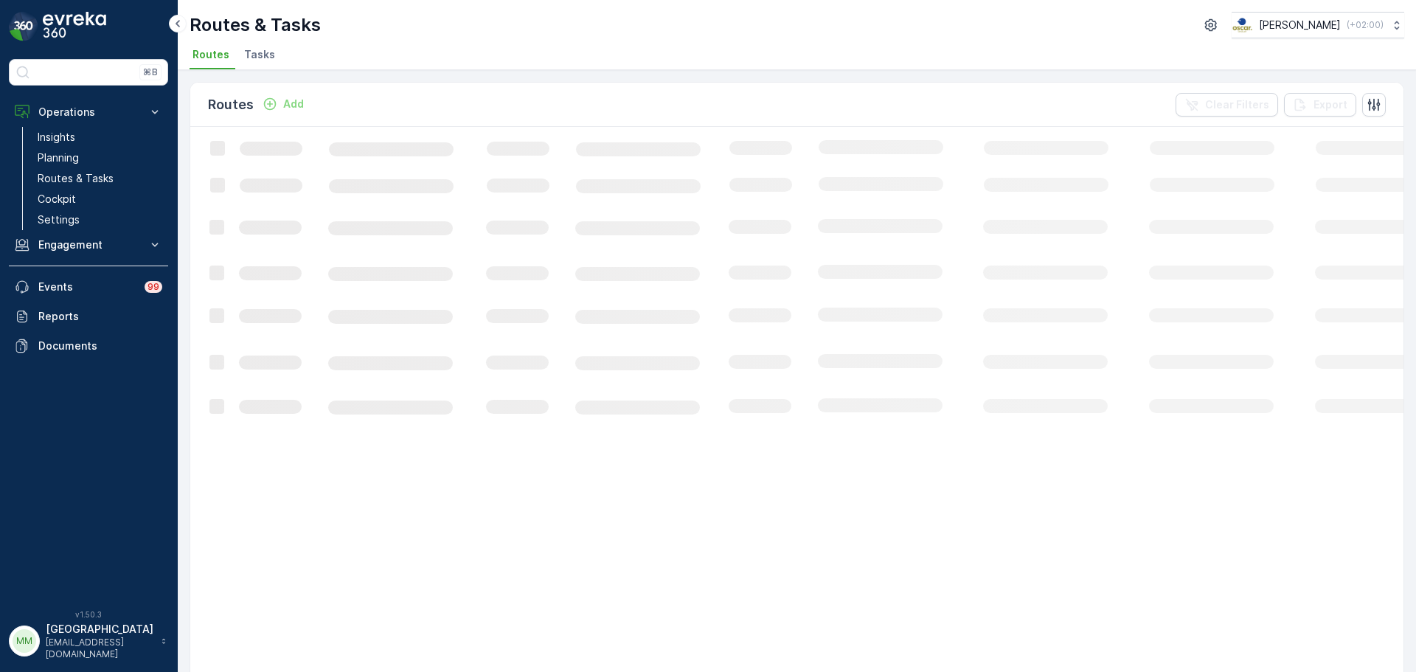
click at [269, 60] on span "Tasks" at bounding box center [259, 54] width 31 height 15
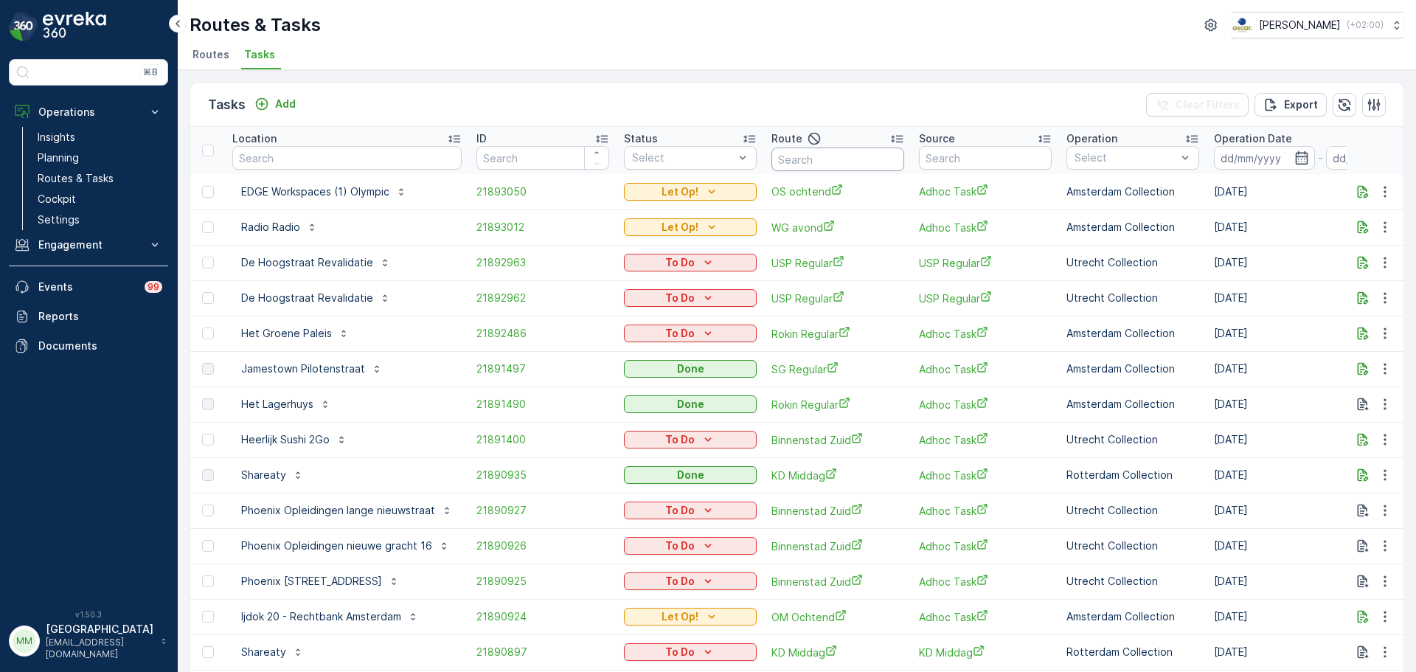
click at [841, 148] on input "text" at bounding box center [837, 159] width 133 height 24
type input "sg r"
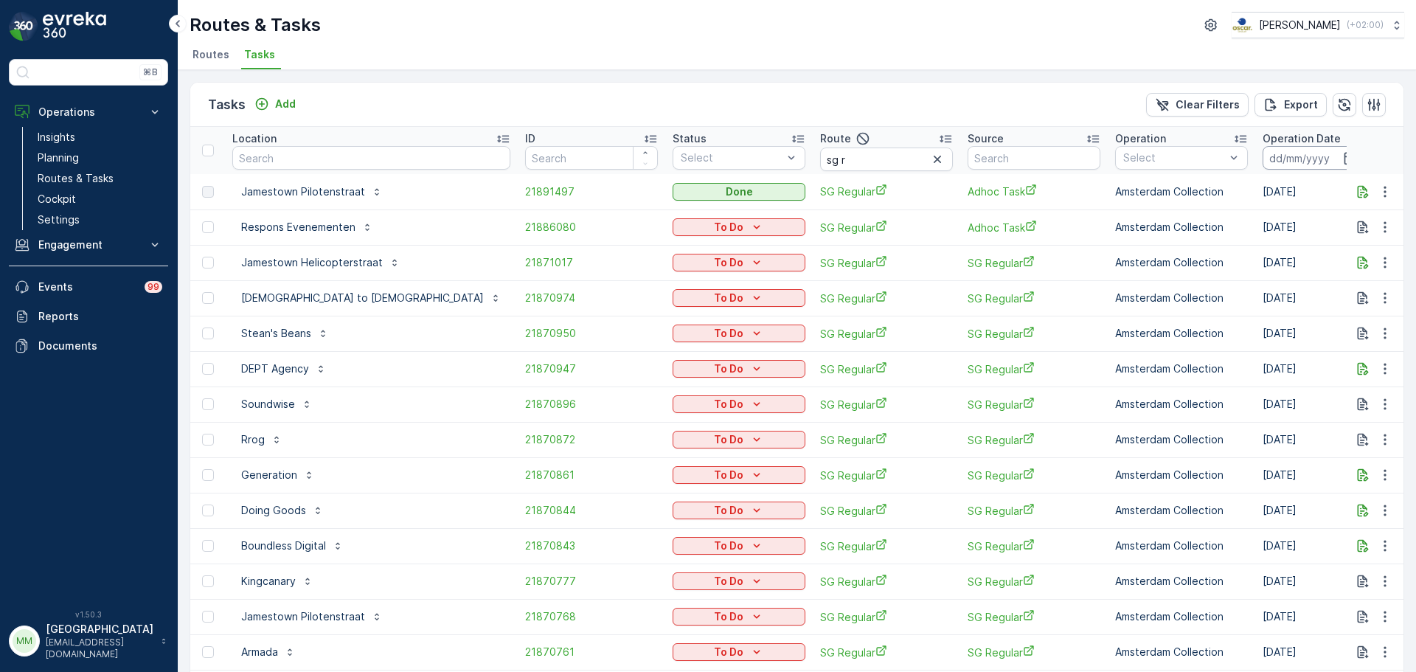
click at [1262, 166] on input at bounding box center [1312, 158] width 101 height 24
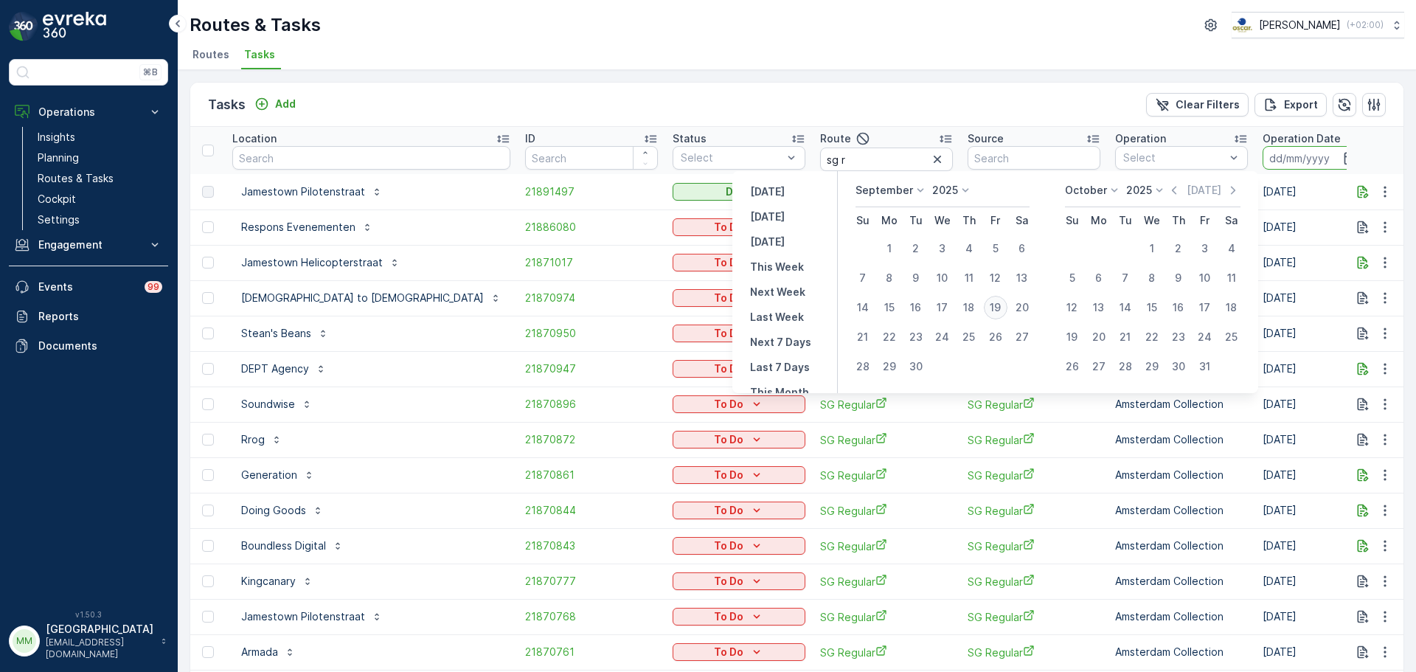
click at [992, 305] on div "19" at bounding box center [996, 308] width 24 height 24
type input "[DATE]"
click at [992, 305] on div "19" at bounding box center [996, 308] width 24 height 24
type input "[DATE]"
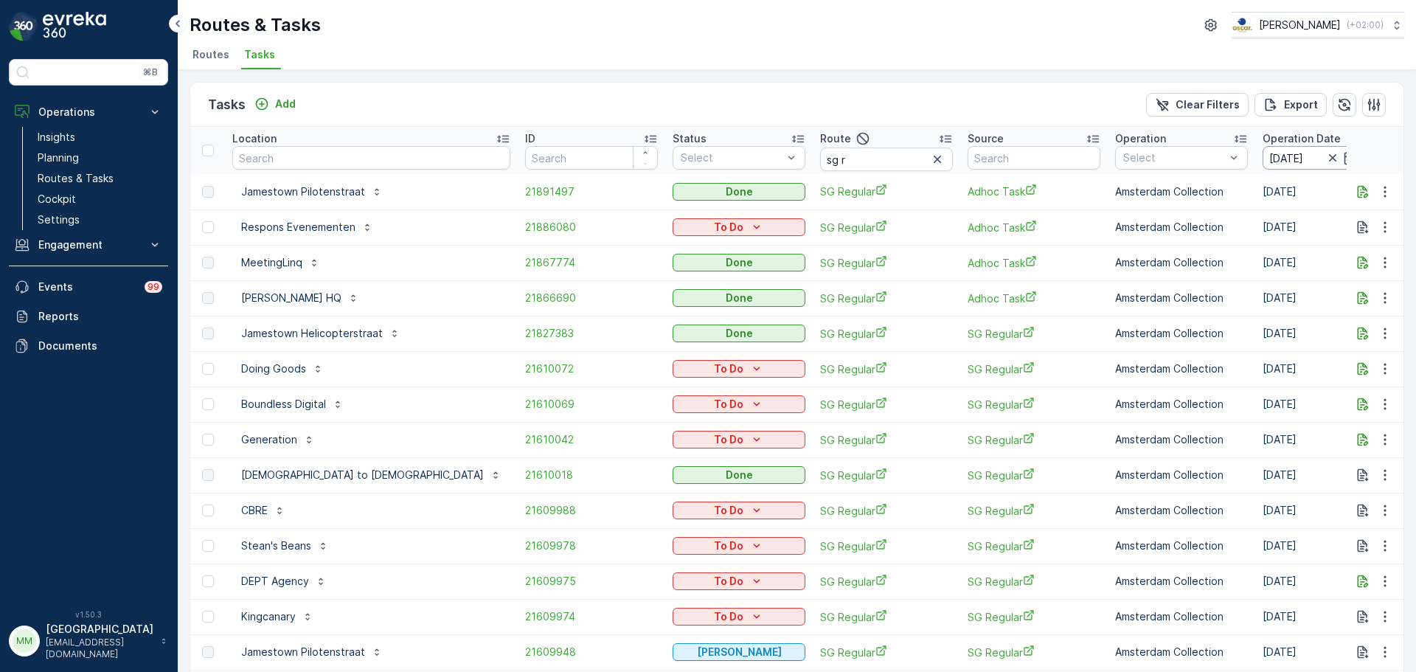
click at [1262, 167] on input "[DATE]" at bounding box center [1312, 158] width 101 height 24
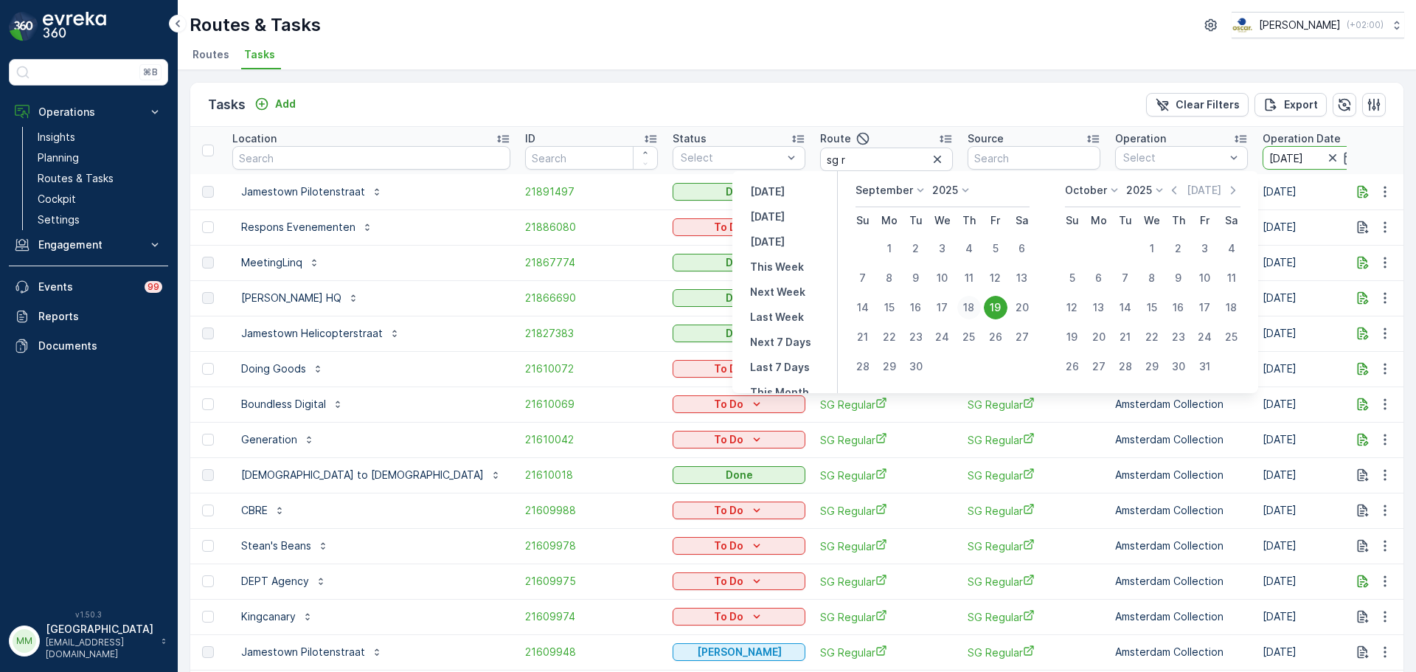
click at [970, 304] on div "18" at bounding box center [969, 308] width 24 height 24
type input "18.09.2025"
click at [970, 304] on div "18" at bounding box center [969, 308] width 24 height 24
type input "18.09.2025"
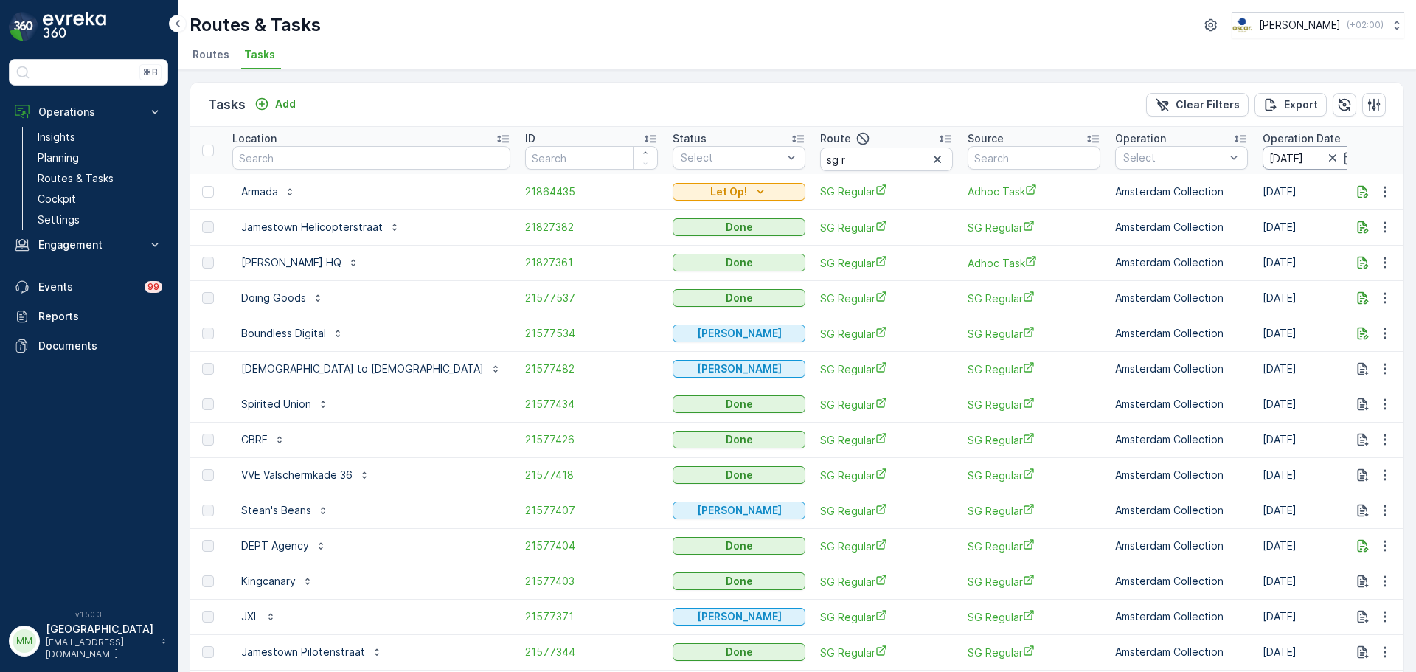
click at [1262, 160] on input "18.09.2025" at bounding box center [1312, 158] width 101 height 24
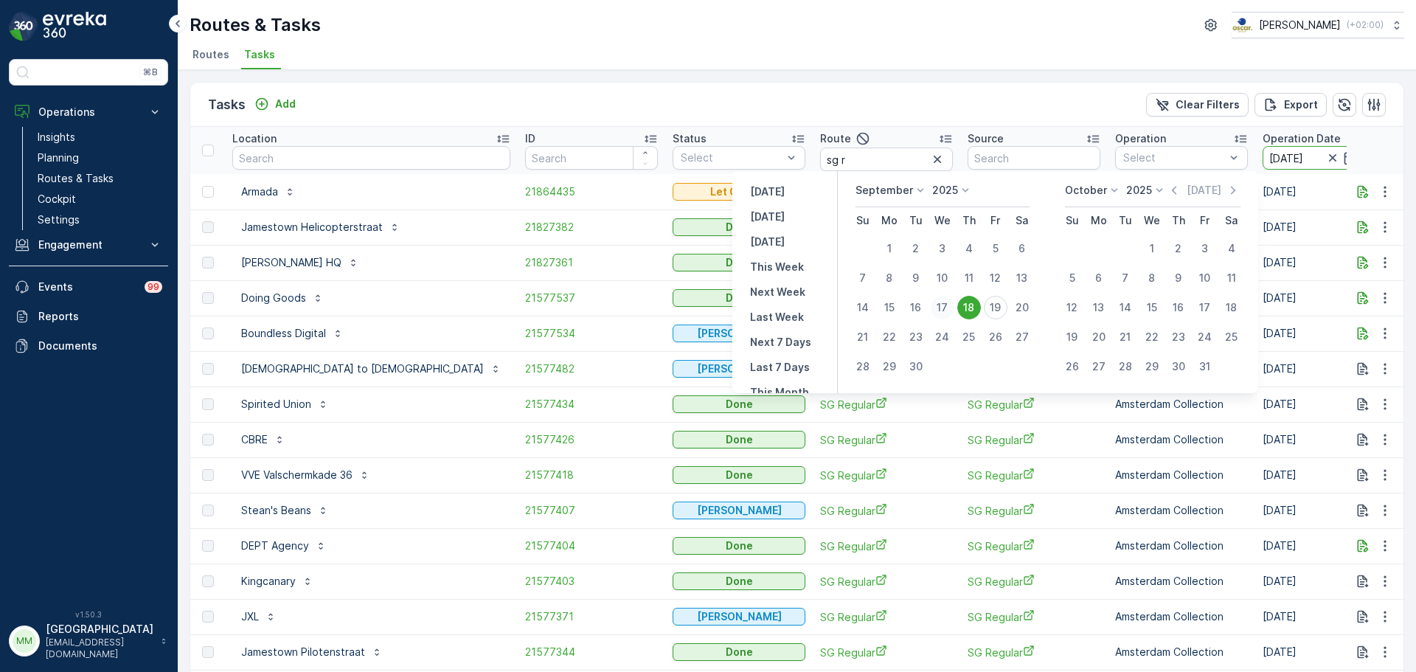
click at [946, 310] on div "17" at bounding box center [943, 308] width 24 height 24
type input "17.09.2025"
click at [946, 310] on div "17" at bounding box center [943, 308] width 24 height 24
type input "17.09.2025"
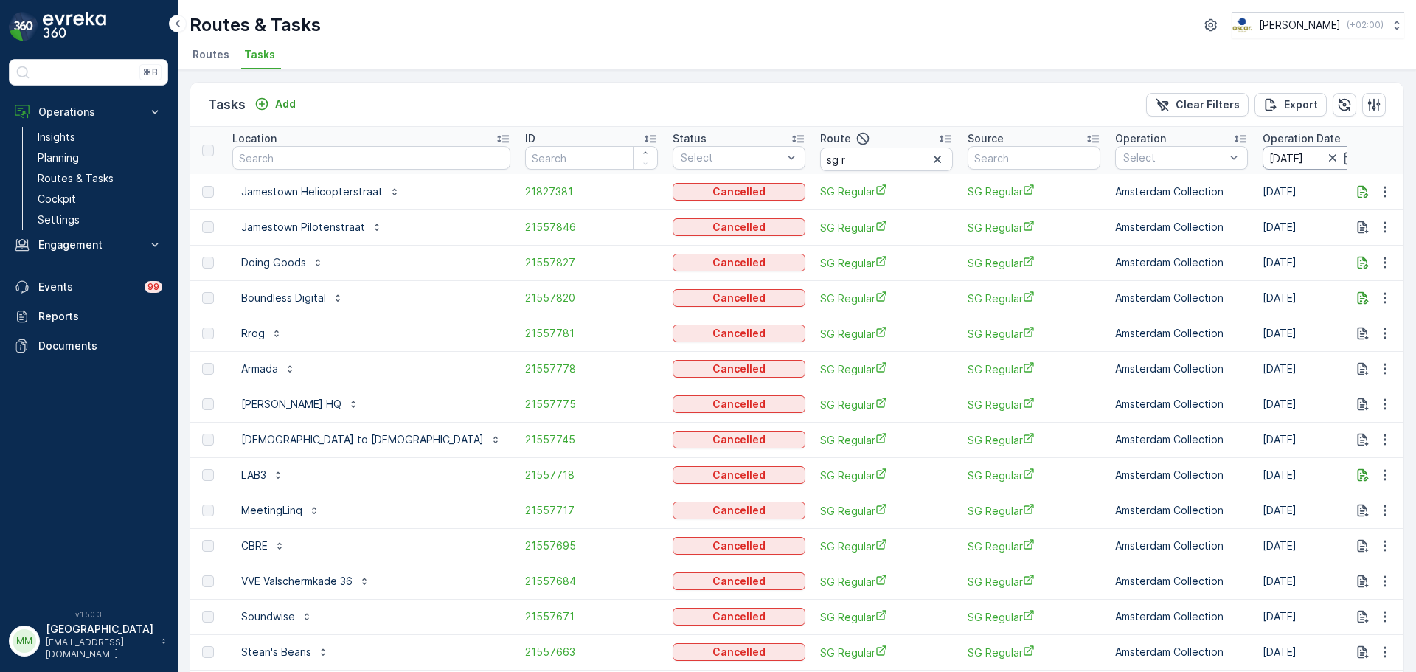
click at [1262, 162] on input "17.09.2025" at bounding box center [1312, 158] width 101 height 24
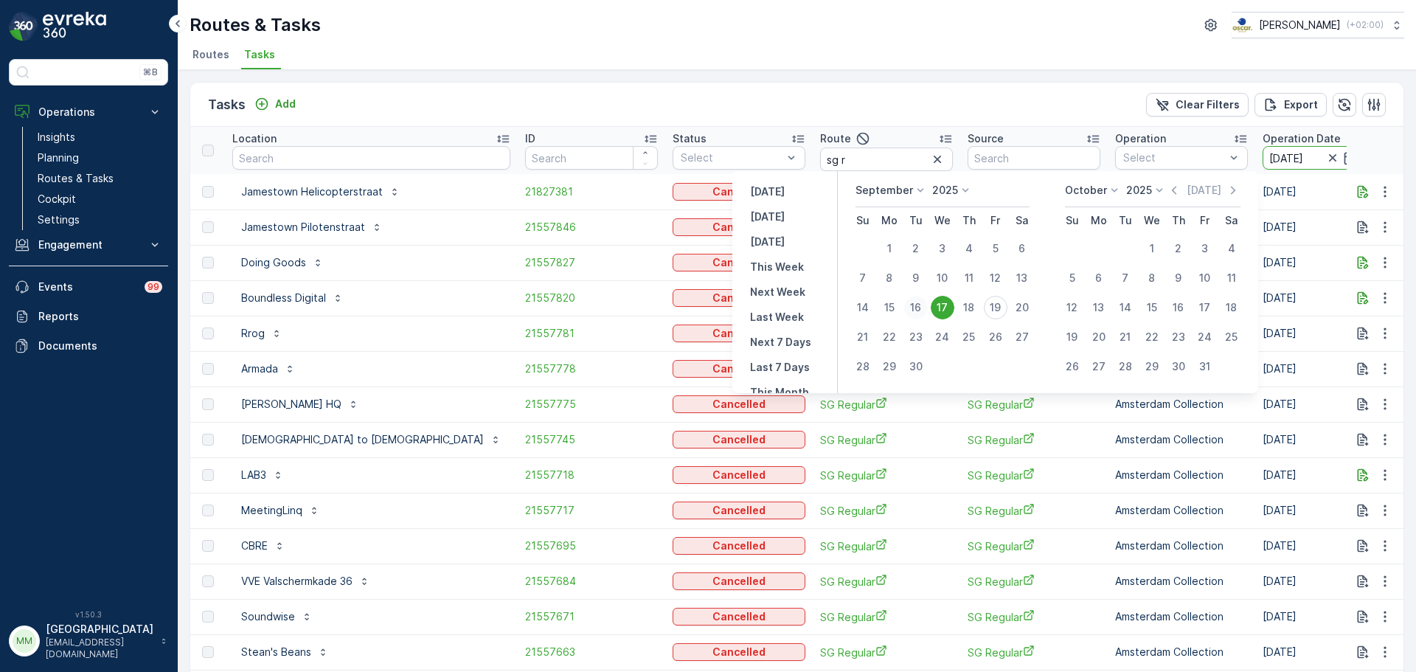
click at [923, 312] on div "16" at bounding box center [916, 308] width 24 height 24
type input "16.09.2025"
click at [923, 312] on div "16" at bounding box center [916, 308] width 24 height 24
type input "[DATE]"
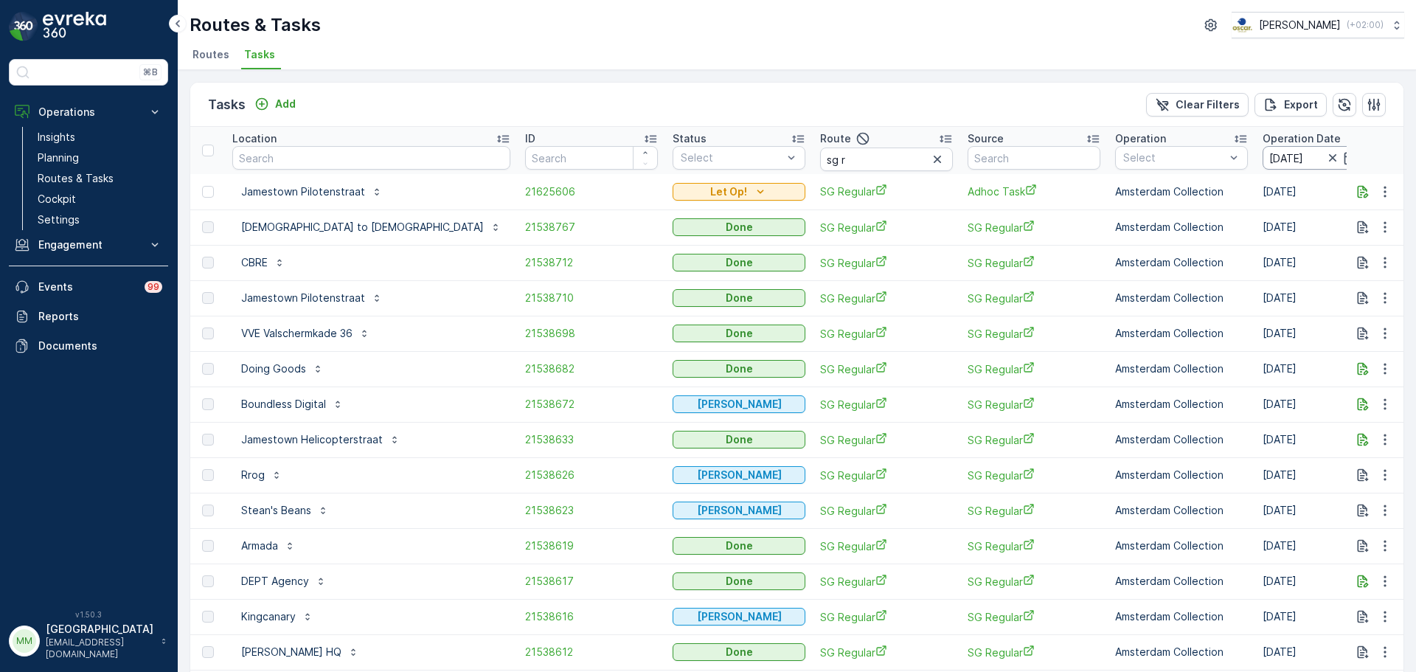
click at [1262, 157] on input "[DATE]" at bounding box center [1312, 158] width 101 height 24
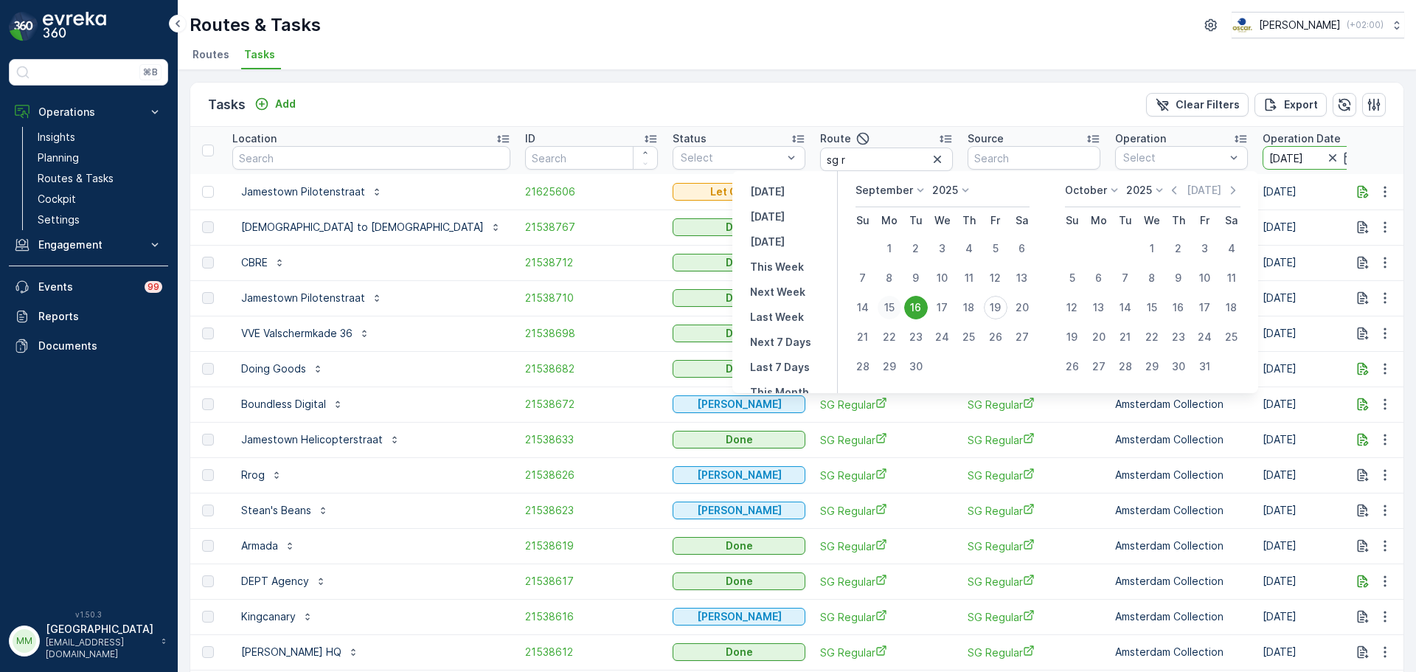
click at [886, 305] on div "15" at bounding box center [890, 308] width 24 height 24
type input "[DATE]"
click at [886, 305] on div "15" at bounding box center [890, 308] width 24 height 24
type input "[DATE]"
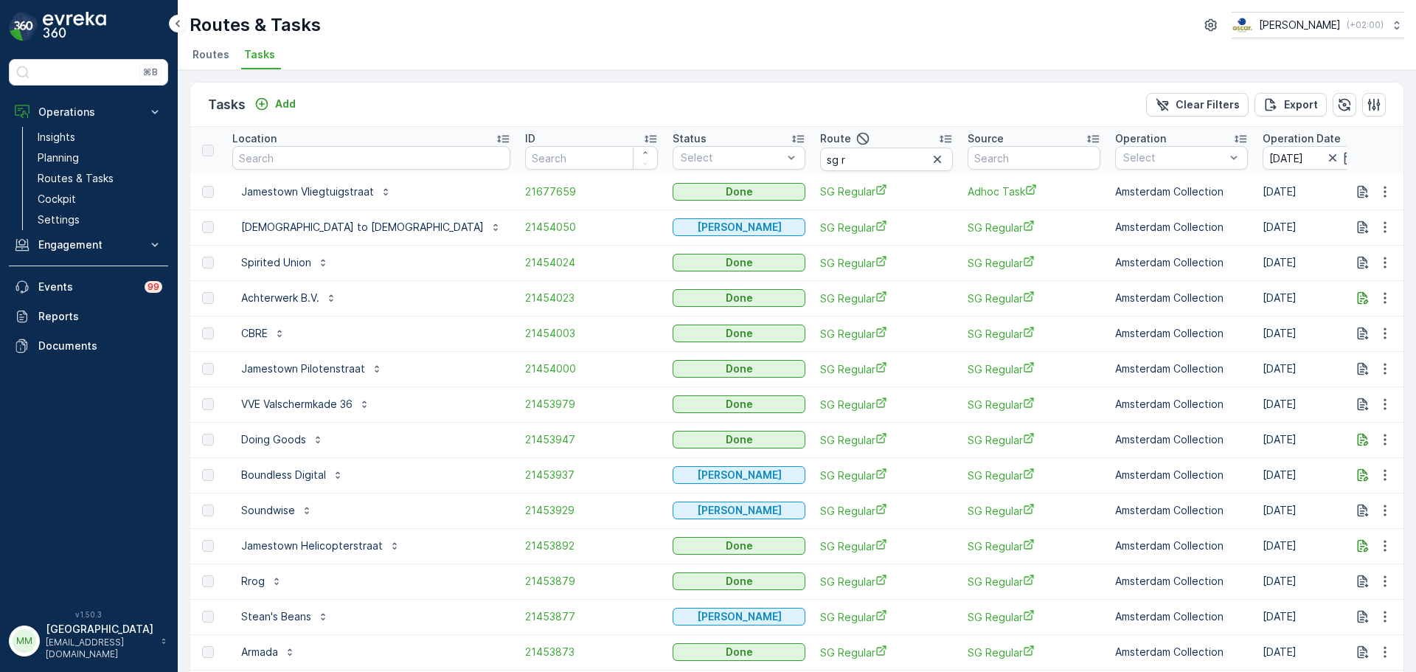
click at [1255, 170] on th "Operation Date 15.09.2025 - 15.09.2025" at bounding box center [1368, 150] width 227 height 47
click at [1262, 162] on input "[DATE]" at bounding box center [1312, 158] width 101 height 24
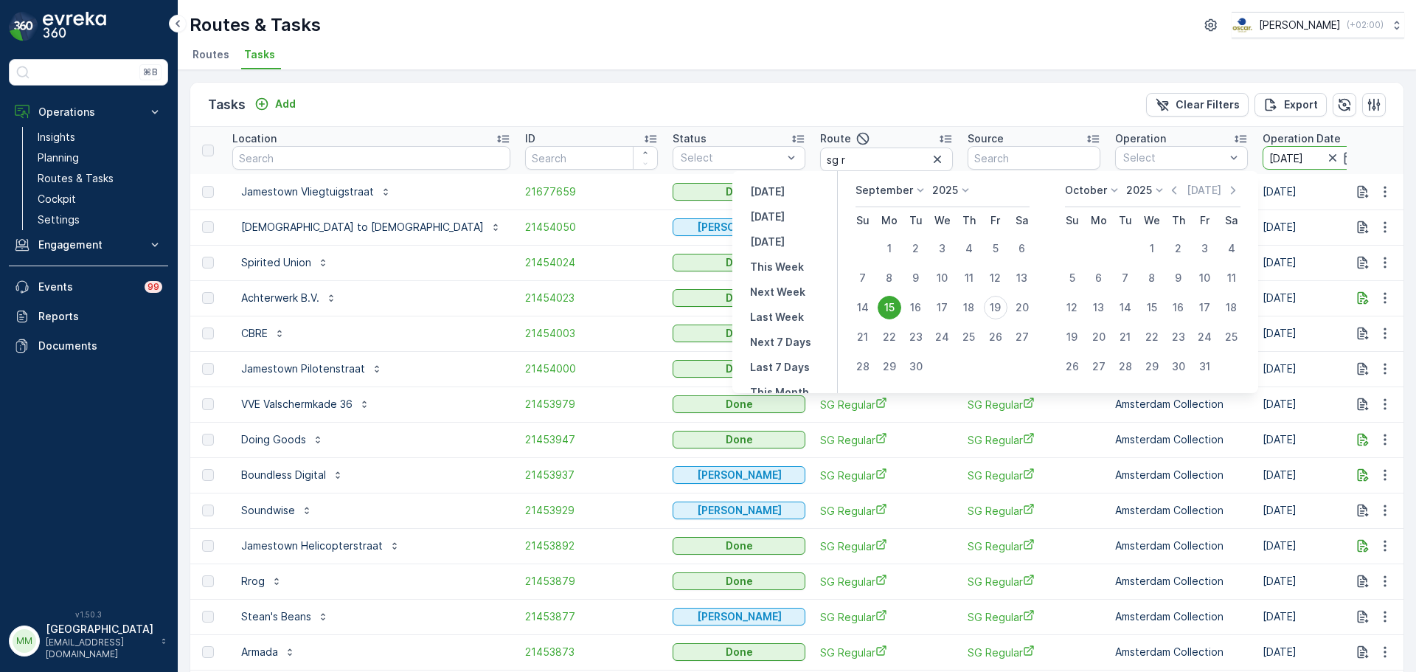
click at [1255, 452] on td "[DATE]" at bounding box center [1368, 439] width 227 height 35
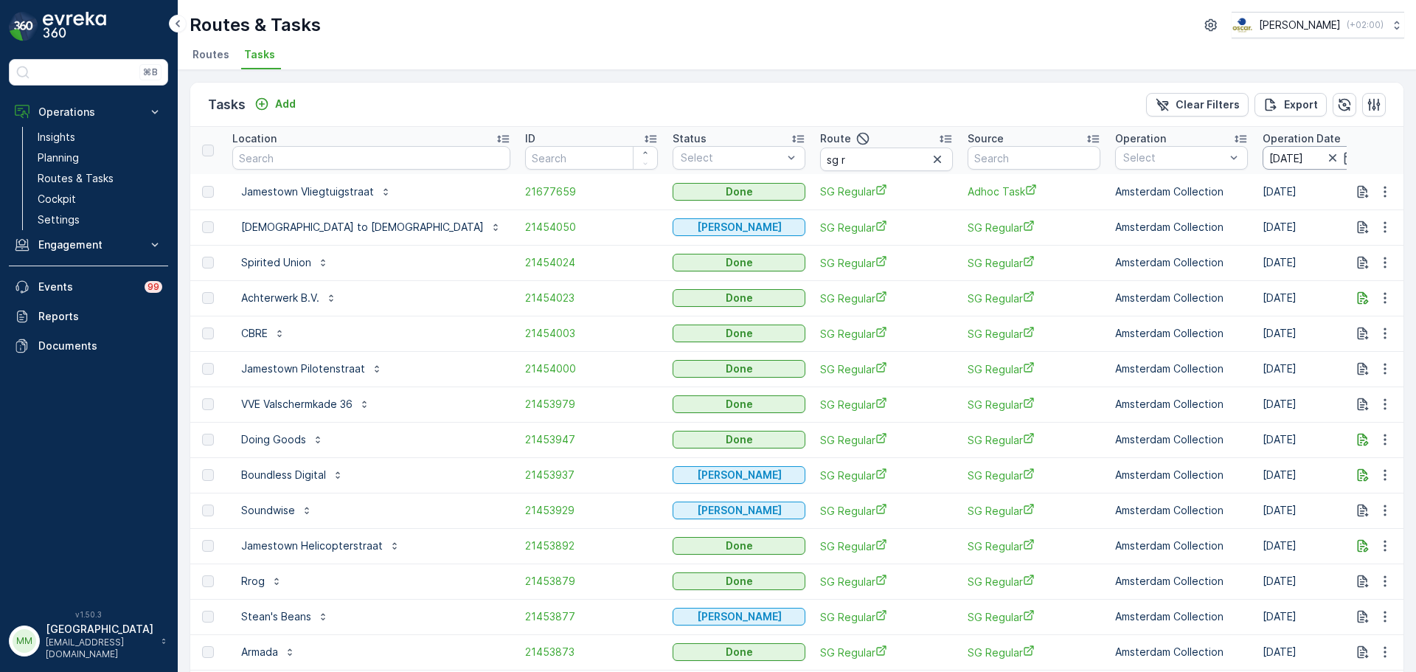
click at [1262, 160] on input "[DATE]" at bounding box center [1312, 158] width 101 height 24
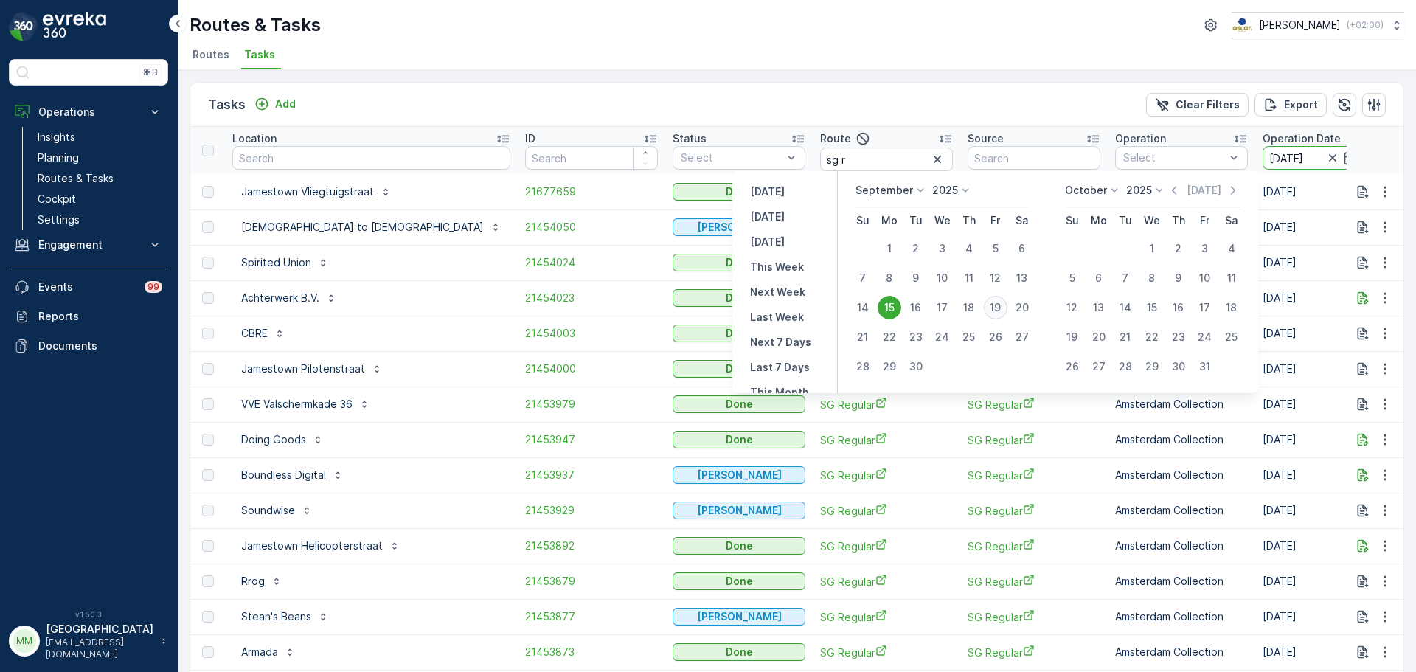
click at [1001, 301] on div "19" at bounding box center [996, 308] width 24 height 24
type input "[DATE]"
click at [1001, 301] on div "19" at bounding box center [996, 308] width 24 height 24
type input "[DATE]"
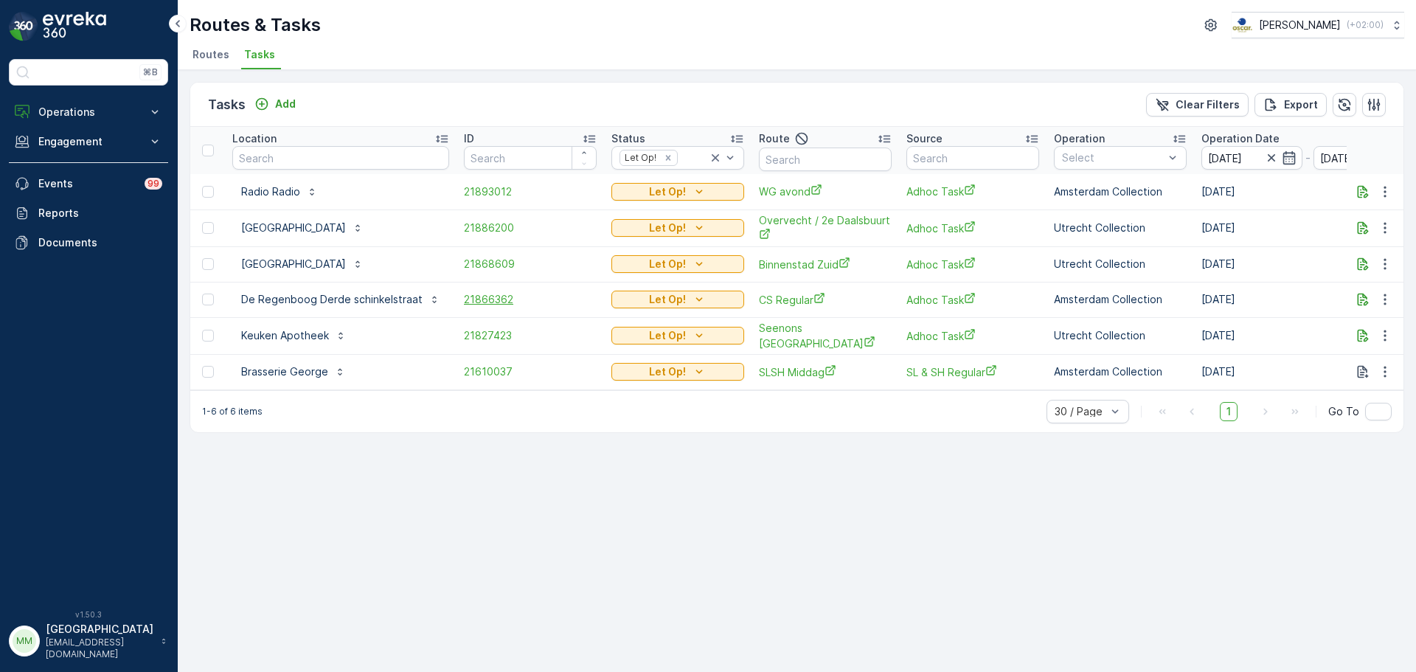
click at [498, 302] on span "21866362" at bounding box center [530, 299] width 133 height 15
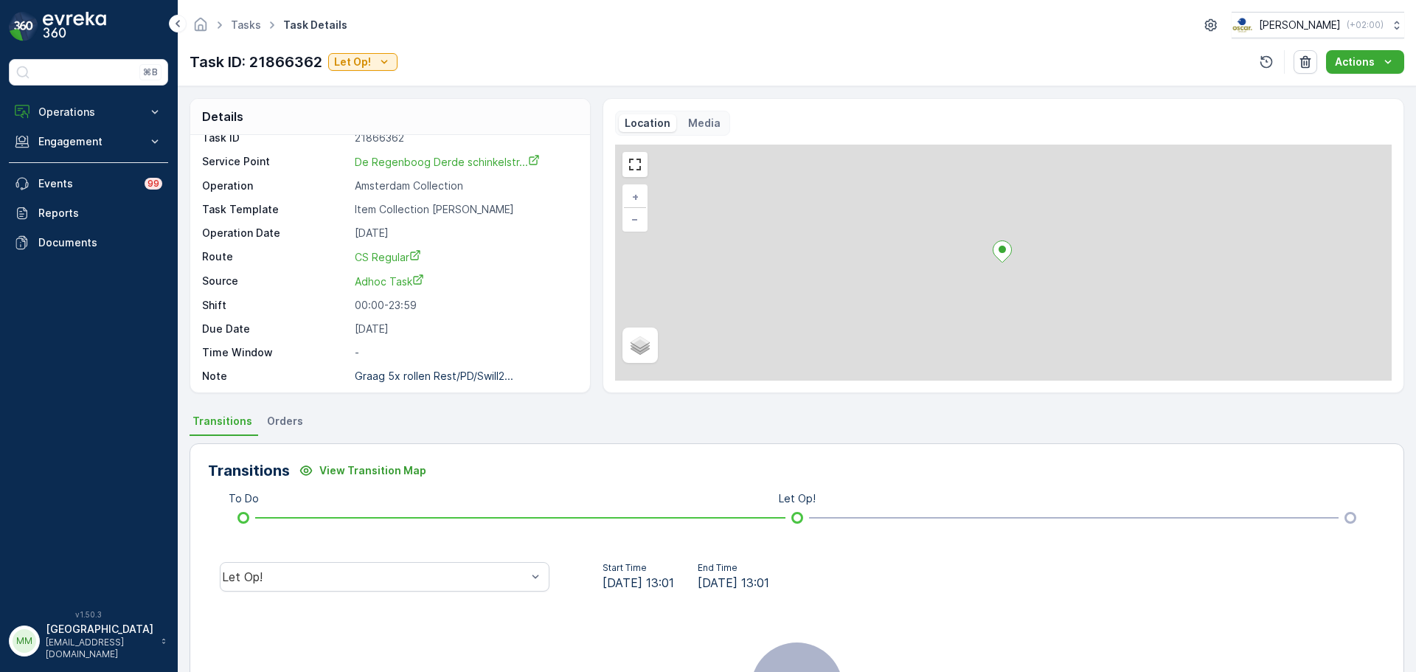
scroll to position [19, 0]
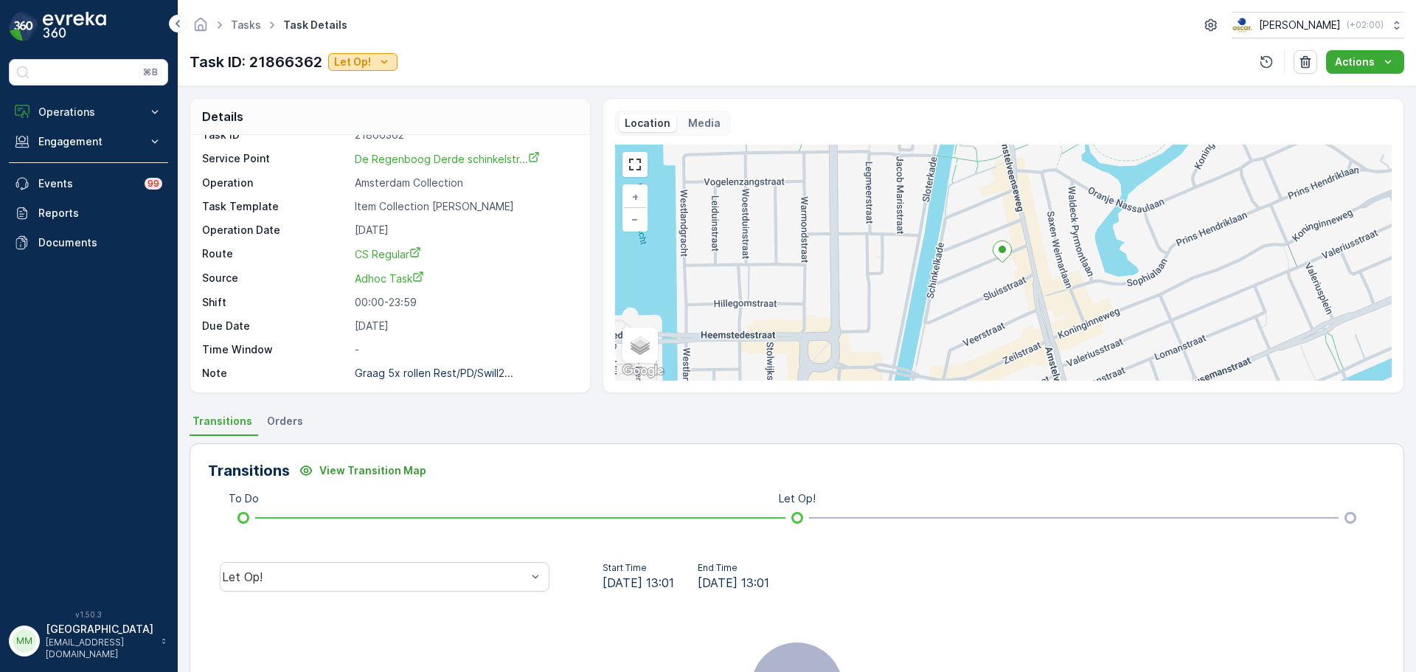
click at [360, 66] on p "Let Op!" at bounding box center [352, 62] width 37 height 15
click at [379, 114] on div "Done" at bounding box center [379, 104] width 94 height 21
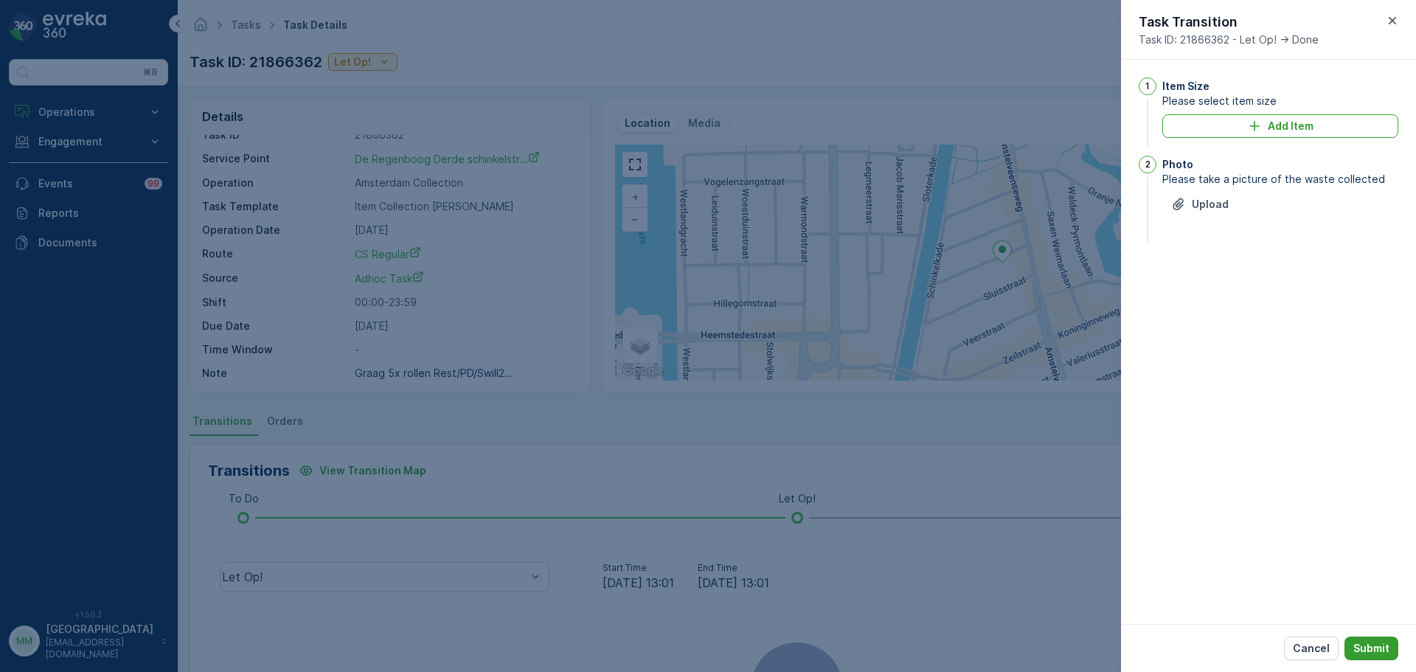
click at [1370, 644] on p "Submit" at bounding box center [1371, 648] width 36 height 15
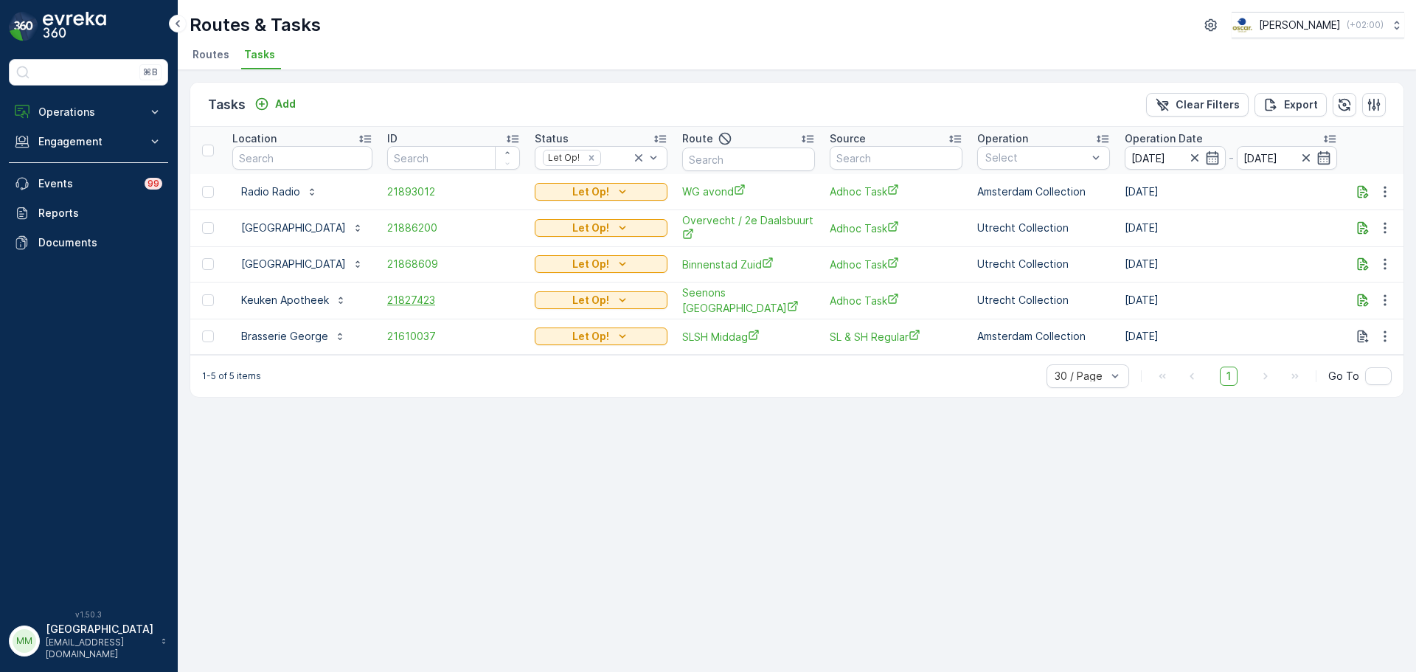
click at [429, 303] on span "21827423" at bounding box center [453, 300] width 133 height 15
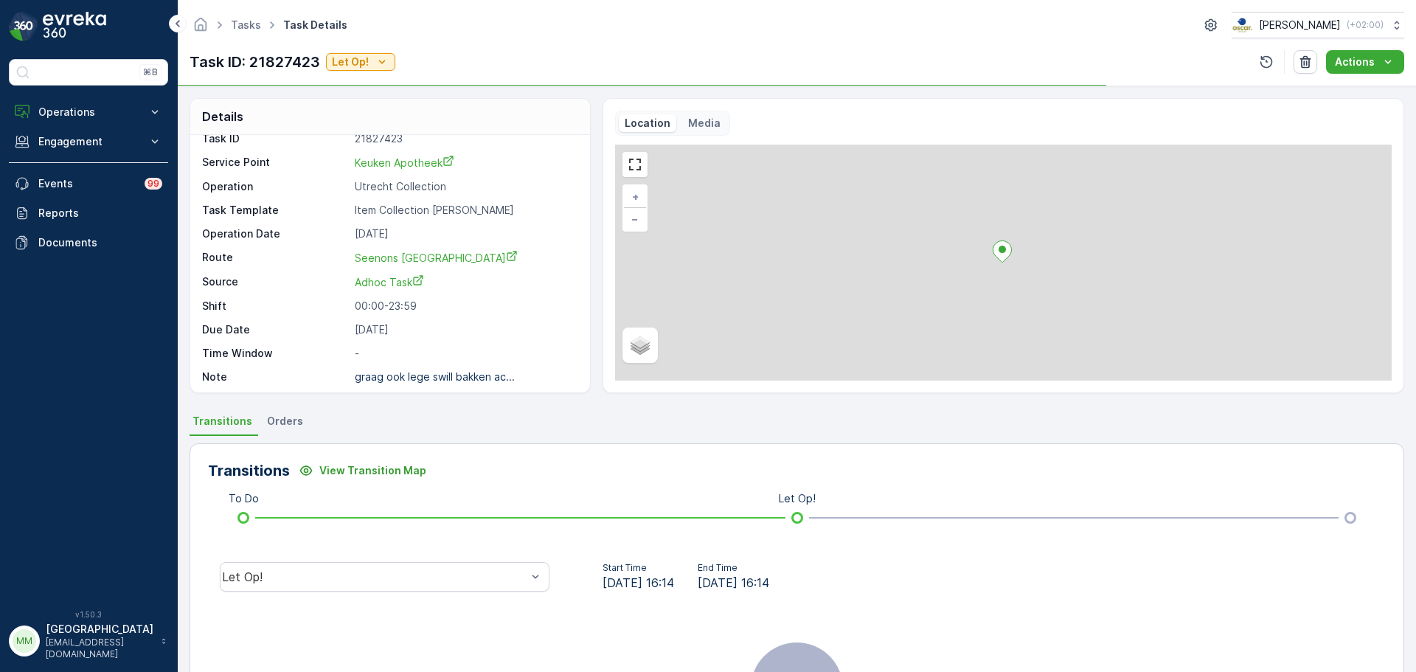
scroll to position [19, 0]
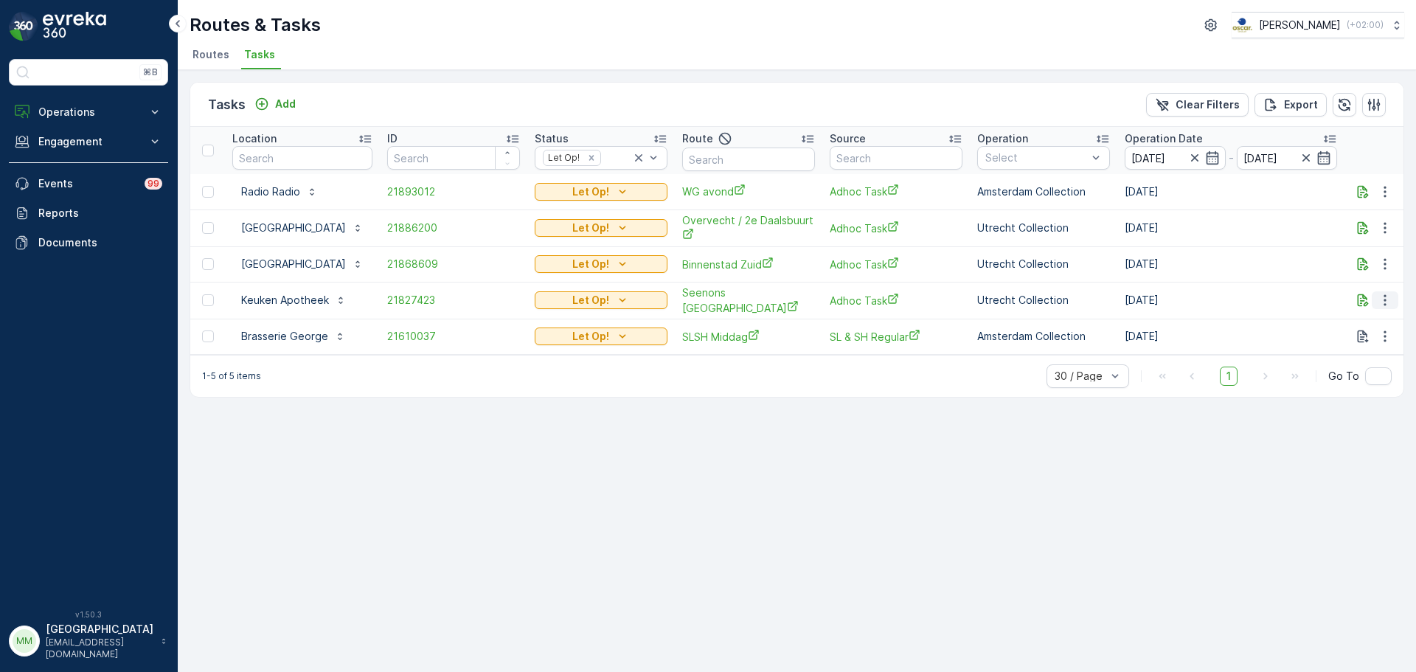
click at [1381, 301] on icon "button" at bounding box center [1384, 300] width 15 height 15
click at [1348, 358] on span "Change Route" at bounding box center [1347, 362] width 72 height 15
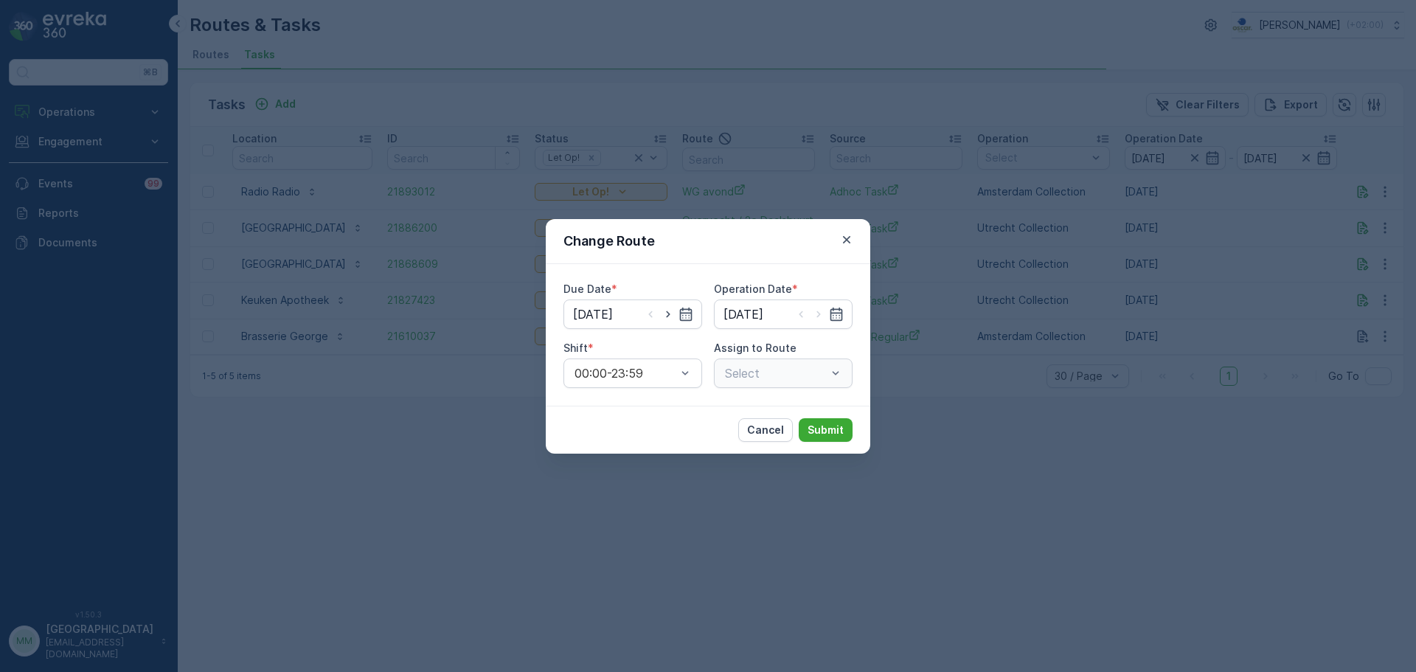
type input "[DATE]"
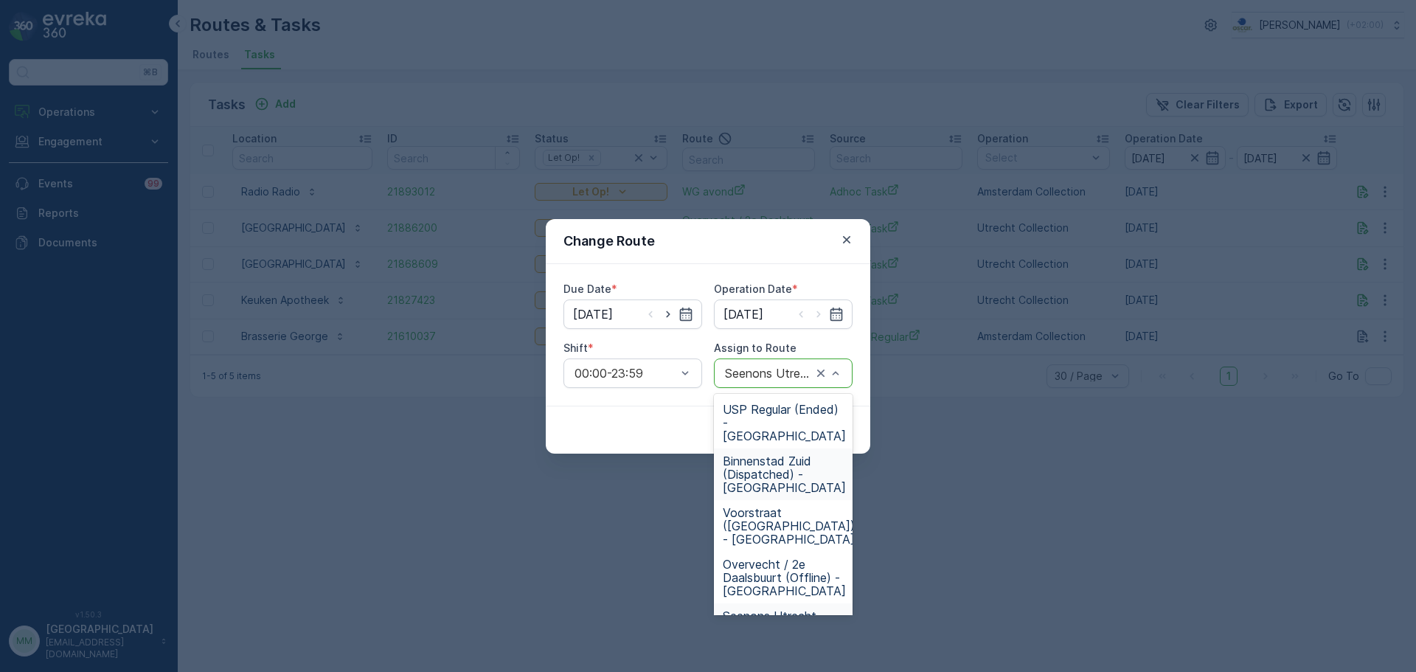
click at [793, 454] on span "Binnenstad Zuid (Dispatched) - Utrecht" at bounding box center [784, 474] width 123 height 40
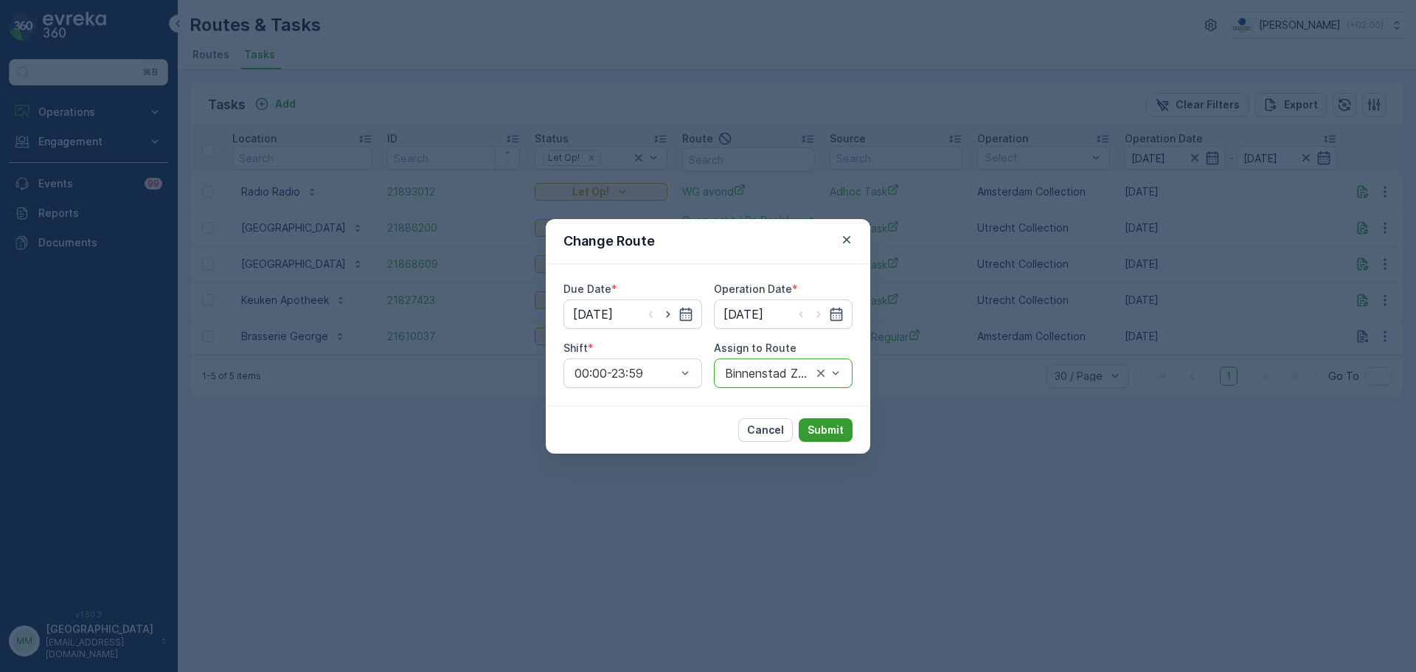
click at [810, 428] on p "Submit" at bounding box center [825, 430] width 36 height 15
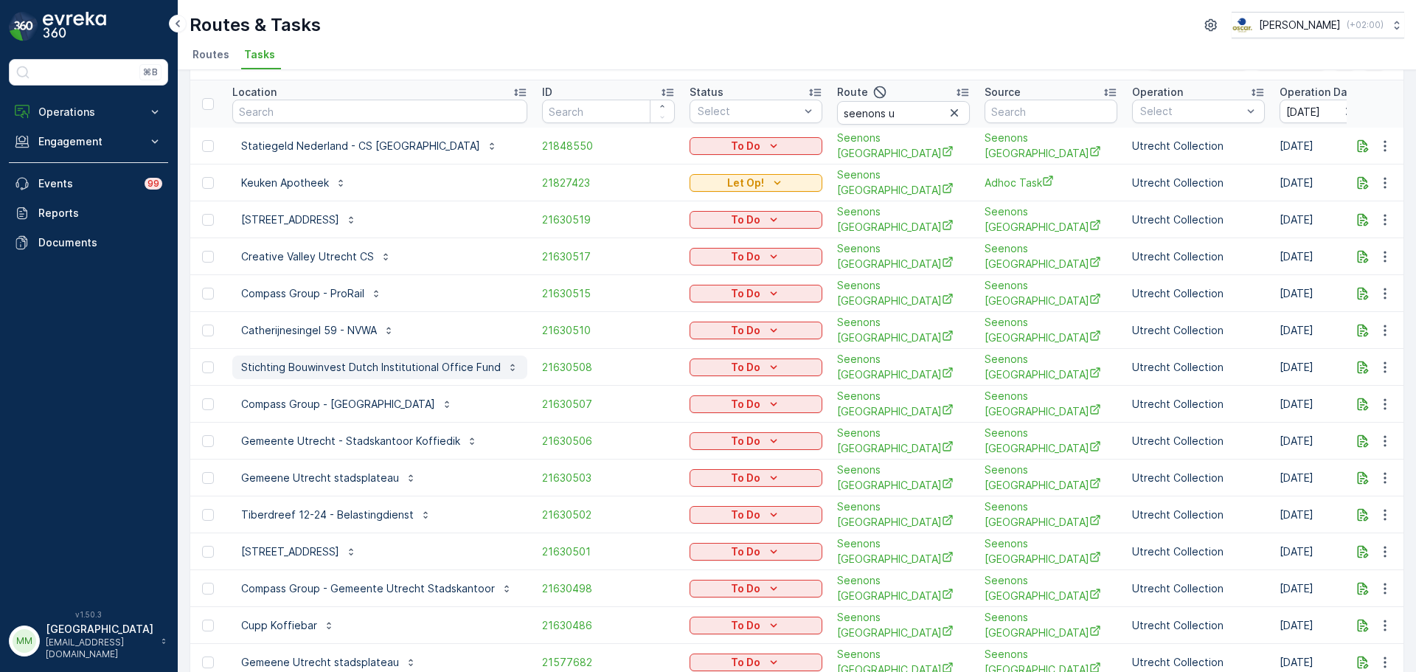
scroll to position [22, 0]
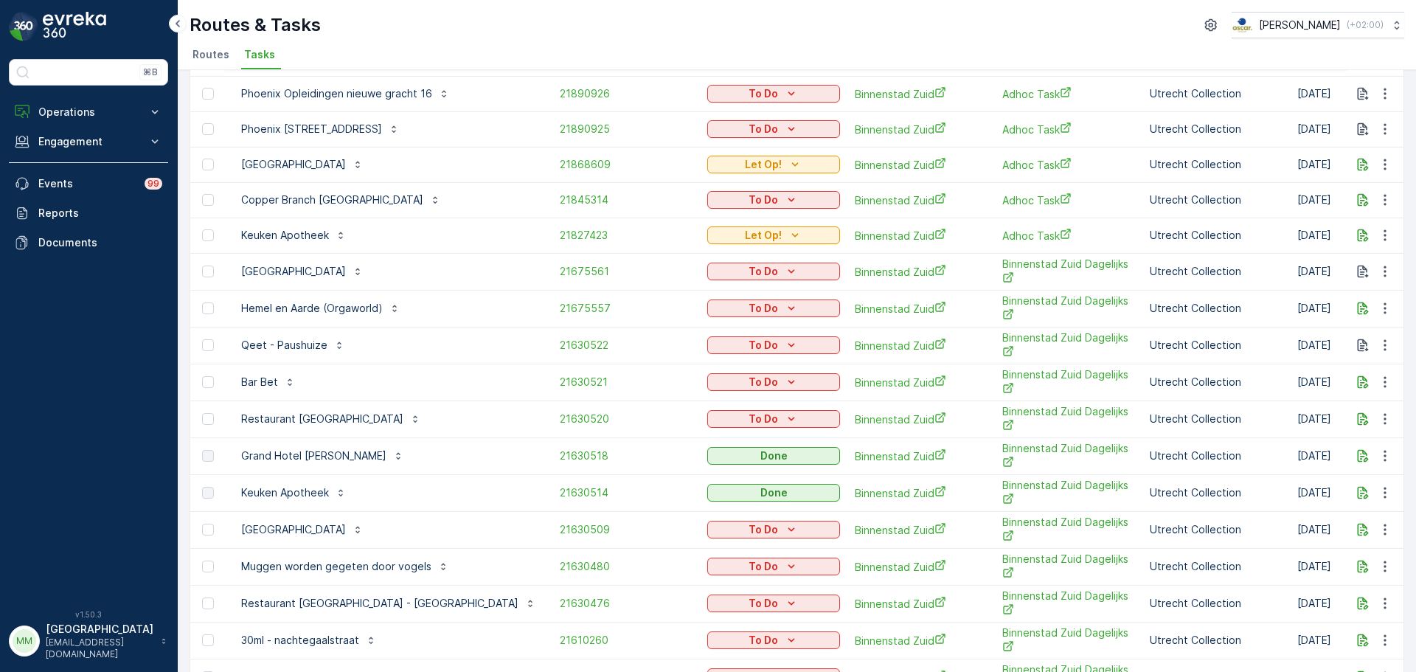
scroll to position [74, 0]
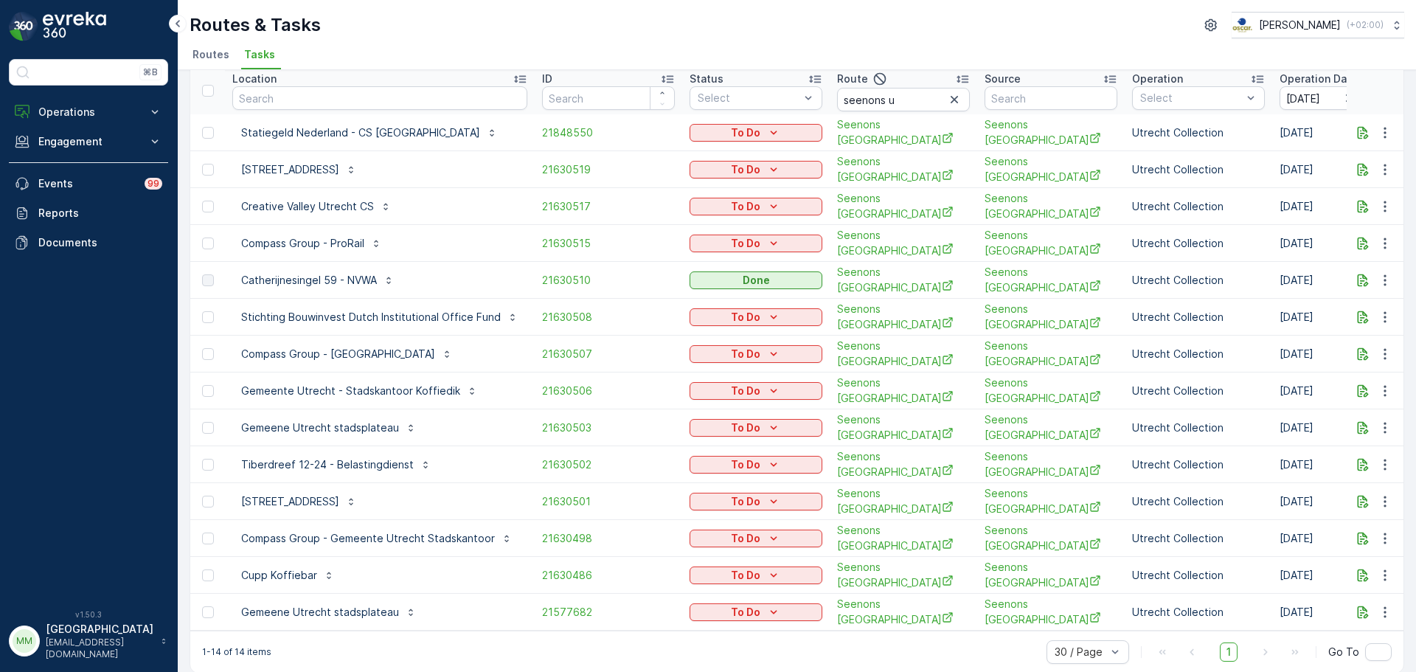
scroll to position [60, 0]
click at [724, 137] on div "To Do" at bounding box center [755, 132] width 121 height 15
click at [733, 211] on span "Cancelled" at bounding box center [719, 215] width 49 height 15
click at [757, 530] on div "To Do" at bounding box center [755, 537] width 121 height 15
click at [737, 602] on span "Cancelled" at bounding box center [719, 604] width 49 height 15
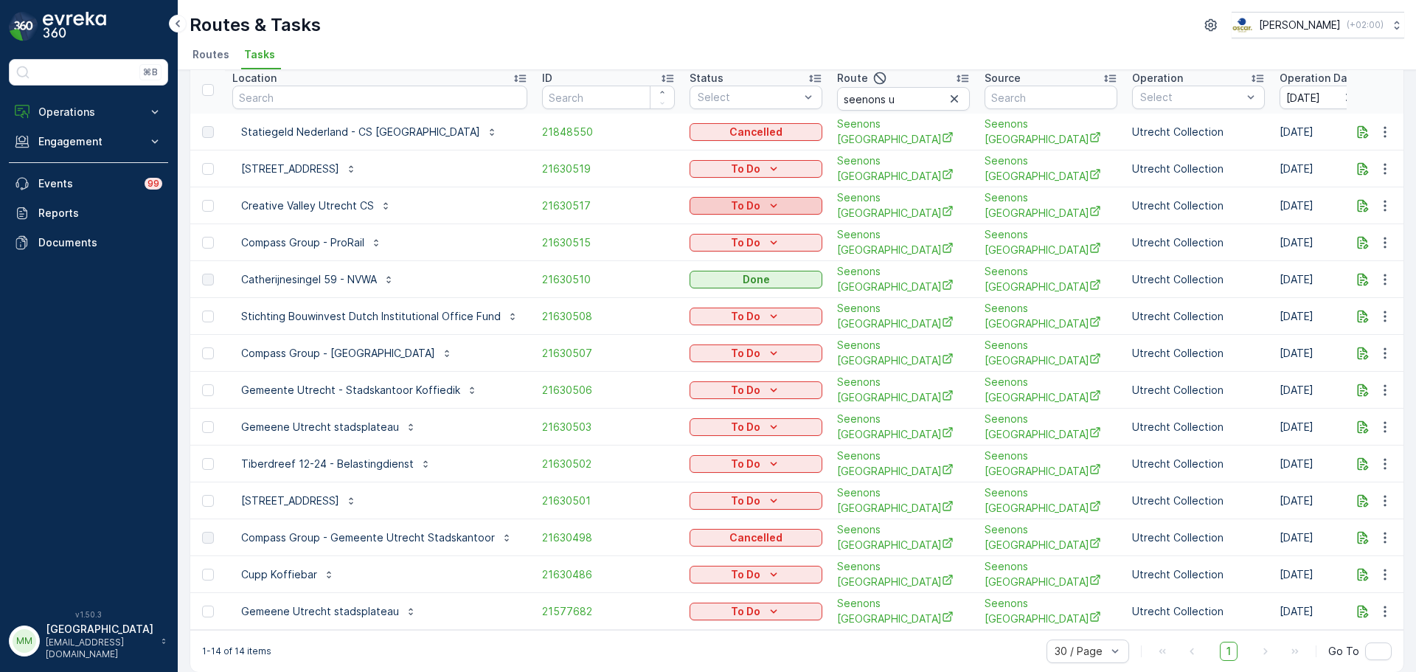
click at [734, 198] on p "To Do" at bounding box center [745, 205] width 29 height 15
click at [720, 290] on span "Cancelled" at bounding box center [719, 286] width 49 height 15
click at [766, 239] on icon "To Do" at bounding box center [773, 242] width 15 height 15
click at [741, 322] on span "Cancelled" at bounding box center [719, 321] width 49 height 15
click at [745, 383] on p "To Do" at bounding box center [745, 390] width 29 height 15
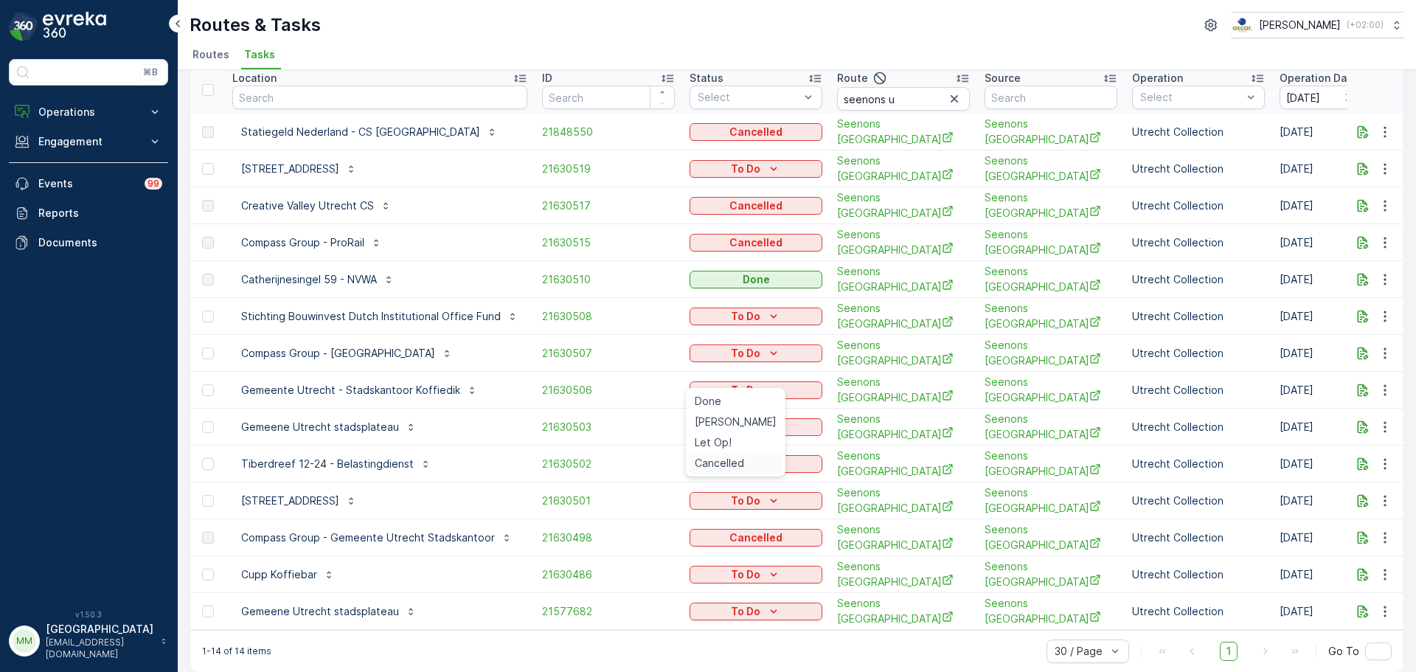
click at [735, 465] on span "Cancelled" at bounding box center [719, 463] width 49 height 15
click at [740, 567] on p "To Do" at bounding box center [745, 574] width 29 height 15
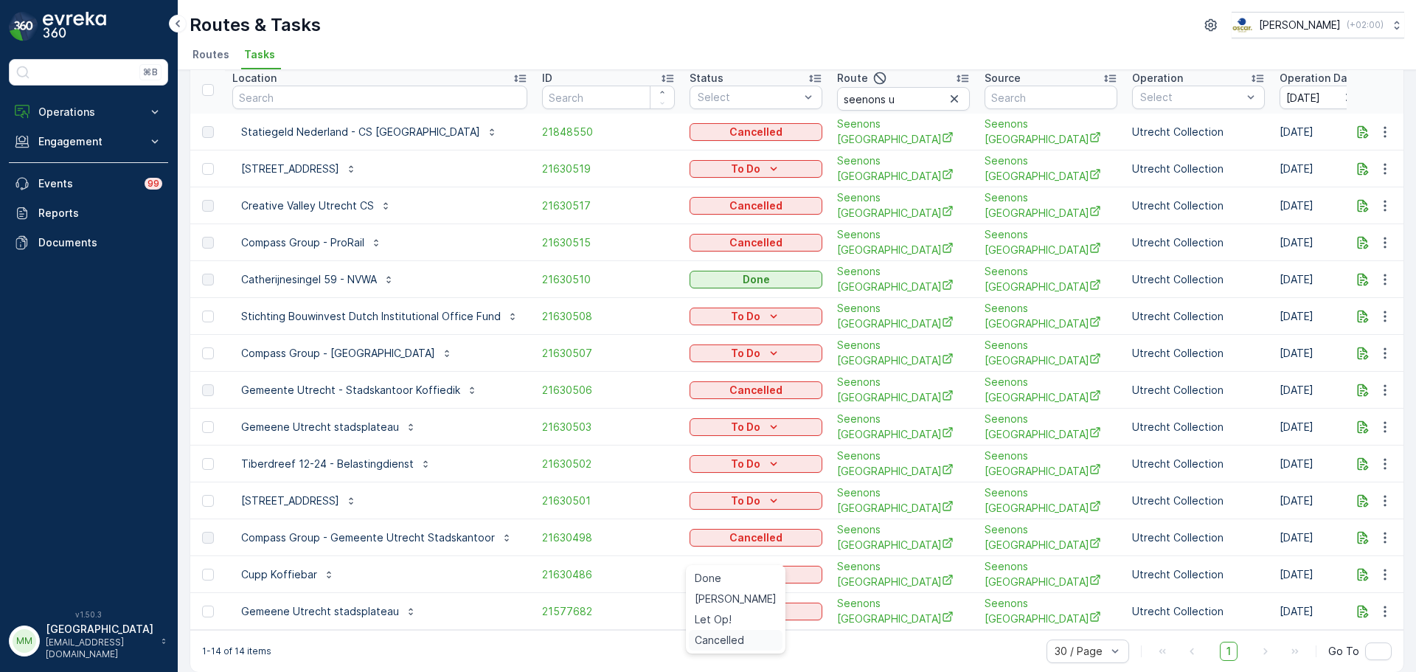
click at [726, 643] on span "Cancelled" at bounding box center [719, 640] width 49 height 15
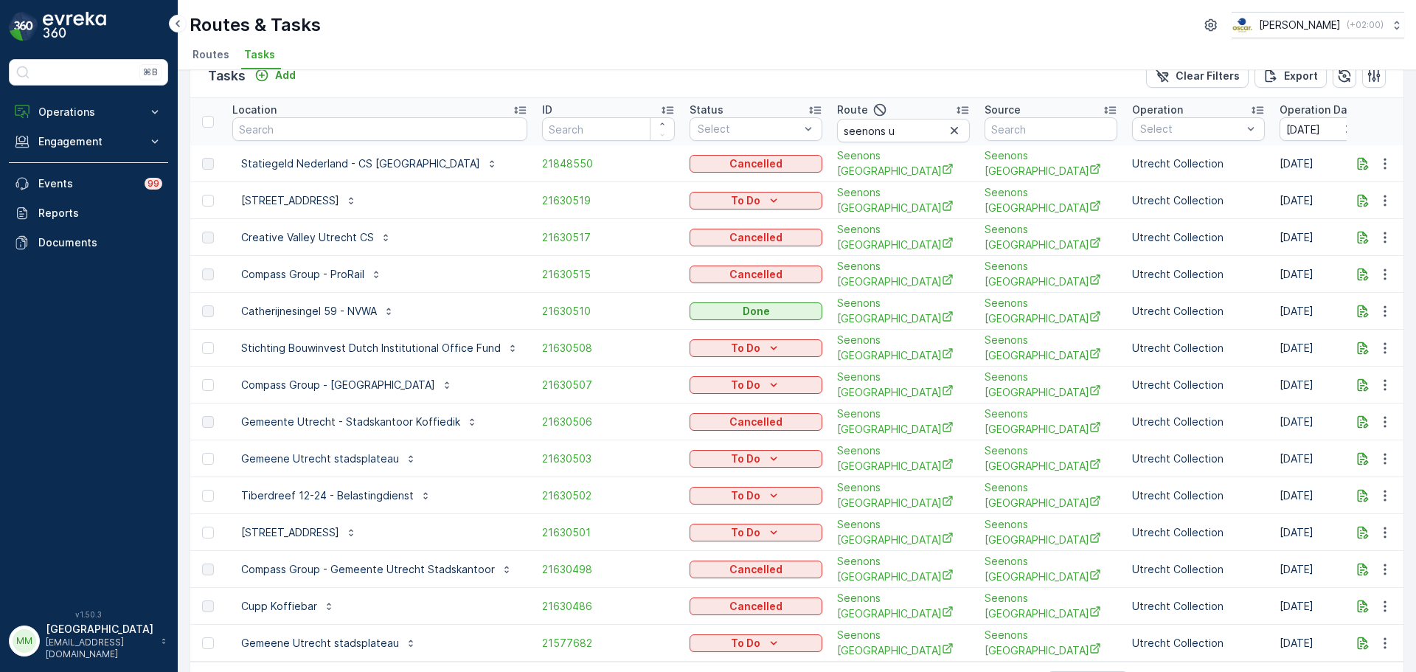
scroll to position [0, 0]
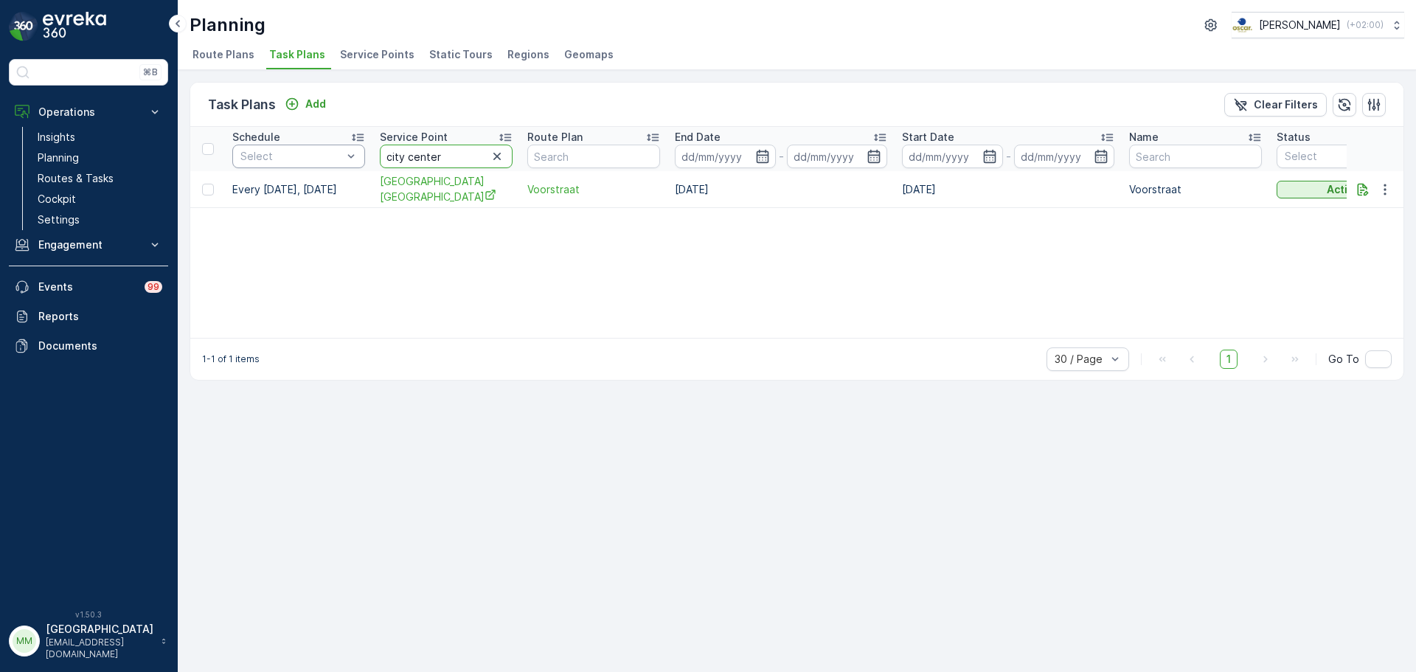
drag, startPoint x: 451, startPoint y: 163, endPoint x: 353, endPoint y: 156, distance: 97.6
click at [353, 156] on tr "Schedule Select Service Point city center Route Plan End Date - Start Date - Na…" at bounding box center [1140, 149] width 1900 height 44
type input "statiegeld"
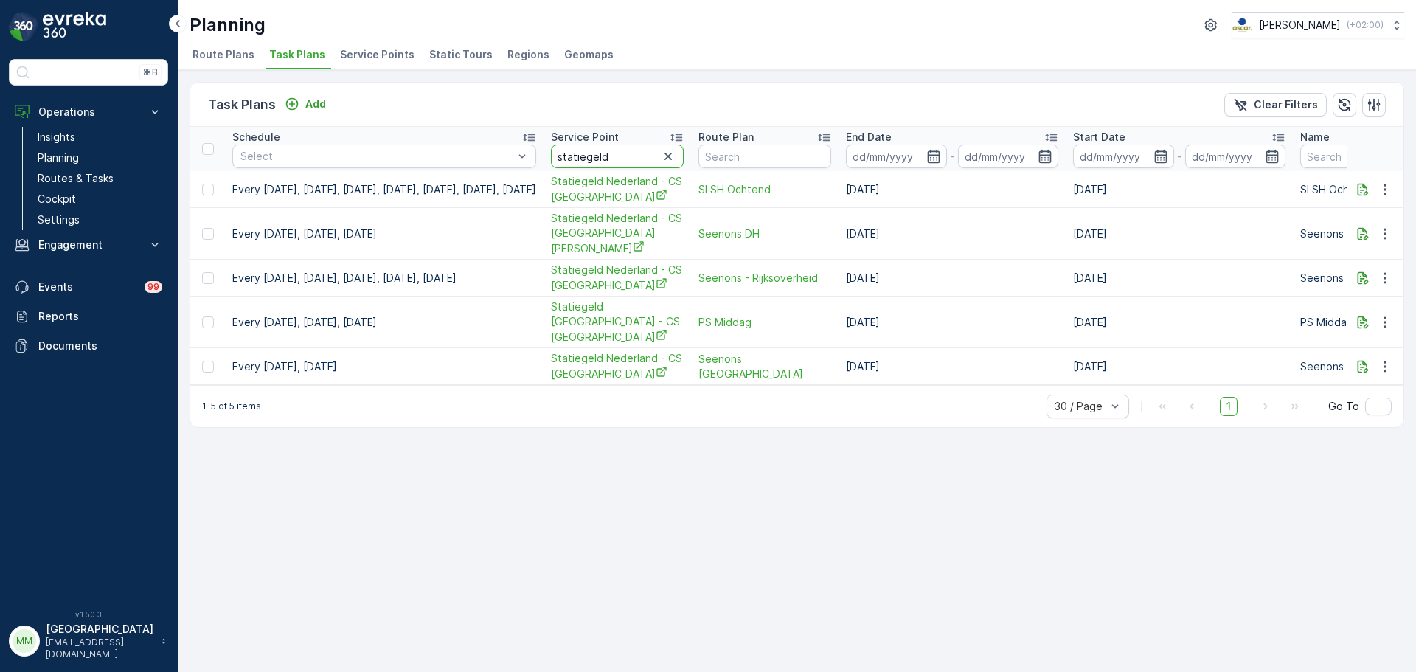
drag, startPoint x: 664, startPoint y: 162, endPoint x: 542, endPoint y: 176, distance: 123.2
click at [542, 176] on table "Schedule Select Service Point statiegeld Route Plan End Date - Start Date - Nam…" at bounding box center [1235, 256] width 2090 height 258
type input "sint"
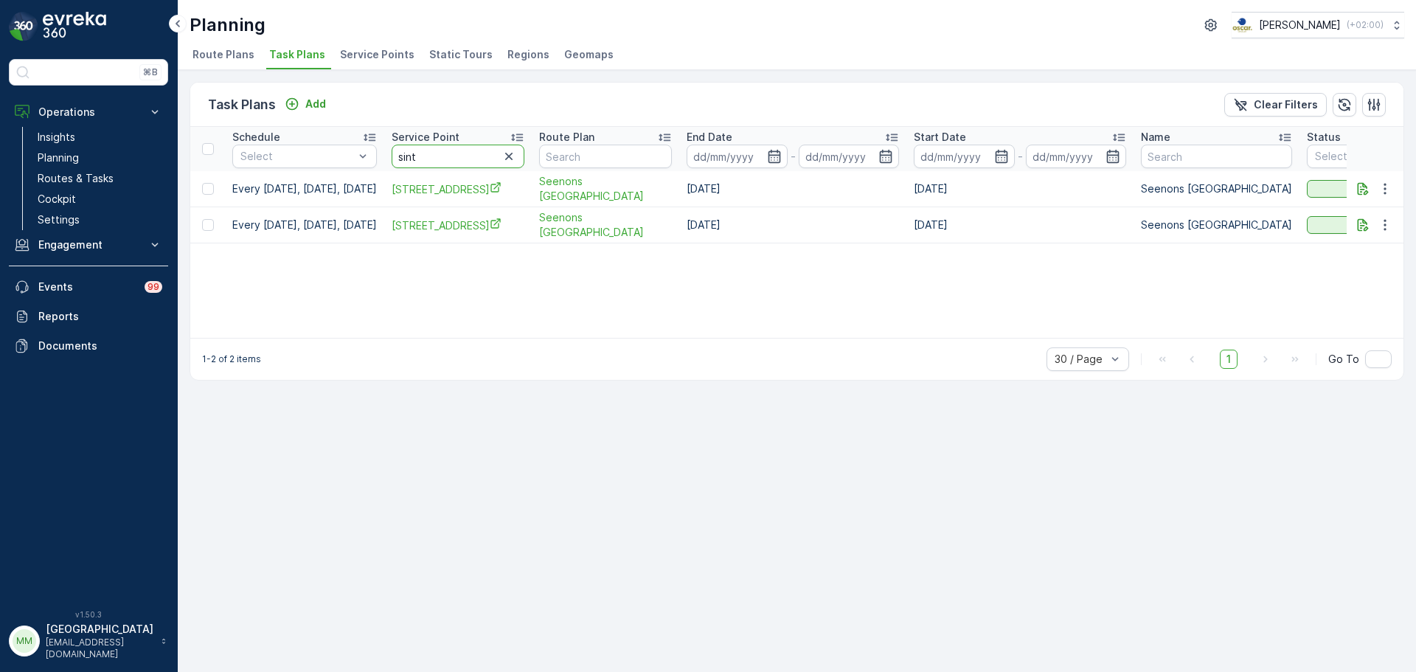
drag, startPoint x: 497, startPoint y: 150, endPoint x: 377, endPoint y: 171, distance: 122.1
click at [377, 171] on table "Schedule Select Service Point sint Route Plan End Date - Start Date - Name Stat…" at bounding box center [1155, 185] width 1931 height 117
type input "creative"
drag, startPoint x: 396, startPoint y: 160, endPoint x: 390, endPoint y: 149, distance: 12.5
click at [363, 161] on tr "Schedule Select Service Point creative Route Plan End Date - Start Date - Name …" at bounding box center [1155, 149] width 1931 height 44
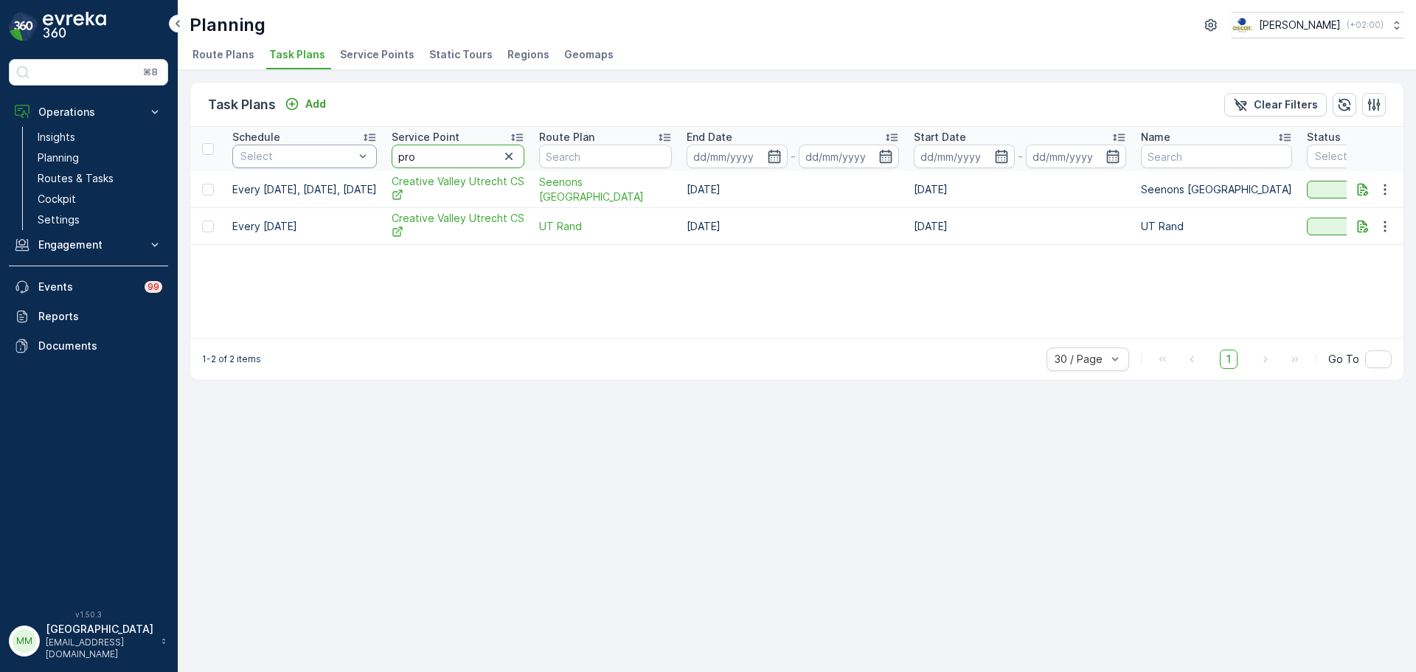
type input "pror"
drag, startPoint x: 482, startPoint y: 161, endPoint x: 382, endPoint y: 161, distance: 99.6
click at [382, 161] on tr "Schedule Select Service Point pror Route Plan End Date - Start Date - Name Stat…" at bounding box center [1155, 149] width 1931 height 44
type input "stichting b"
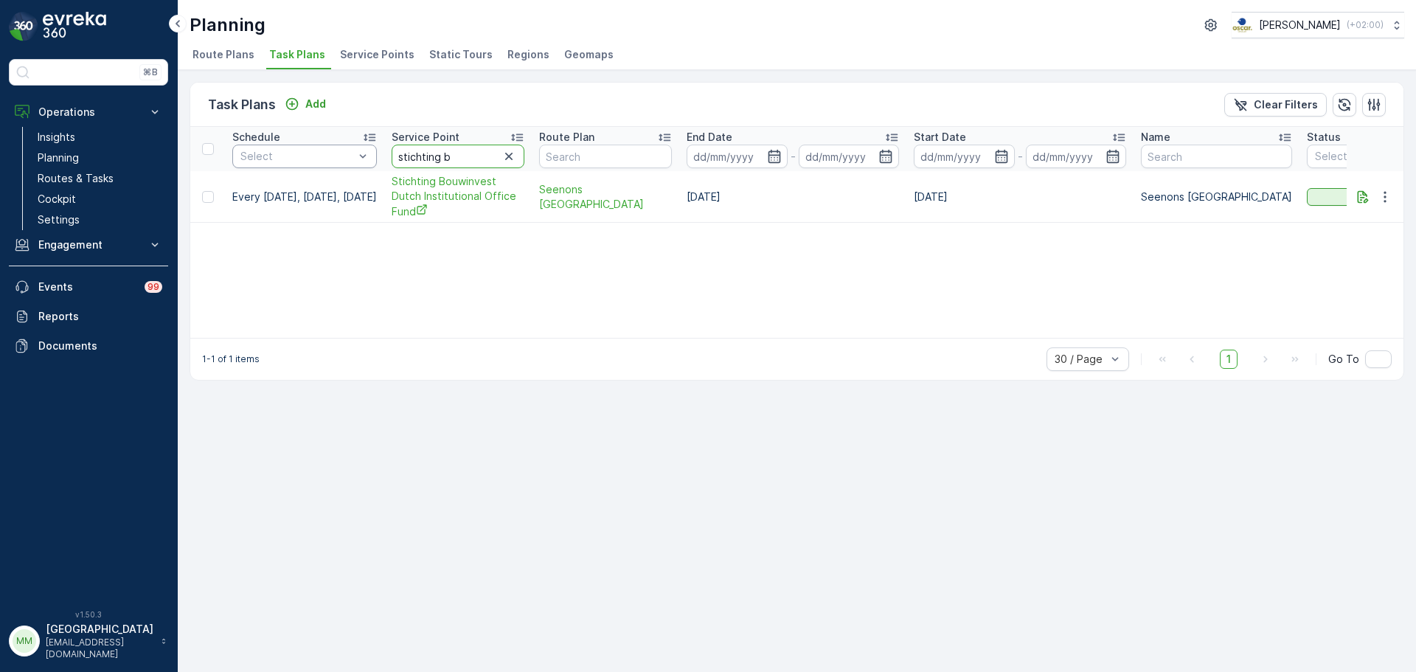
drag, startPoint x: 434, startPoint y: 153, endPoint x: 331, endPoint y: 150, distance: 103.3
click at [331, 150] on tr "Schedule Select Service Point stichting b Route Plan End Date - Start Date - Na…" at bounding box center [1155, 149] width 1931 height 44
type input "koffiedik"
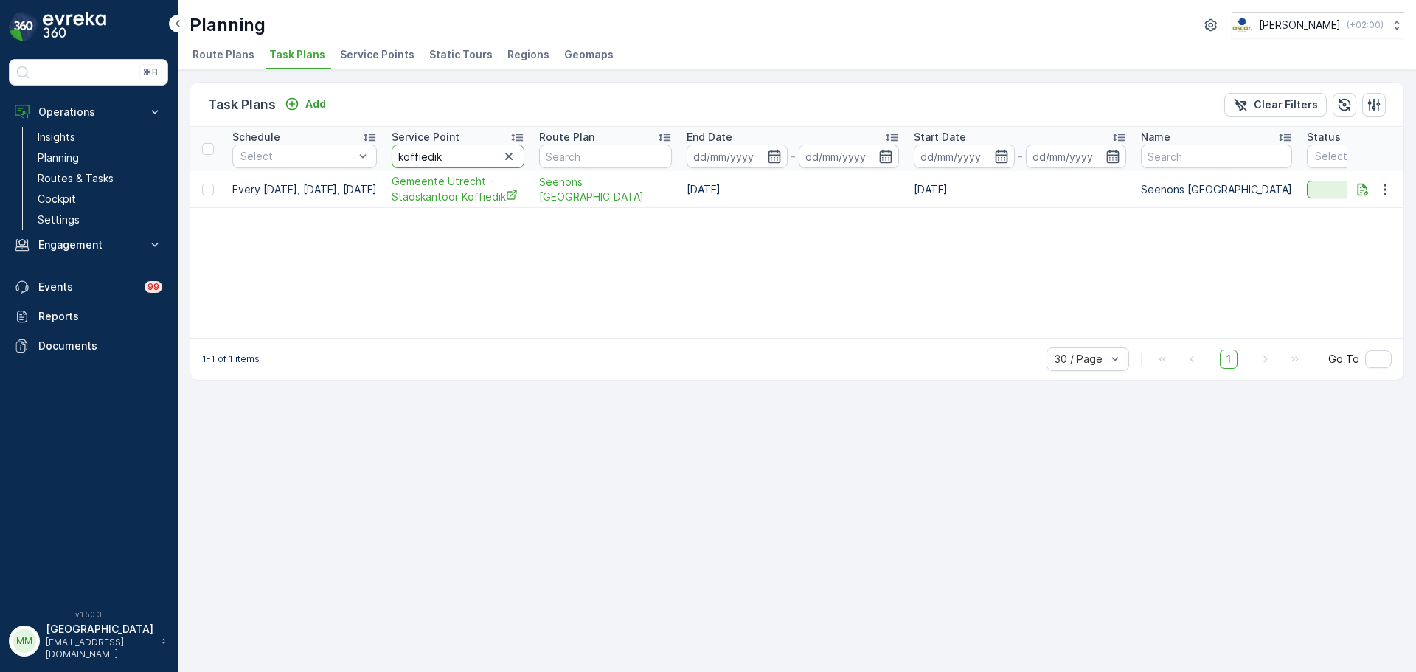
drag, startPoint x: 449, startPoint y: 157, endPoint x: 498, endPoint y: 97, distance: 77.6
click at [392, 159] on tr "Schedule Select Service Point koffiedik Route Plan End Date - Start Date - Name…" at bounding box center [1155, 149] width 1931 height 44
type input "stadskantoor"
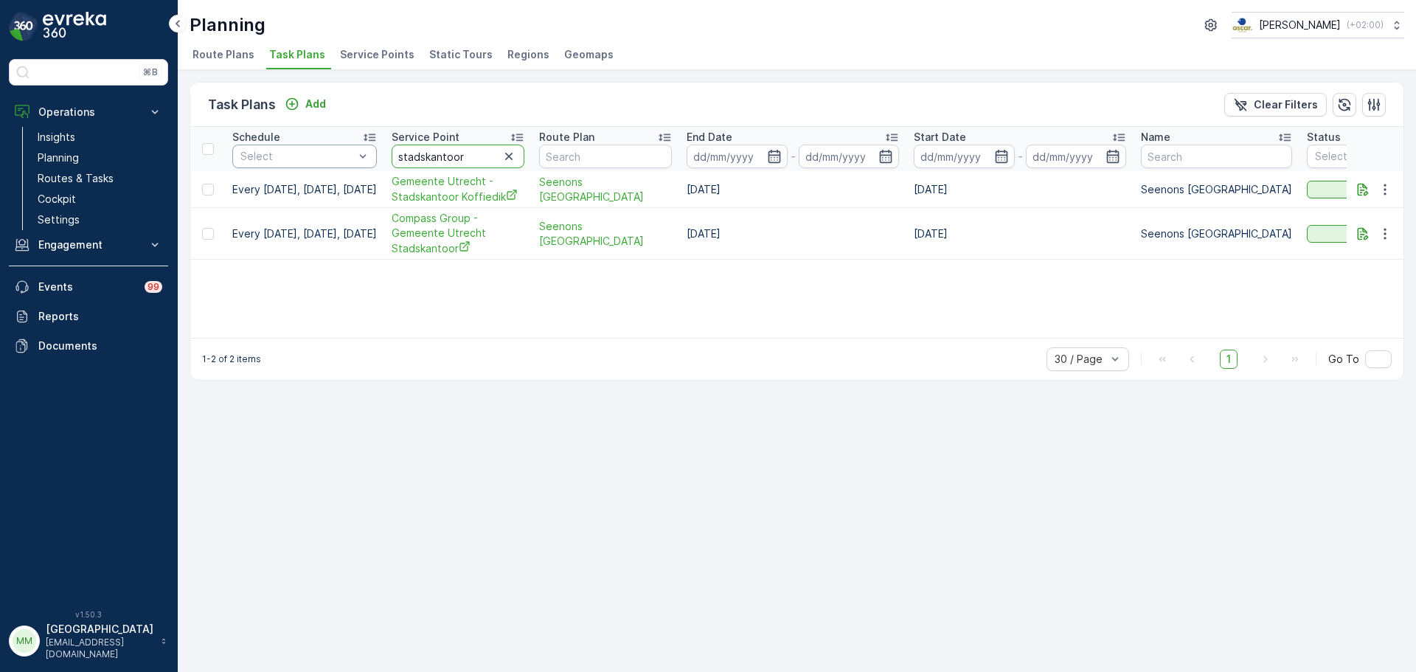
drag, startPoint x: 497, startPoint y: 153, endPoint x: 346, endPoint y: 153, distance: 151.2
click at [346, 153] on tr "Schedule Select Service Point stadskantoor Route Plan End Date - Start Date - N…" at bounding box center [1155, 149] width 1931 height 44
type input "koffiebar"
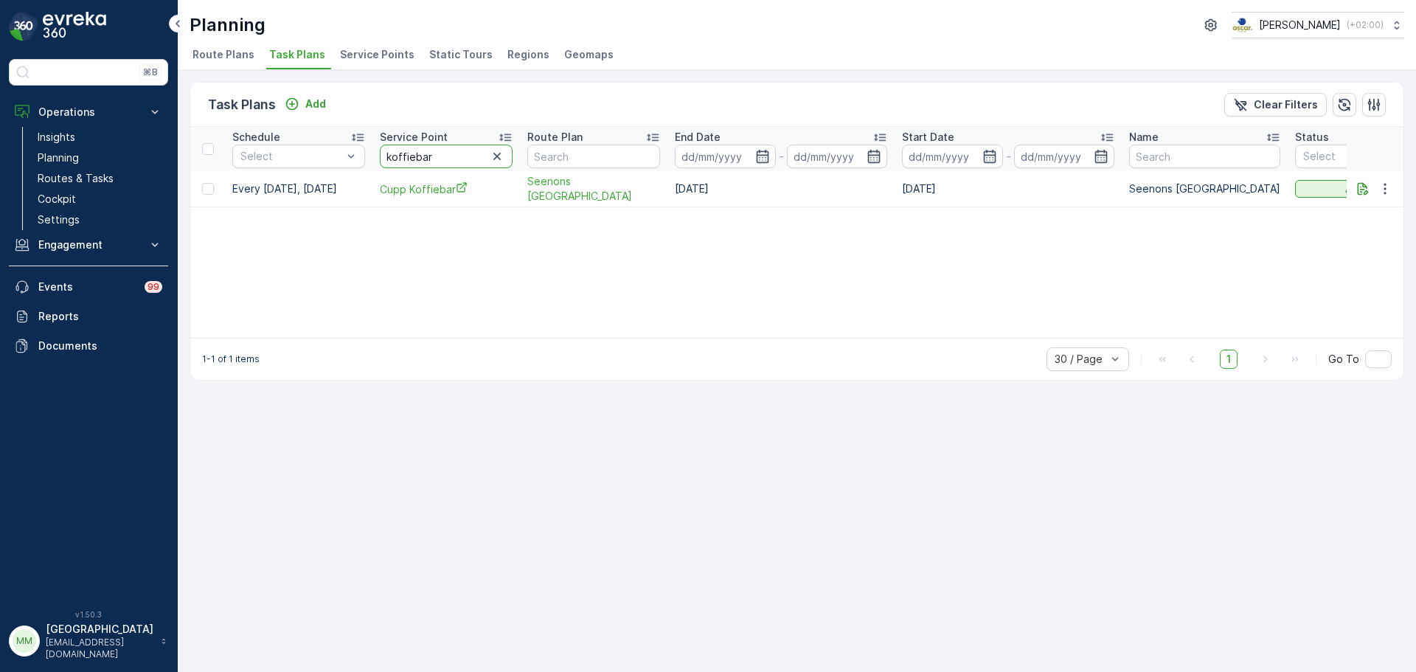
drag, startPoint x: 464, startPoint y: 155, endPoint x: 397, endPoint y: 148, distance: 67.4
click at [371, 155] on tr "Schedule Select Service Point koffiebar Route Plan End Date - Start Date - Name…" at bounding box center [1149, 149] width 1919 height 44
type input "kika"
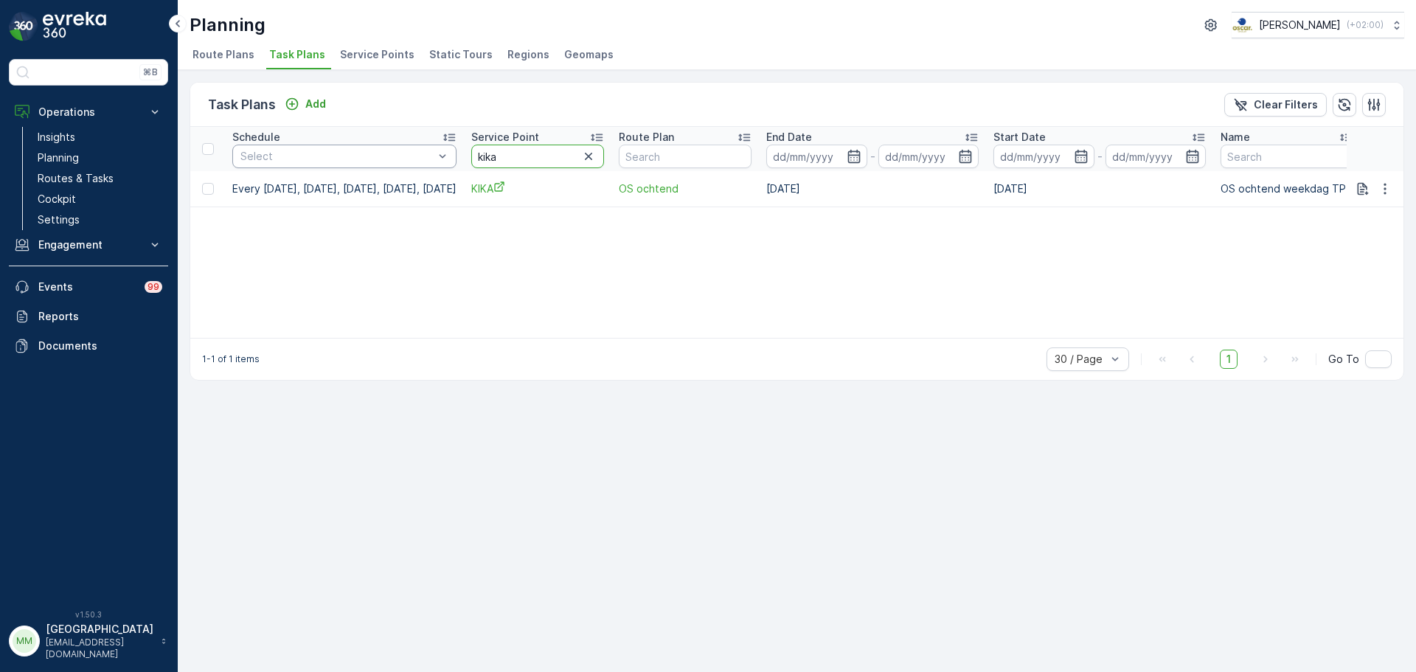
drag, startPoint x: 569, startPoint y: 161, endPoint x: 453, endPoint y: 164, distance: 116.5
click at [453, 164] on tr "Schedule Select Service Point kika Route Plan End Date - Start Date - Name Stat…" at bounding box center [1186, 149] width 1992 height 44
type input "papi"
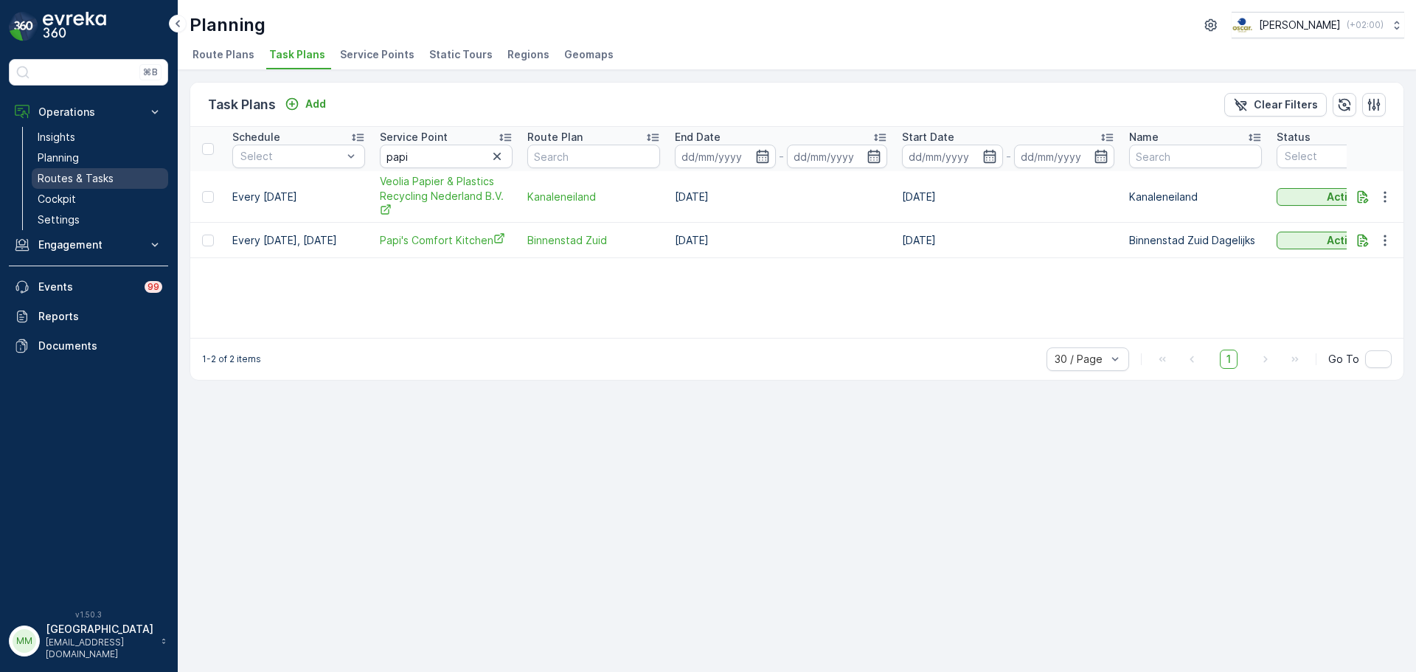
click at [114, 173] on link "Routes & Tasks" at bounding box center [100, 178] width 136 height 21
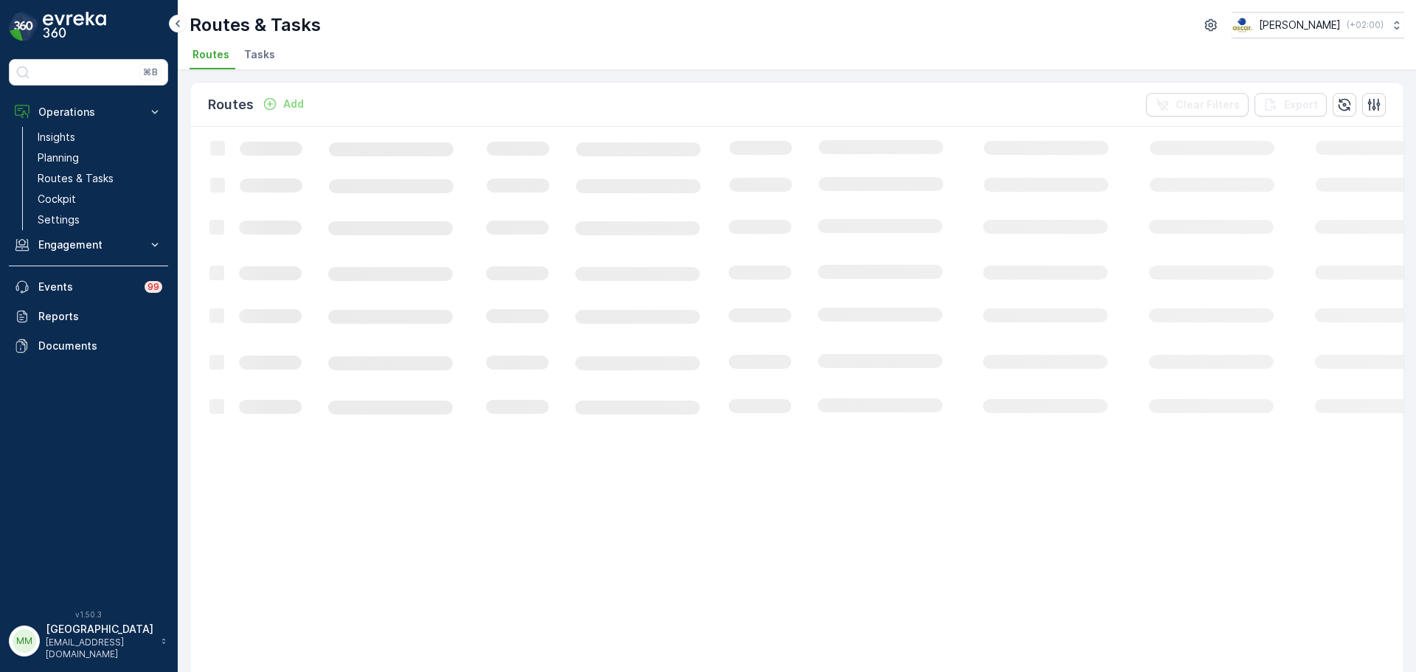
click at [257, 59] on span "Tasks" at bounding box center [259, 54] width 31 height 15
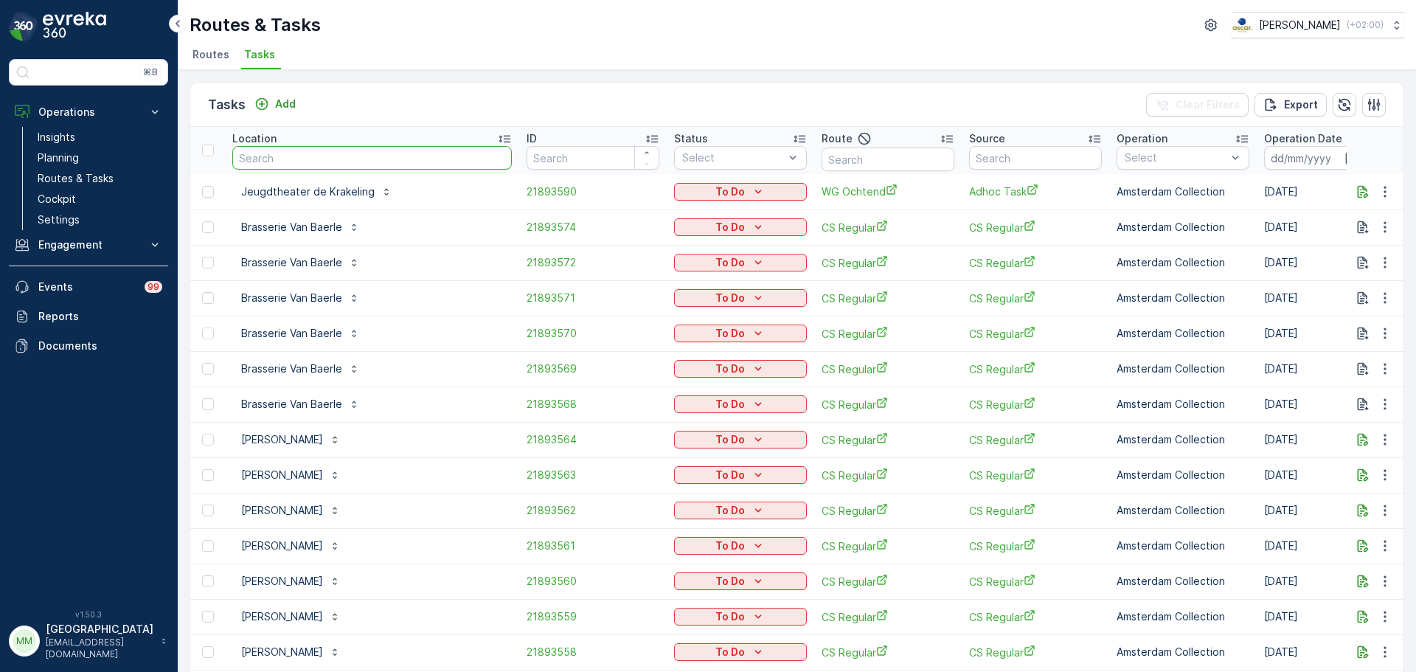
click at [308, 155] on input "text" at bounding box center [371, 158] width 279 height 24
type input "homme"
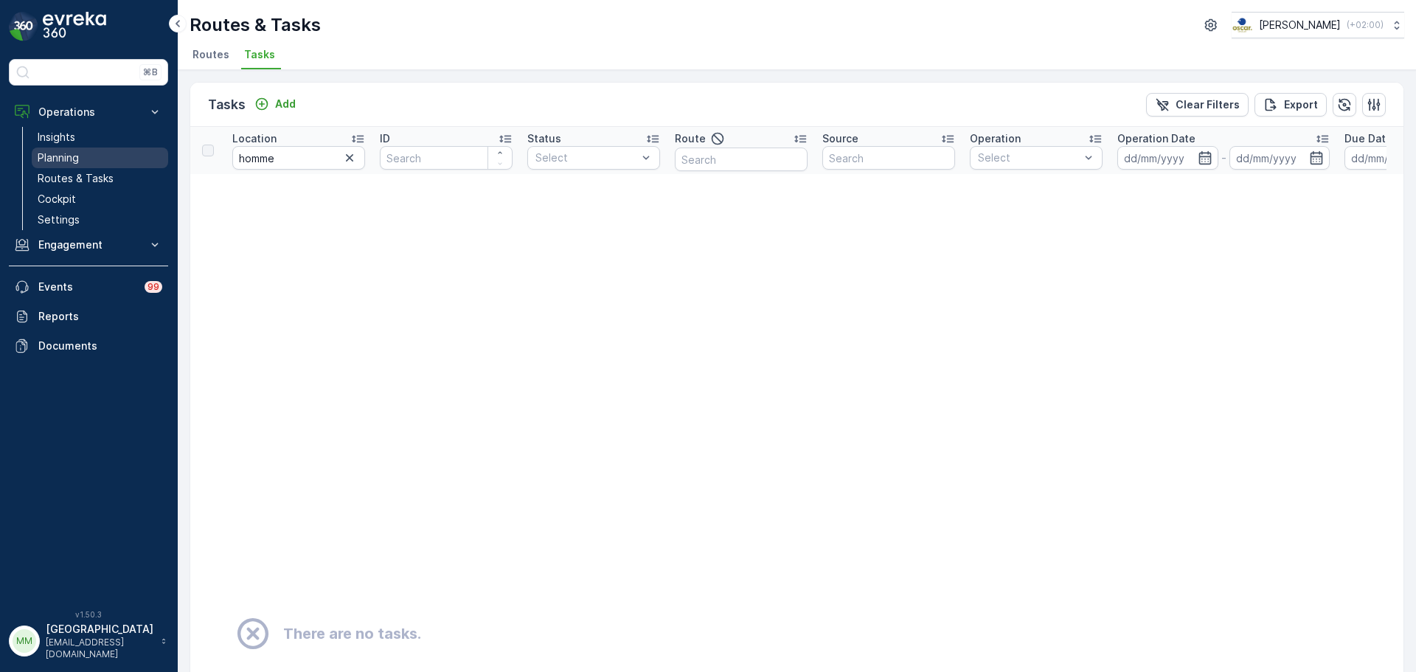
click at [69, 154] on p "Planning" at bounding box center [58, 157] width 41 height 15
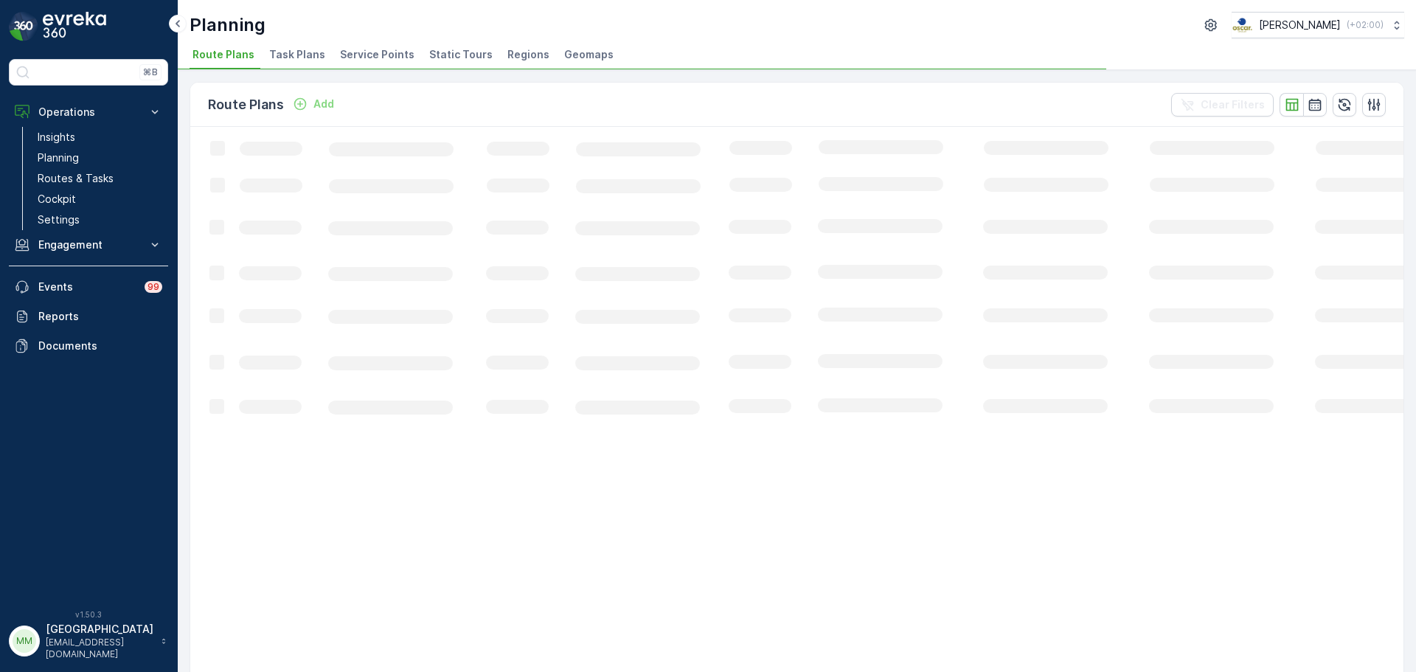
click at [279, 46] on li "Task Plans" at bounding box center [298, 56] width 65 height 25
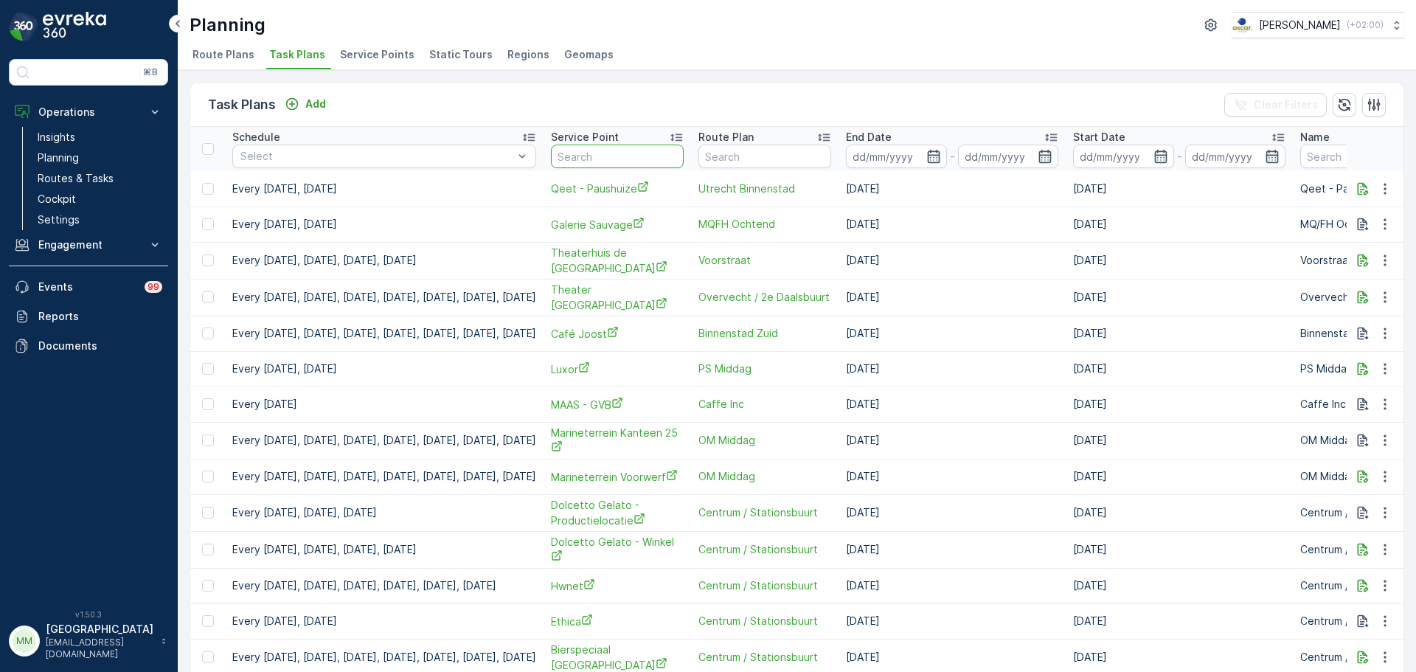
click at [684, 161] on input "text" at bounding box center [617, 157] width 133 height 24
type input "kenn"
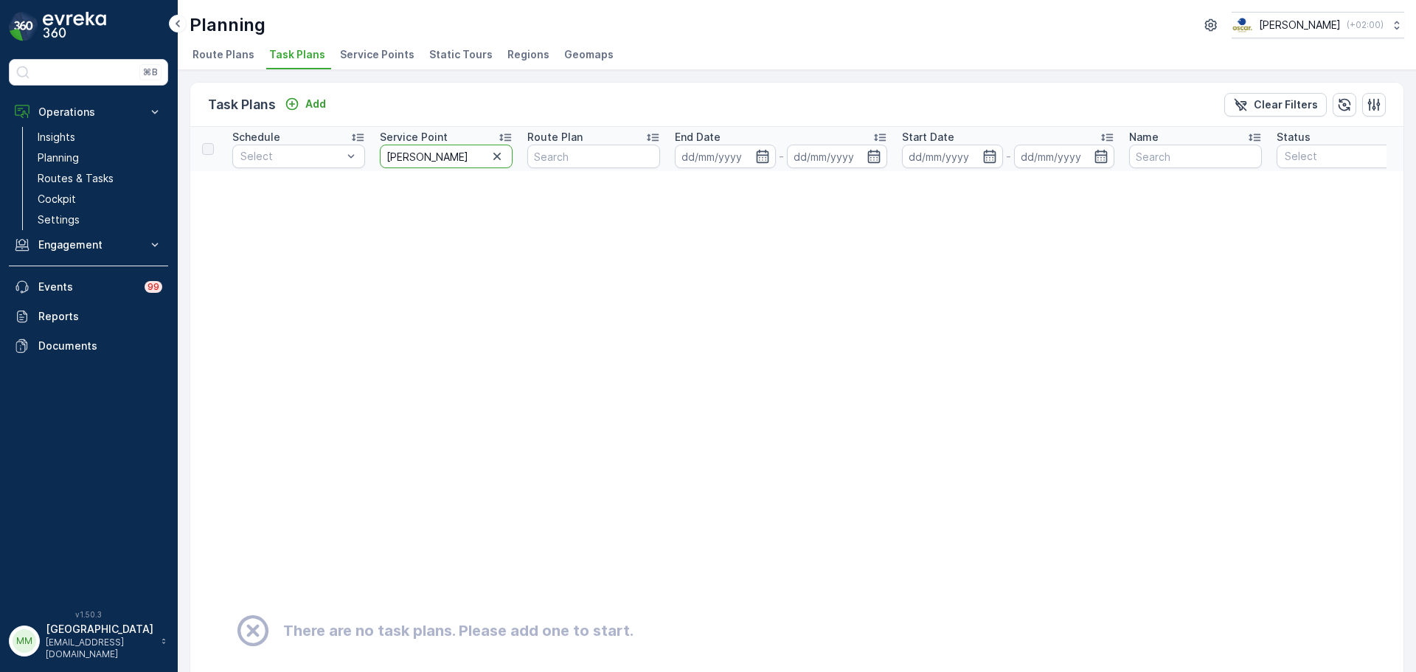
drag, startPoint x: 442, startPoint y: 151, endPoint x: 372, endPoint y: 178, distance: 75.9
click at [362, 164] on tr "Schedule Select Service Point kenn Route Plan End Date - Start Date - Name Stat…" at bounding box center [1107, 149] width 1834 height 44
type input "hommel"
drag, startPoint x: 466, startPoint y: 162, endPoint x: 330, endPoint y: 167, distance: 135.8
click at [330, 167] on tr "Schedule Select Service Point hommel Route Plan End Date - Start Date - Name St…" at bounding box center [1107, 149] width 1834 height 44
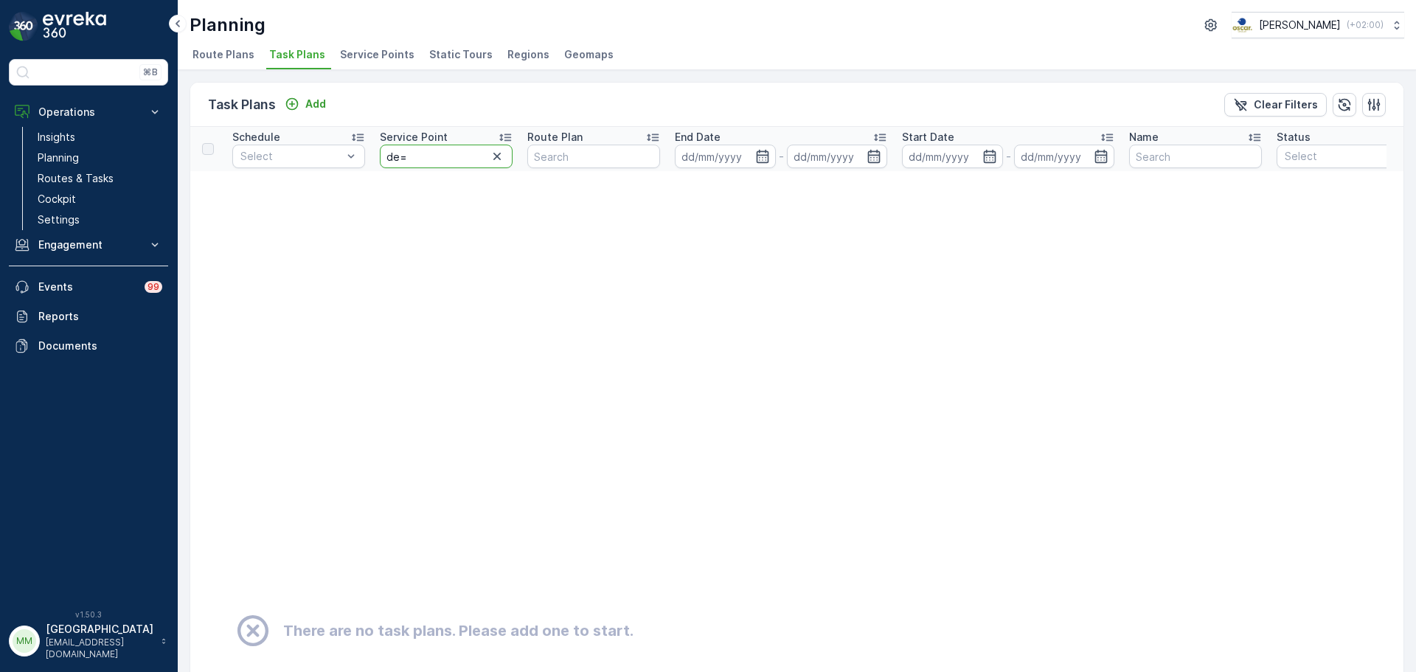
type input "de=="
drag, startPoint x: 439, startPoint y: 156, endPoint x: 313, endPoint y: 181, distance: 127.8
click at [313, 181] on table "Schedule Select Service Point de== Route Plan End Date - Start Date - Name Stat…" at bounding box center [1107, 609] width 1834 height 965
type input "ndc"
drag, startPoint x: 418, startPoint y: 155, endPoint x: 366, endPoint y: 154, distance: 51.6
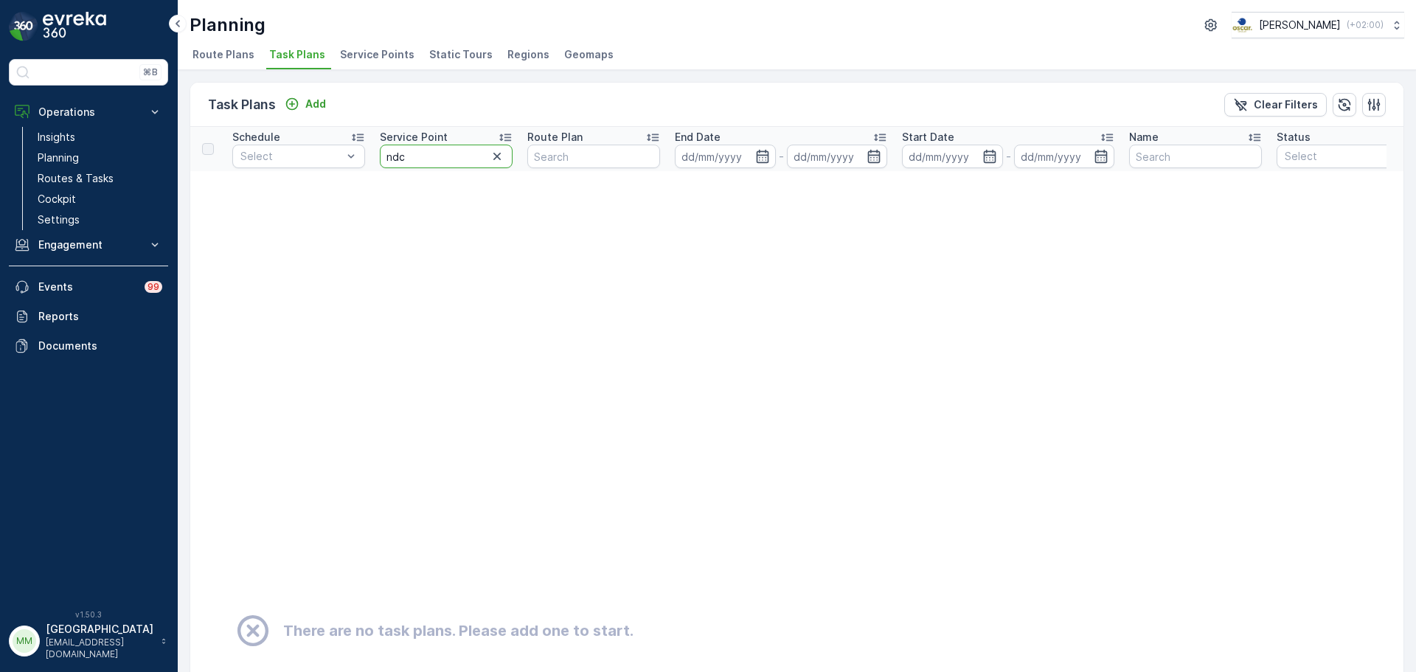
click at [366, 154] on tr "Schedule Select Service Point ndc Route Plan End Date - Start Date - Name Statu…" at bounding box center [1107, 149] width 1834 height 44
click at [366, 154] on th "Schedule Select" at bounding box center [298, 149] width 147 height 44
click at [368, 59] on span "Service Points" at bounding box center [377, 54] width 74 height 15
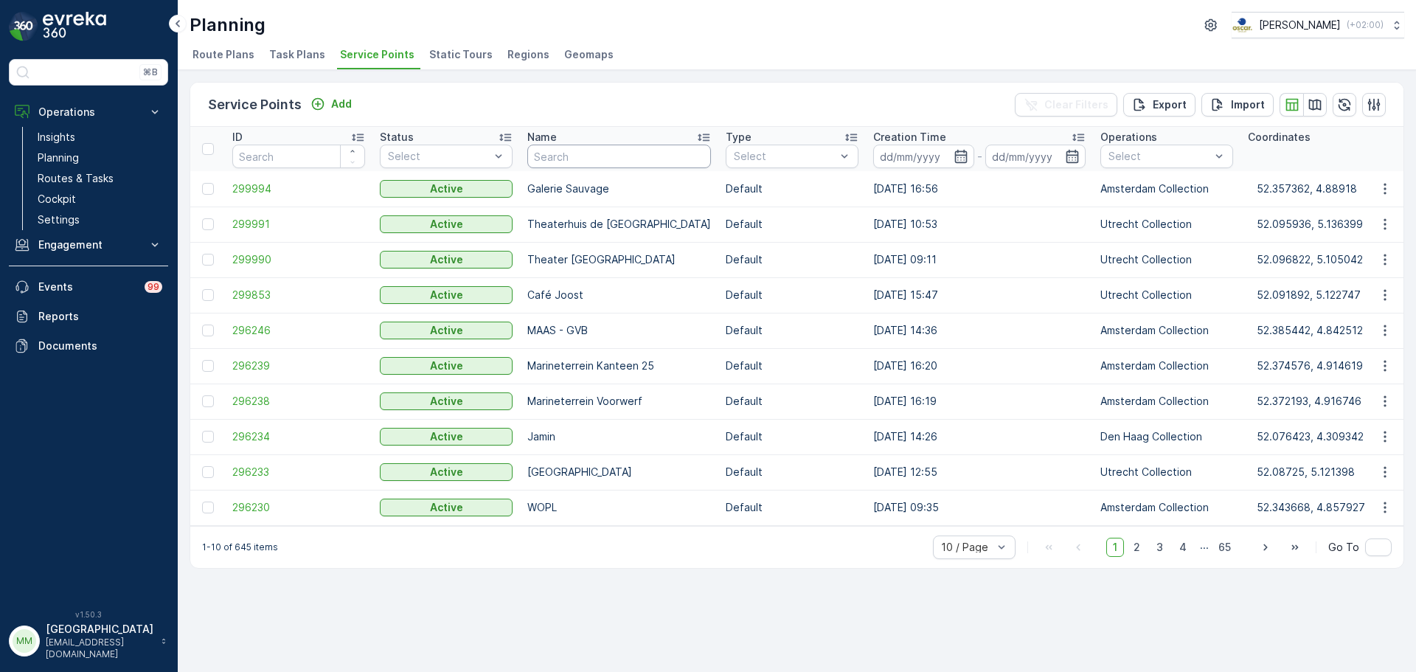
click at [583, 161] on input "text" at bounding box center [619, 157] width 184 height 24
type input "kennedy"
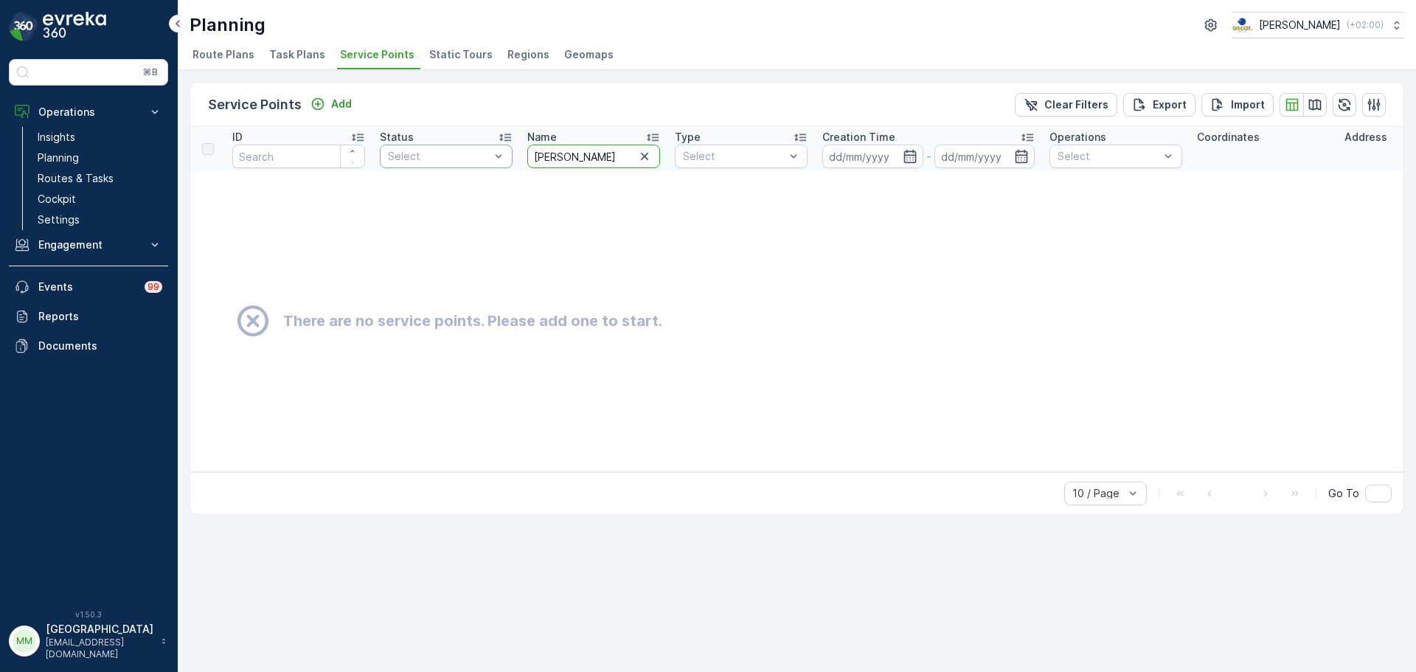
drag, startPoint x: 583, startPoint y: 161, endPoint x: 459, endPoint y: 167, distance: 124.1
click at [462, 163] on tr "ID Status Select Name kennedy Type Select Creation Time - Operations Select Coo…" at bounding box center [1254, 149] width 2129 height 44
click at [278, 58] on span "Task Plans" at bounding box center [297, 54] width 56 height 15
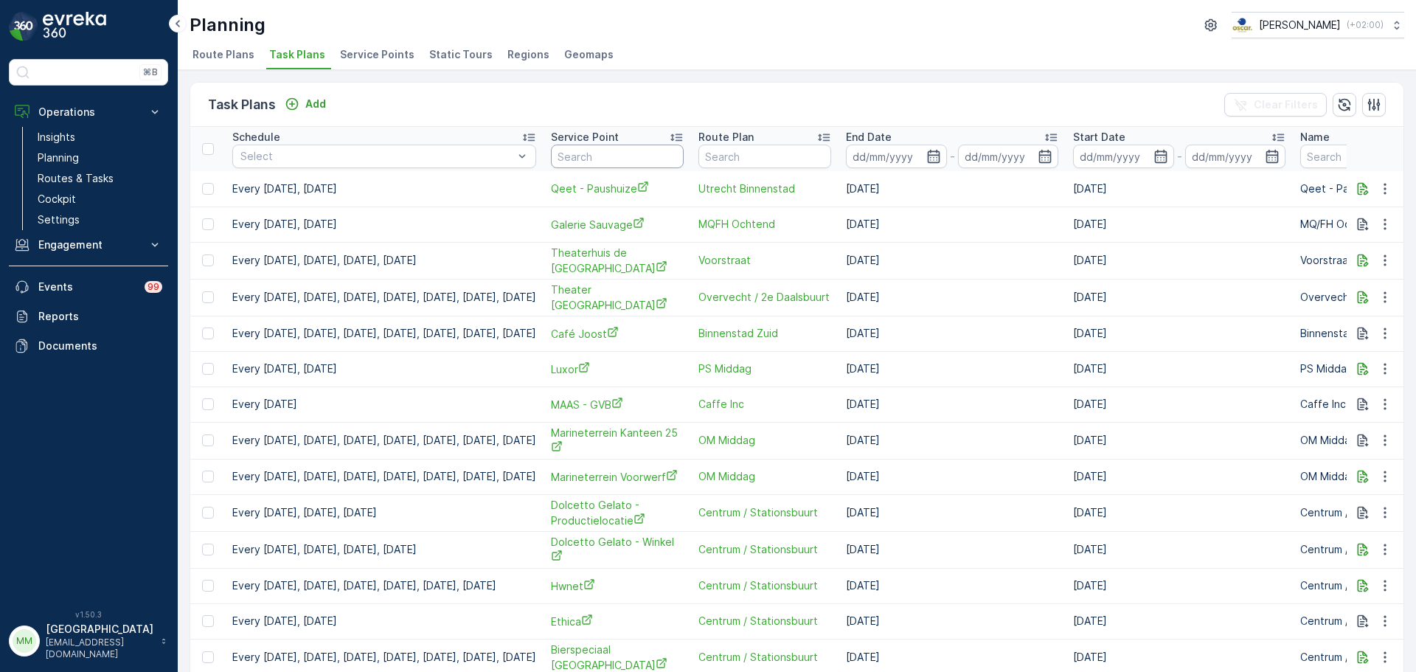
click at [647, 156] on input "text" at bounding box center [617, 157] width 133 height 24
type input "markt"
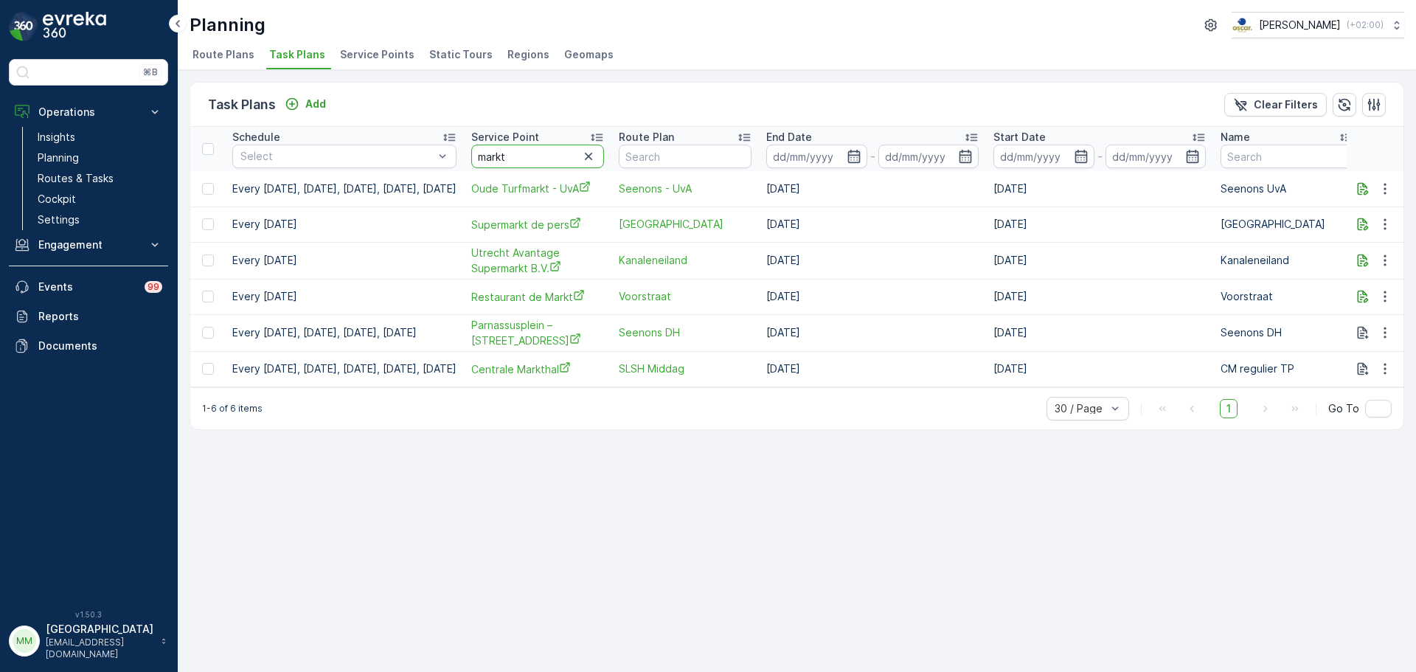
drag, startPoint x: 585, startPoint y: 161, endPoint x: 560, endPoint y: 155, distance: 25.2
click at [559, 155] on input "markt" at bounding box center [537, 157] width 133 height 24
type input "marktburg"
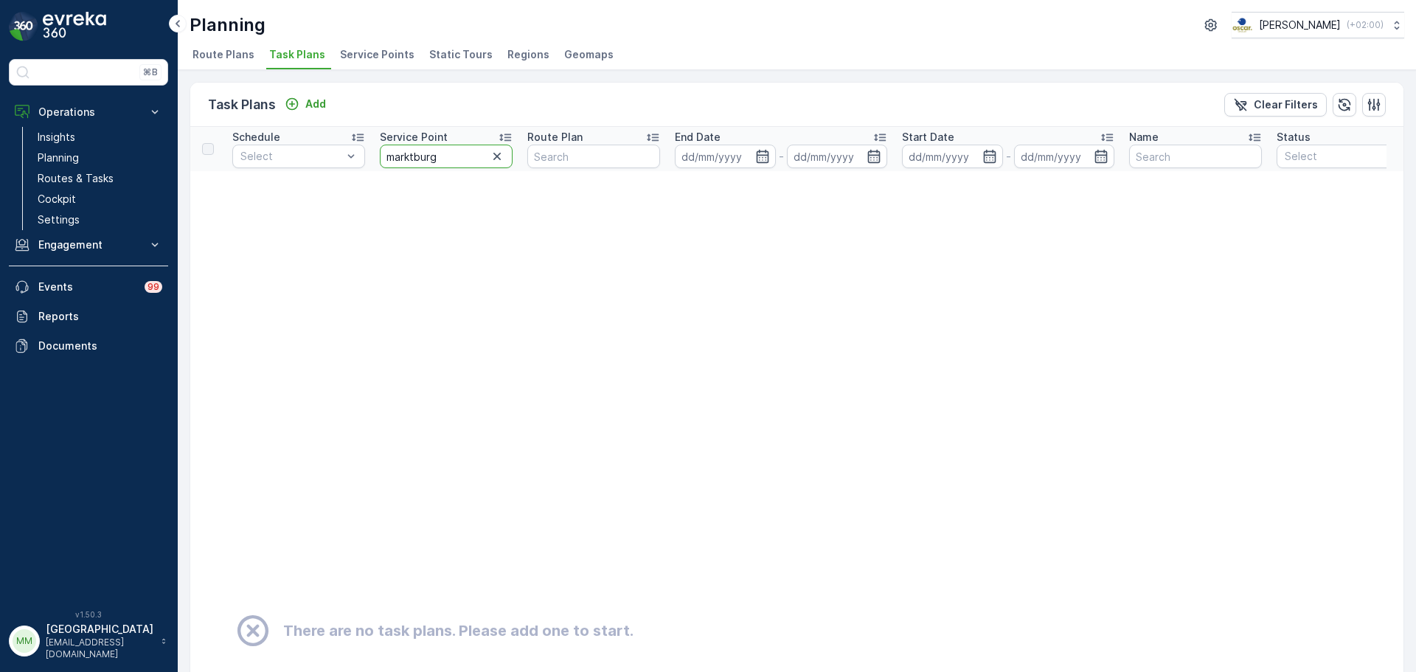
drag, startPoint x: 475, startPoint y: 157, endPoint x: 378, endPoint y: 159, distance: 97.4
click at [378, 159] on th "Service Point marktburg" at bounding box center [445, 149] width 147 height 44
click at [497, 158] on icon "button" at bounding box center [497, 156] width 15 height 15
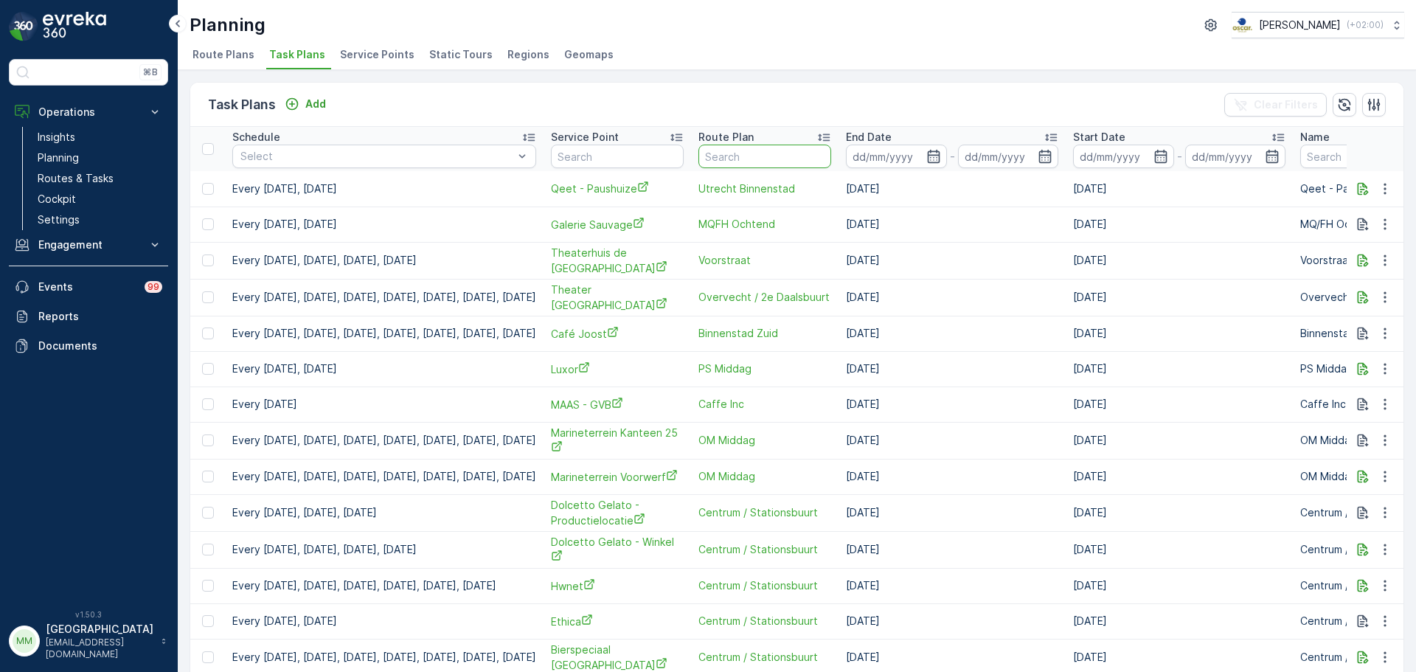
click at [802, 156] on input "text" at bounding box center [764, 157] width 133 height 24
type input "kanalen"
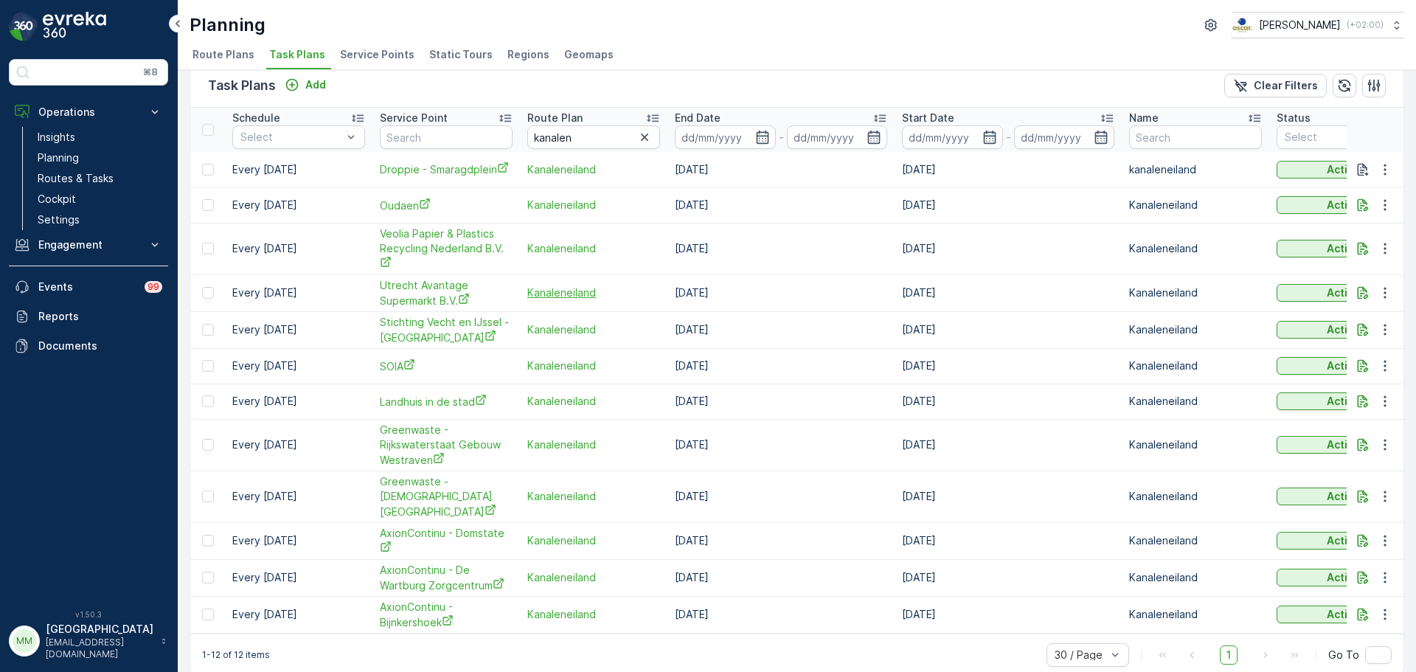
scroll to position [28, 0]
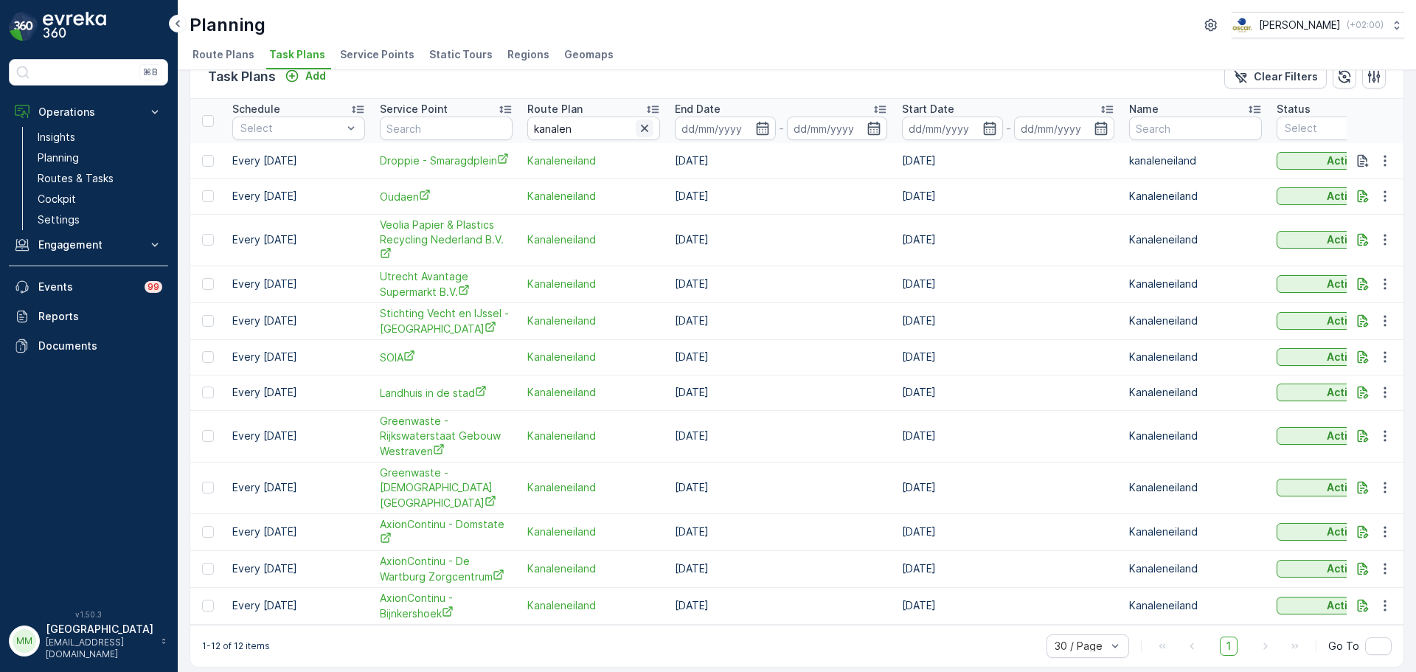
click at [647, 125] on icon "button" at bounding box center [644, 128] width 15 height 15
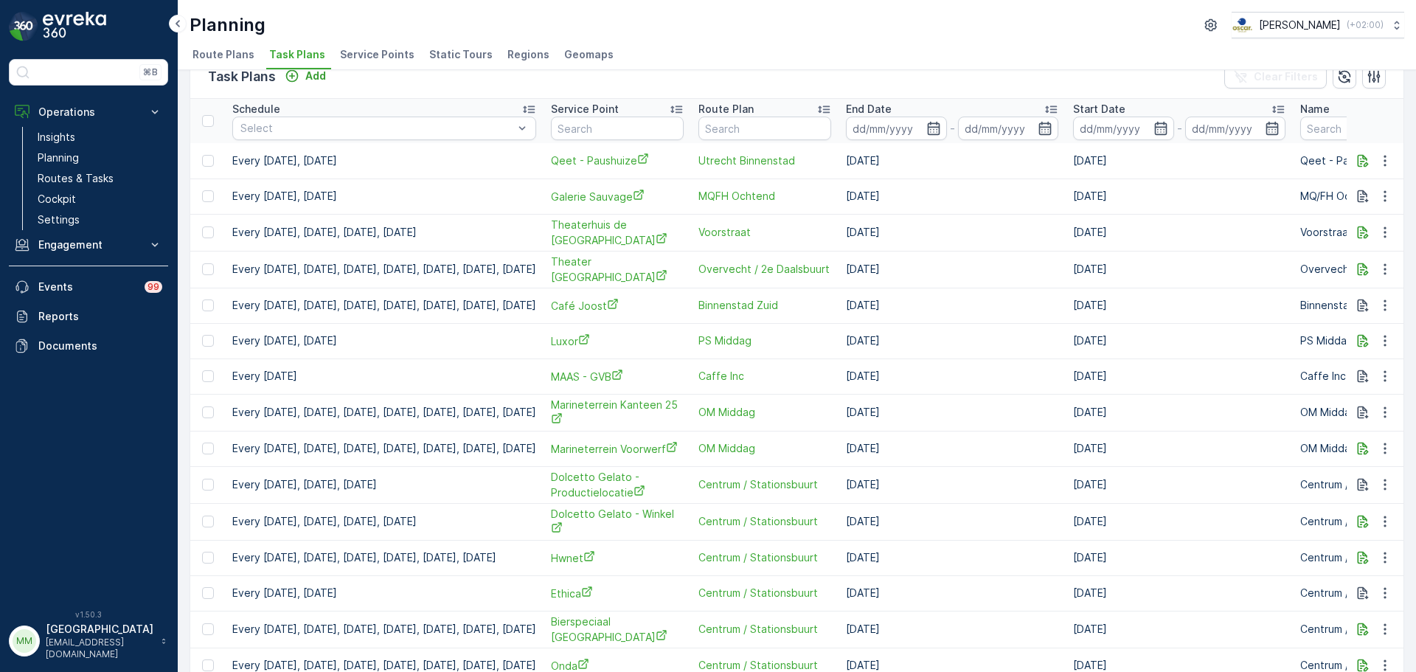
click at [813, 114] on div "Route Plan" at bounding box center [764, 109] width 133 height 15
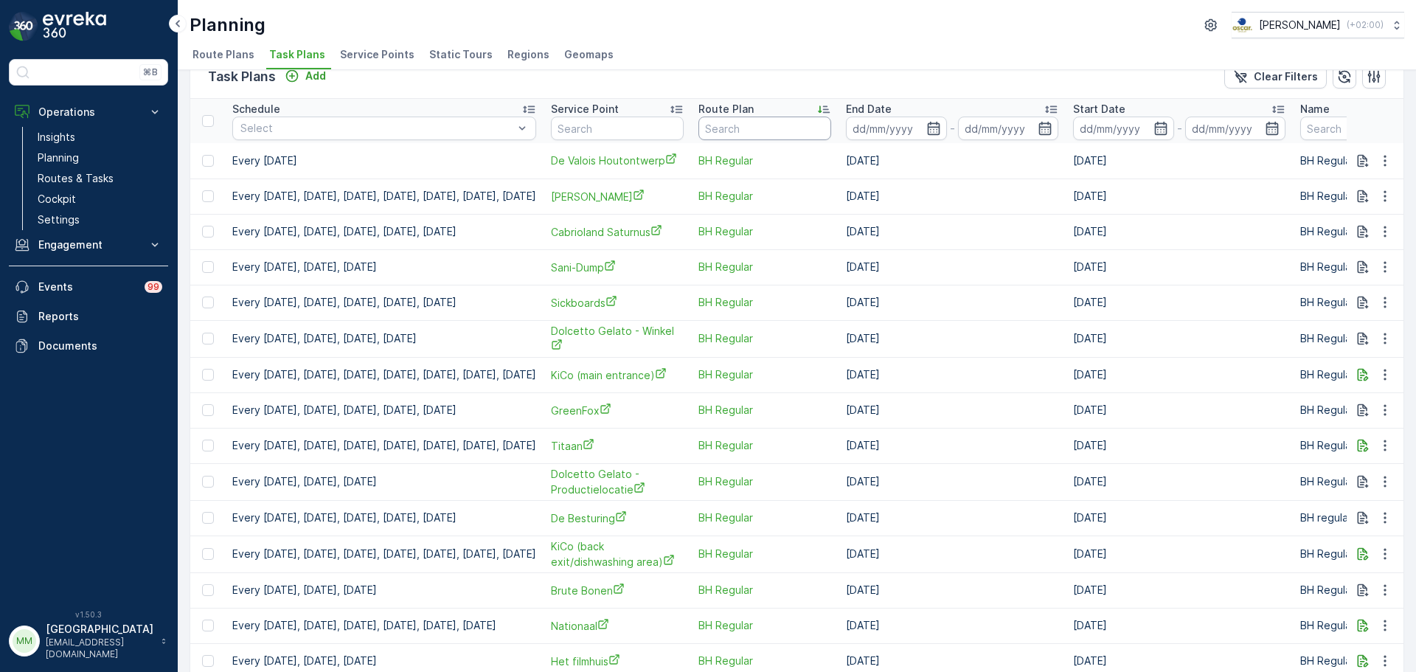
click at [778, 127] on input "text" at bounding box center [764, 129] width 133 height 24
type input "klepp"
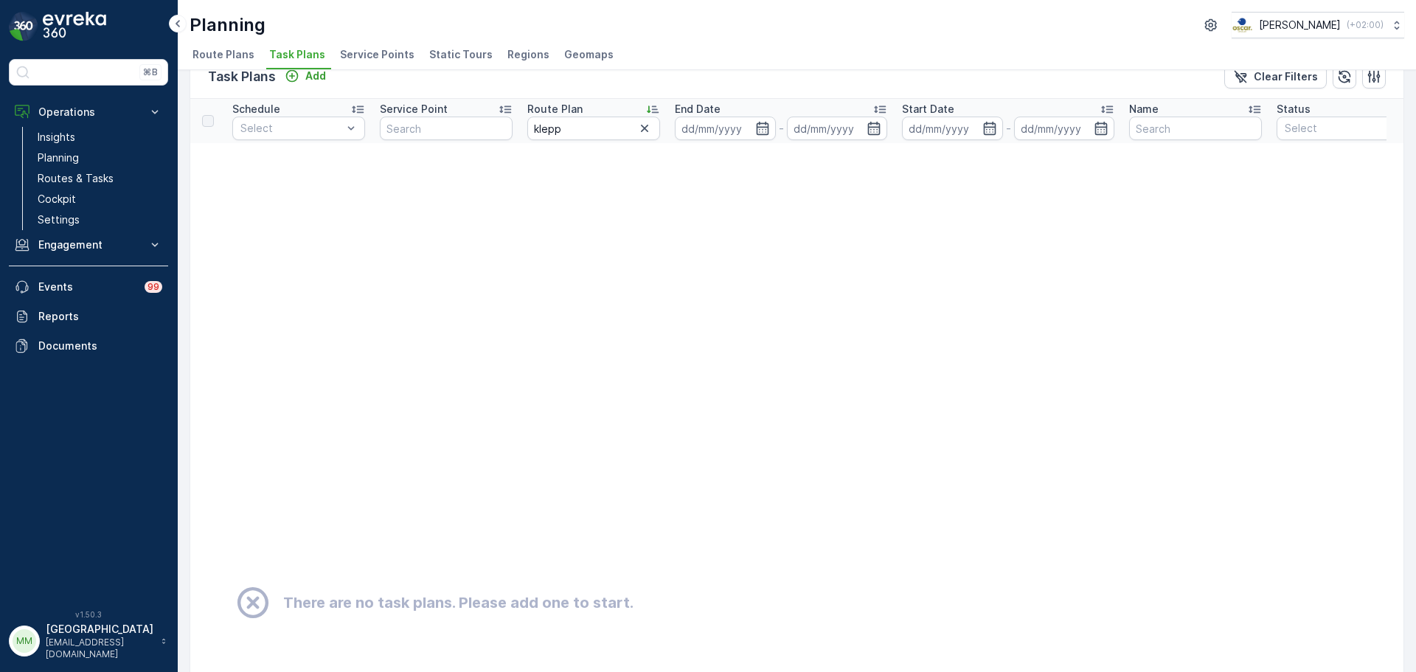
click at [615, 130] on input "klepp" at bounding box center [593, 129] width 133 height 24
type input "klep"
click at [82, 171] on p "Routes & Tasks" at bounding box center [76, 178] width 76 height 15
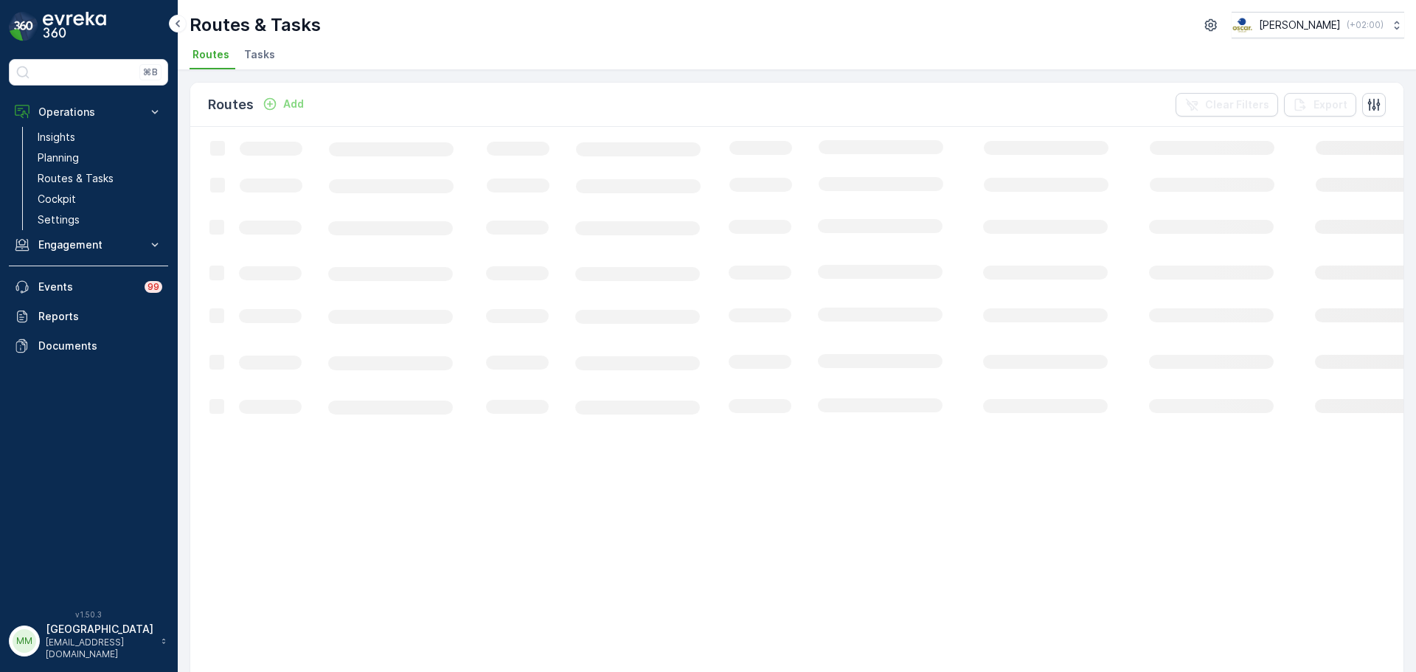
click at [264, 55] on span "Tasks" at bounding box center [259, 54] width 31 height 15
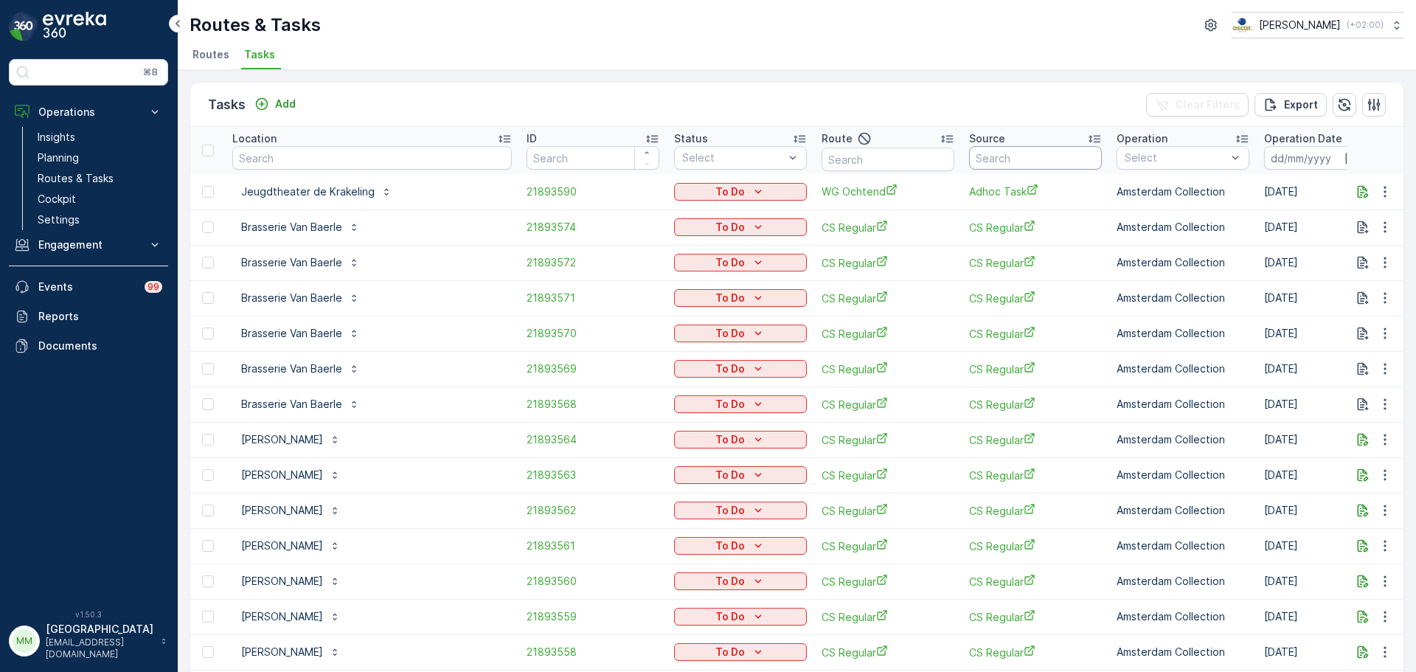
click at [969, 150] on input "text" at bounding box center [1035, 158] width 133 height 24
type input "klepp"
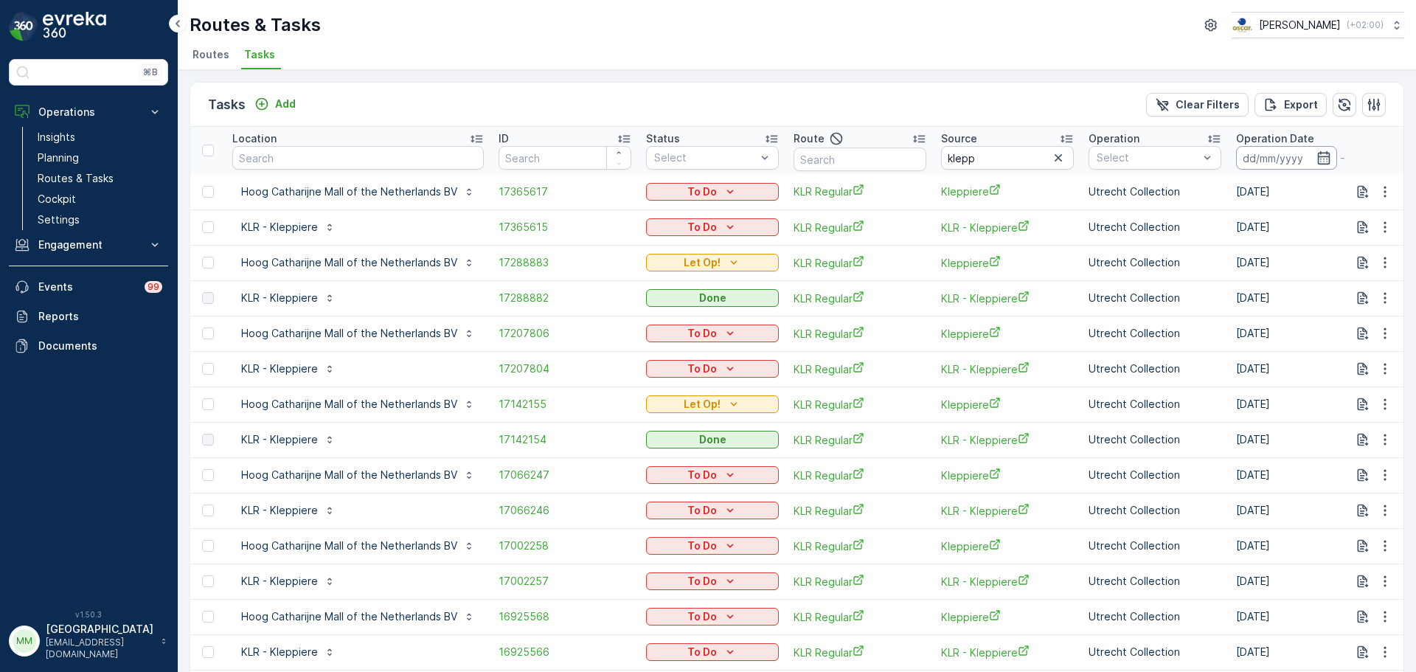
click at [1266, 158] on input at bounding box center [1286, 158] width 101 height 24
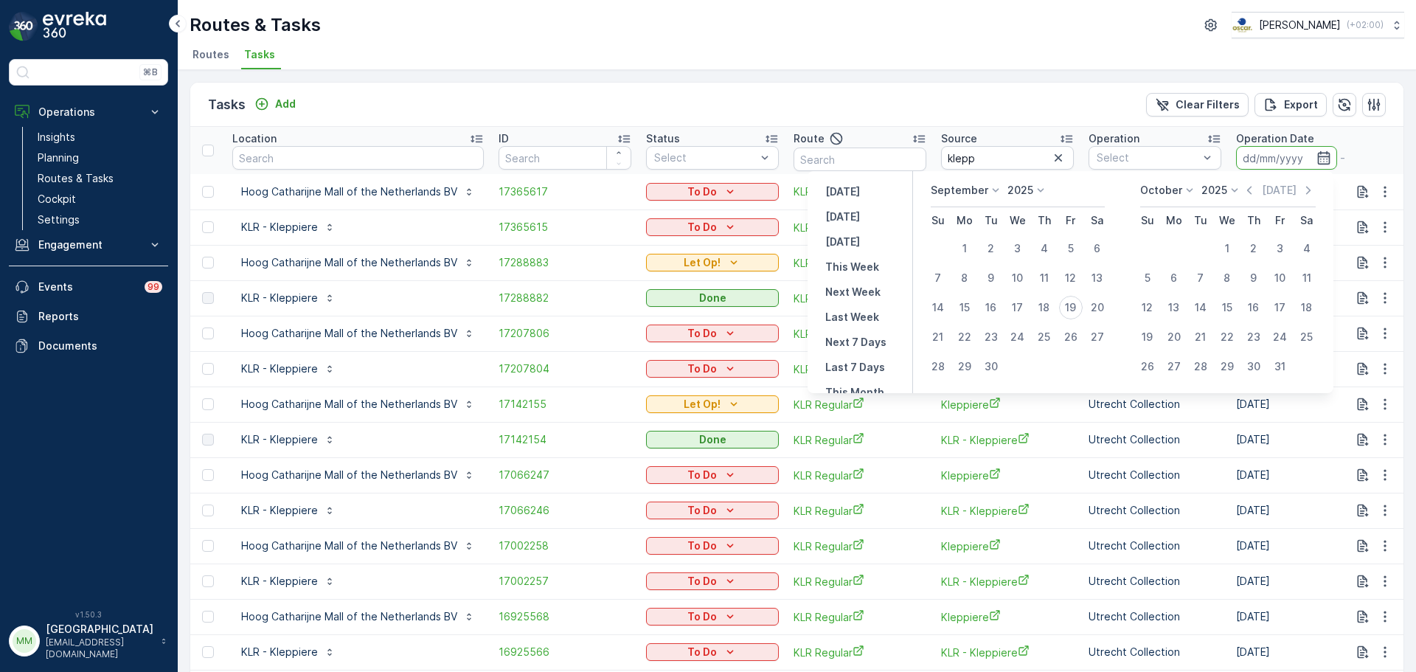
click at [979, 187] on p "September" at bounding box center [960, 190] width 58 height 15
click at [953, 329] on span "July" at bounding box center [949, 329] width 20 height 15
click at [994, 310] on div "15" at bounding box center [993, 308] width 24 height 24
type input "15.07.2025"
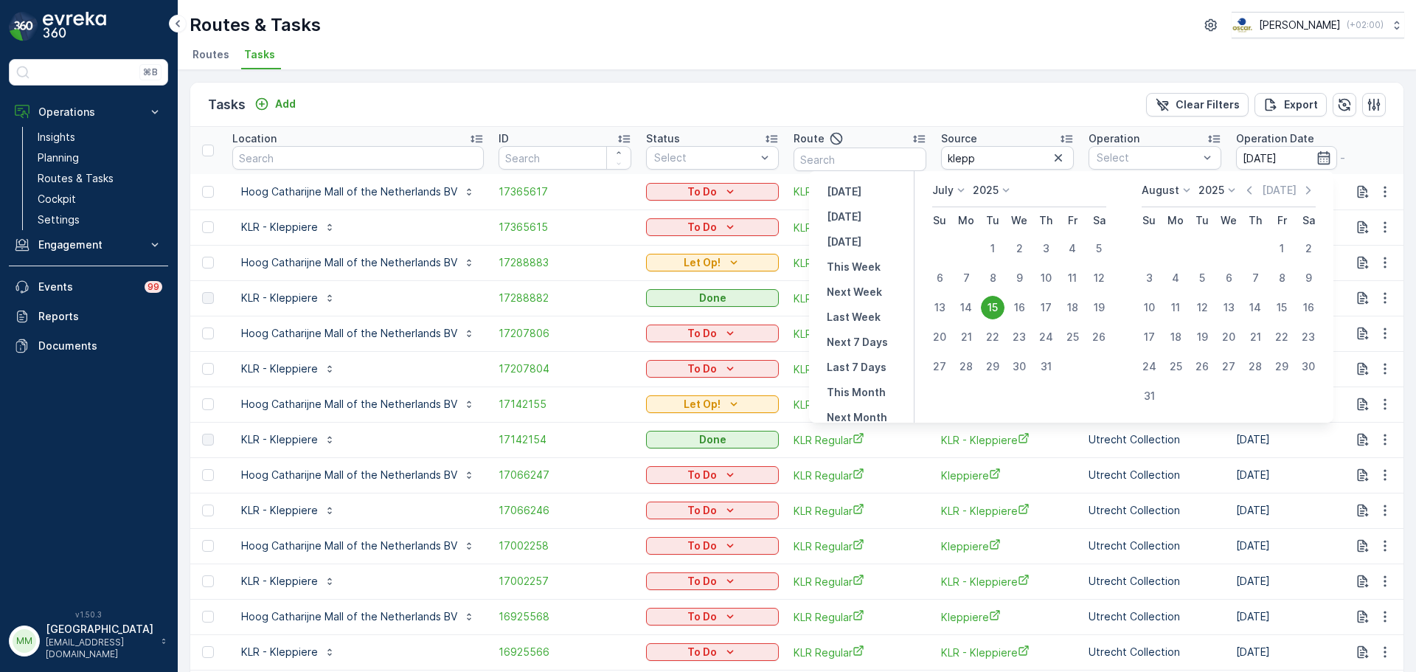
click at [999, 308] on div "15" at bounding box center [993, 308] width 24 height 24
type input "15.07.2025"
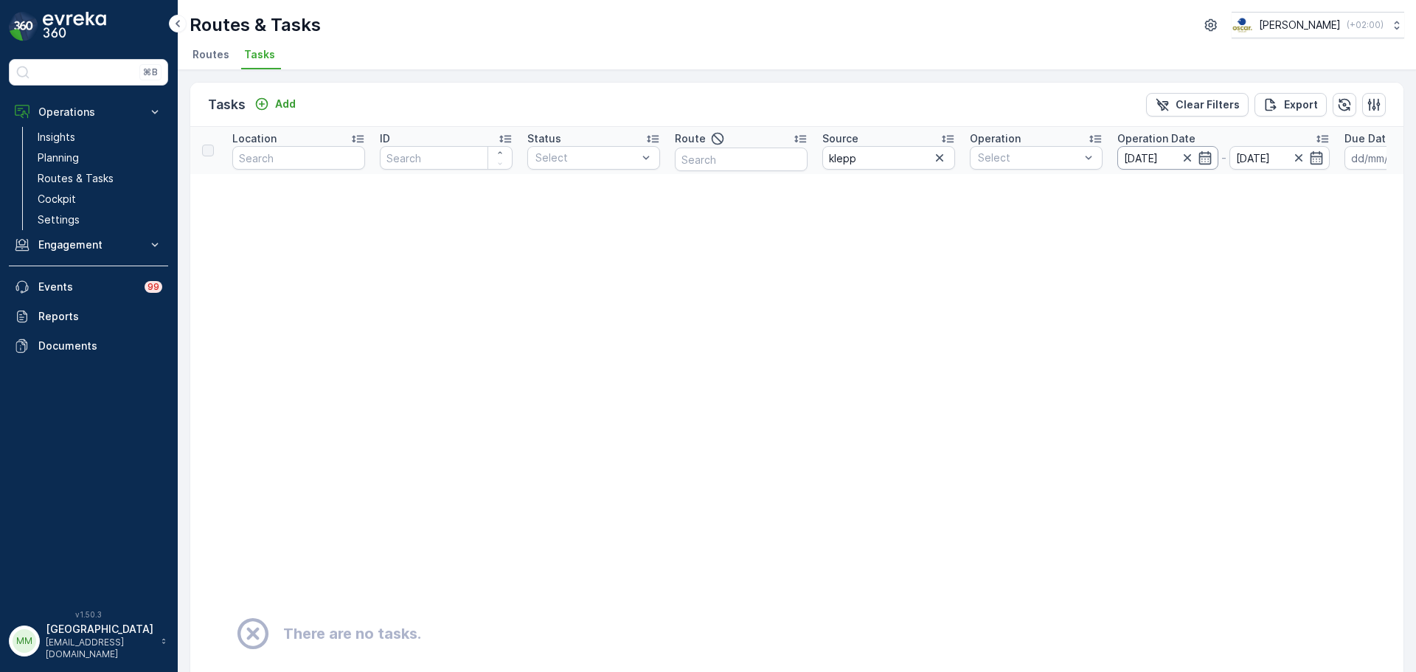
click at [1143, 156] on input "15.07.2025" at bounding box center [1167, 158] width 101 height 24
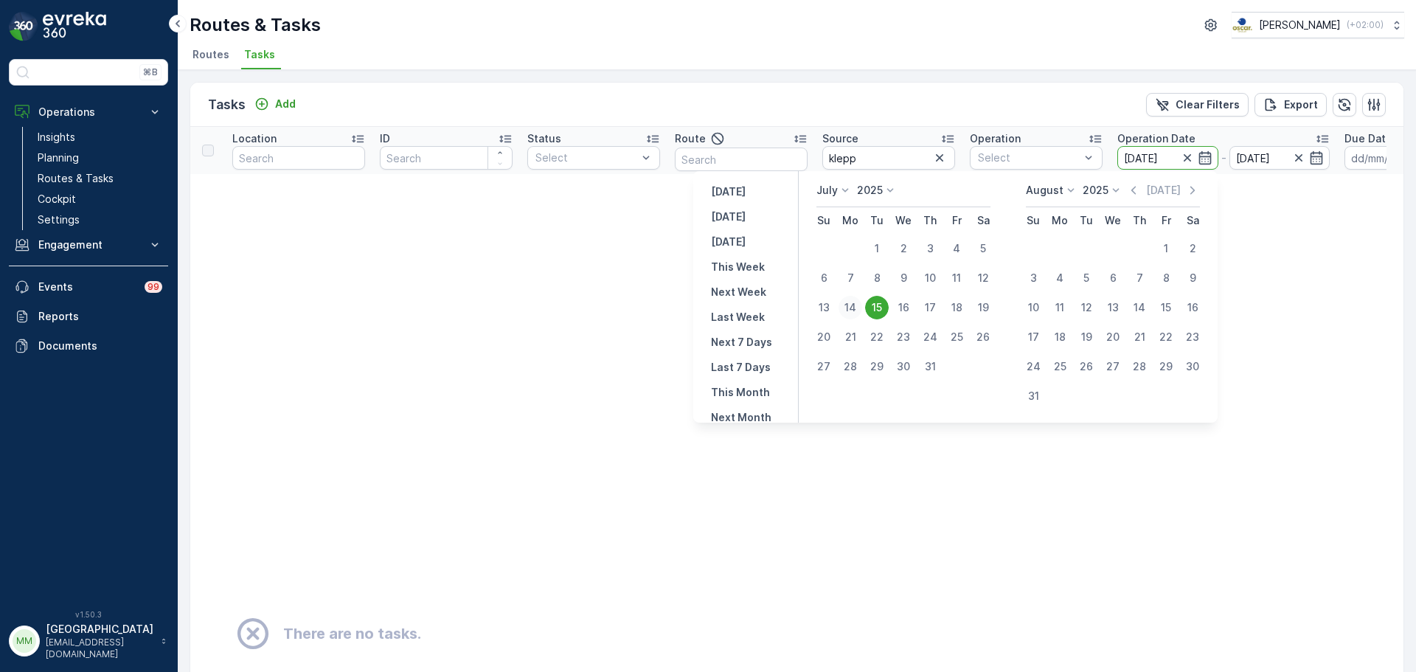
click at [854, 302] on div "14" at bounding box center [850, 308] width 24 height 24
type input "[DATE]"
click at [853, 301] on div "14" at bounding box center [850, 308] width 24 height 24
type input "[DATE]"
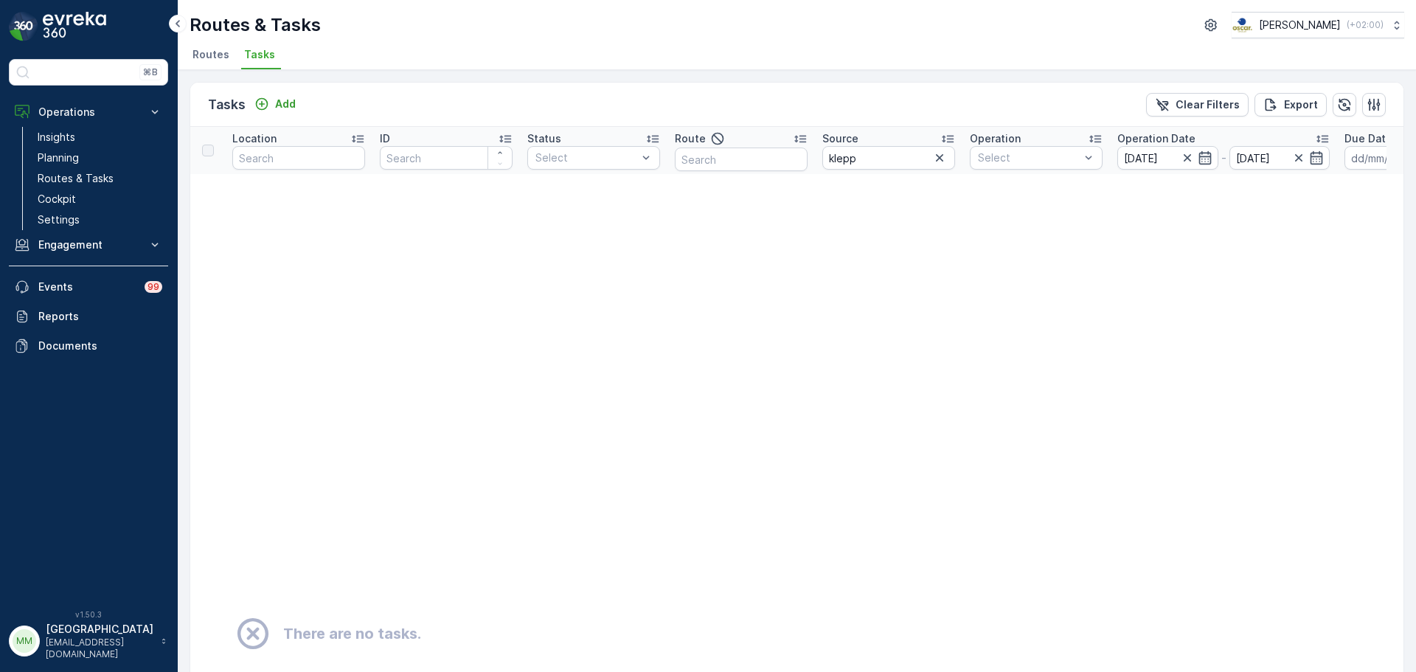
click at [1153, 159] on input "[DATE]" at bounding box center [1167, 158] width 101 height 24
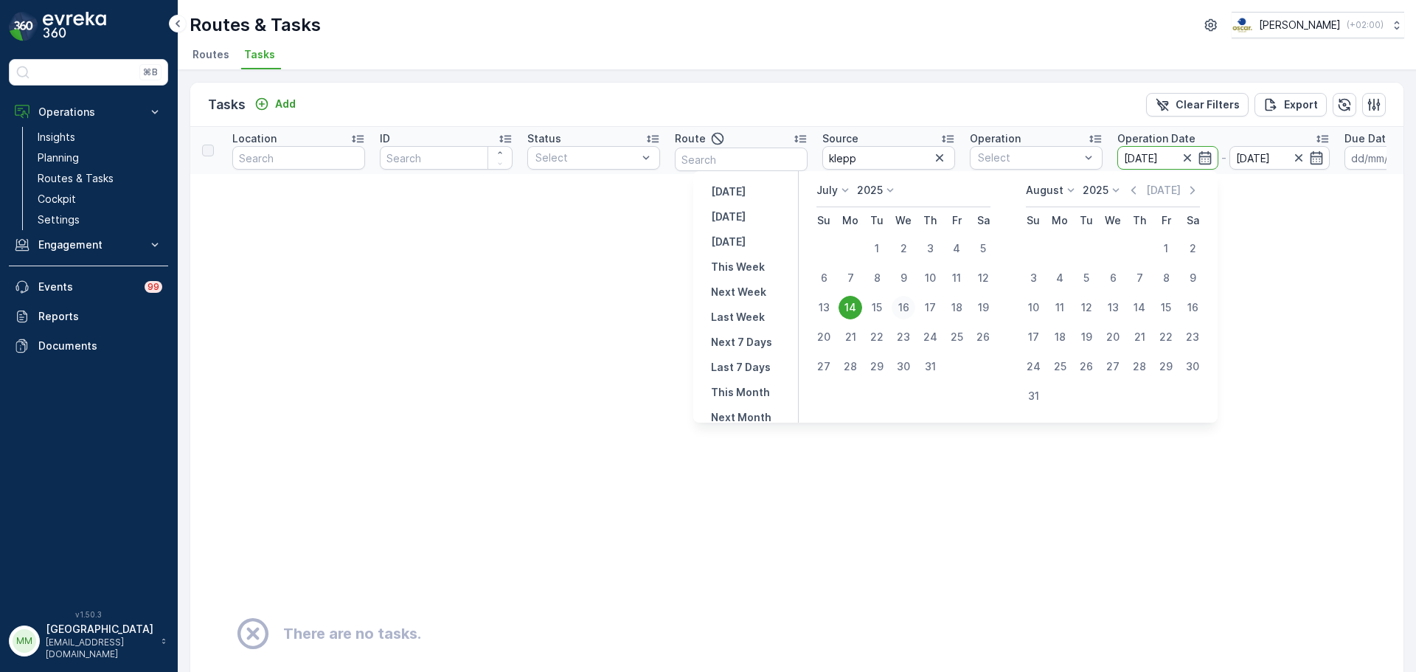
click at [911, 308] on div "16" at bounding box center [904, 308] width 24 height 24
type input "16.07.2025"
click at [911, 308] on div "16" at bounding box center [904, 308] width 24 height 24
type input "16.07.2025"
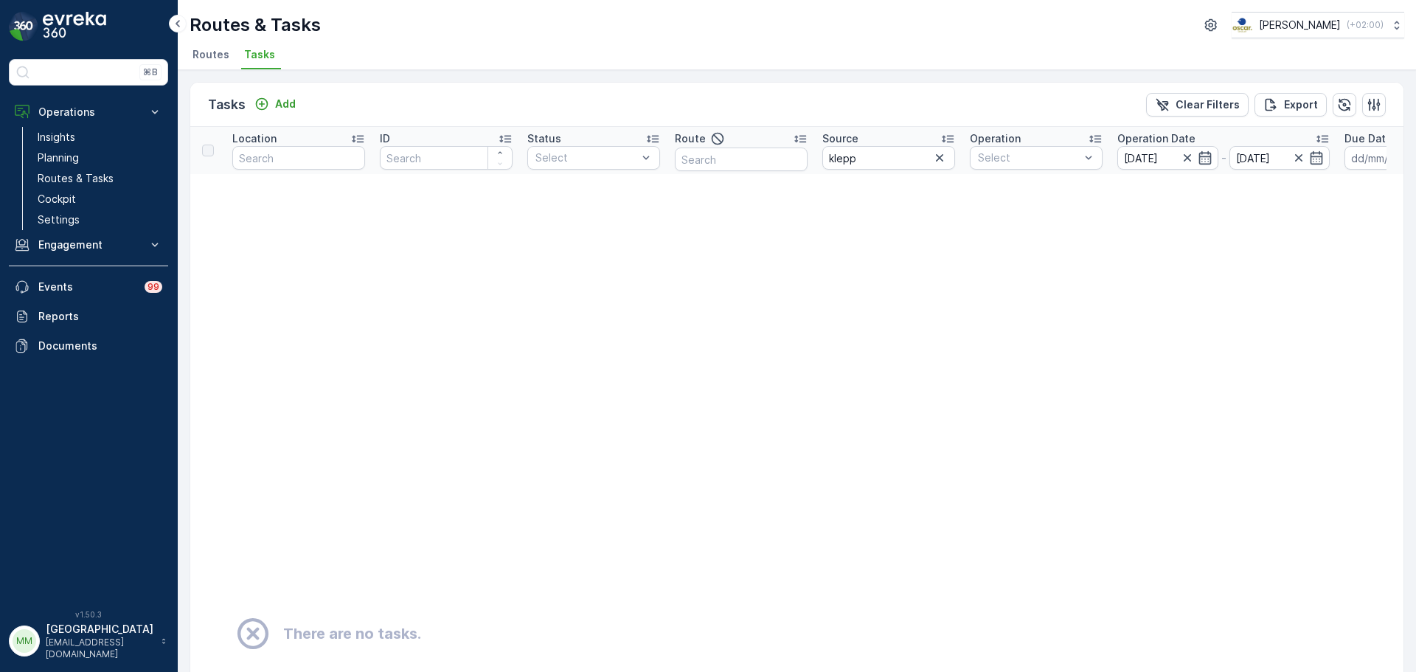
click at [1147, 161] on input "16.07.2025" at bounding box center [1167, 158] width 101 height 24
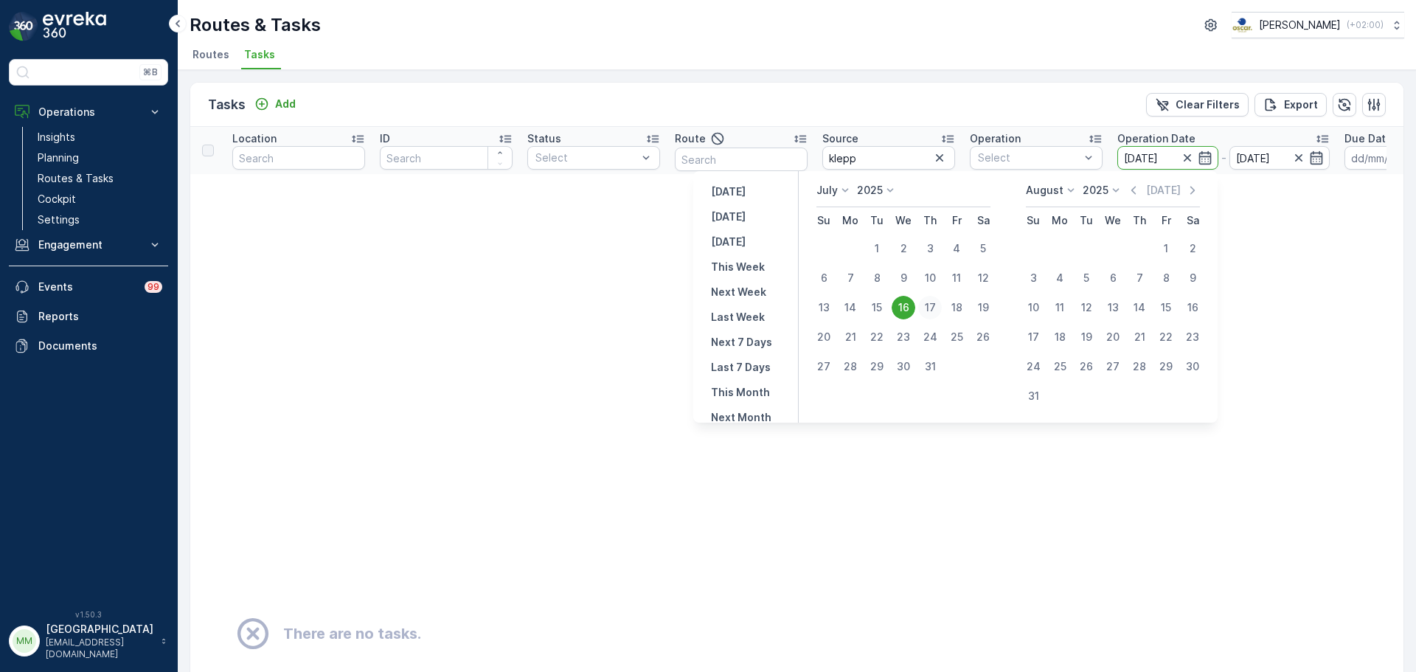
click at [937, 309] on div "17" at bounding box center [930, 308] width 24 height 24
type input "[DATE]"
click at [937, 309] on div "17" at bounding box center [930, 308] width 24 height 24
type input "[DATE]"
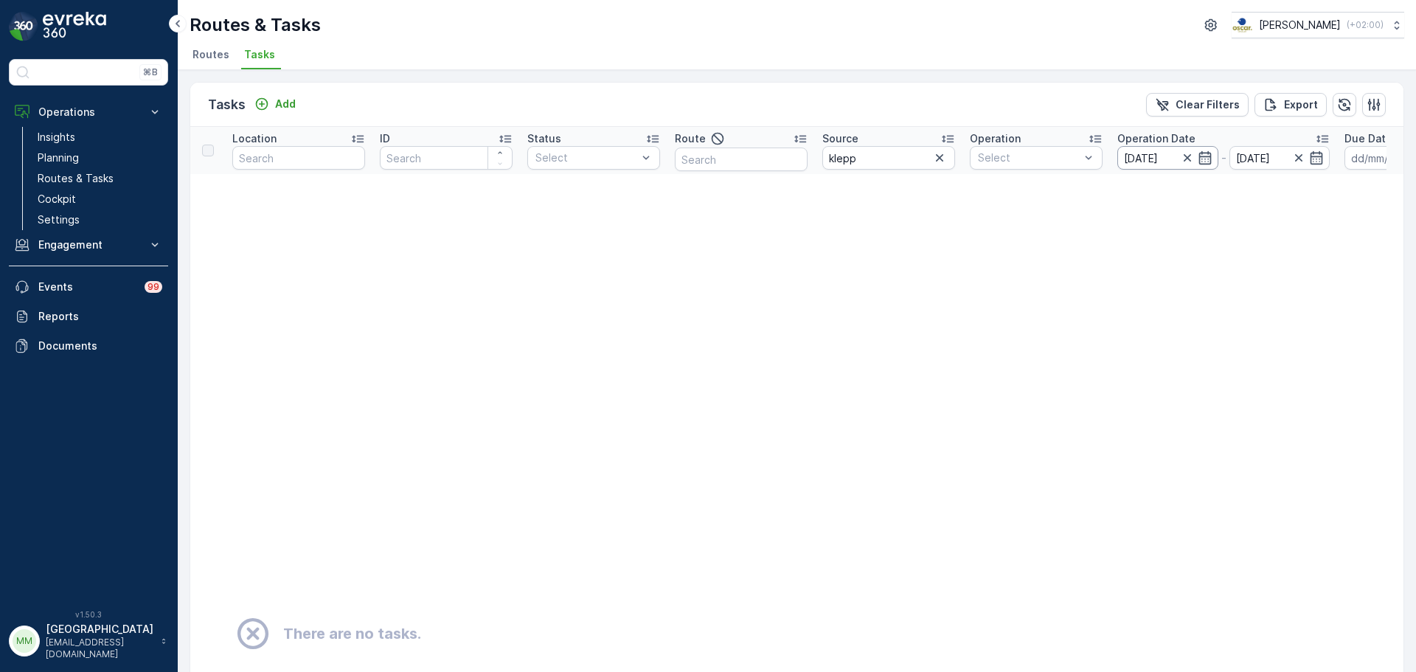
click at [1156, 159] on input "[DATE]" at bounding box center [1167, 158] width 101 height 24
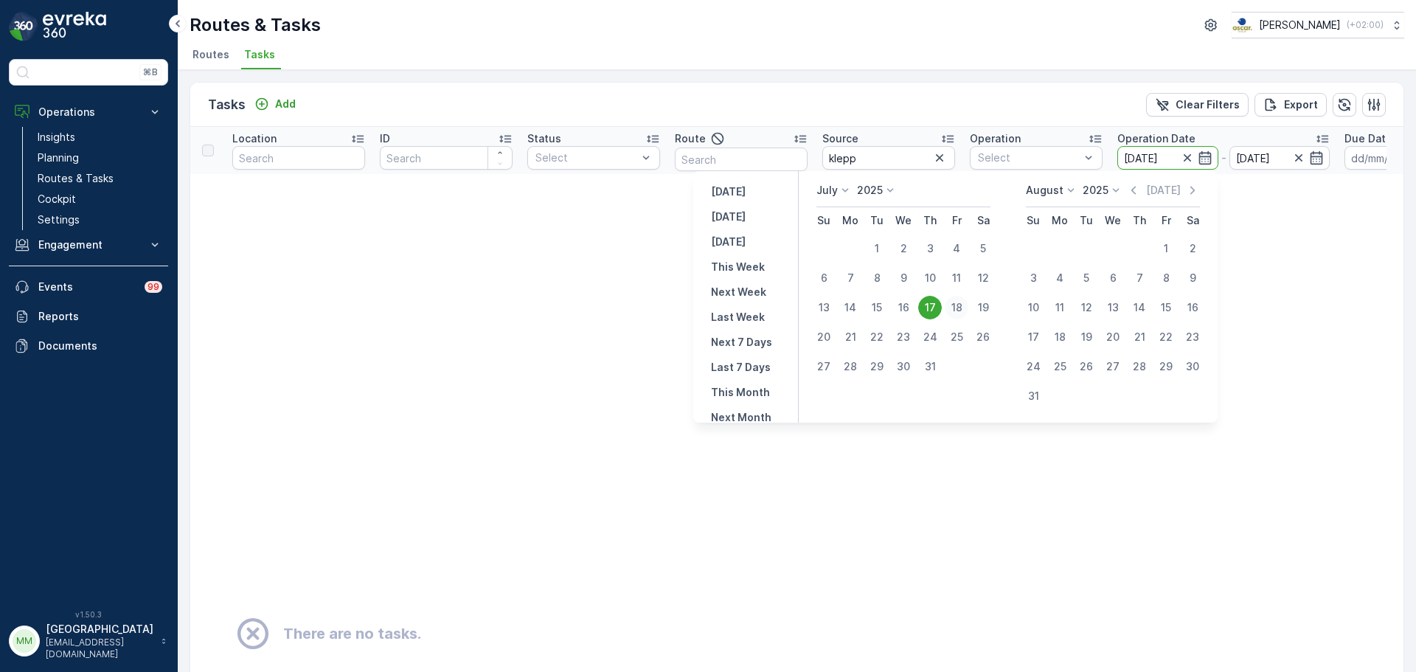
click at [956, 309] on div "18" at bounding box center [957, 308] width 24 height 24
type input "18.07.2025"
click at [956, 309] on div "18" at bounding box center [957, 308] width 24 height 24
type input "18.07.2025"
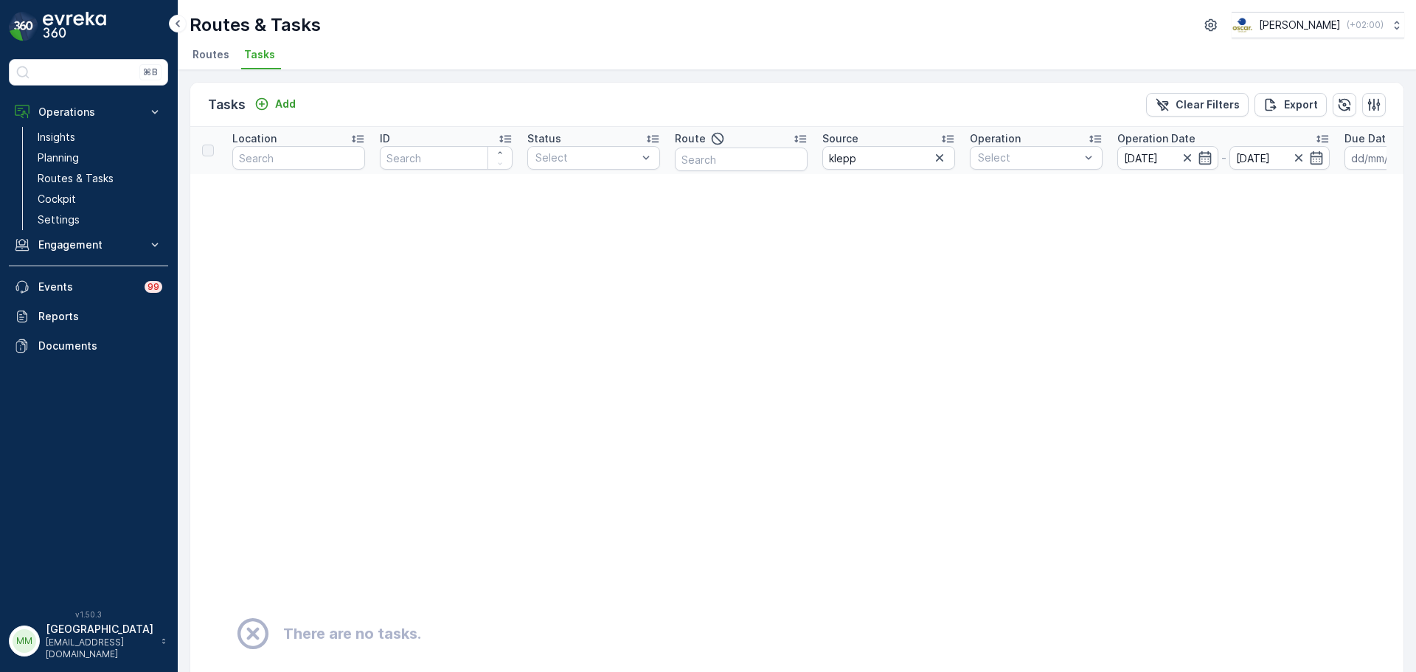
click at [1157, 152] on input "18.07.2025" at bounding box center [1167, 158] width 101 height 24
drag, startPoint x: 898, startPoint y: 159, endPoint x: 837, endPoint y: 146, distance: 62.6
click at [790, 160] on tr "Location ID Status Select Route Source klepp Operation Select Operation Date 18…" at bounding box center [1294, 150] width 2209 height 47
type input "klr"
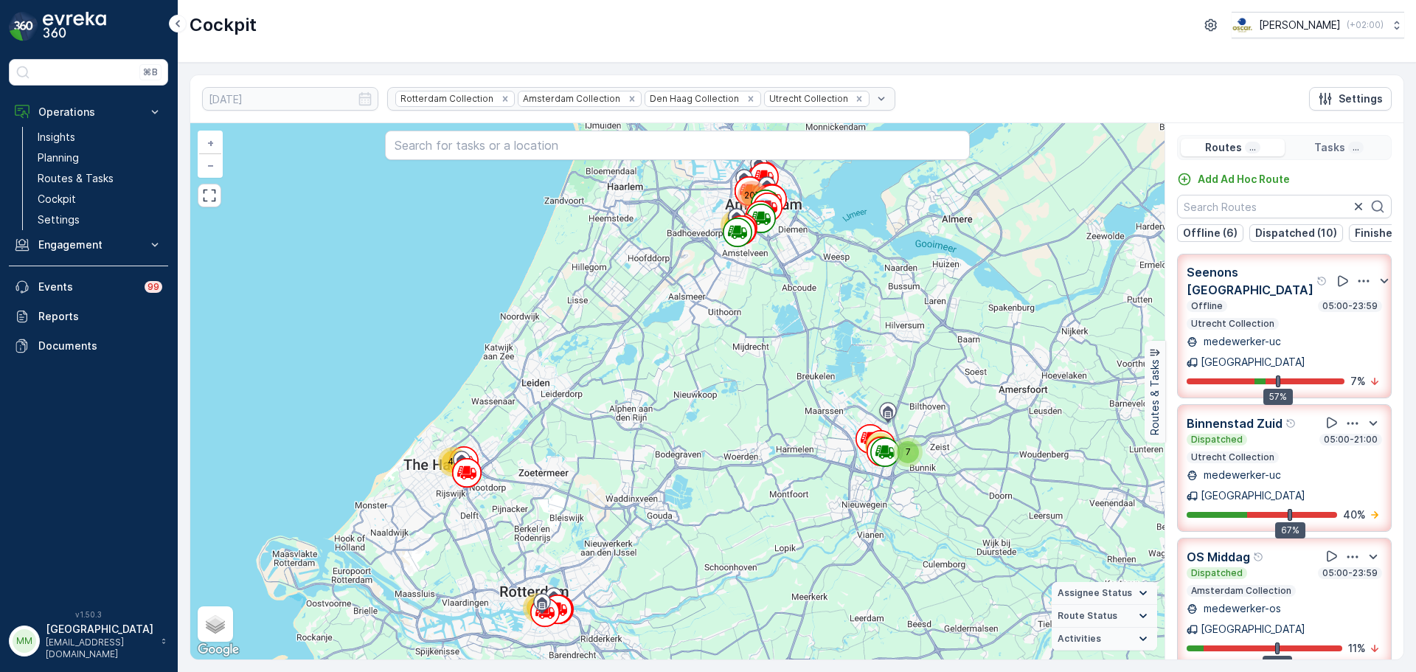
scroll to position [2729, 0]
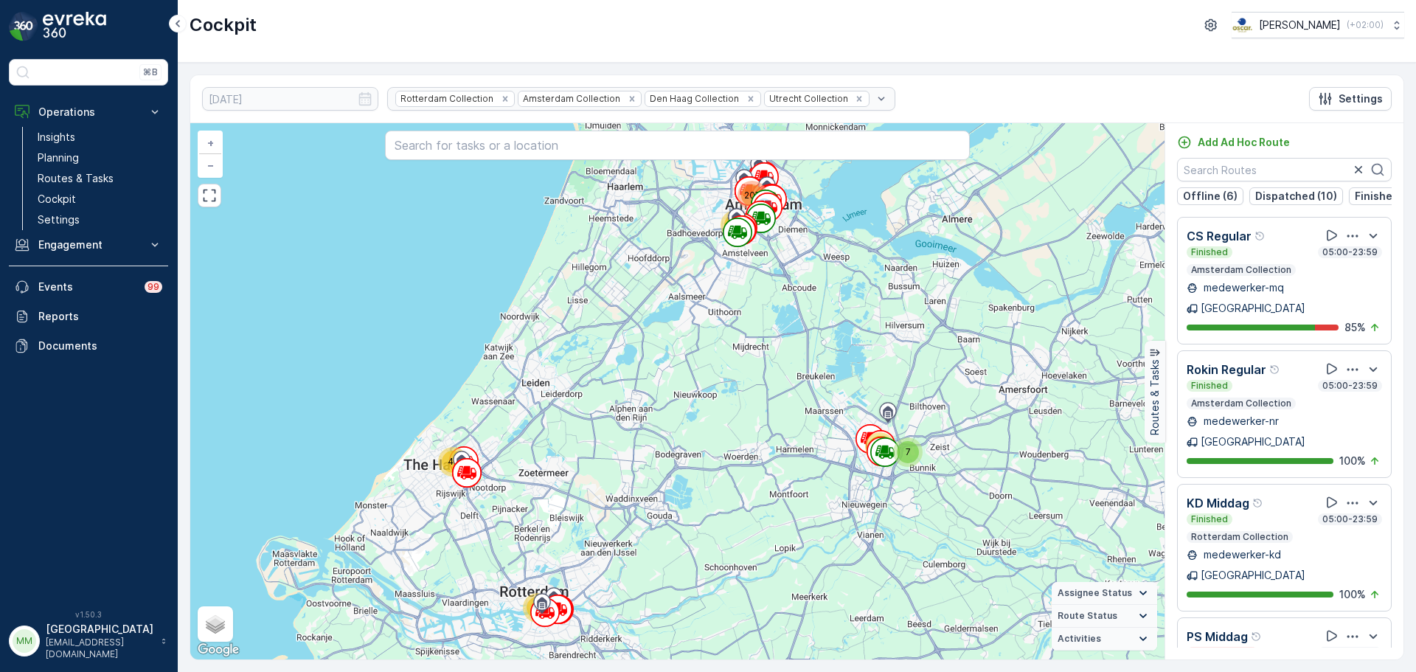
click at [108, 15] on link at bounding box center [88, 26] width 159 height 29
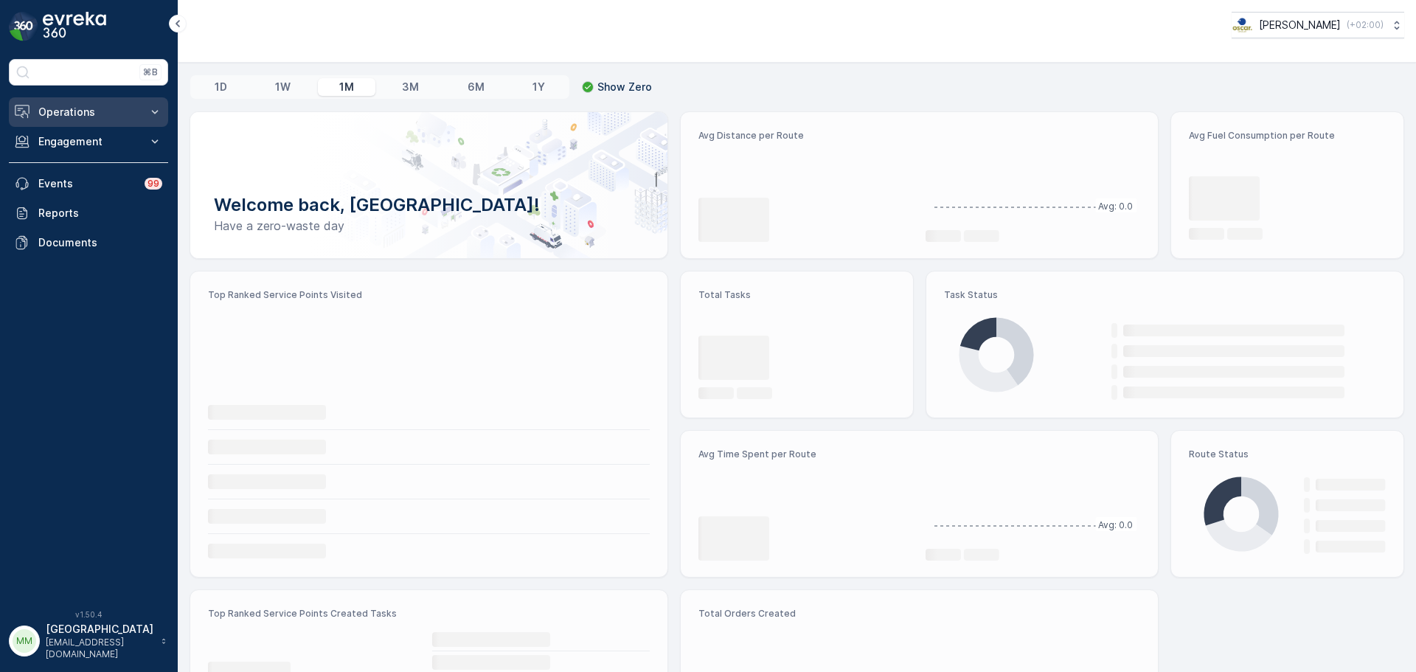
click at [87, 108] on p "Operations" at bounding box center [88, 112] width 100 height 15
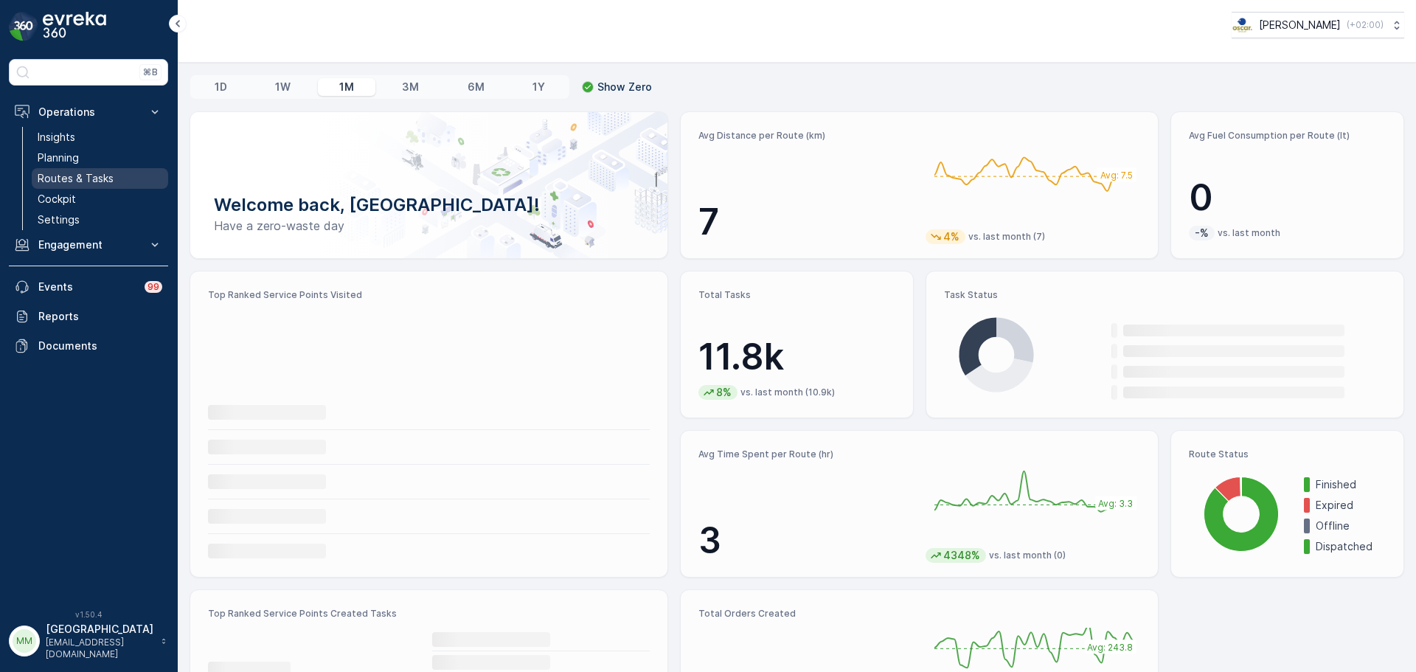
click at [89, 178] on p "Routes & Tasks" at bounding box center [76, 178] width 76 height 15
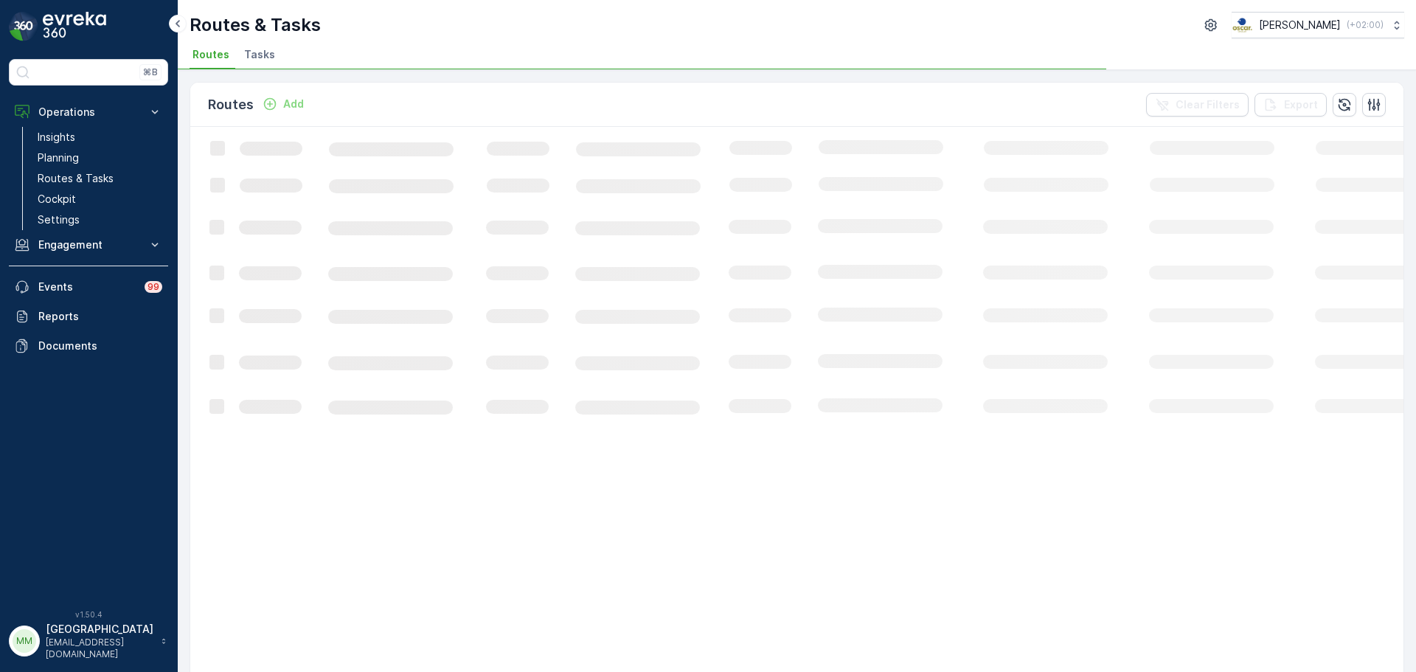
click at [245, 66] on li "Tasks" at bounding box center [261, 56] width 40 height 25
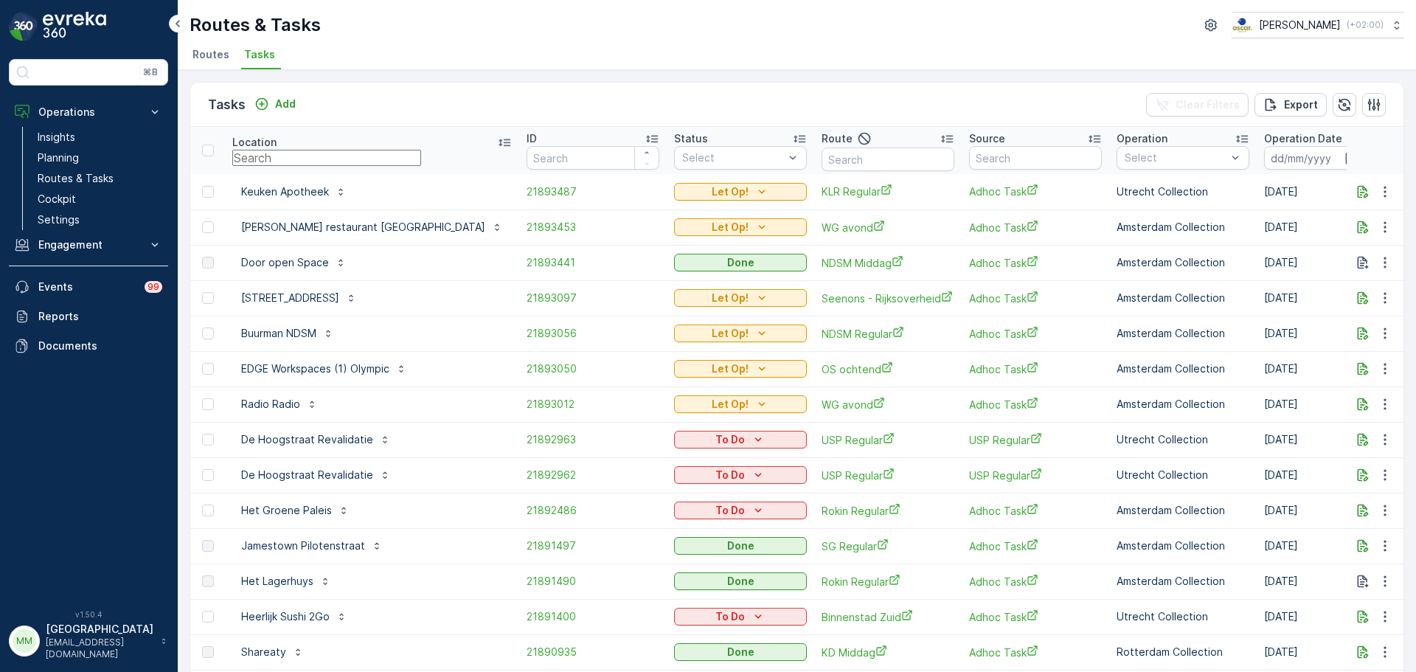
click at [386, 164] on input "text" at bounding box center [326, 158] width 189 height 16
type input "papi"
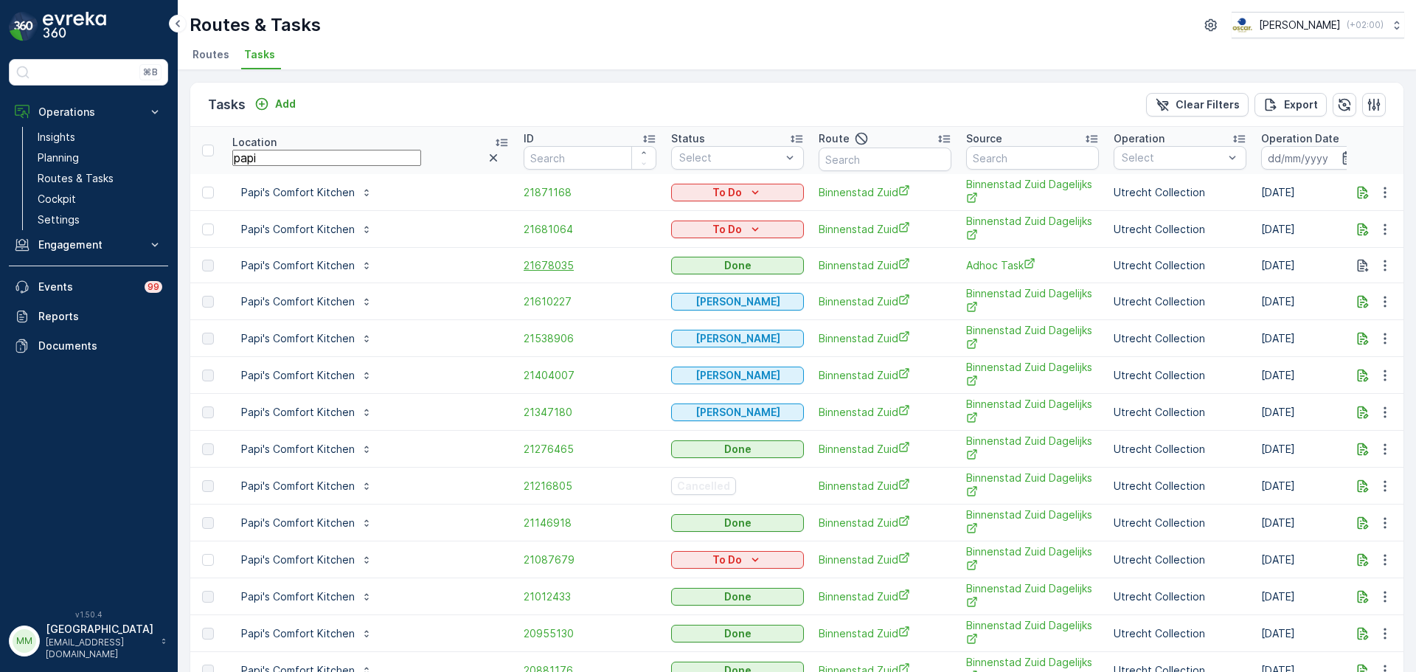
click at [554, 260] on span "21678035" at bounding box center [590, 265] width 133 height 15
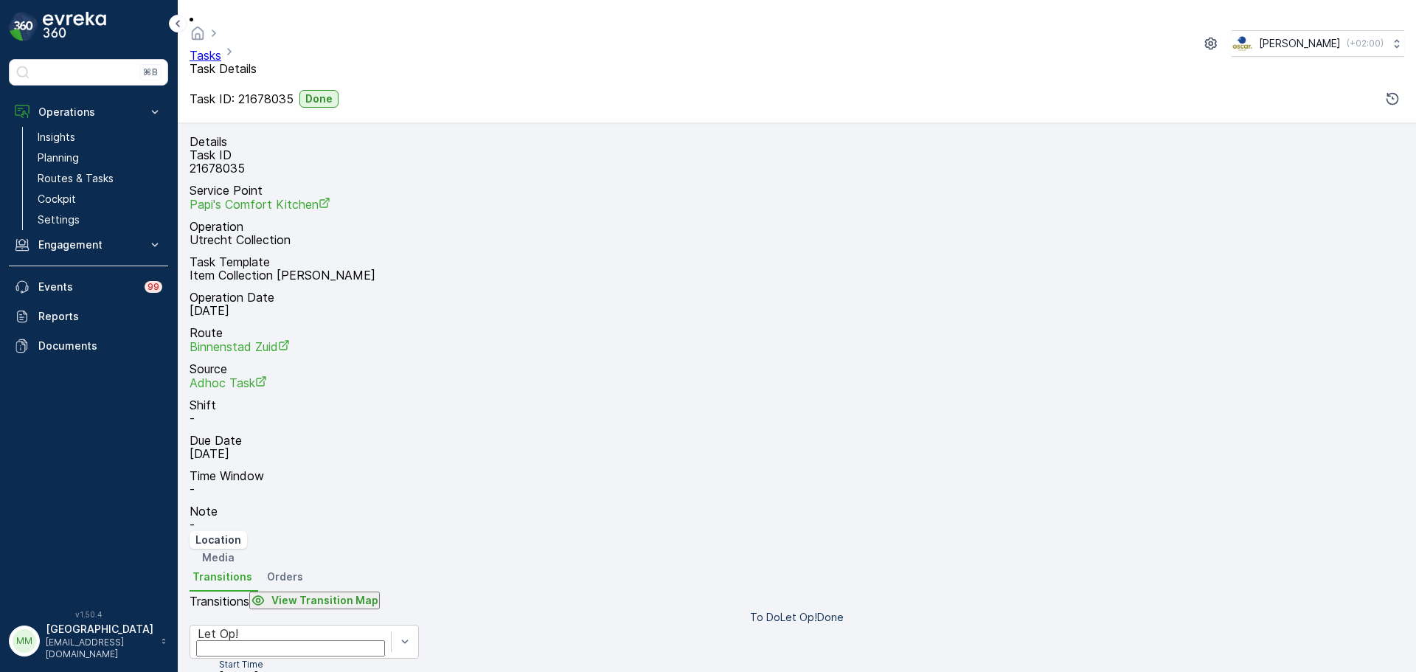
scroll to position [19, 0]
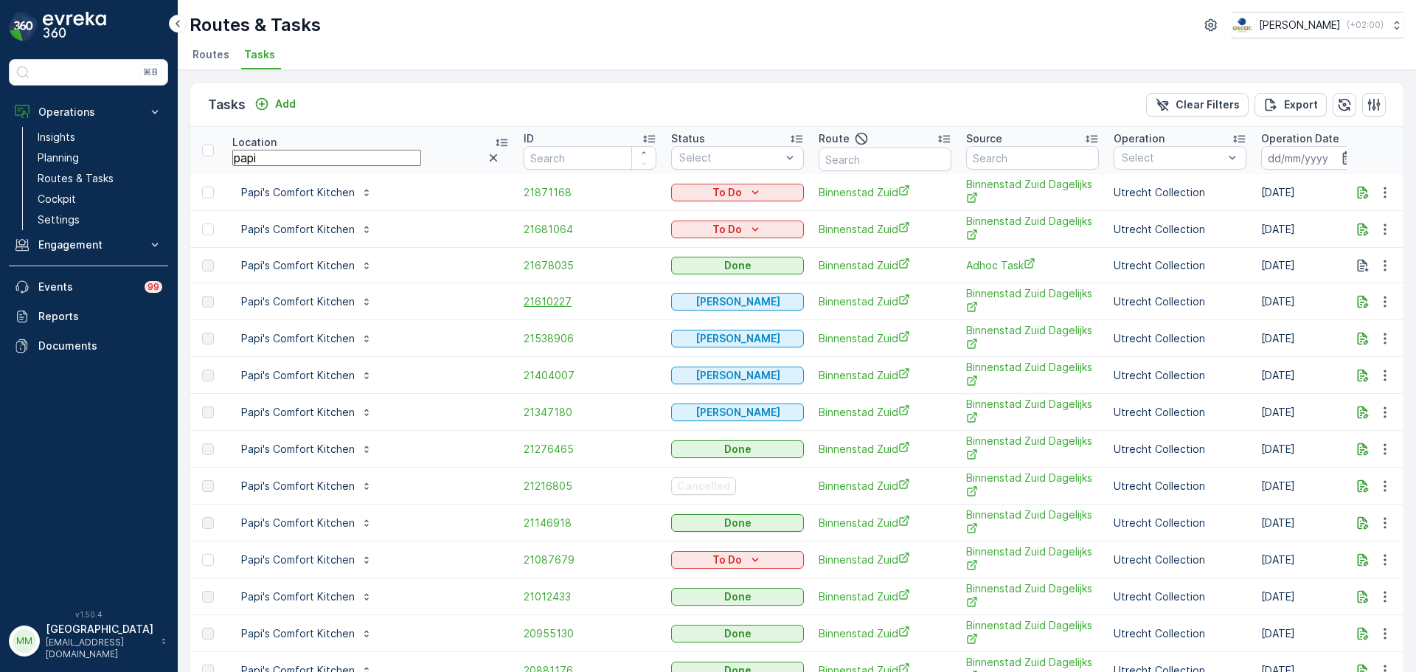
click at [563, 304] on span "21610227" at bounding box center [590, 301] width 133 height 15
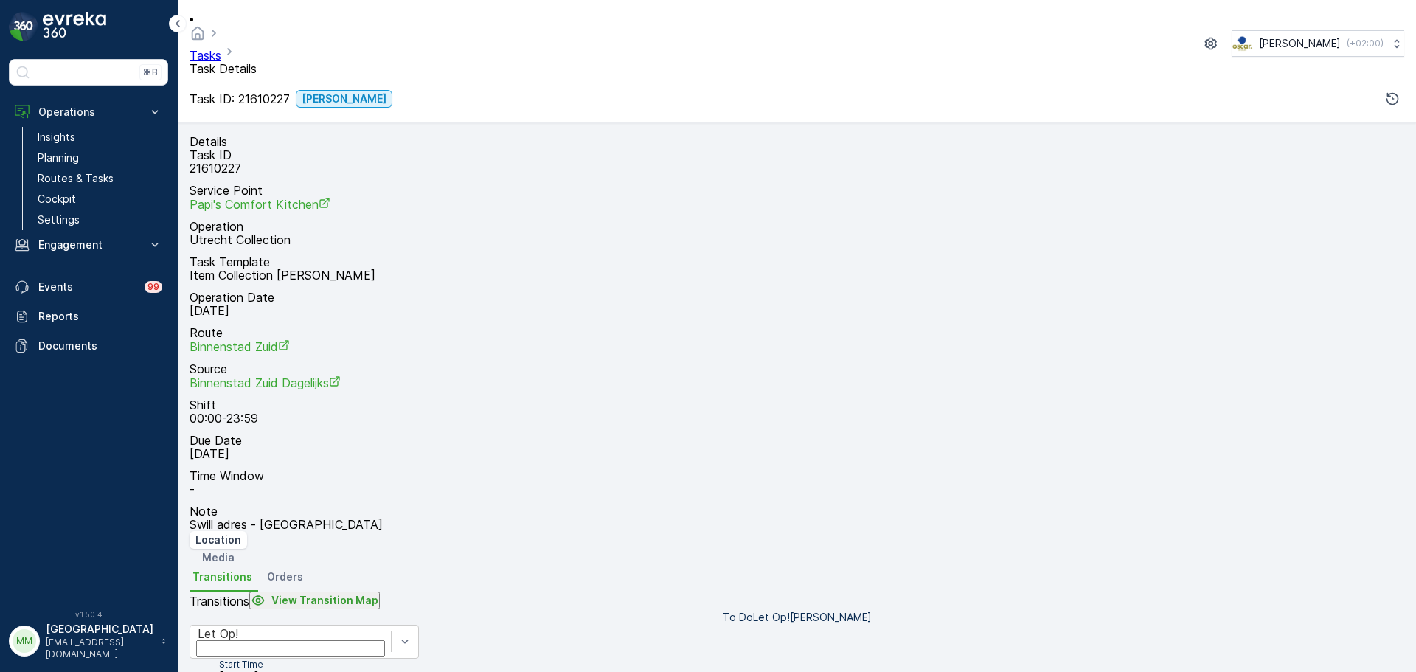
scroll to position [19, 0]
drag, startPoint x: 1005, startPoint y: 240, endPoint x: 1001, endPoint y: 309, distance: 69.5
click at [1001, 566] on div "Geen Afval + − Satellite Roadmap Terrain Hybrid Leaflet Keyboard shortcuts Map …" at bounding box center [797, 566] width 1215 height 0
drag, startPoint x: 1006, startPoint y: 357, endPoint x: 979, endPoint y: 260, distance: 100.4
click at [979, 566] on div "Geen Afval + − Satellite Roadmap Terrain Hybrid Leaflet Keyboard shortcuts Map …" at bounding box center [797, 566] width 1215 height 0
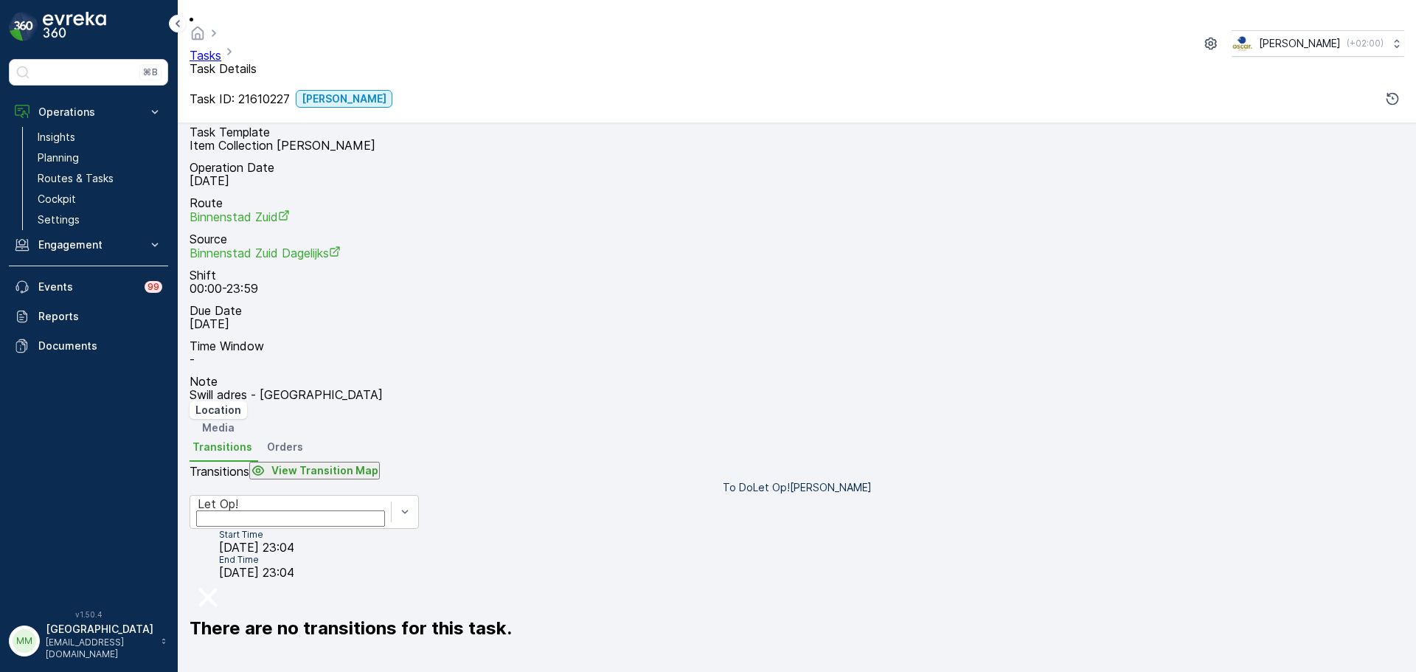
scroll to position [147, 0]
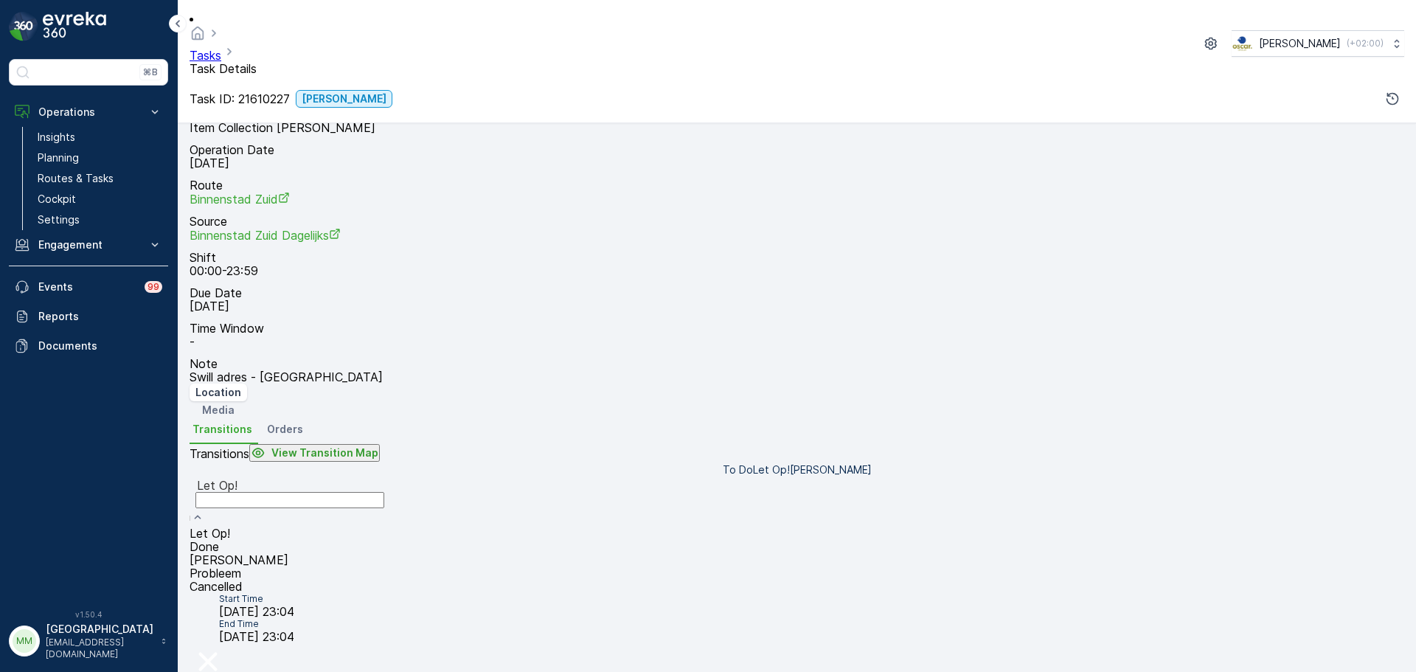
click at [385, 553] on div "[PERSON_NAME]" at bounding box center [290, 559] width 201 height 13
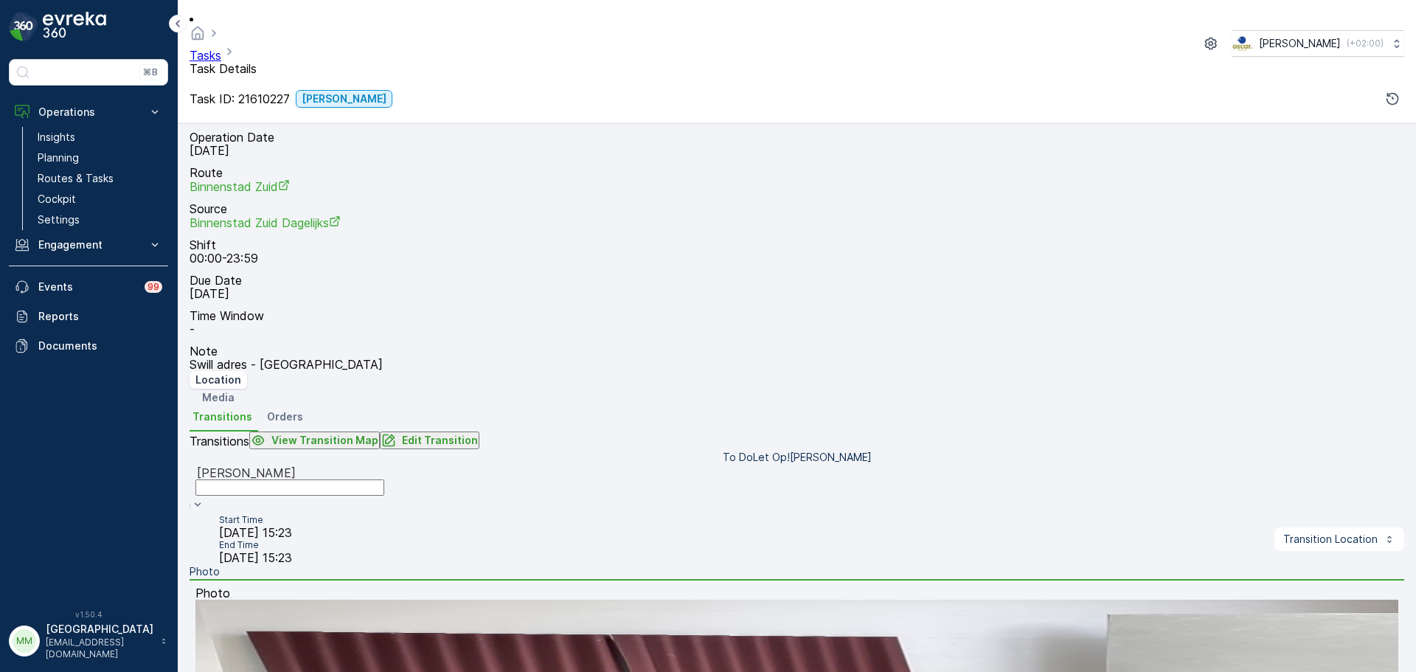
scroll to position [282, 0]
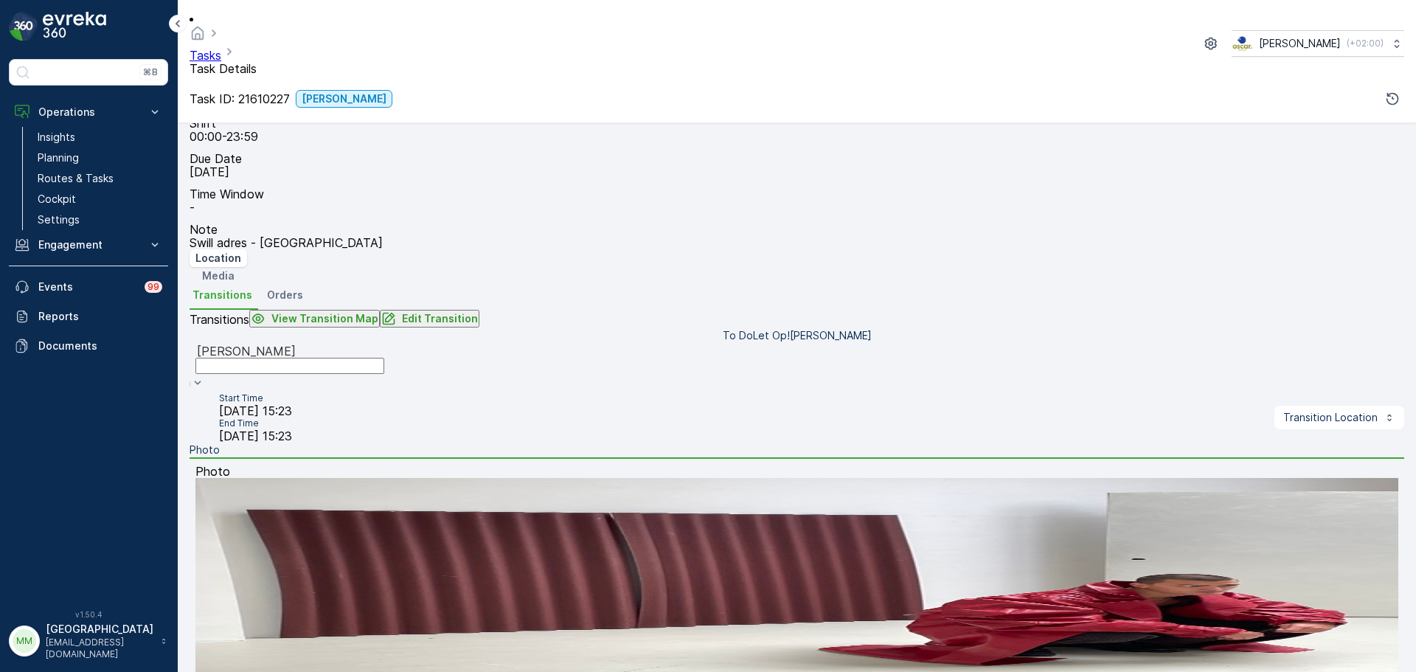
click at [794, 508] on img at bounding box center [796, 581] width 1203 height 206
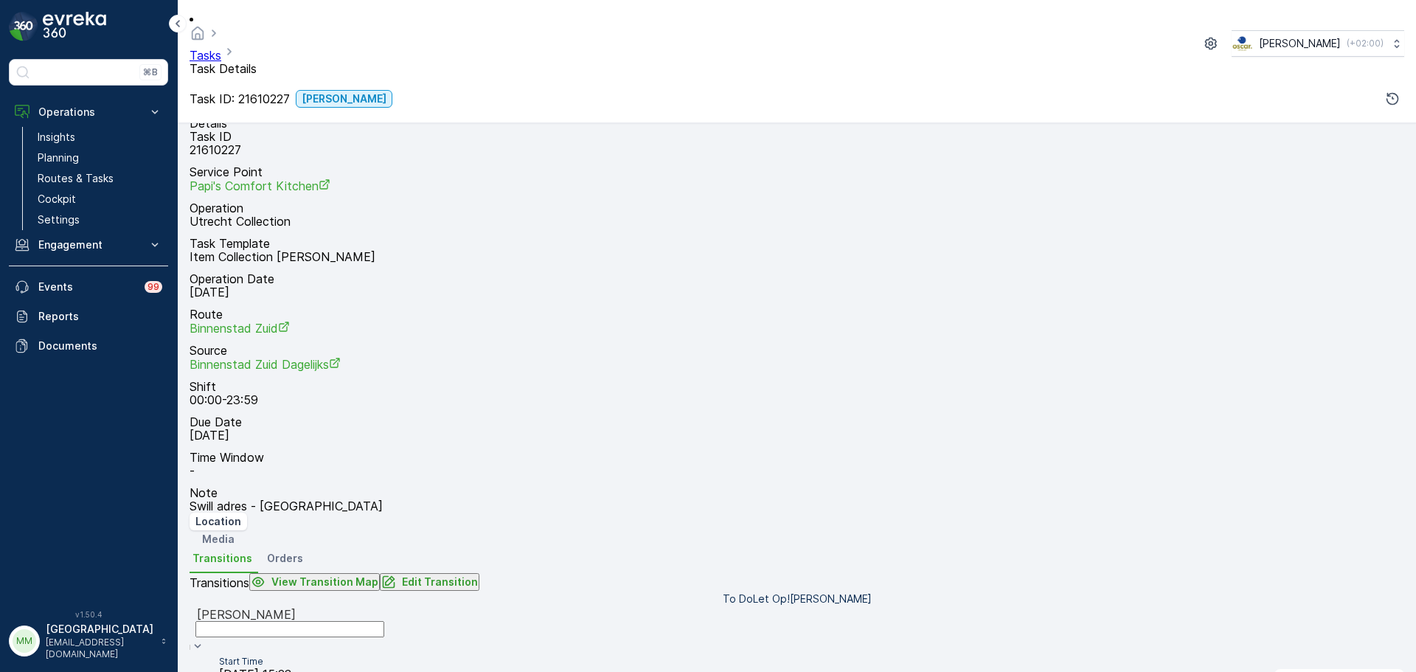
scroll to position [0, 0]
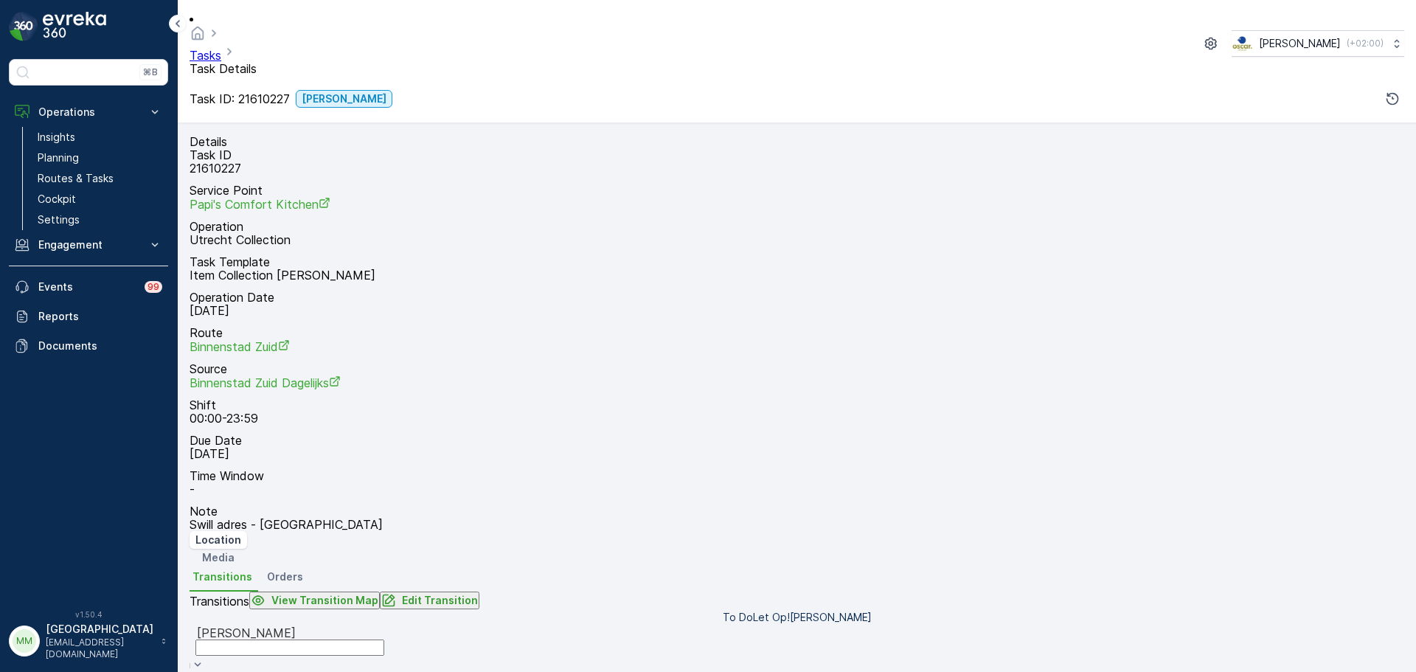
drag, startPoint x: 929, startPoint y: 352, endPoint x: 989, endPoint y: 146, distance: 214.2
click at [989, 566] on div "Geen Afval + − Satellite Roadmap Terrain Hybrid Leaflet Keyboard shortcuts Map …" at bounding box center [797, 566] width 1215 height 0
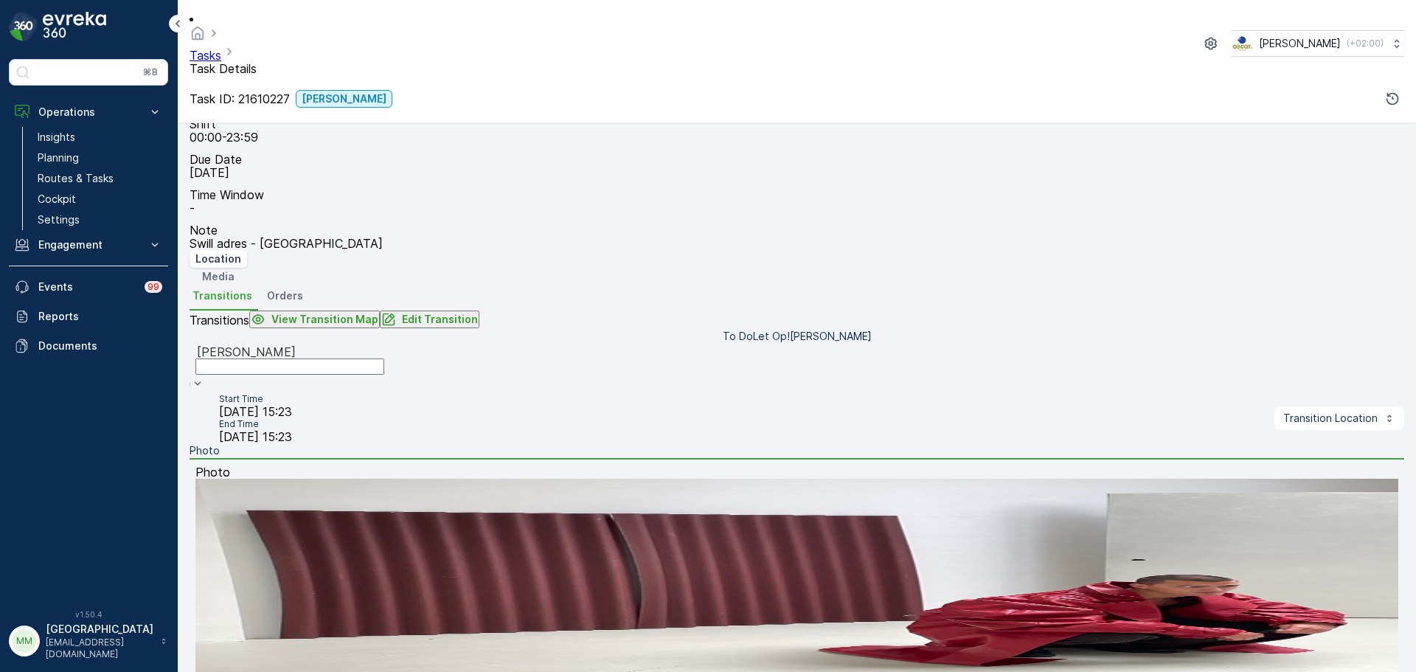
scroll to position [282, 0]
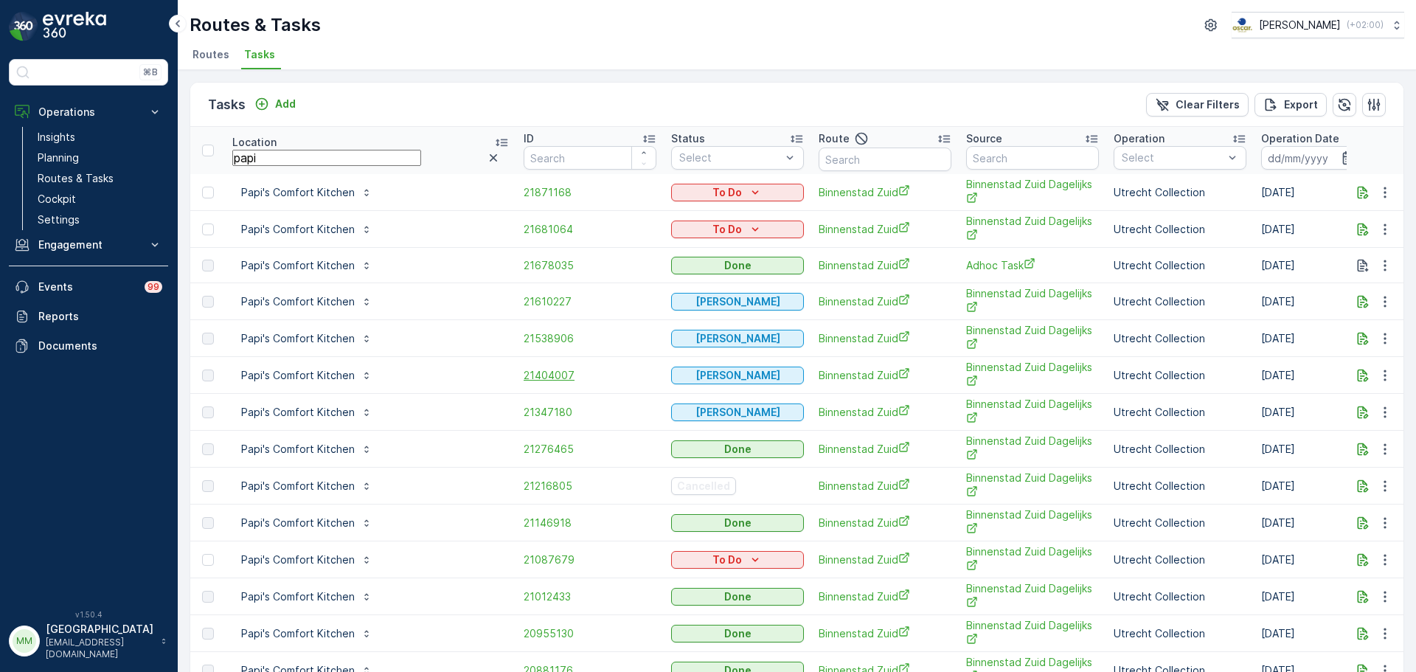
click at [547, 373] on span "21404007" at bounding box center [590, 375] width 133 height 15
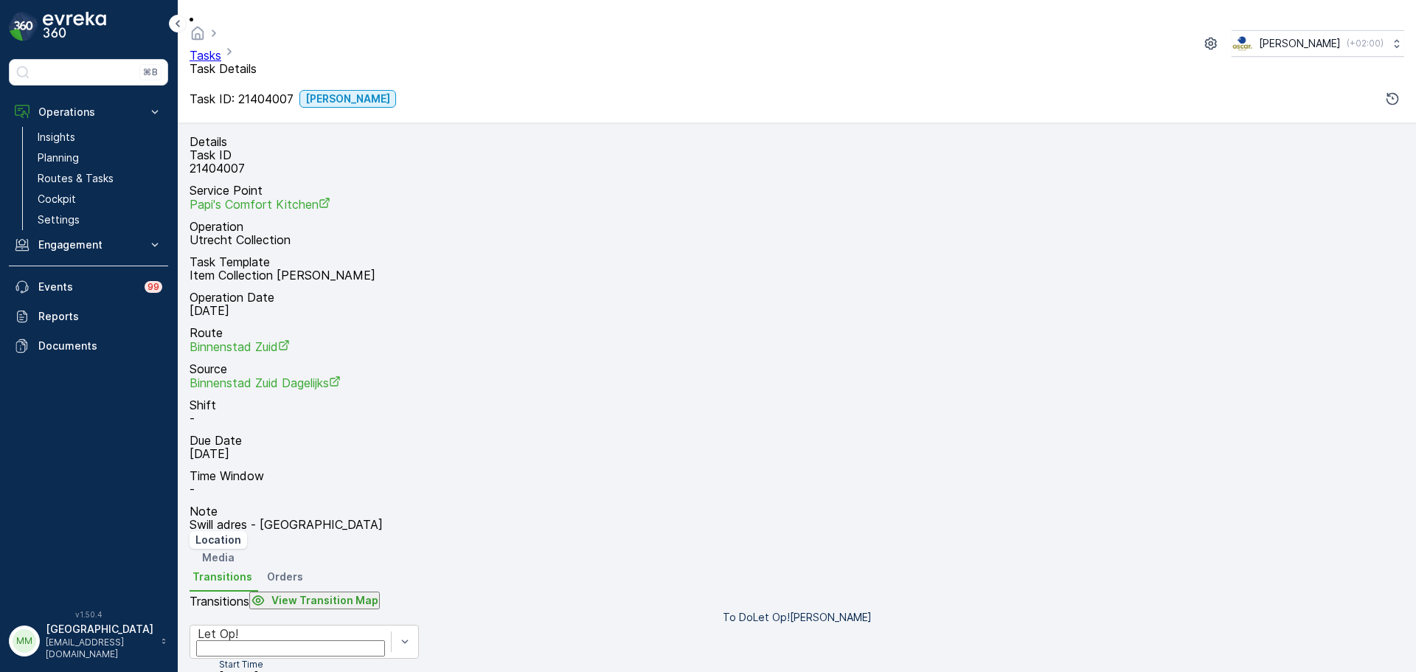
scroll to position [19, 0]
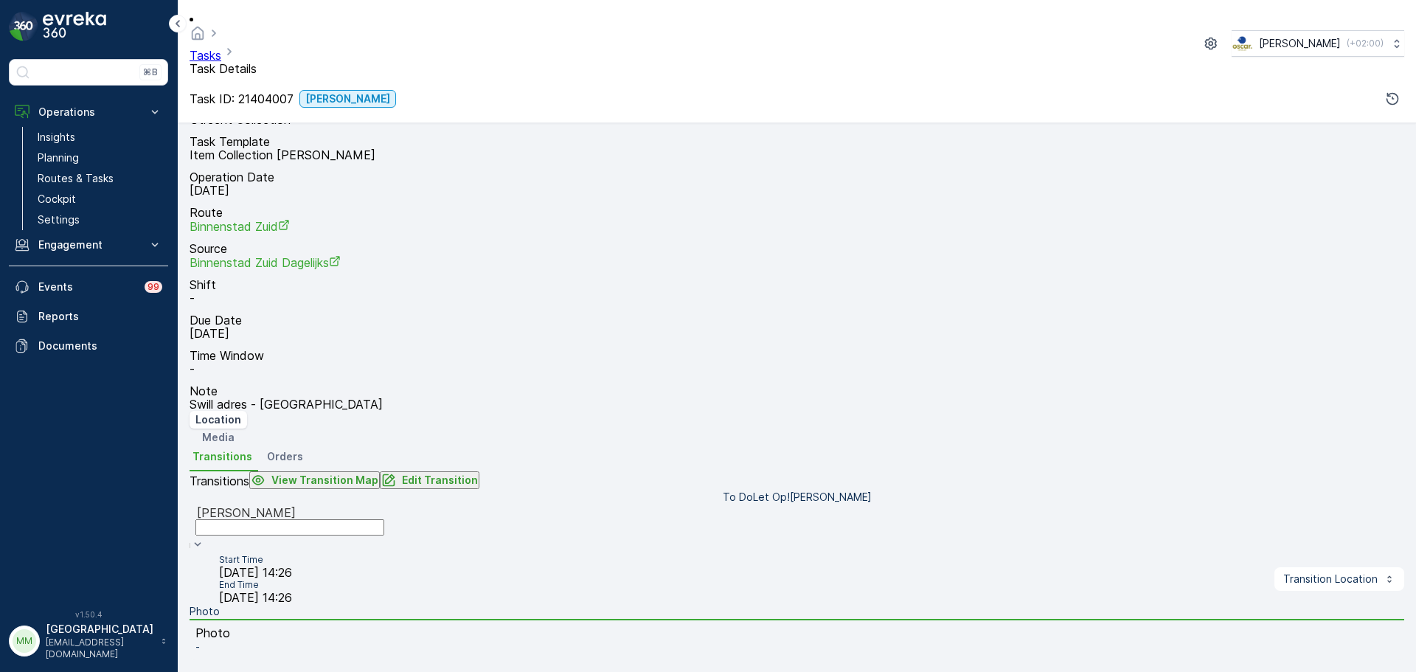
scroll to position [0, 0]
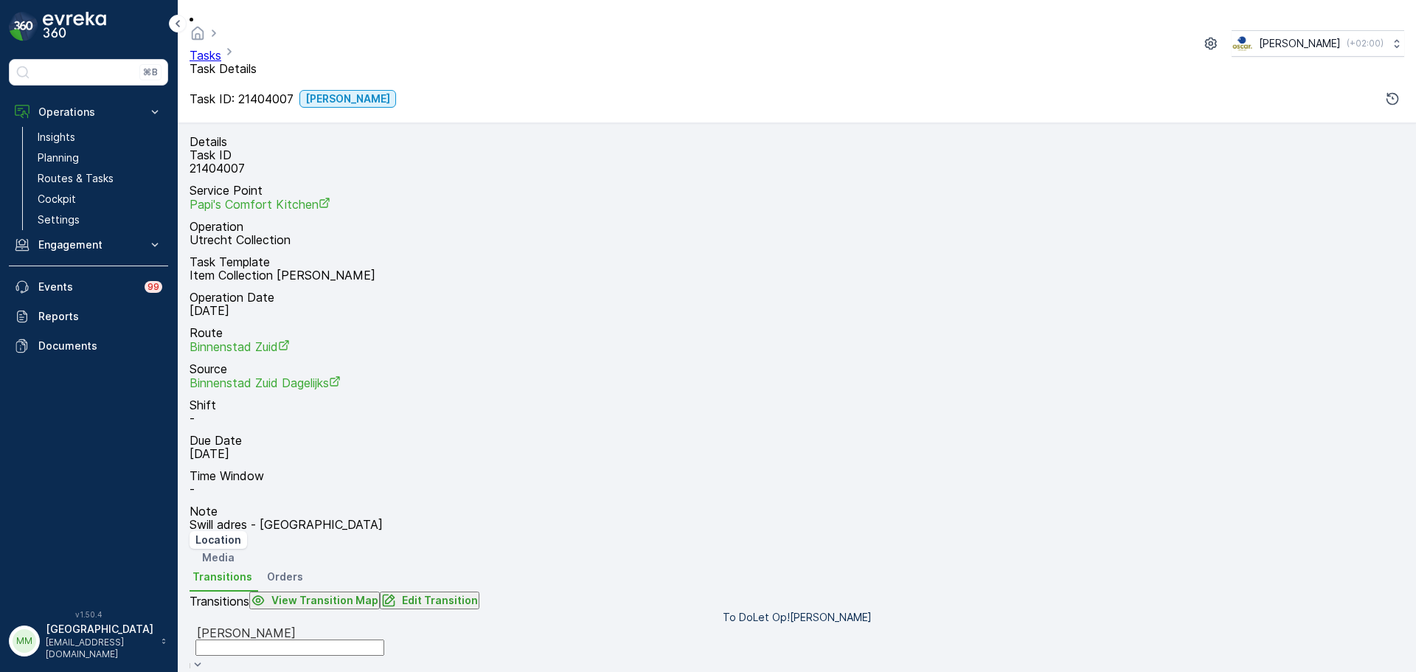
click at [234, 550] on p "Media" at bounding box center [218, 557] width 32 height 15
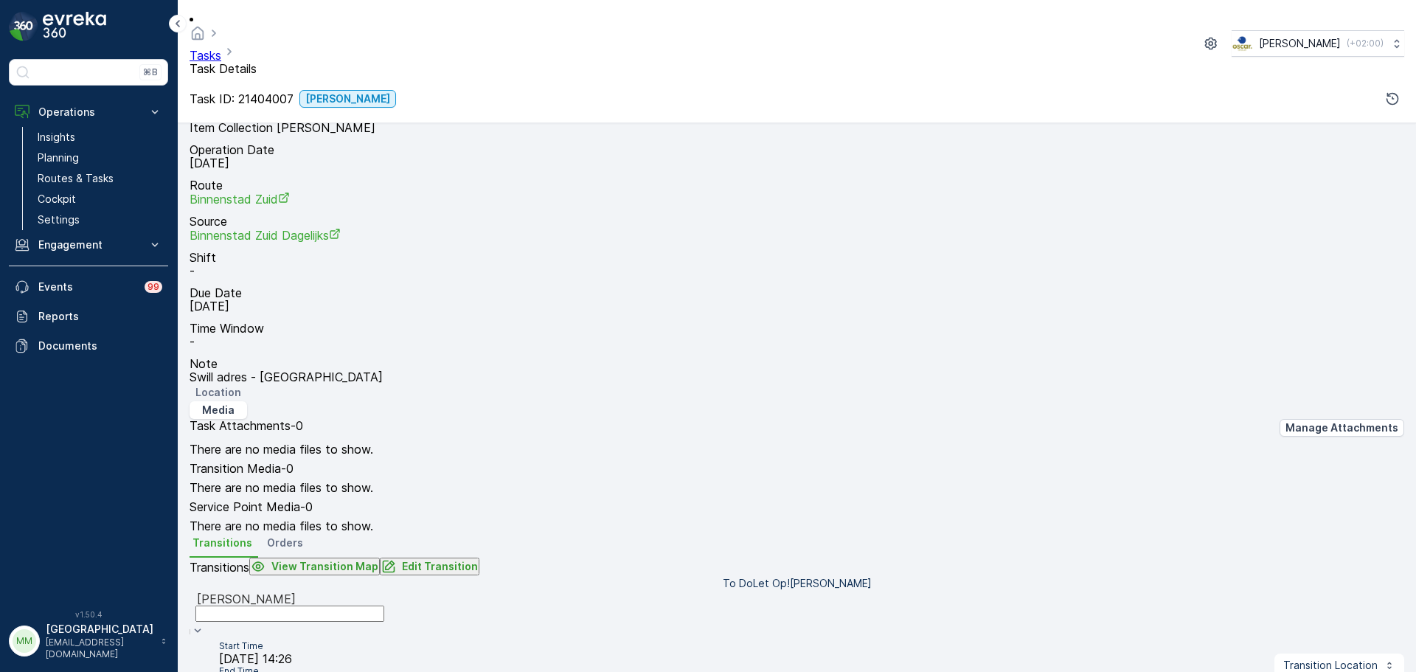
scroll to position [258, 0]
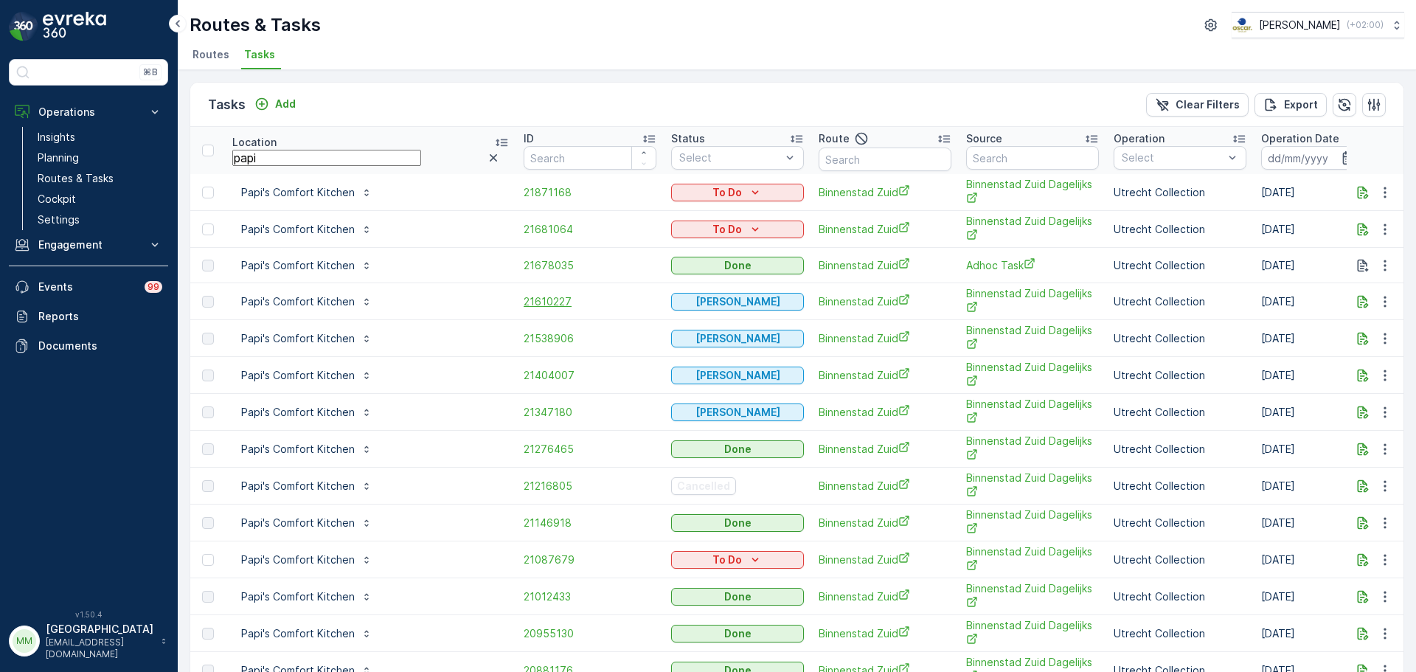
click at [552, 304] on span "21610227" at bounding box center [590, 301] width 133 height 15
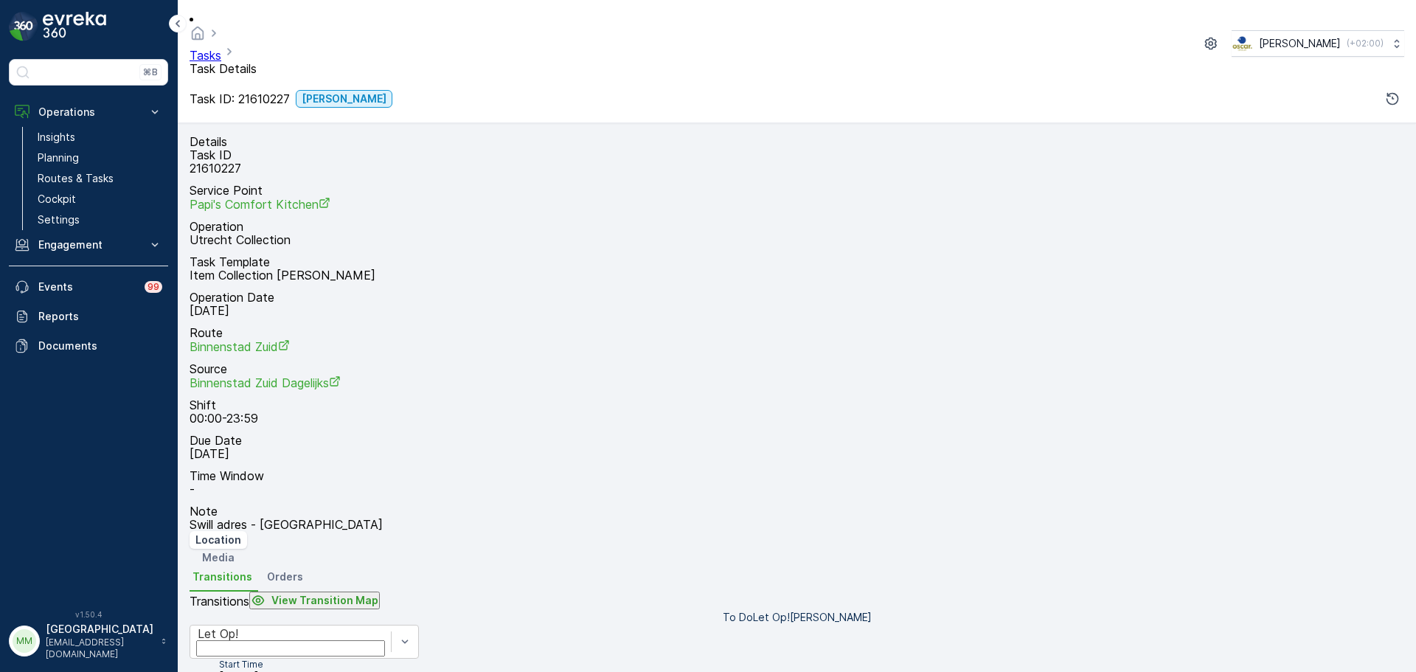
drag, startPoint x: 1016, startPoint y: 282, endPoint x: 987, endPoint y: 294, distance: 31.8
click at [987, 566] on div "Geen Afval + − Satellite Roadmap Terrain Hybrid Leaflet Keyboard shortcuts Map …" at bounding box center [797, 566] width 1215 height 0
drag, startPoint x: 901, startPoint y: 296, endPoint x: 918, endPoint y: 378, distance: 82.9
click at [918, 566] on div "Geen Afval + − Satellite Roadmap Terrain Hybrid Leaflet Keyboard shortcuts Map …" at bounding box center [797, 566] width 1215 height 0
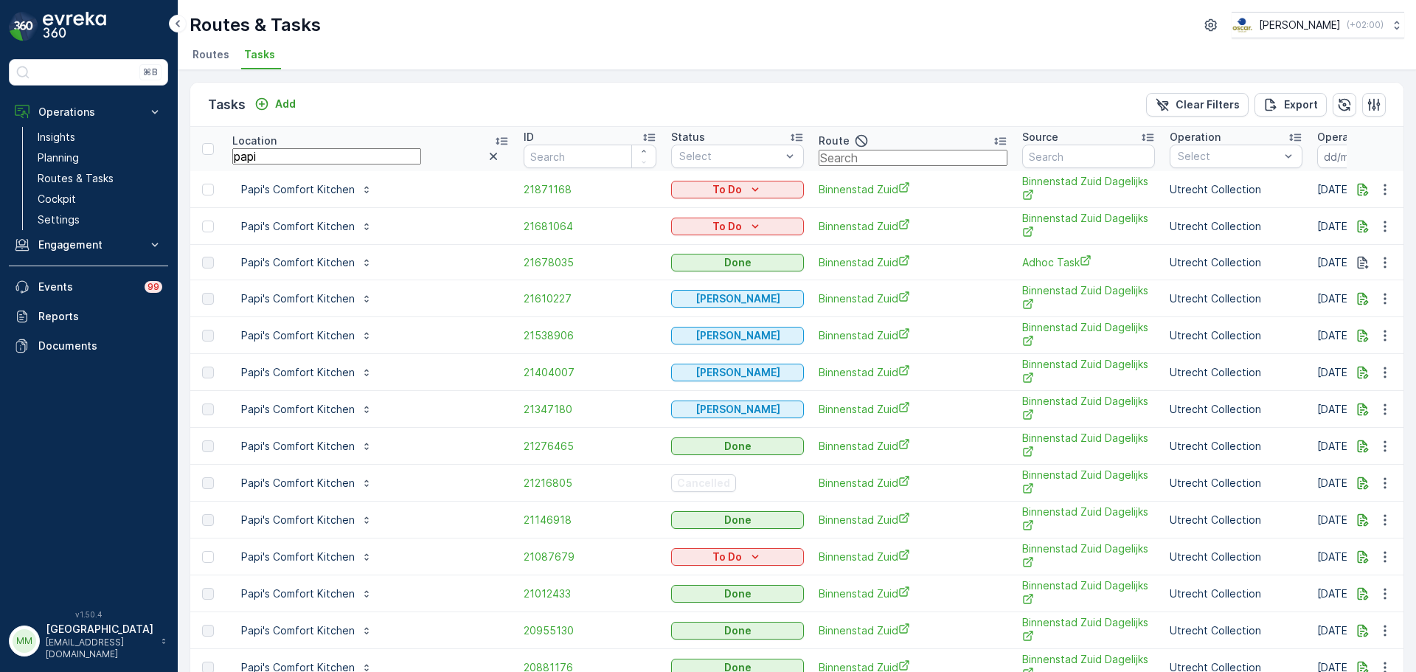
click at [849, 154] on input "text" at bounding box center [913, 158] width 189 height 16
type input "binnenstae"
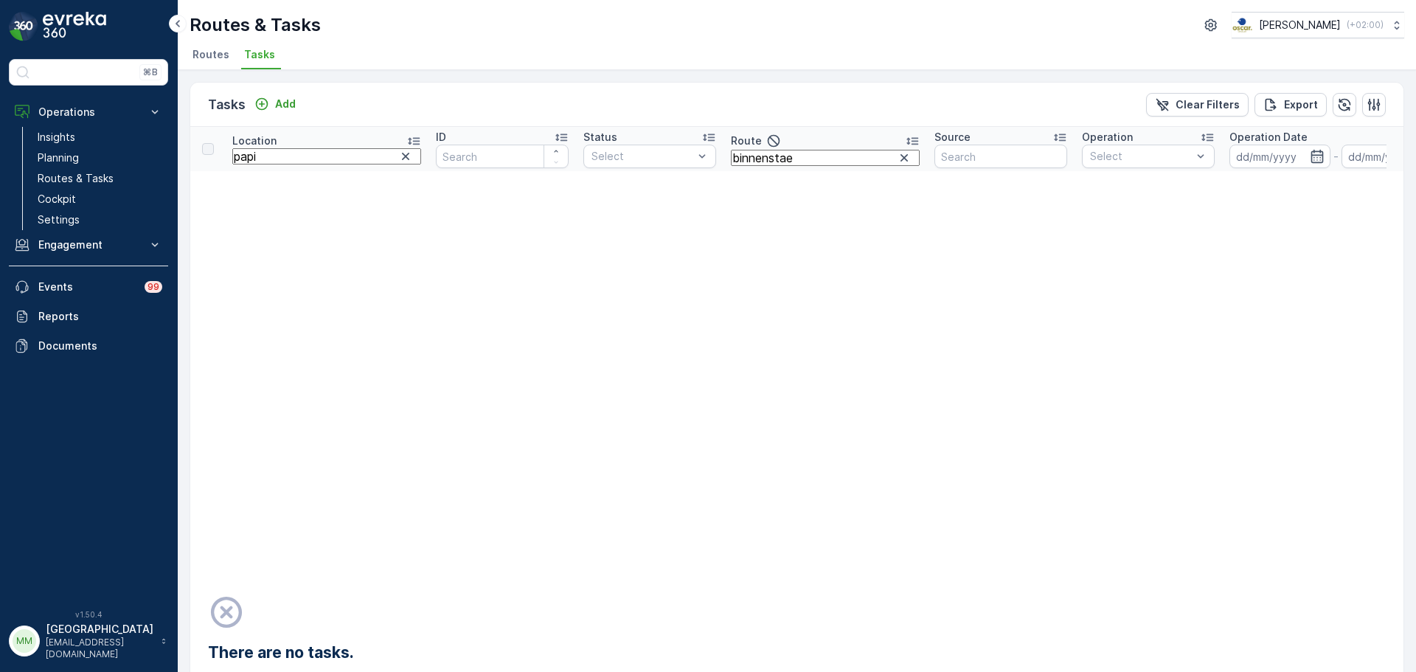
click at [734, 165] on input "binnenstae" at bounding box center [825, 158] width 189 height 16
type input "binnensta"
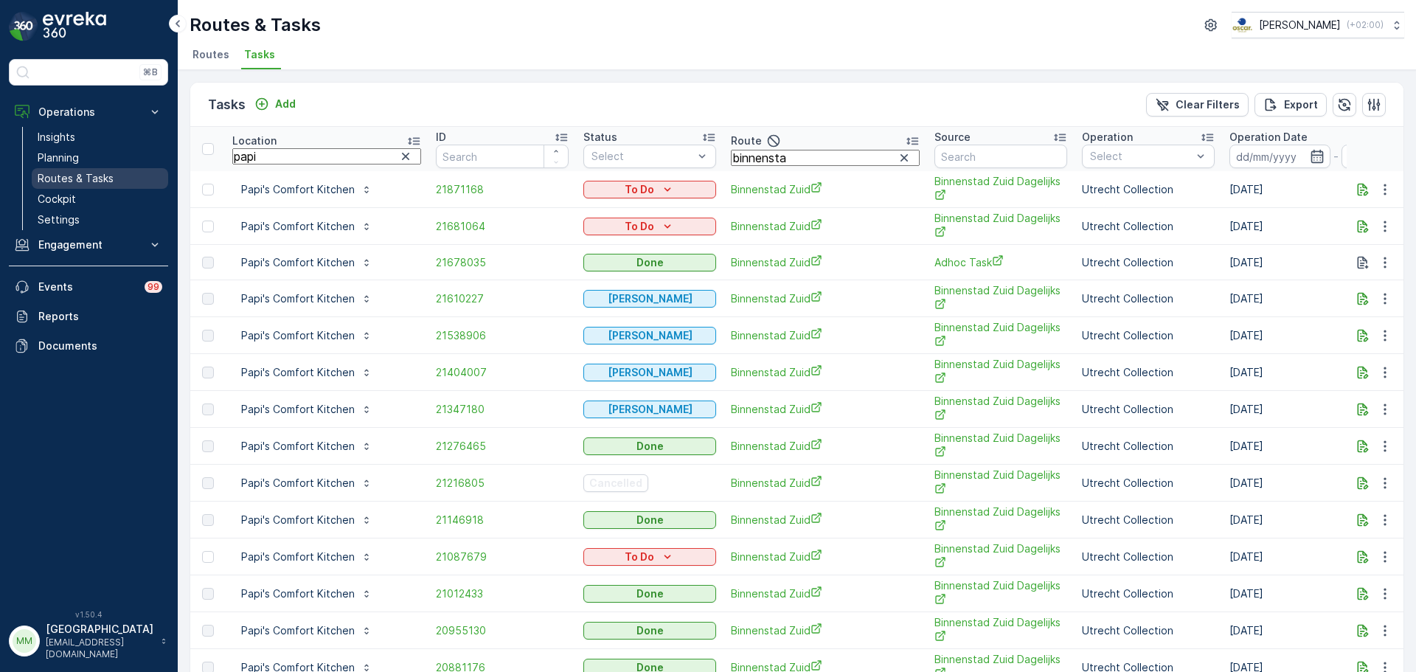
click at [133, 178] on link "Routes & Tasks" at bounding box center [100, 178] width 136 height 21
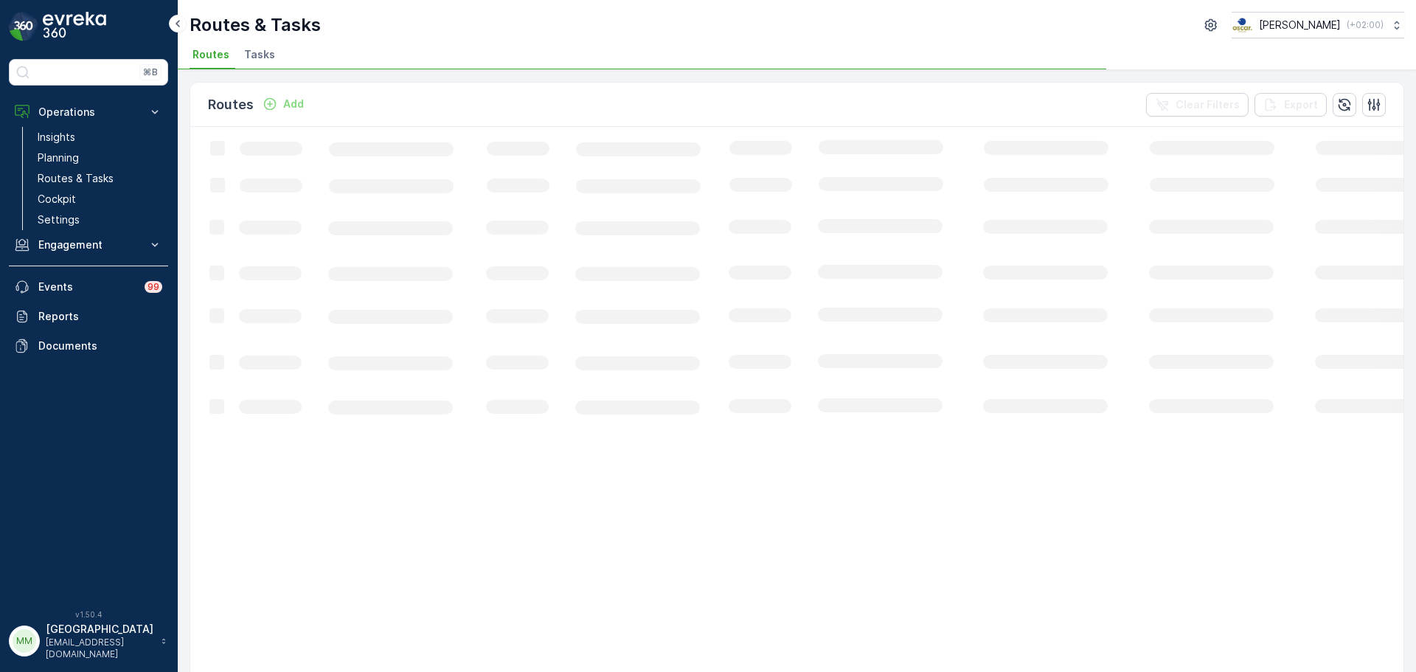
click at [262, 57] on span "Tasks" at bounding box center [259, 54] width 31 height 15
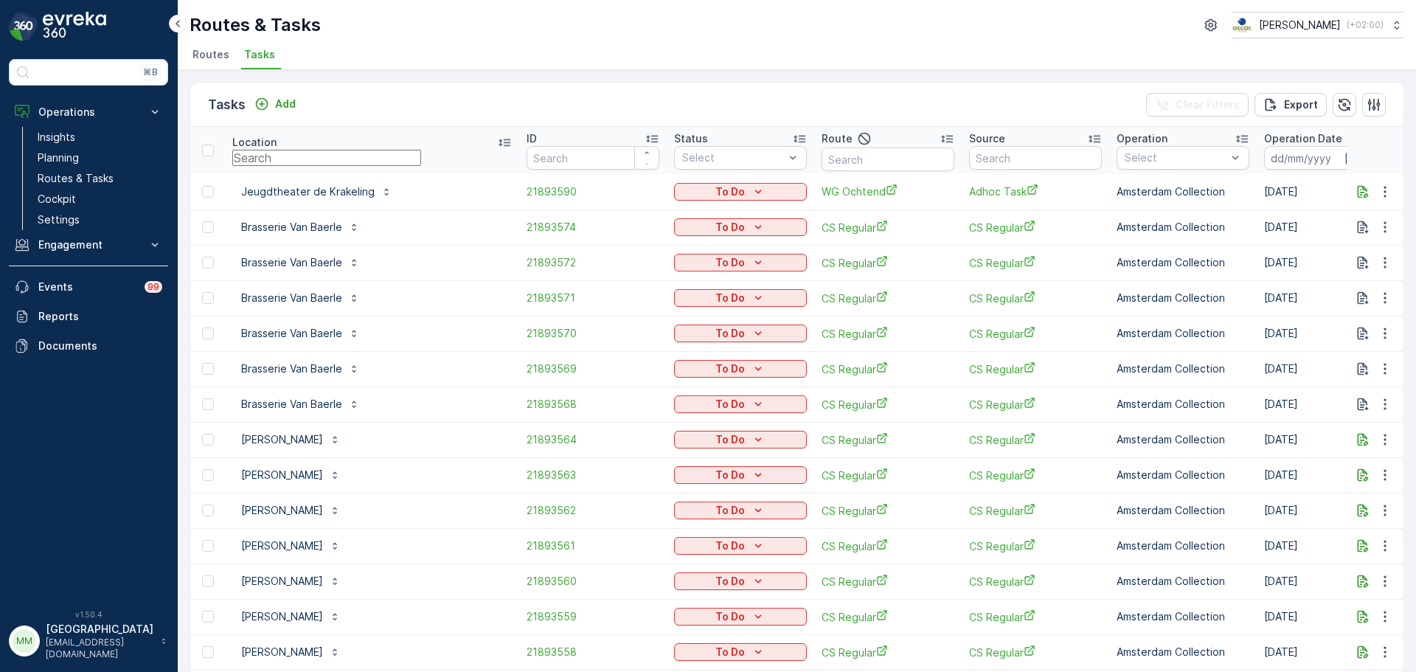
click at [260, 163] on input "text" at bounding box center [326, 158] width 189 height 16
type input "kinderopvang"
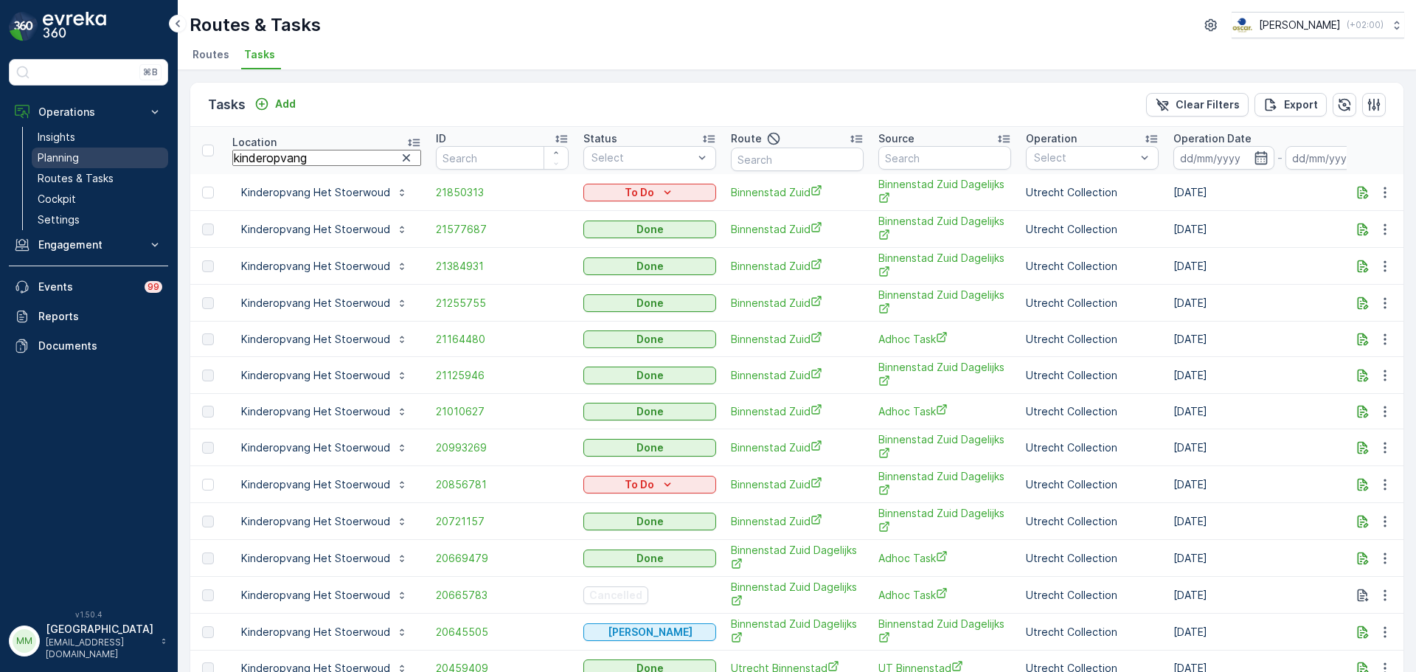
drag, startPoint x: 342, startPoint y: 156, endPoint x: 143, endPoint y: 166, distance: 199.4
click at [145, 167] on div "⌘B Operations Insights Planning Routes & Tasks Cockpit Settings Engagement Insi…" at bounding box center [708, 336] width 1416 height 672
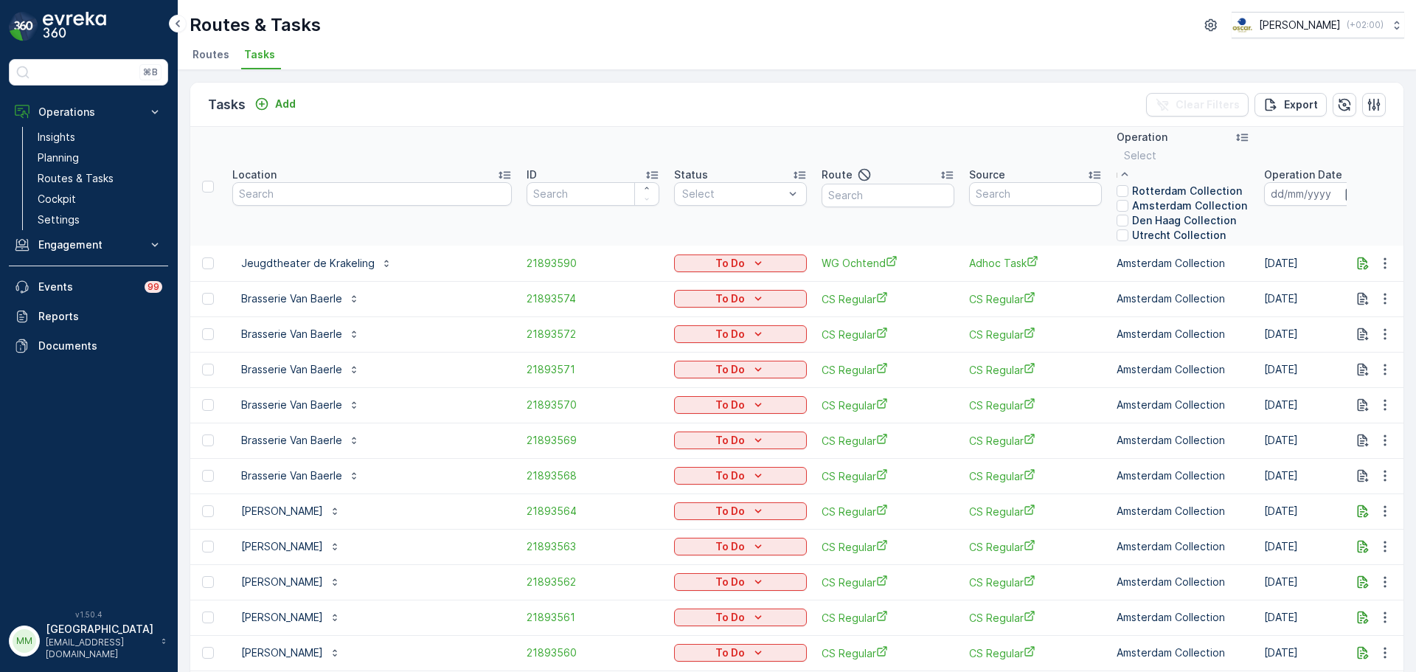
click at [1146, 243] on p "Utrecht Collection" at bounding box center [1179, 235] width 94 height 15
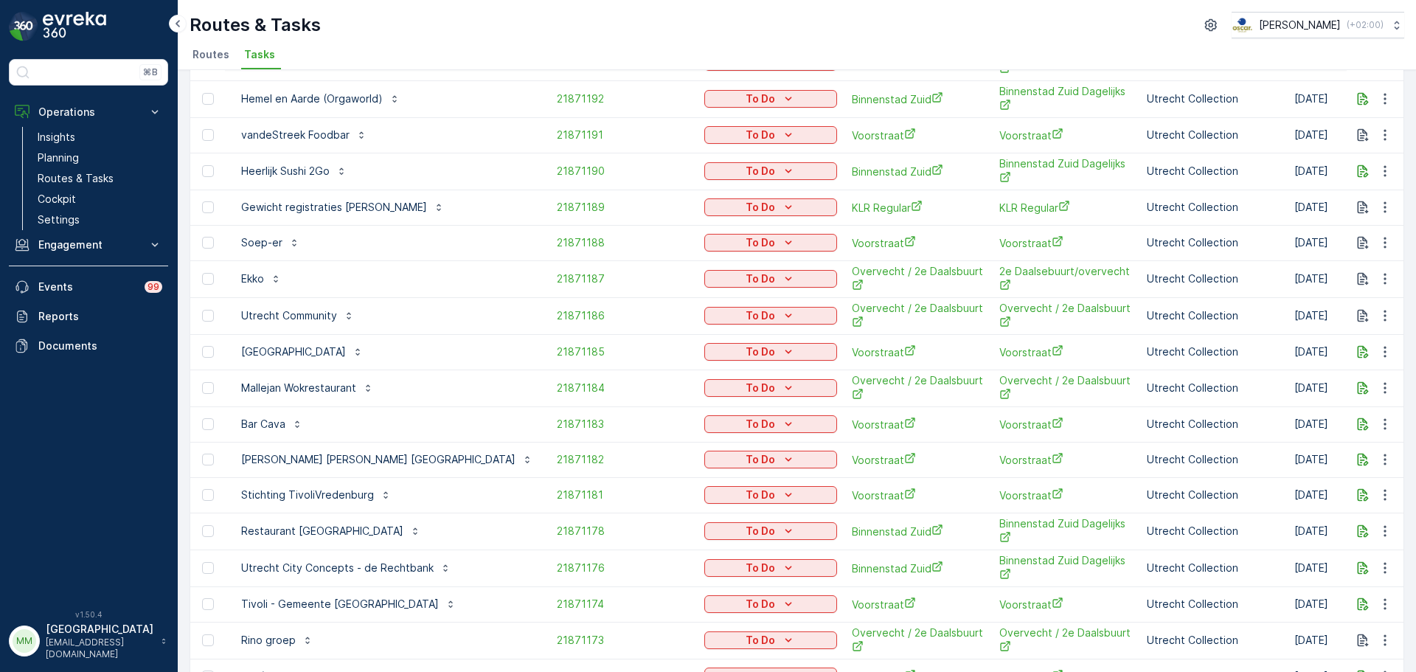
scroll to position [651, 0]
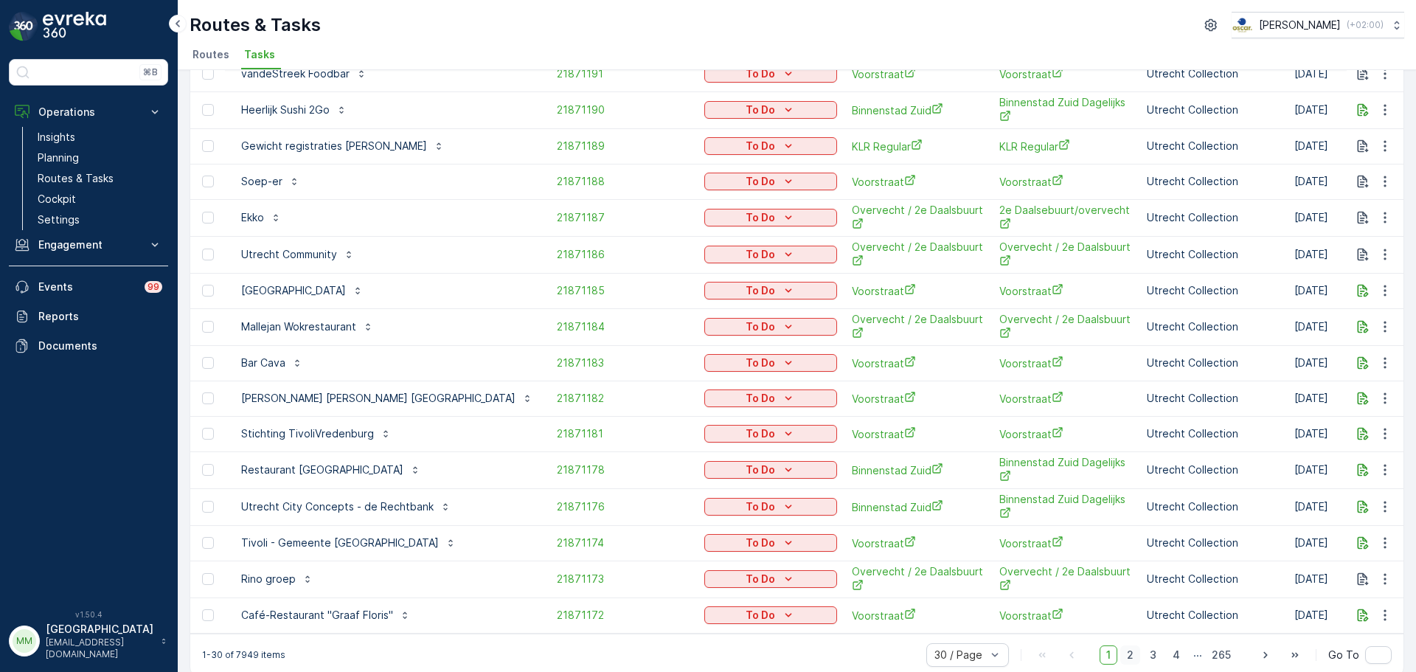
click at [1131, 645] on span "2" at bounding box center [1130, 654] width 20 height 19
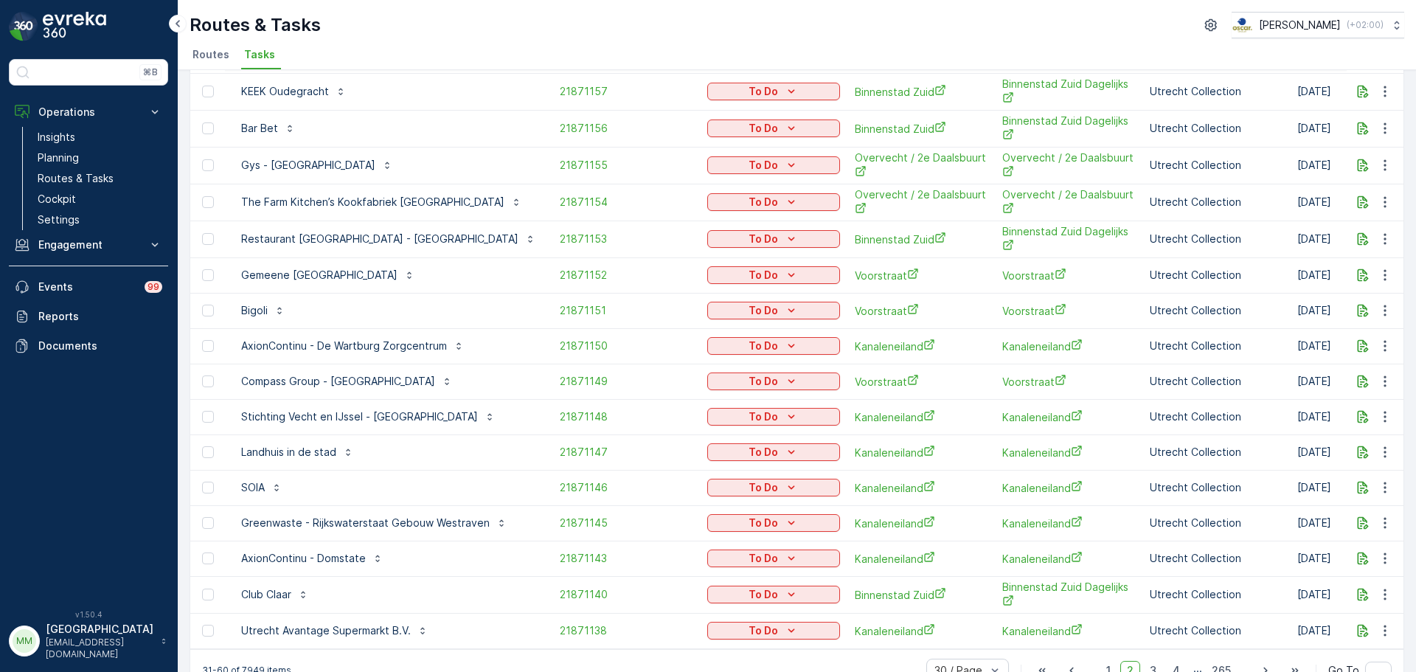
scroll to position [651, 0]
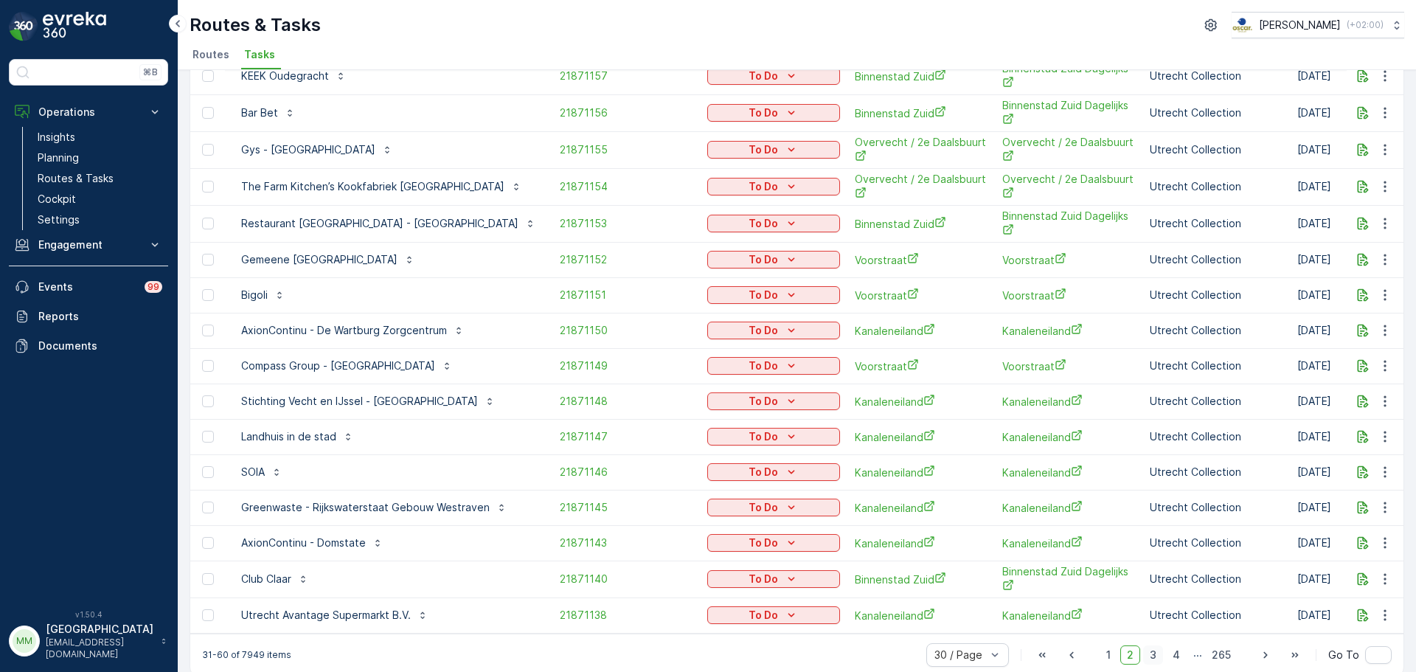
click at [1150, 645] on span "3" at bounding box center [1153, 654] width 20 height 19
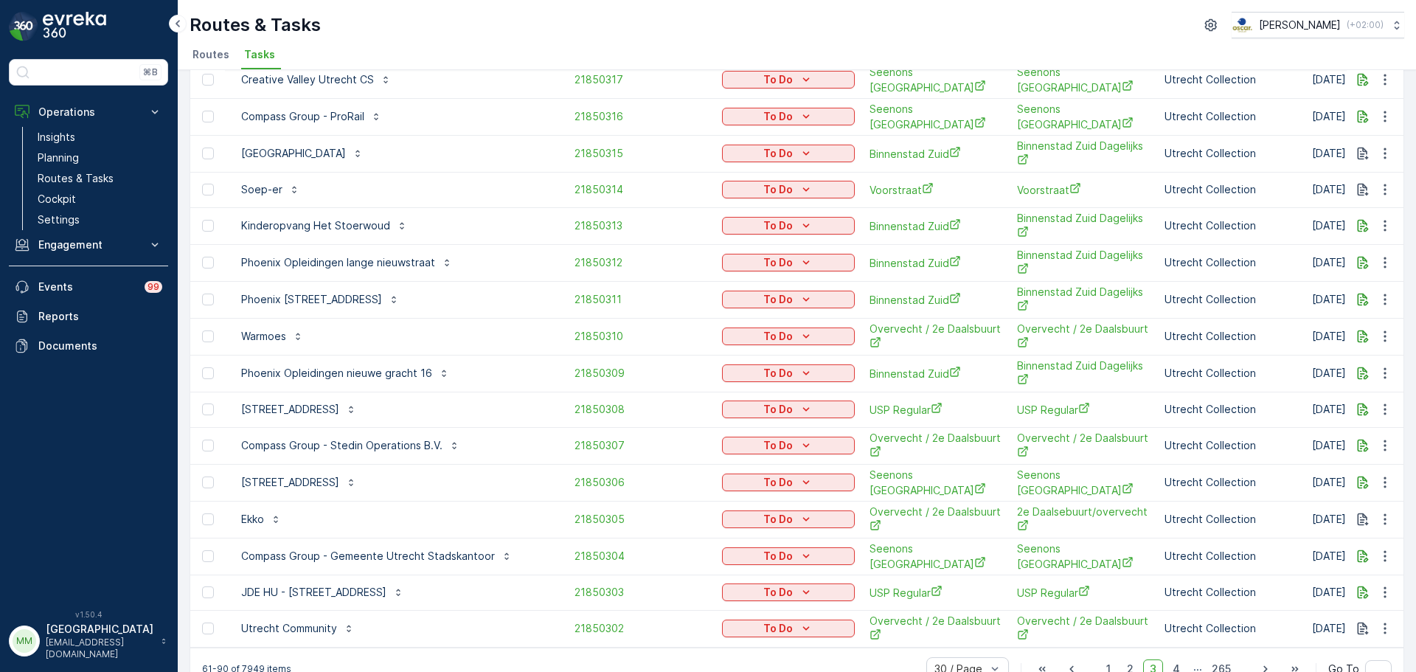
scroll to position [654, 0]
